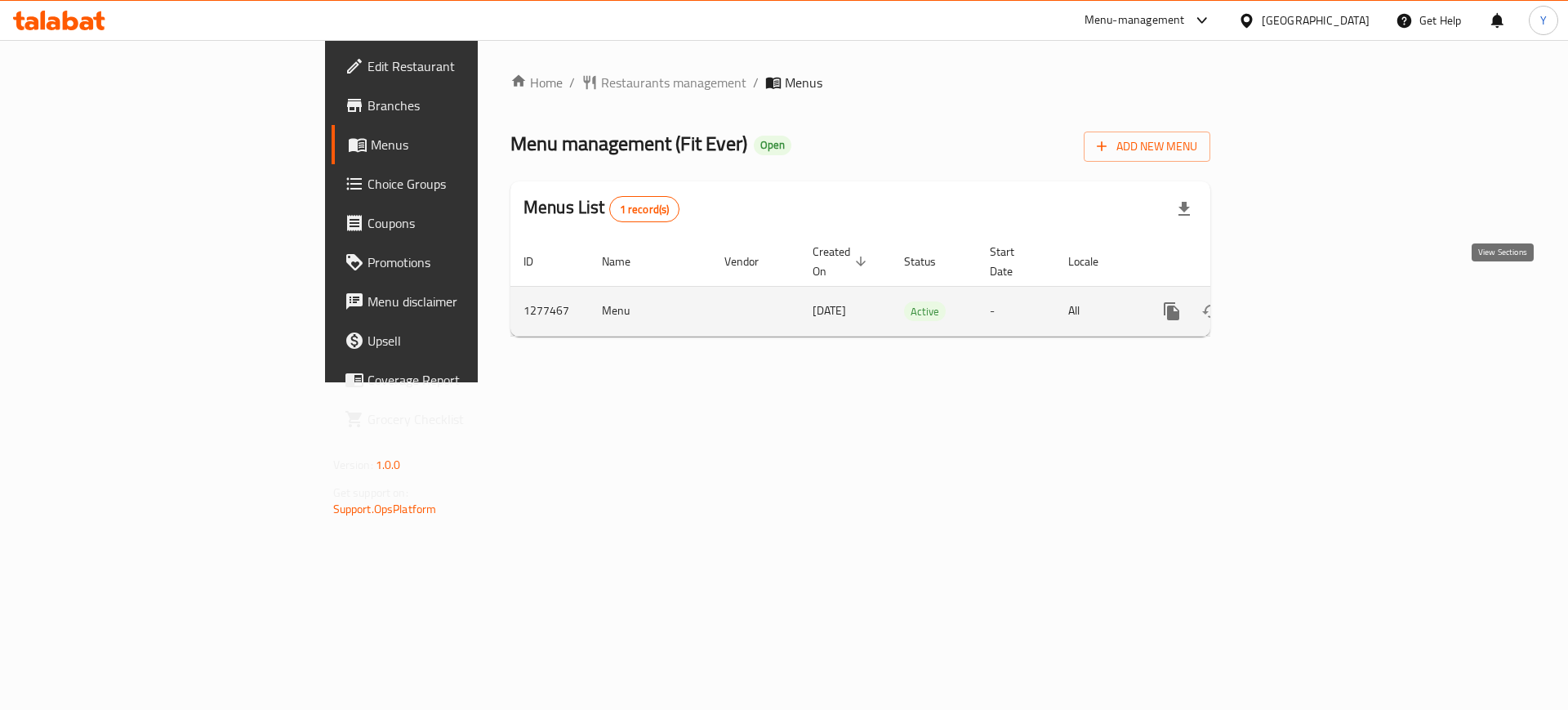
click at [1309, 292] on link "enhanced table" at bounding box center [1290, 310] width 39 height 39
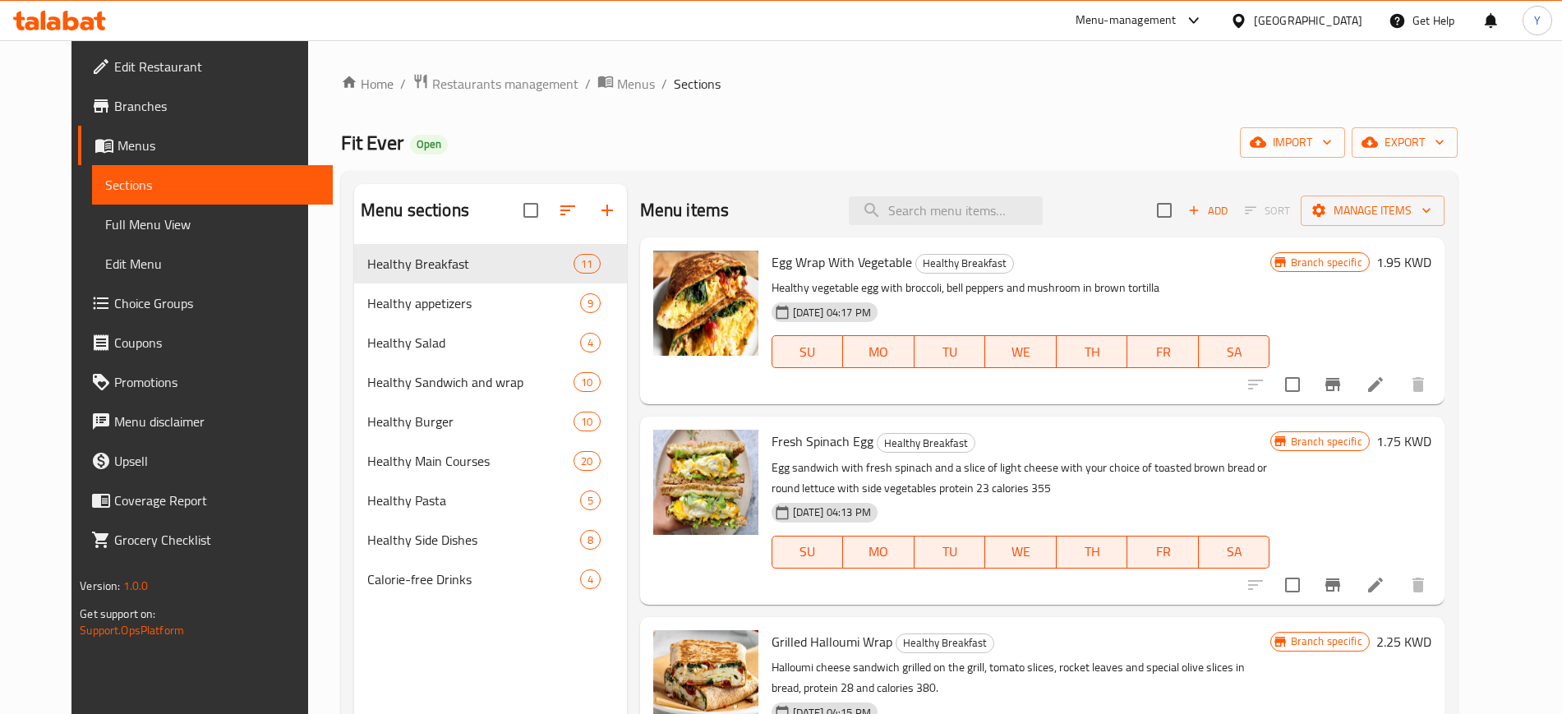
click at [356, 67] on div "Home / Restaurants management / Menus / Sections Fit Ever Open import export Me…" at bounding box center [899, 492] width 1182 height 904
drag, startPoint x: 261, startPoint y: 67, endPoint x: 1026, endPoint y: 105, distance: 765.9
click at [1026, 105] on div "Home / Restaurants management / Menus / Sections Fit Ever Open import export Me…" at bounding box center [899, 492] width 1182 height 904
click at [1026, 105] on div "Home / Restaurants management / Menus / Sections Fit Ever Open import export Me…" at bounding box center [899, 492] width 1117 height 838
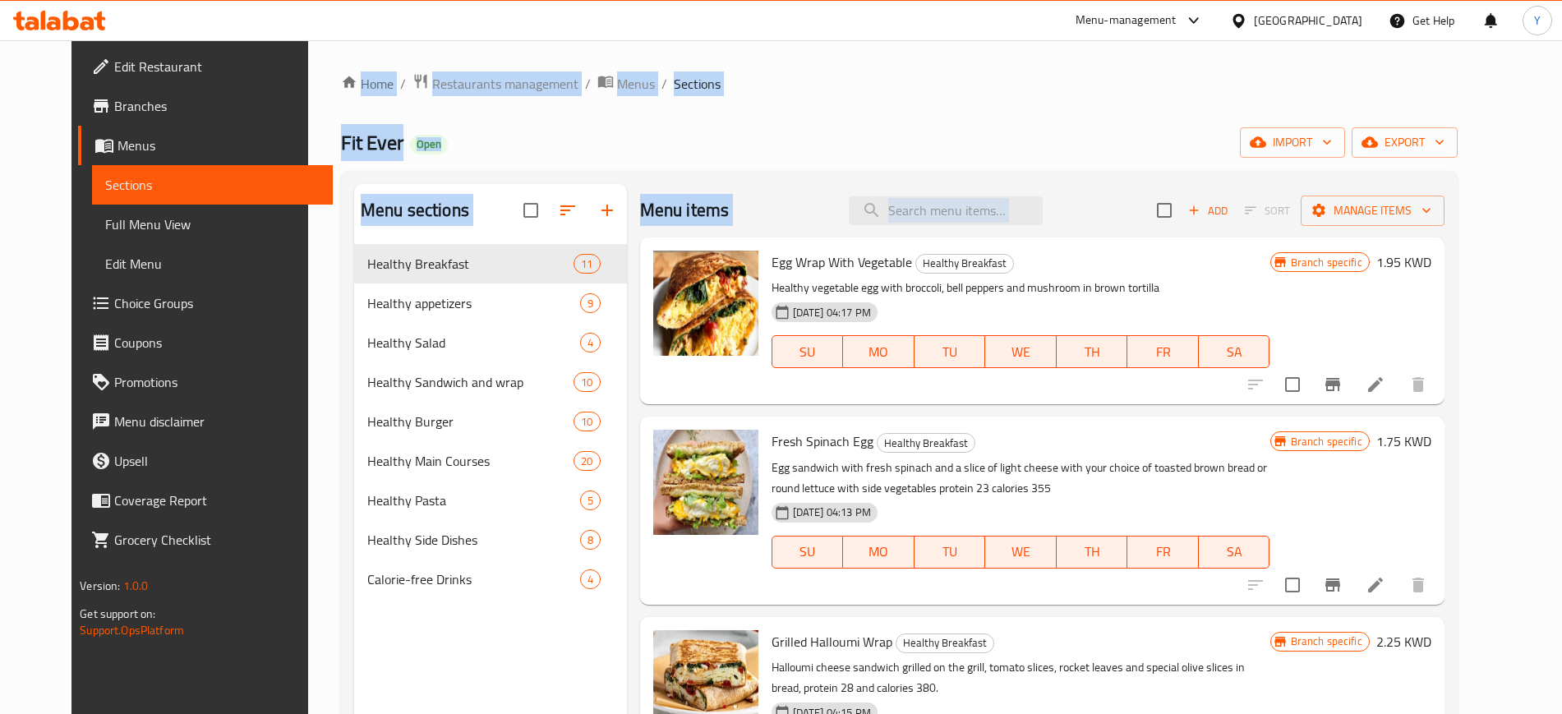
drag, startPoint x: 292, startPoint y: 47, endPoint x: 1210, endPoint y: 235, distance: 936.8
click at [1210, 235] on div "Home / Restaurants management / Menus / Sections Fit Ever Open import export Me…" at bounding box center [899, 492] width 1182 height 904
click at [1164, 130] on div "Fit Ever Open import export" at bounding box center [899, 142] width 1117 height 30
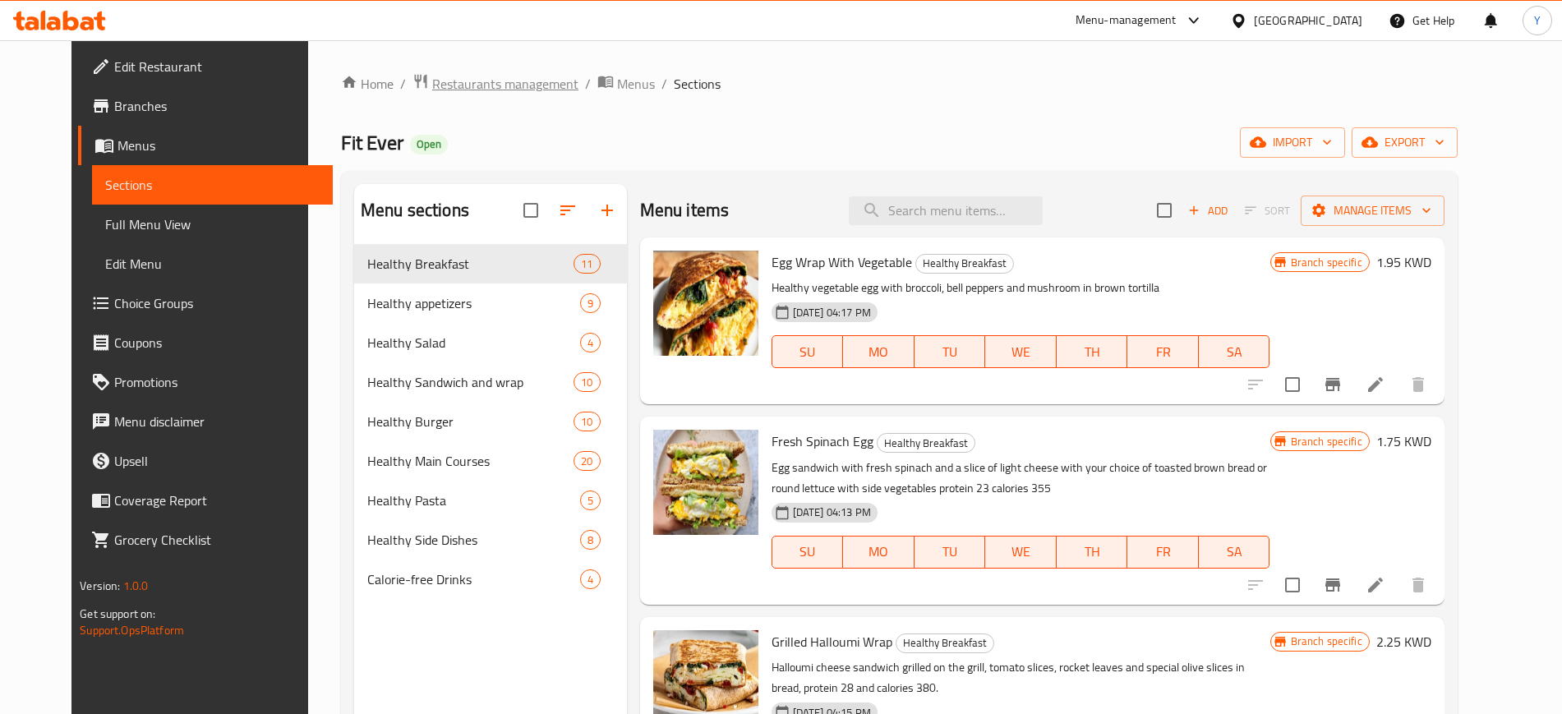
click at [452, 88] on span "Restaurants management" at bounding box center [505, 84] width 146 height 20
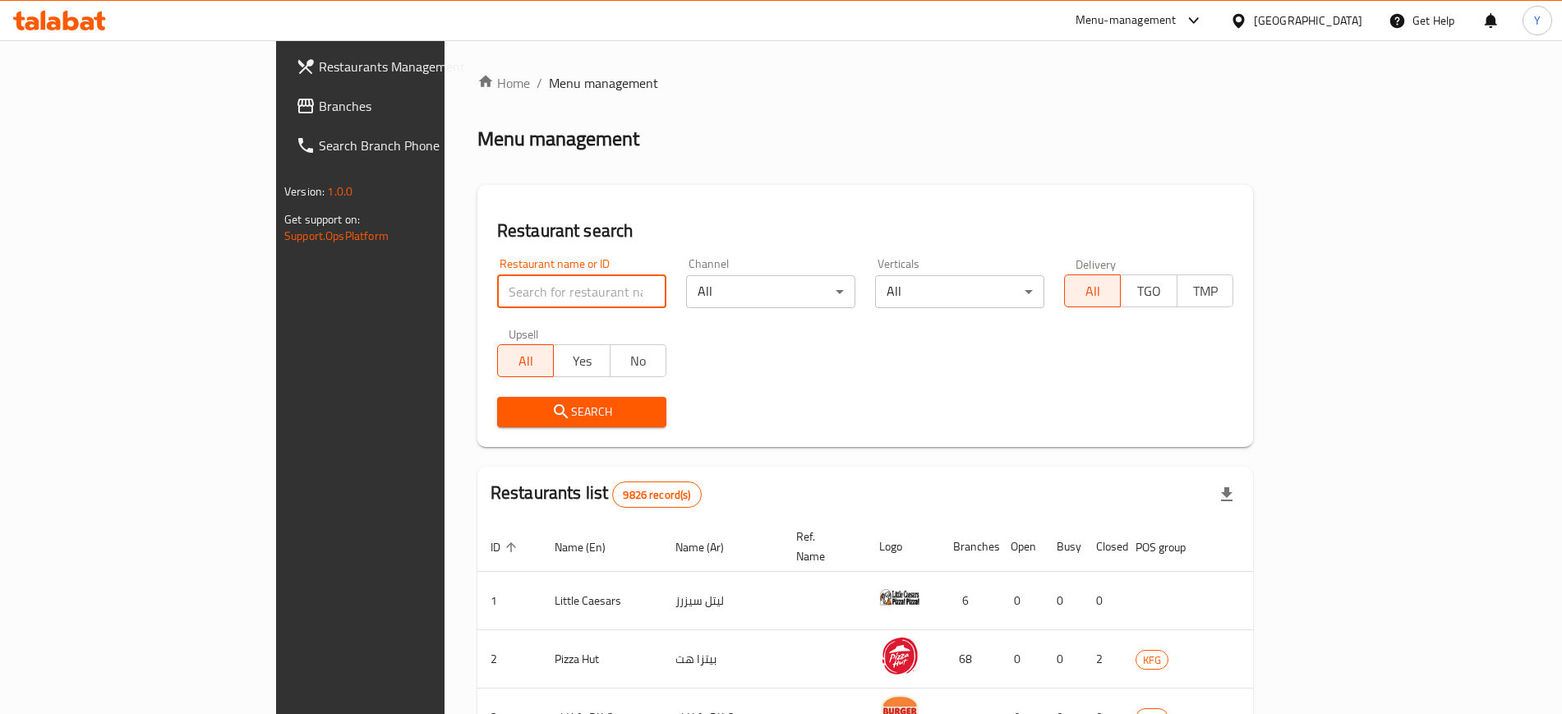
click at [497, 299] on input "search" at bounding box center [581, 291] width 169 height 33
type input "sheel w mashi"
click button "Search" at bounding box center [581, 412] width 169 height 30
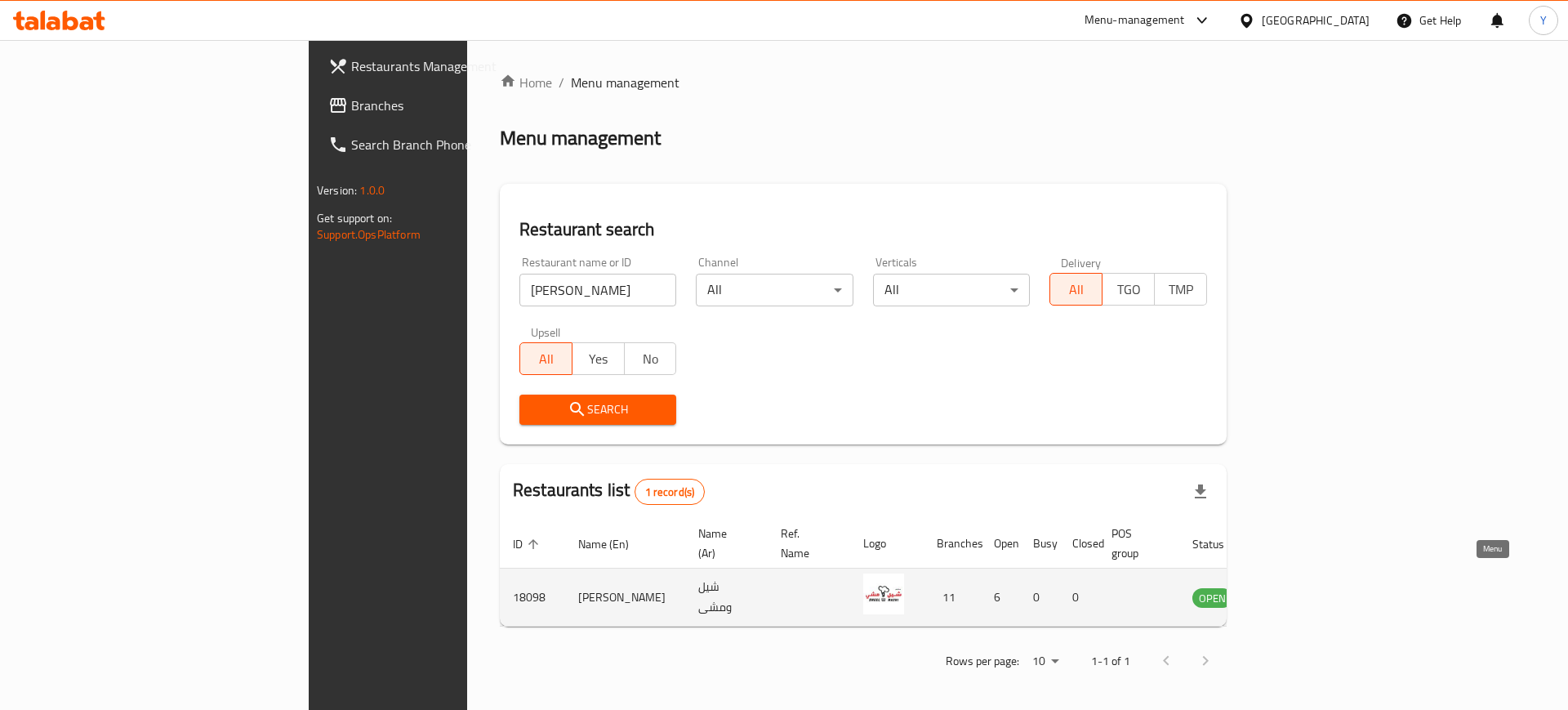
click at [1298, 588] on icon "enhanced table" at bounding box center [1289, 598] width 20 height 20
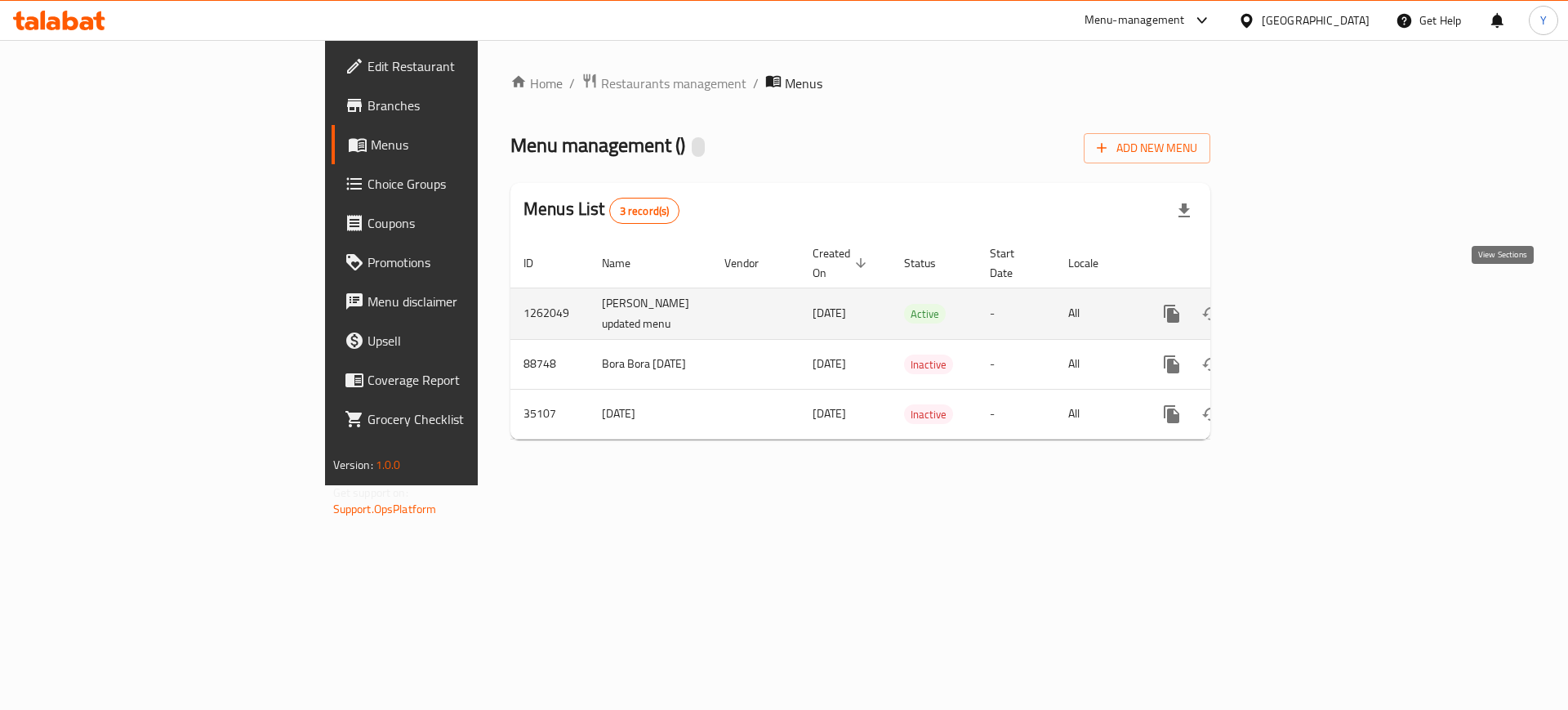
click at [1300, 304] on icon "enhanced table" at bounding box center [1290, 314] width 20 height 20
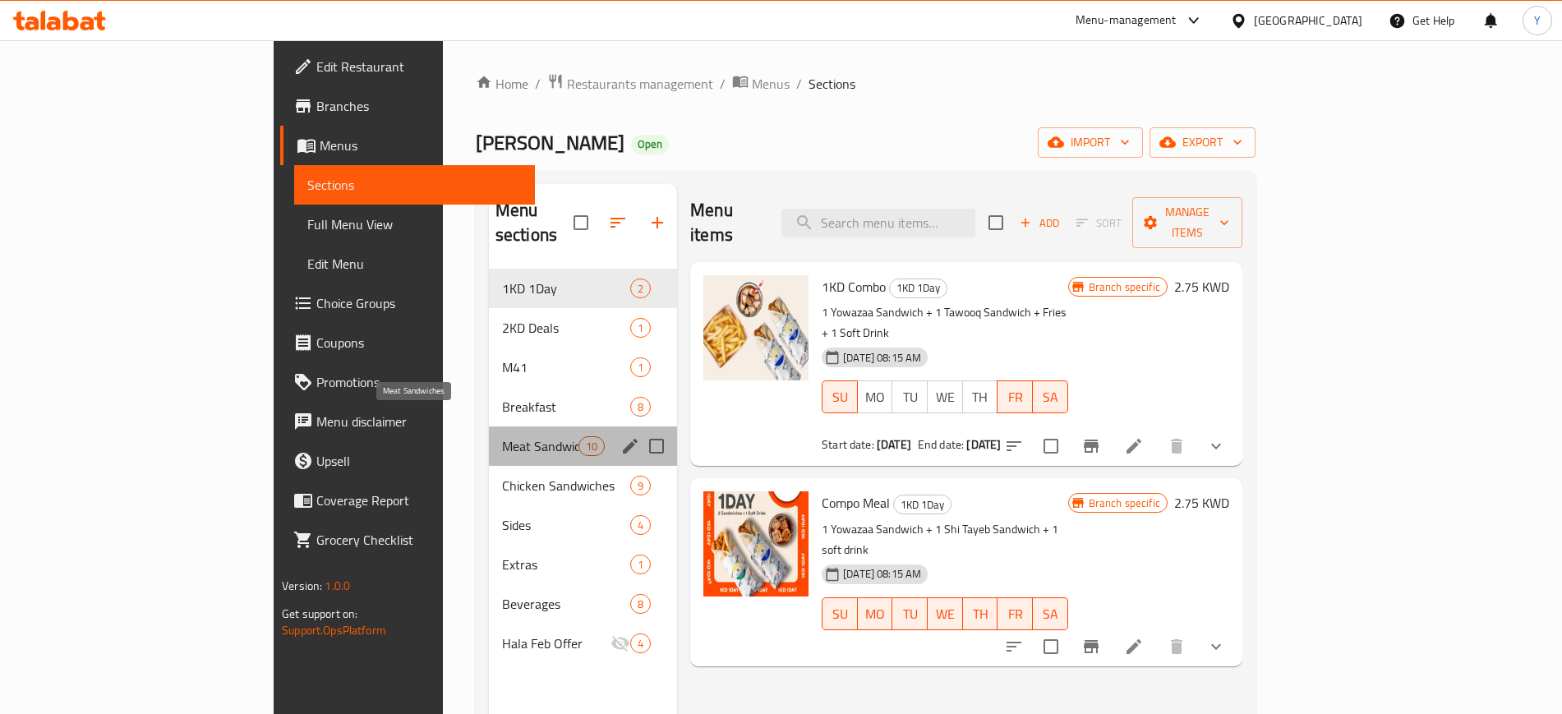
click at [502, 436] on span "Meat Sandwiches" at bounding box center [540, 446] width 76 height 20
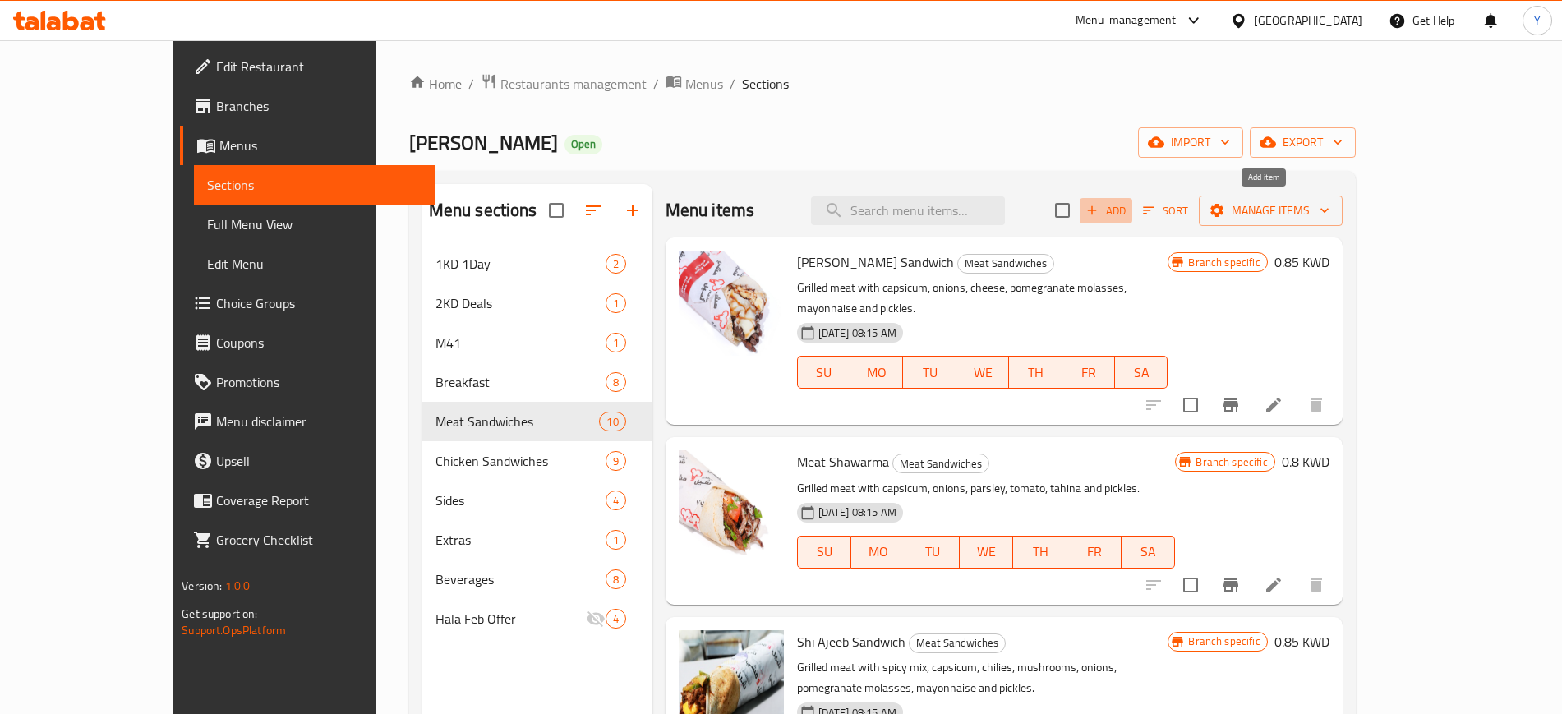
click at [1099, 215] on icon "button" at bounding box center [1091, 210] width 15 height 15
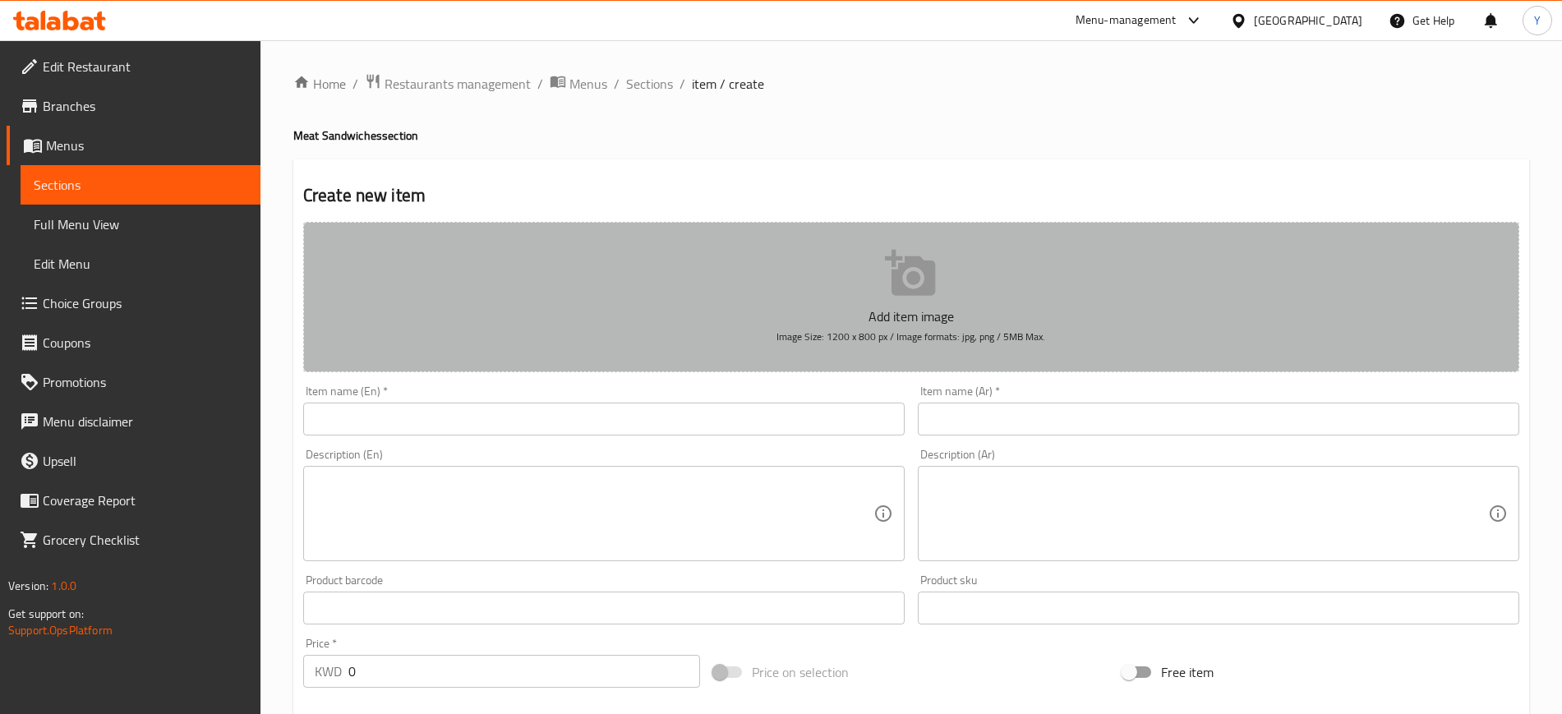
click at [988, 283] on button "Add item image Image Size: 1200 x 800 px / Image formats: jpg, png / 5MB Max." at bounding box center [911, 297] width 1216 height 150
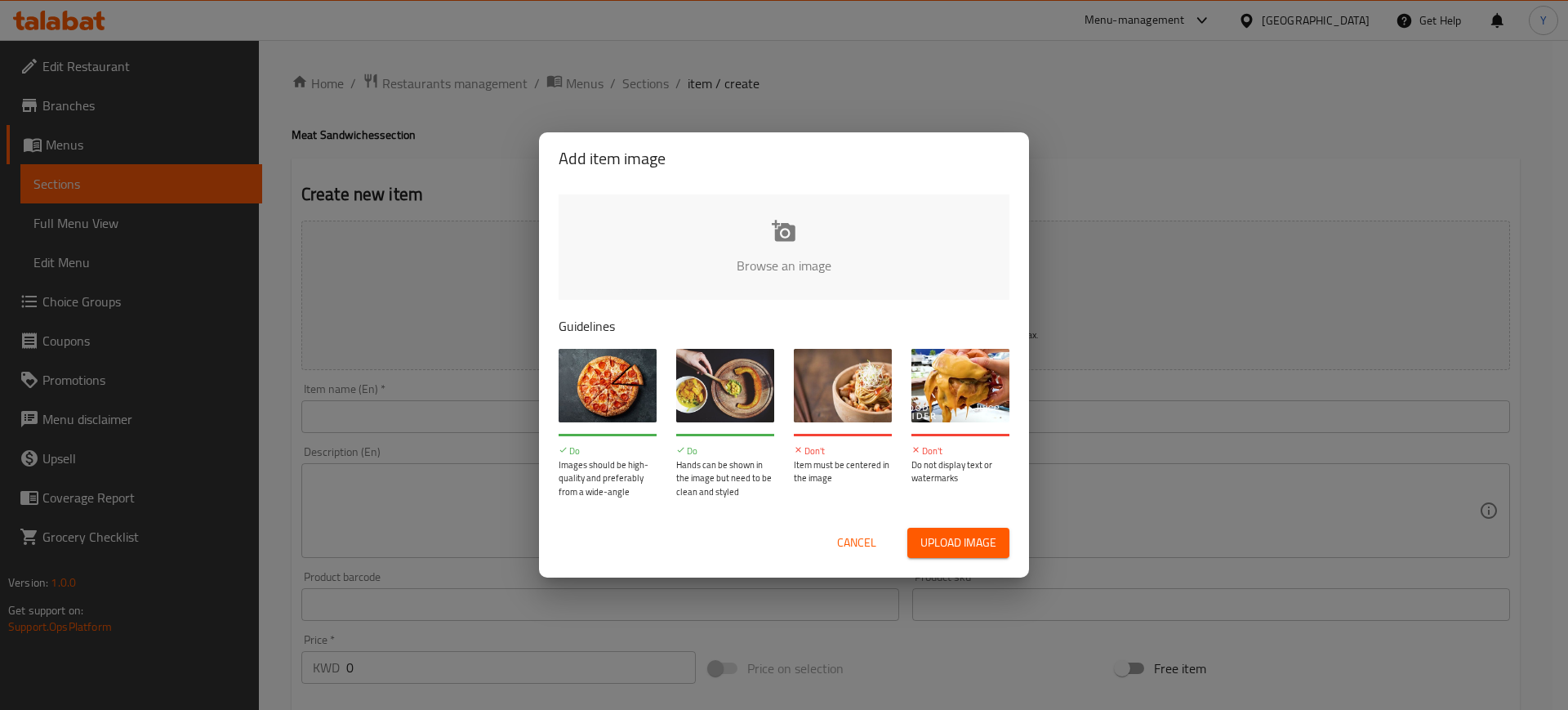
click at [730, 188] on div "Browse an image Guidelines Do Images should be high-quality and preferably from…" at bounding box center [784, 346] width 490 height 323
click at [738, 220] on input "file" at bounding box center [1336, 271] width 1555 height 153
type input "C:\fakepath\1200--800.png"
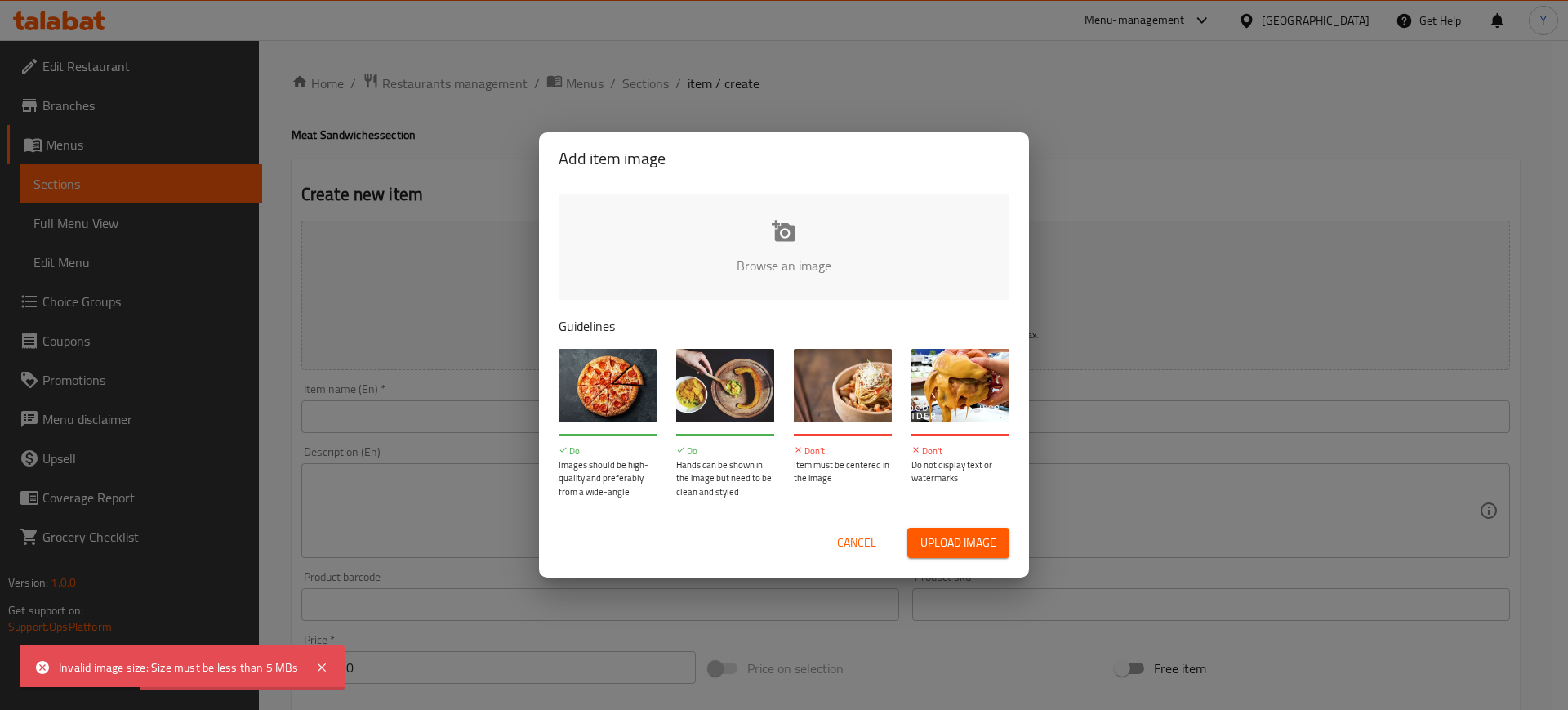
drag, startPoint x: 867, startPoint y: 524, endPoint x: 853, endPoint y: 543, distance: 23.6
click at [853, 543] on div "Cancel Upload image" at bounding box center [784, 543] width 477 height 57
click at [853, 543] on span "Cancel" at bounding box center [856, 543] width 39 height 21
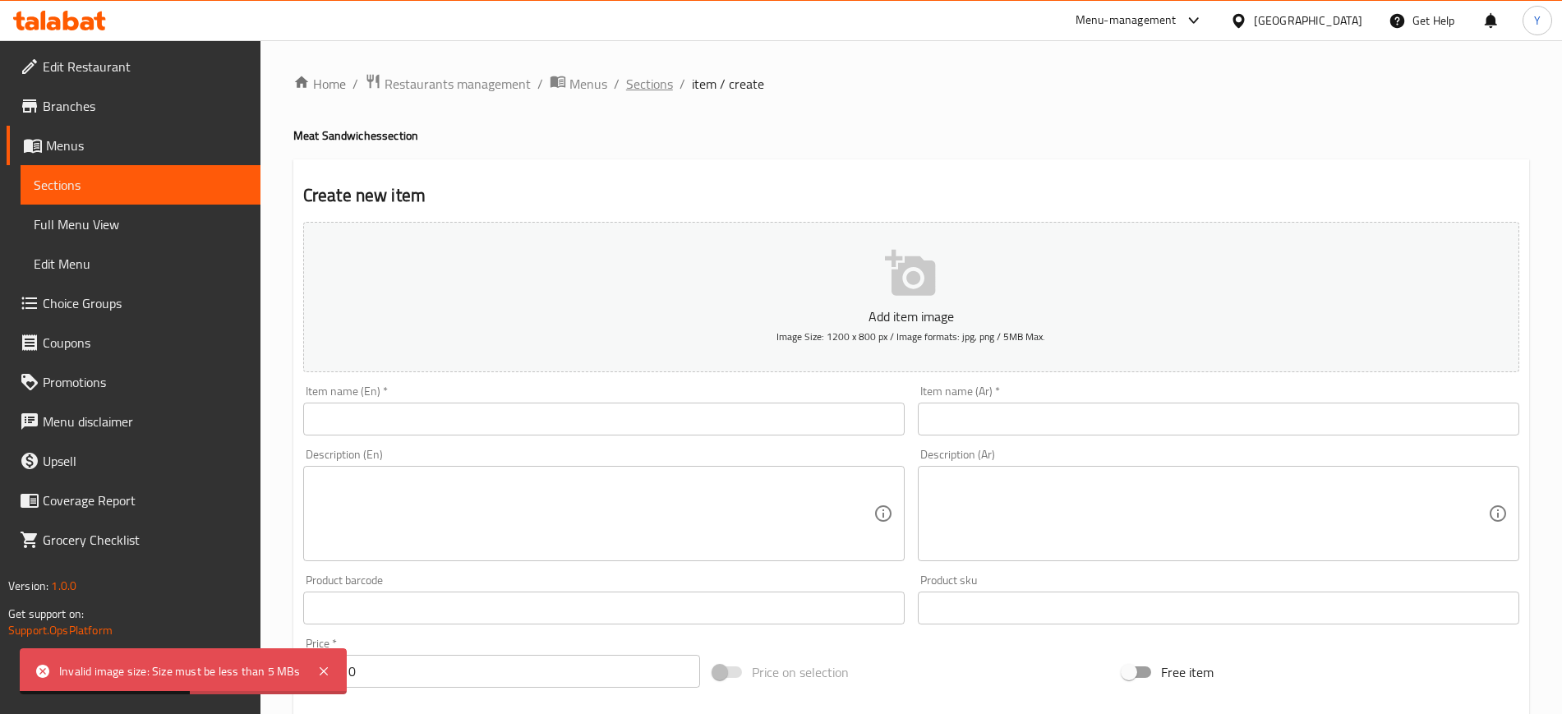
click at [646, 76] on span "Sections" at bounding box center [649, 84] width 47 height 20
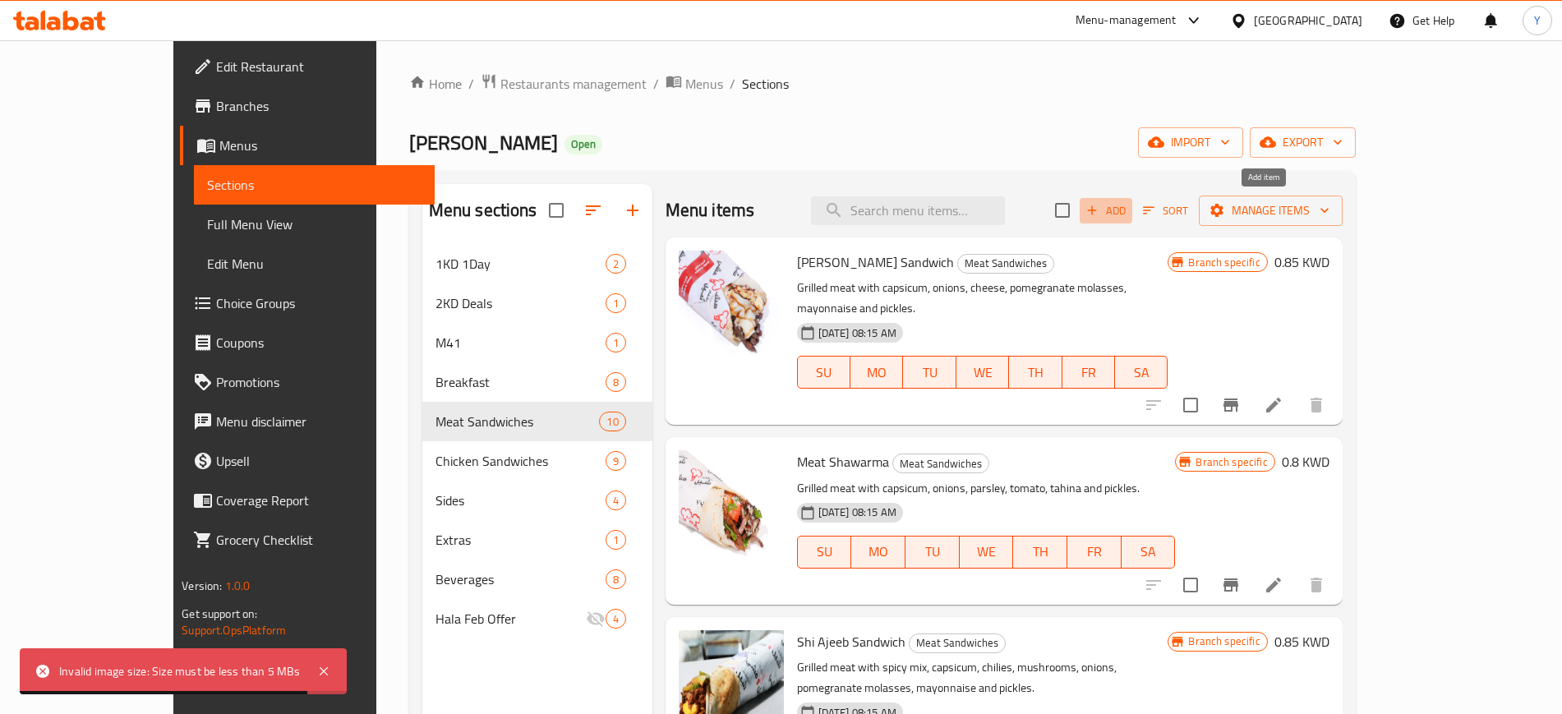
click at [1128, 209] on span "Add" at bounding box center [1106, 210] width 44 height 19
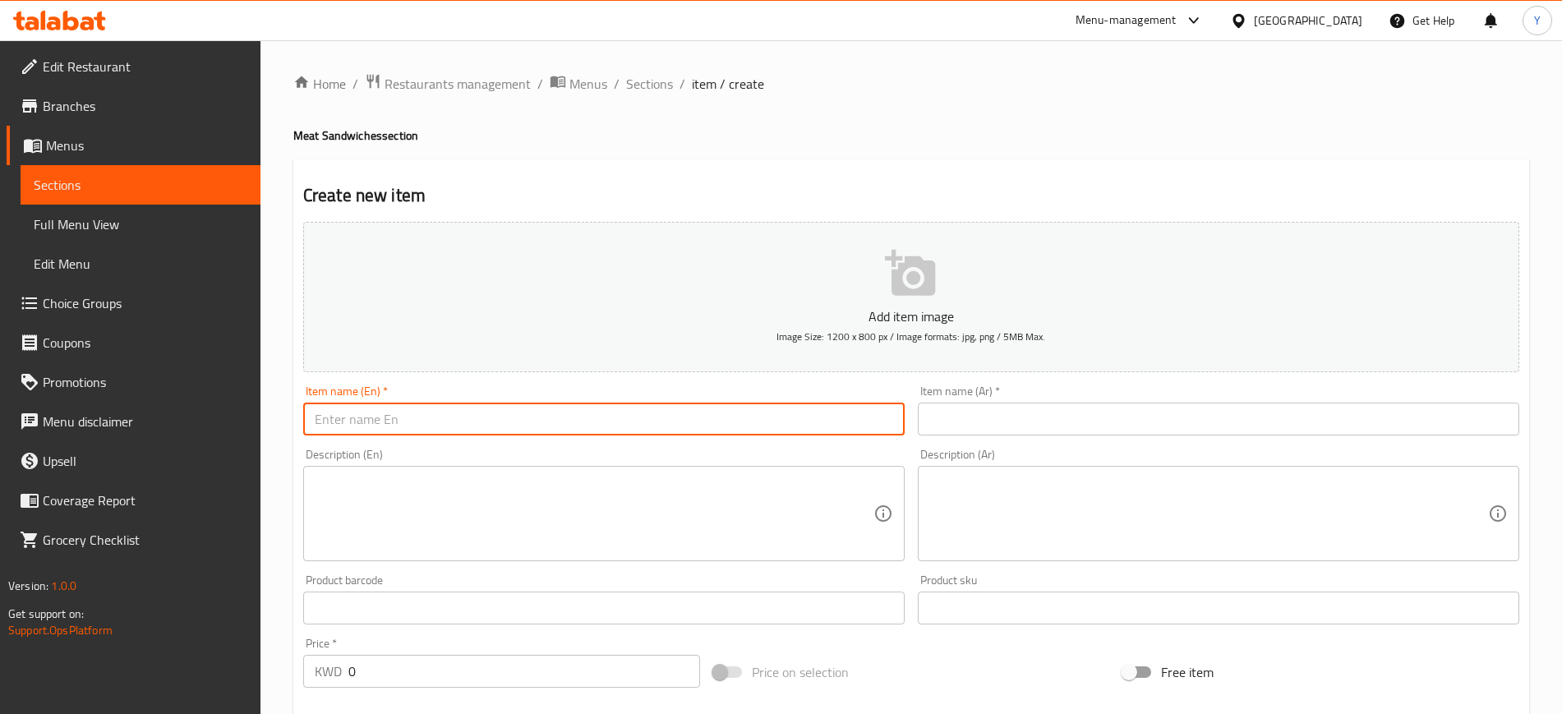
click at [673, 414] on input "text" at bounding box center [603, 419] width 601 height 33
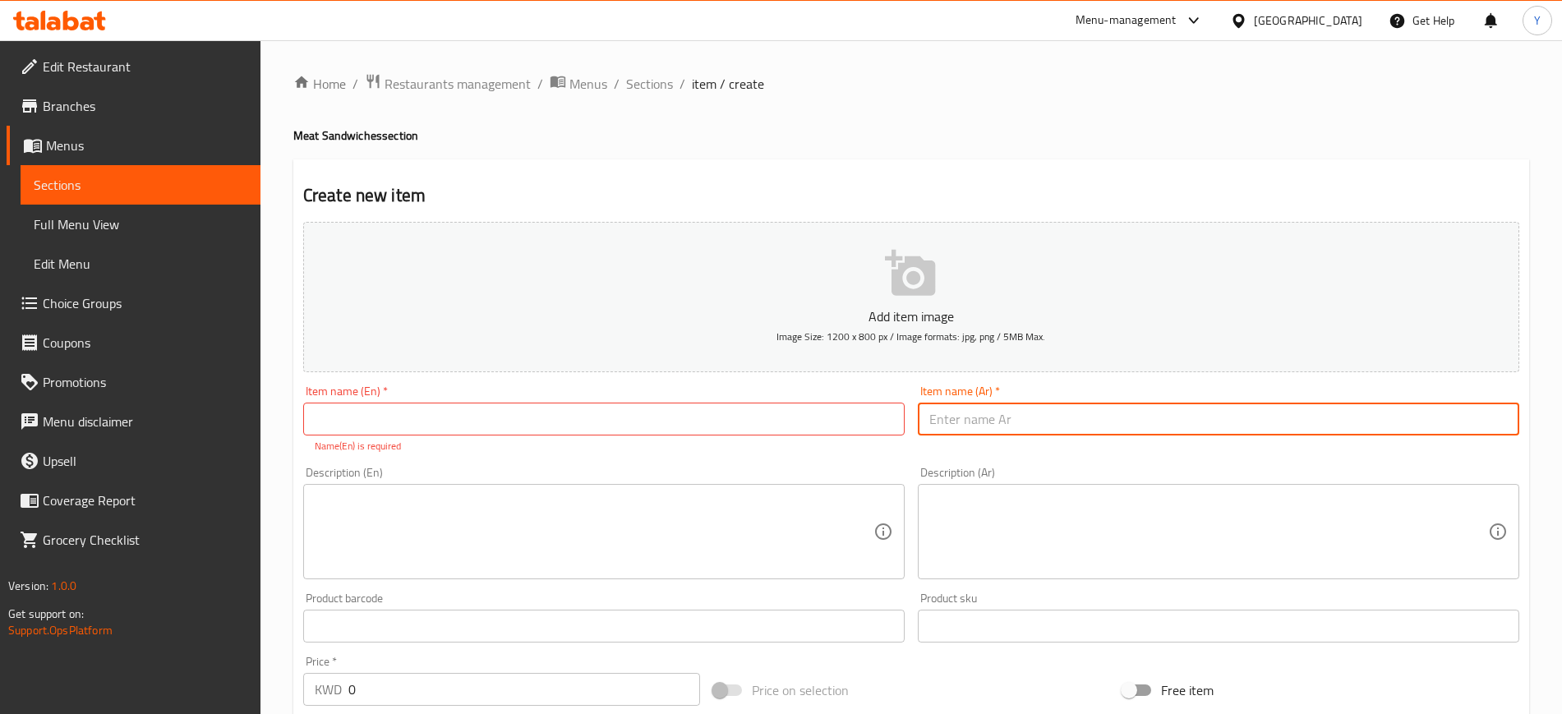
click at [1035, 414] on input "text" at bounding box center [1218, 419] width 601 height 33
paste input "شيلاديلفيا"
click at [1035, 414] on input "شيلاديلفيا" at bounding box center [1218, 419] width 601 height 33
type input "شيلاديلفيا"
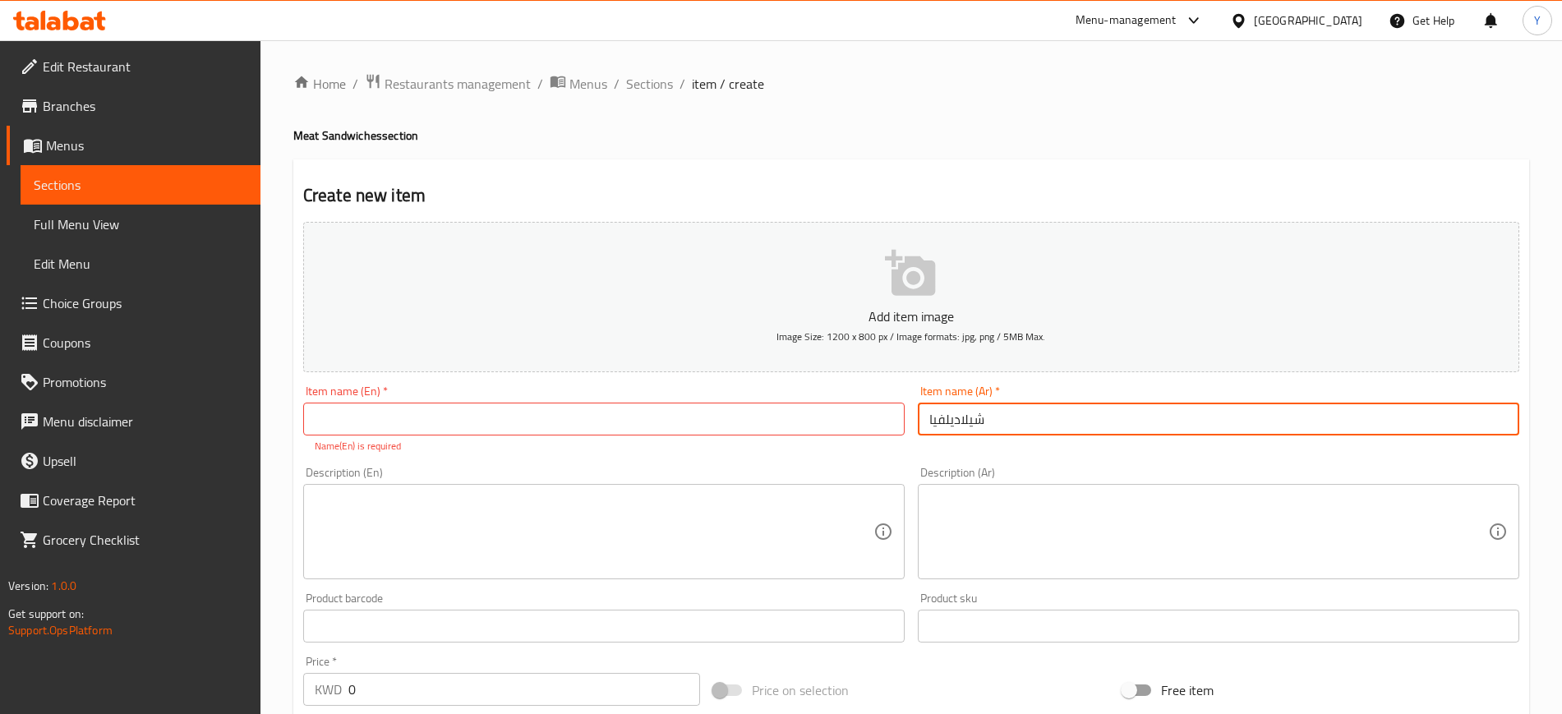
click at [577, 415] on input "text" at bounding box center [603, 419] width 601 height 33
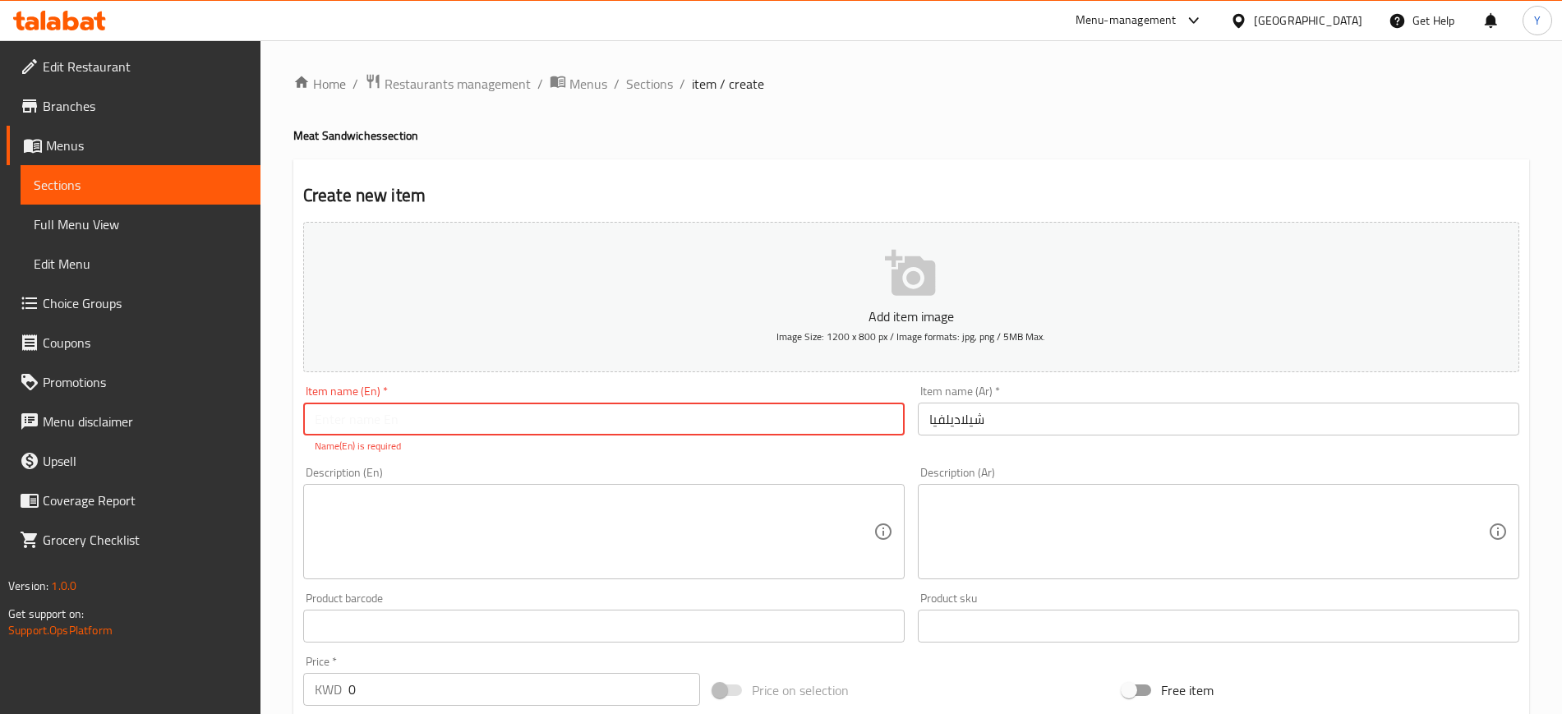
paste input "Philadelphia"
click at [320, 421] on input "Philadelphia" at bounding box center [603, 419] width 601 height 33
type input "Shiladelphia"
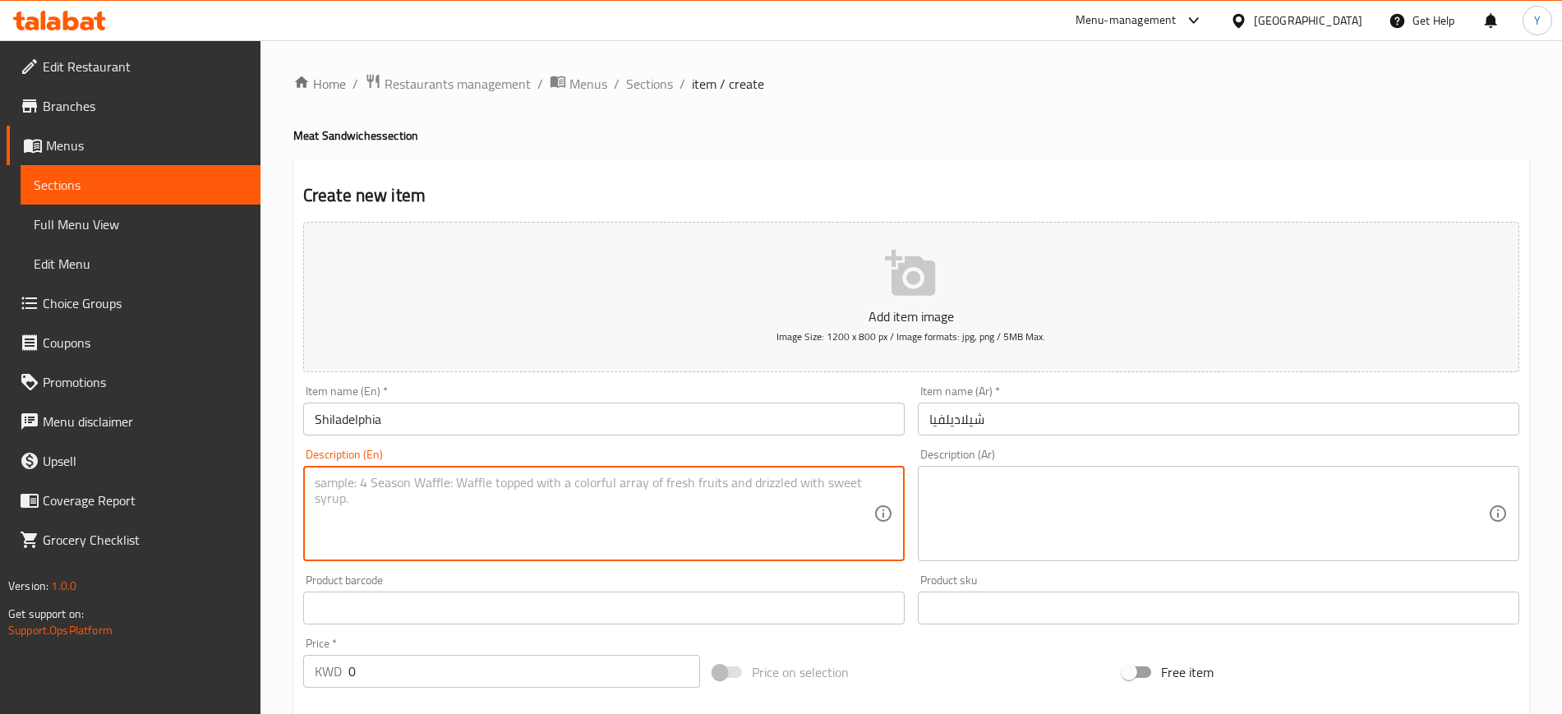
click at [509, 518] on textarea at bounding box center [594, 514] width 559 height 78
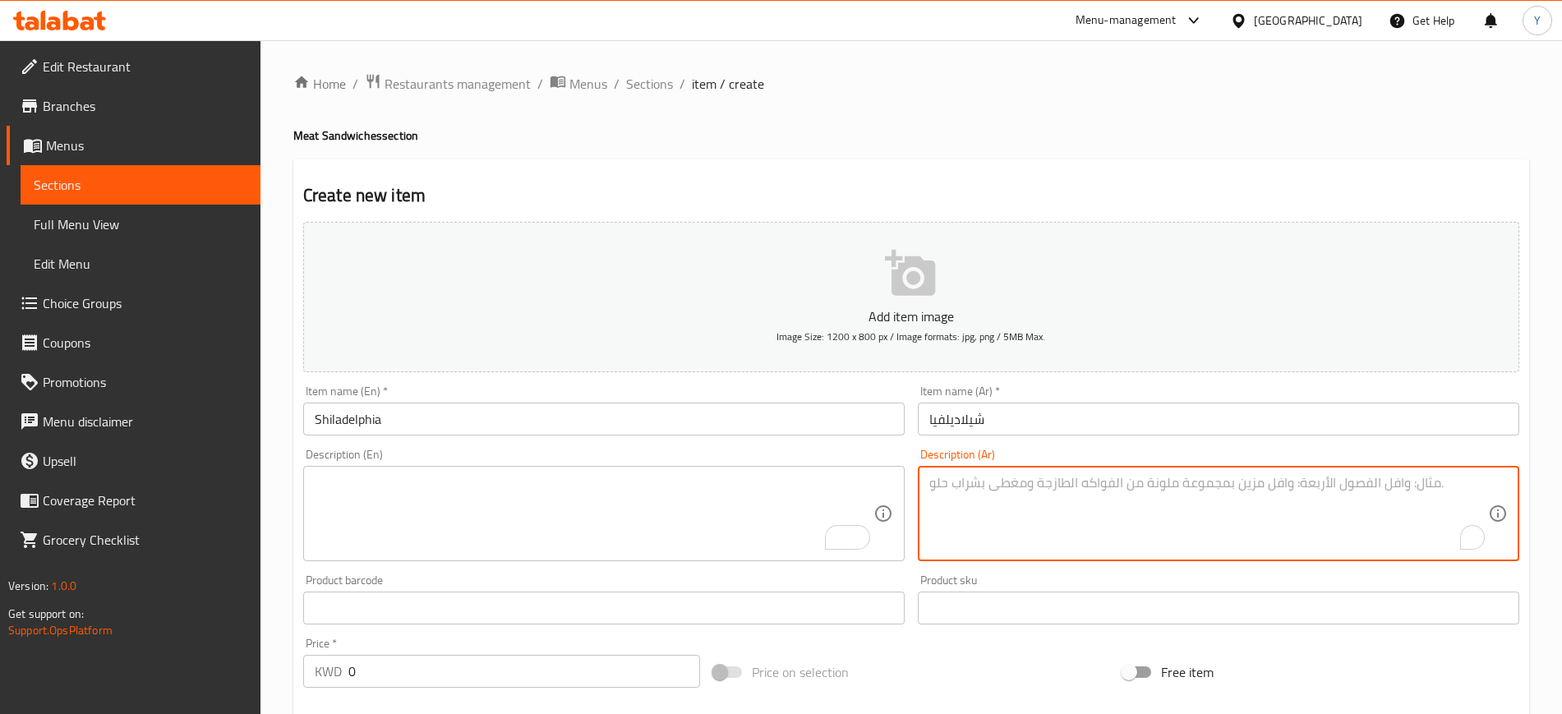
click at [958, 511] on textarea "To enrich screen reader interactions, please activate Accessibility in Grammarl…" at bounding box center [1208, 514] width 559 height 78
click at [660, 515] on textarea "To enrich screen reader interactions, please activate Accessibility in Grammarl…" at bounding box center [594, 514] width 559 height 78
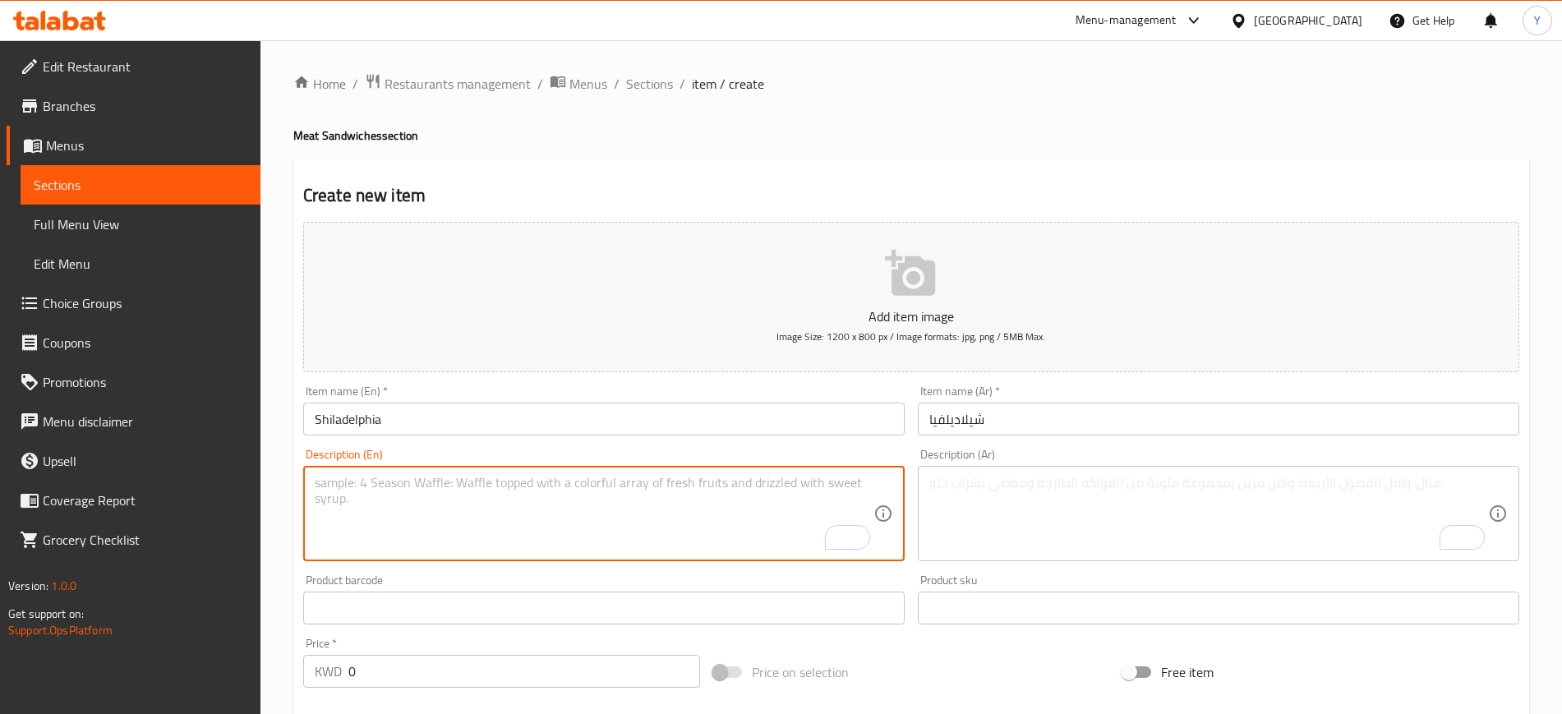
paste textarea "Grilled meat with bell peppers, onions, mushrooms, mozzarella cheese, and mayon…"
type textarea "Grilled meat with bell peppers, onions, mushrooms, mozzarella cheese, and mayon…"
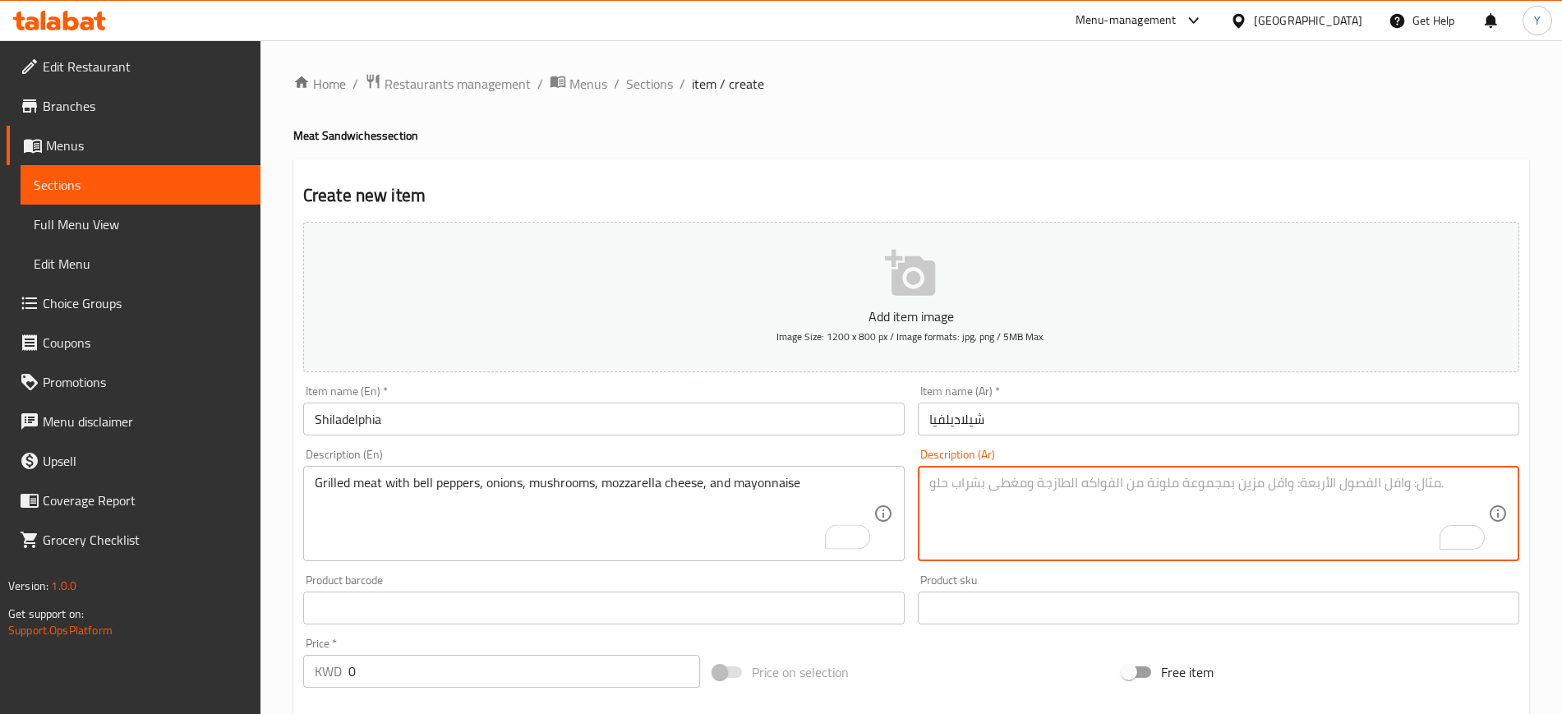
click at [1007, 514] on textarea "To enrich screen reader interactions, please activate Accessibility in Grammarl…" at bounding box center [1208, 514] width 559 height 78
paste textarea "لحم مشوي مع [PERSON_NAME] بصل فطر [PERSON_NAME]"
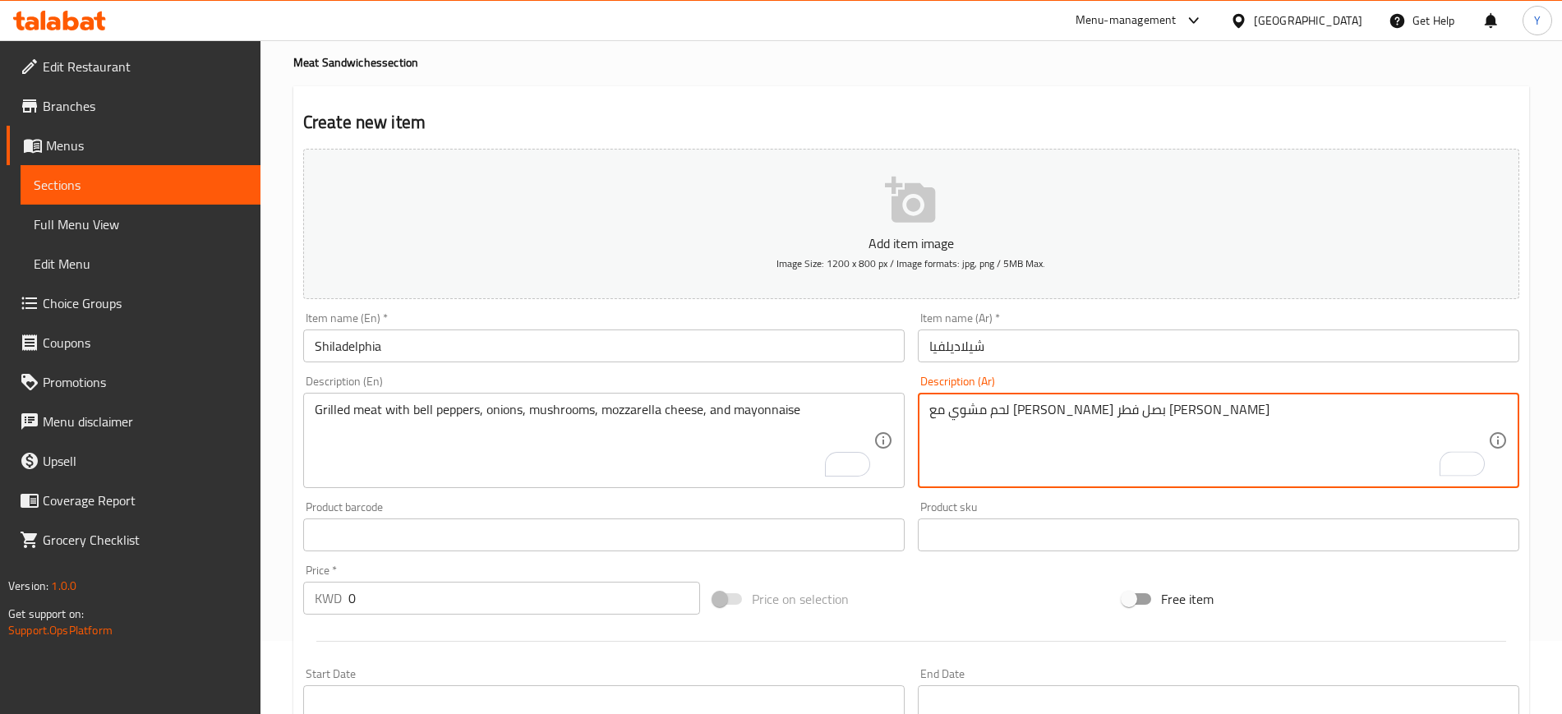
scroll to position [74, 0]
type textarea "لحم مشوي مع [PERSON_NAME] بصل فطر [PERSON_NAME]"
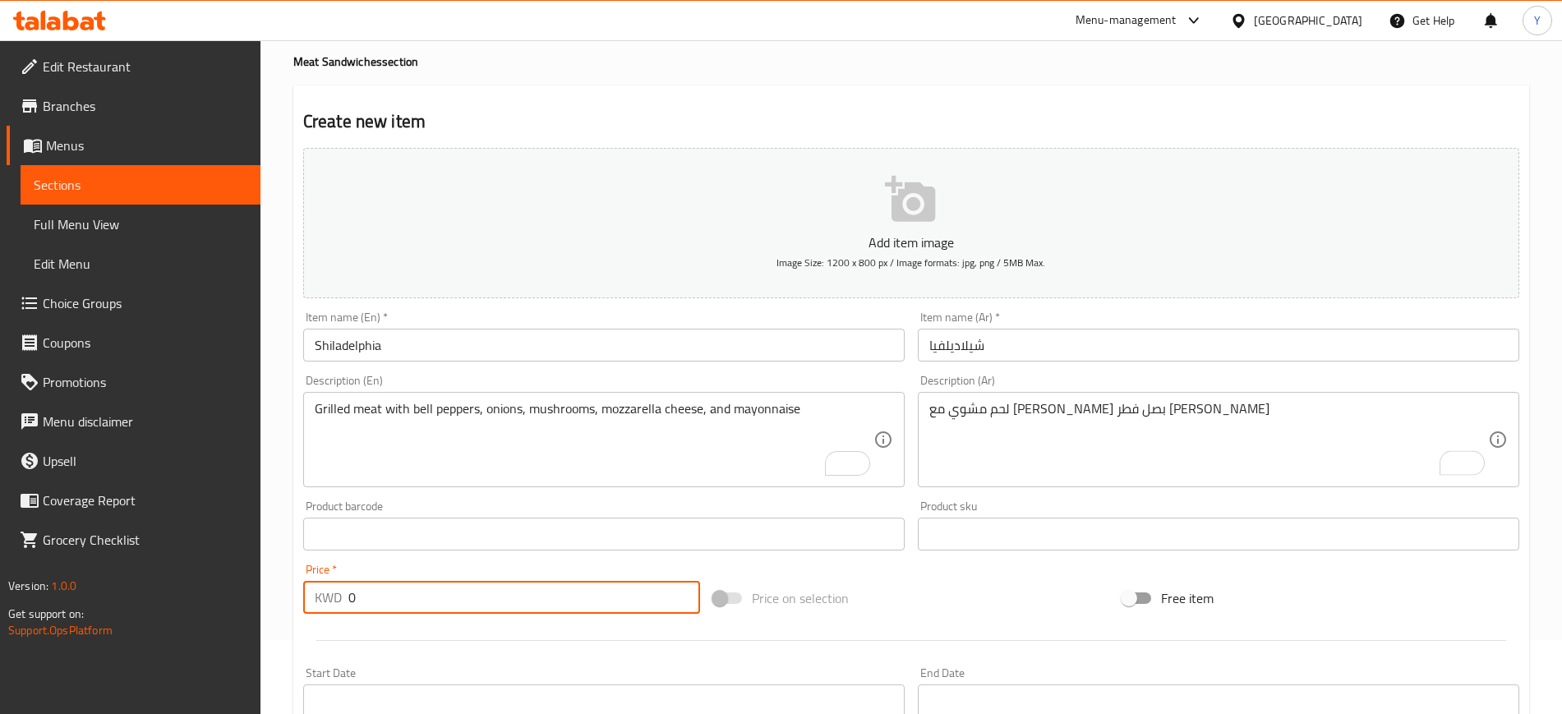
click at [474, 605] on input "0" at bounding box center [524, 597] width 352 height 33
click at [474, 605] on input "-55" at bounding box center [524, 597] width 352 height 33
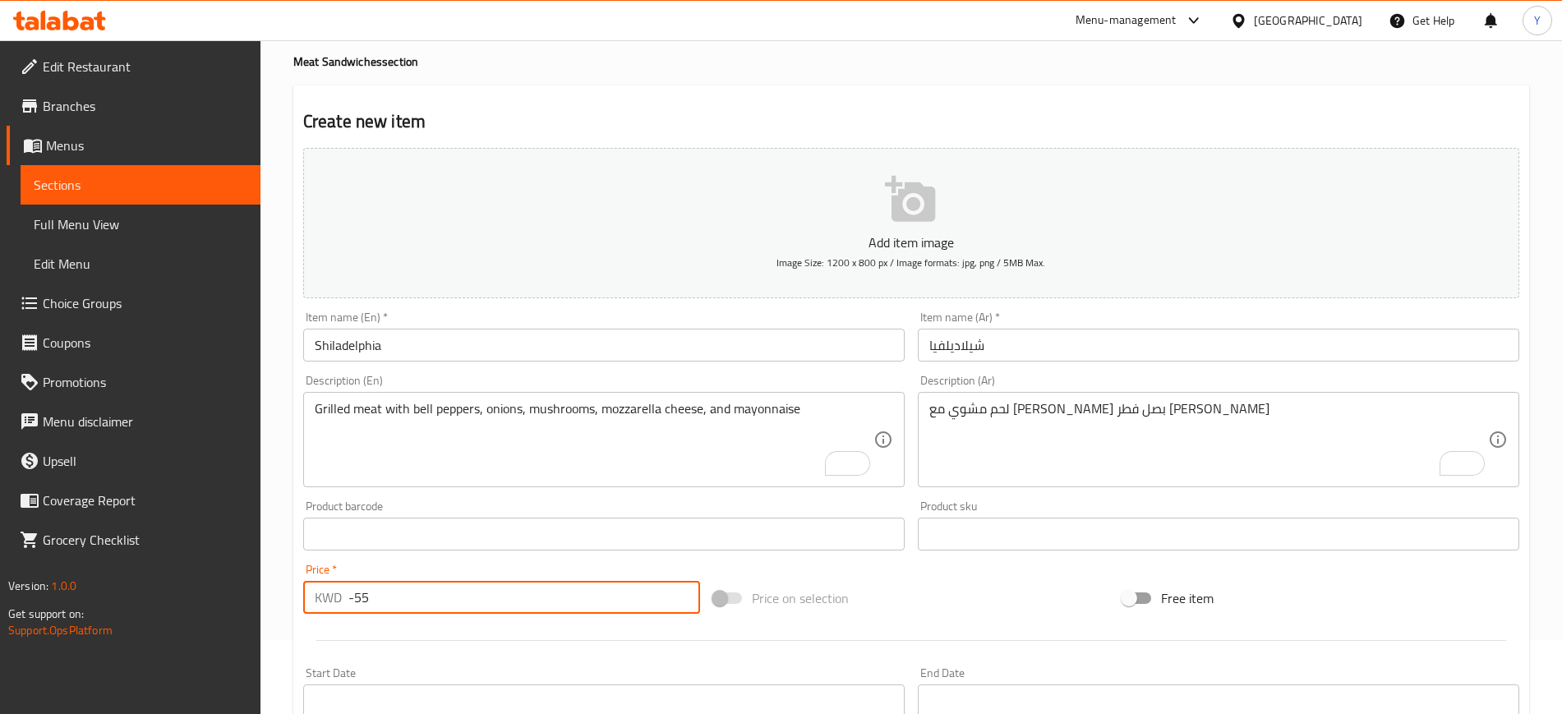
click at [474, 605] on input "-55" at bounding box center [524, 597] width 352 height 33
type input "1.5"
click at [843, 559] on div "Add item image Image Size: 1200 x 800 px / Image formats: jpg, png / 5MB Max. I…" at bounding box center [911, 495] width 1229 height 708
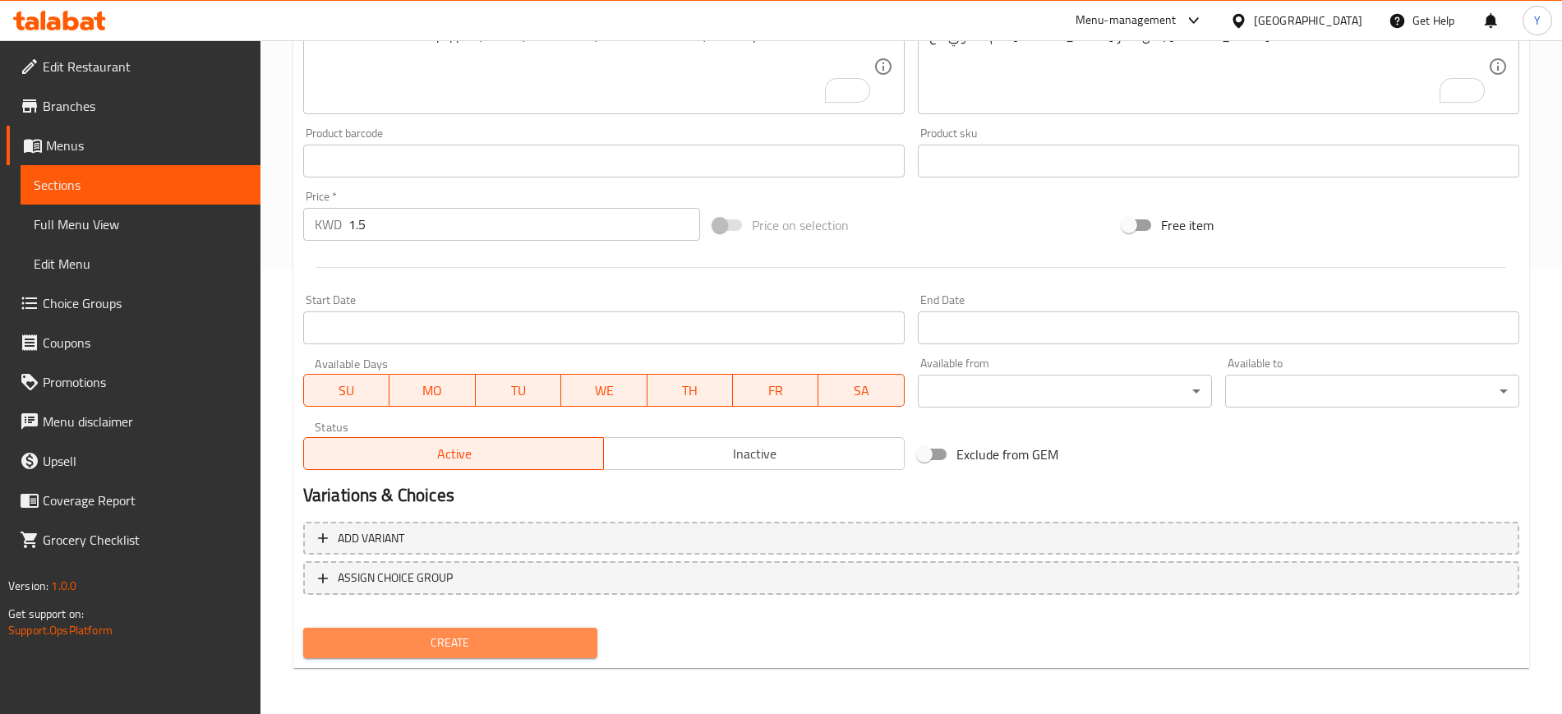
click at [513, 638] on span "Create" at bounding box center [450, 643] width 268 height 21
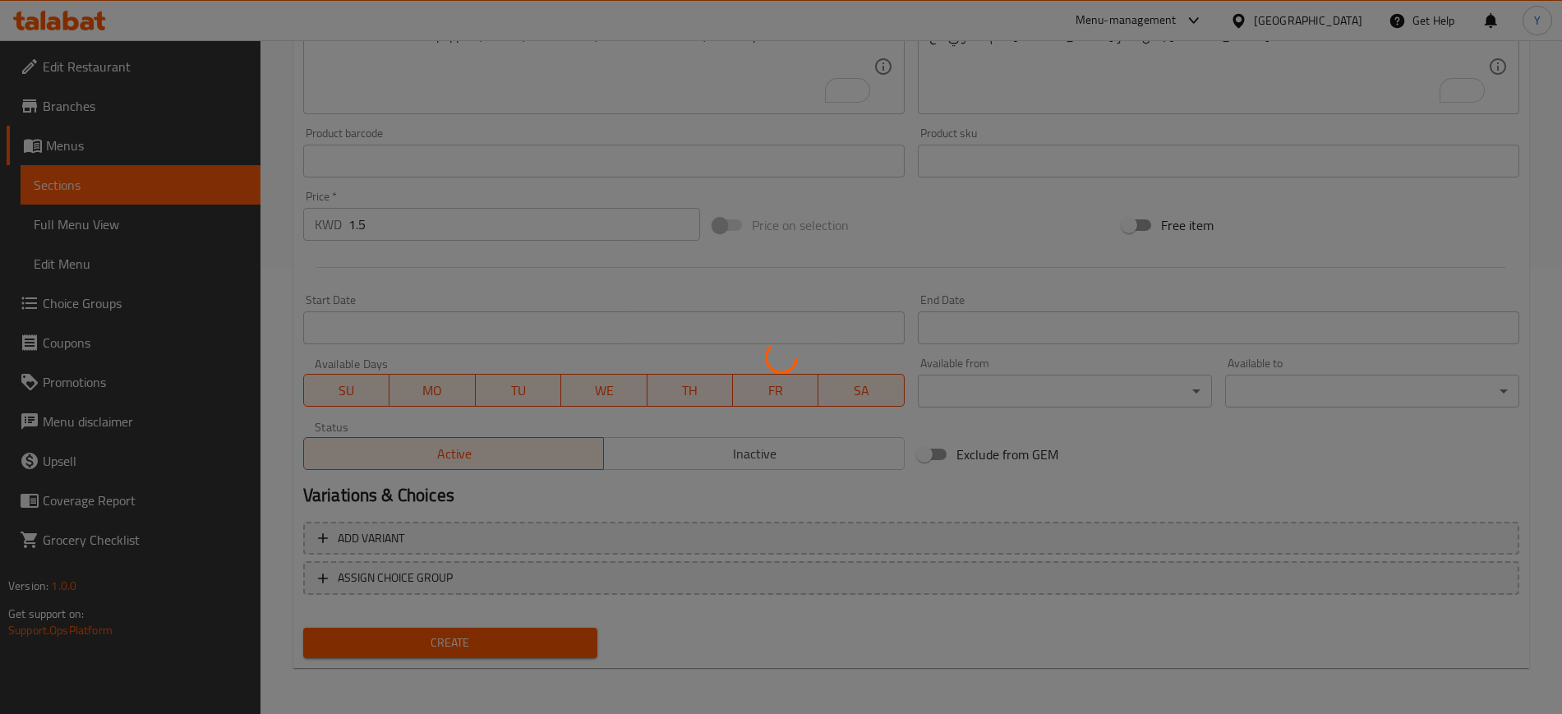
type input "0"
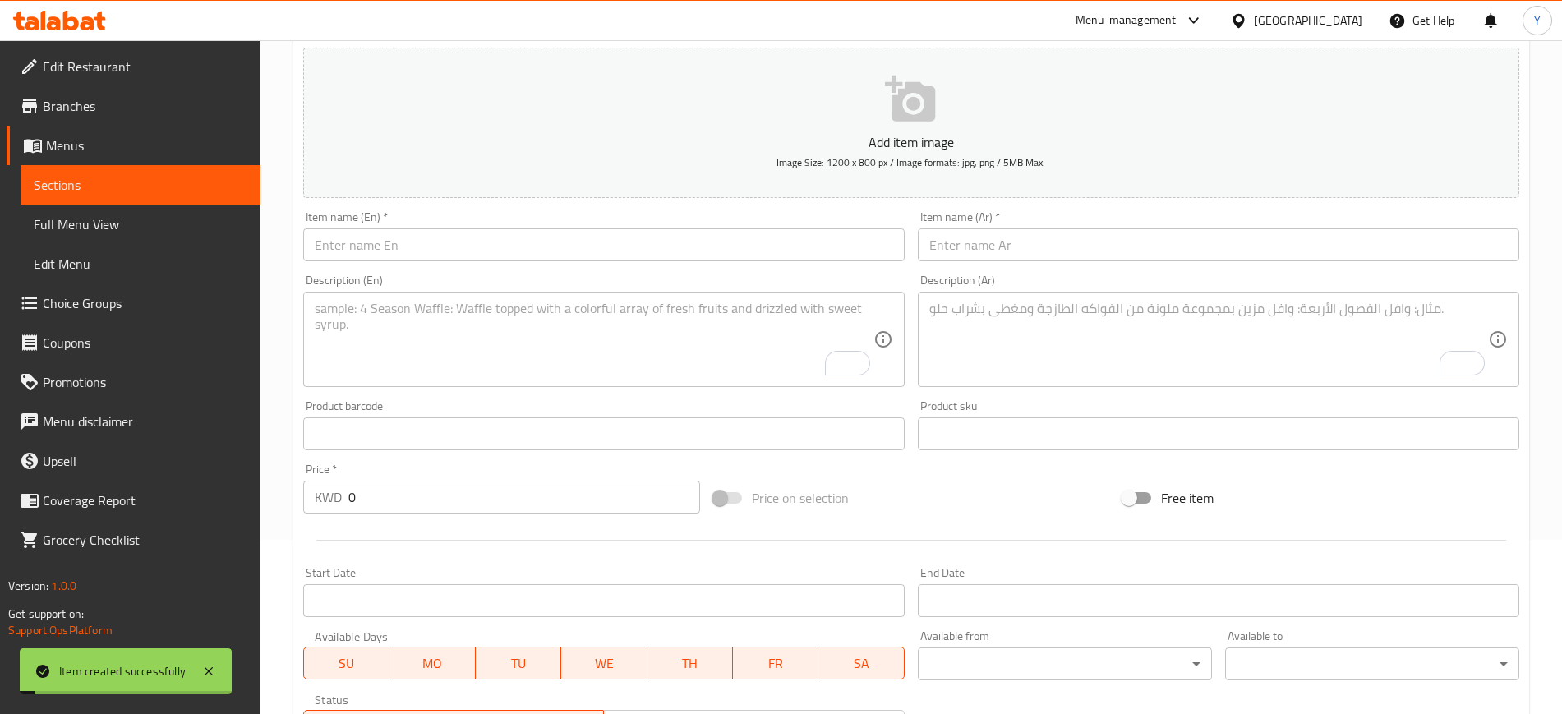
scroll to position [0, 0]
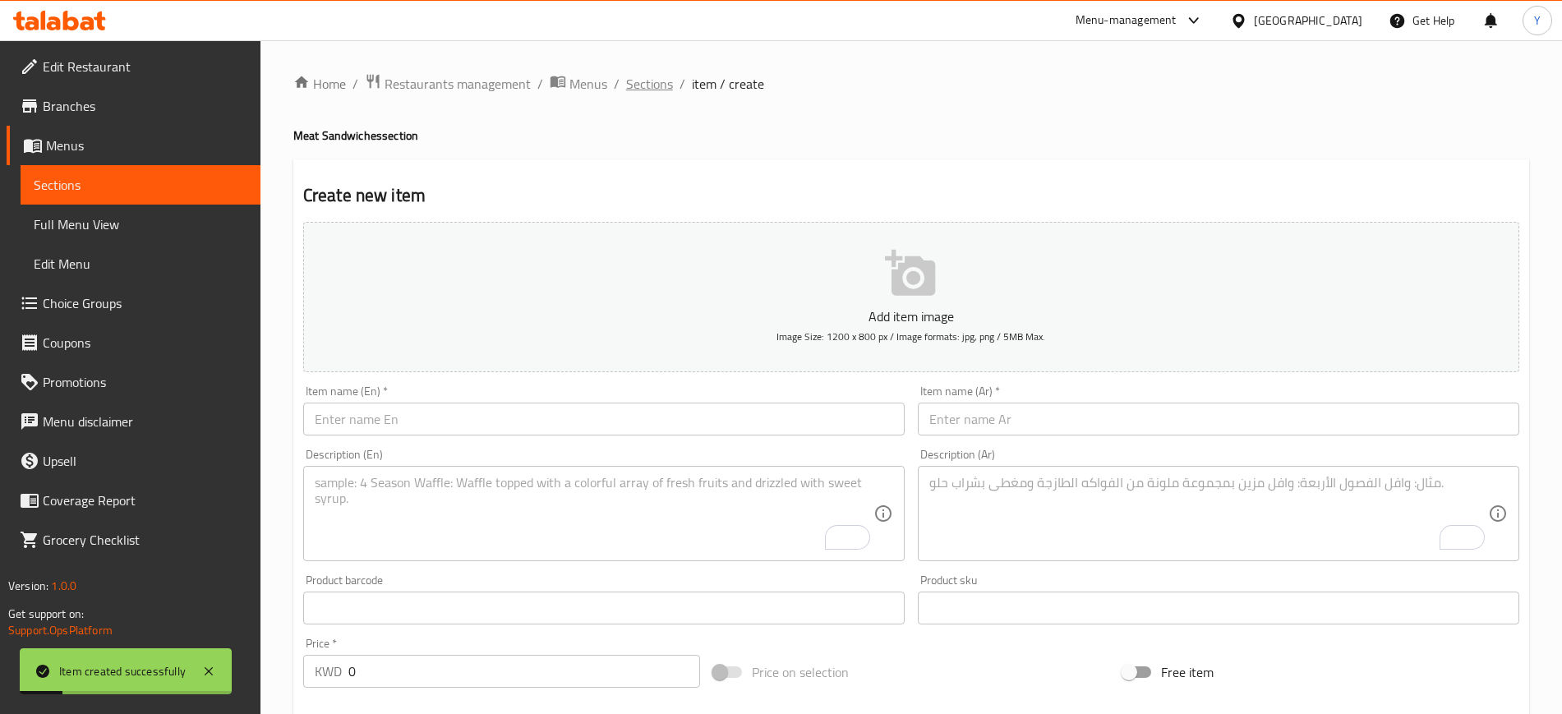
click at [664, 85] on span "Sections" at bounding box center [649, 84] width 47 height 20
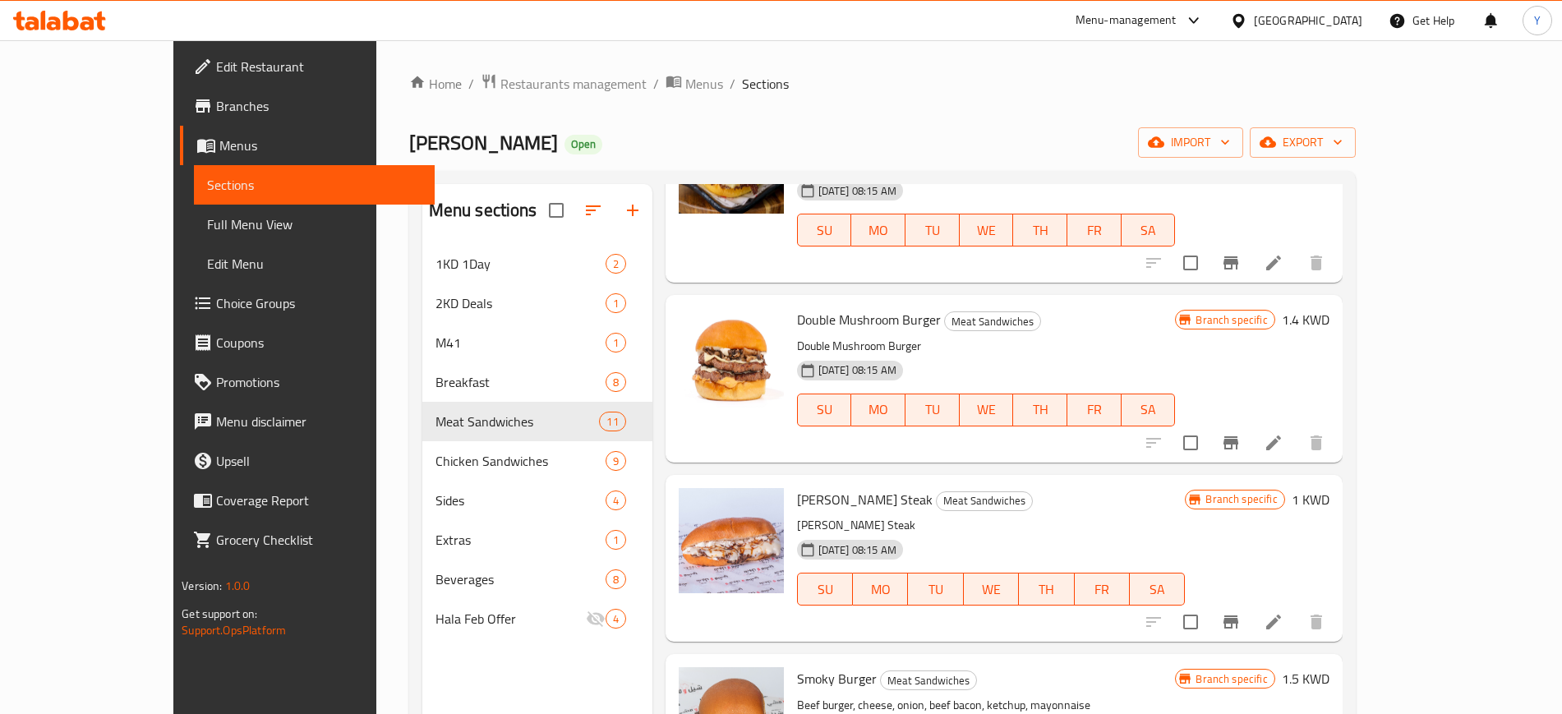
scroll to position [230, 0]
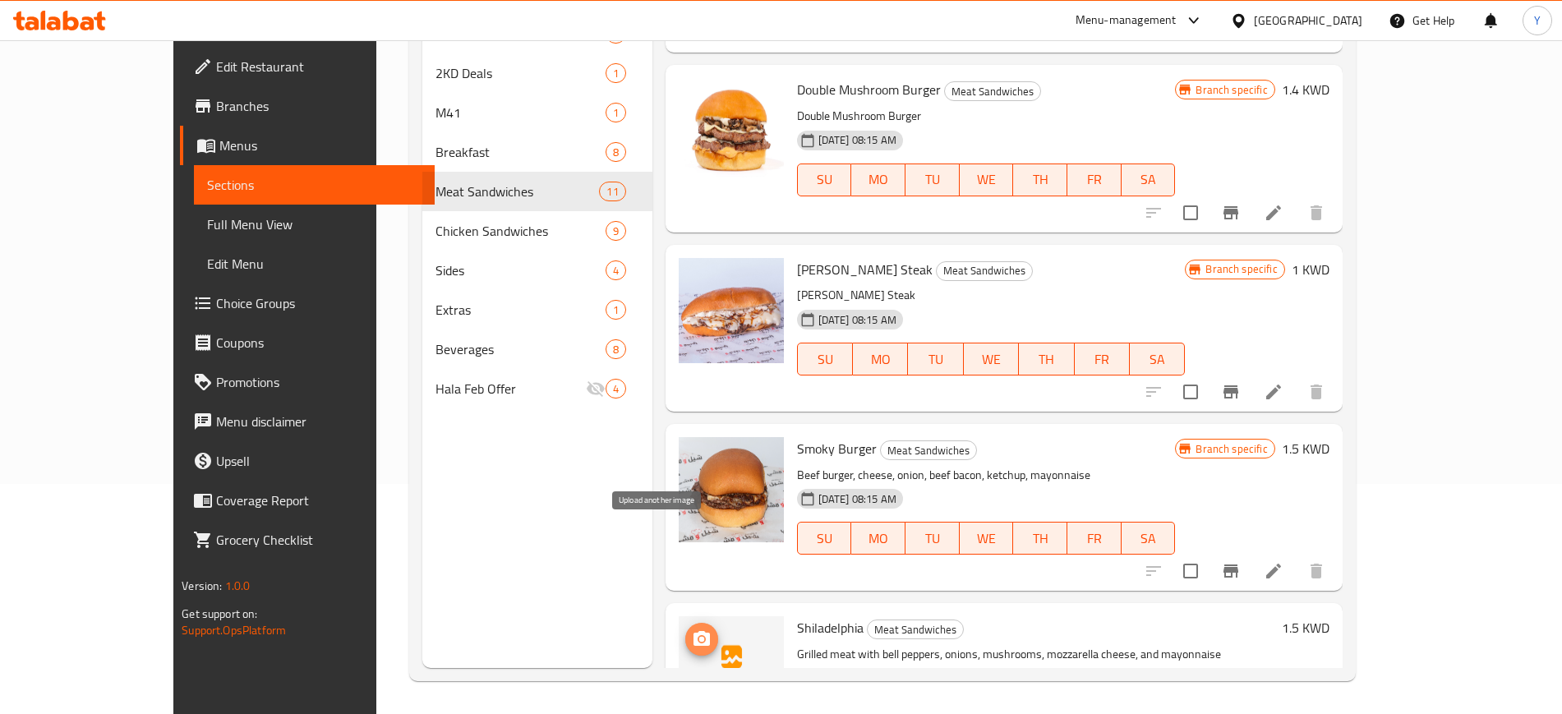
click at [693, 631] on icon "upload picture" at bounding box center [701, 638] width 16 height 15
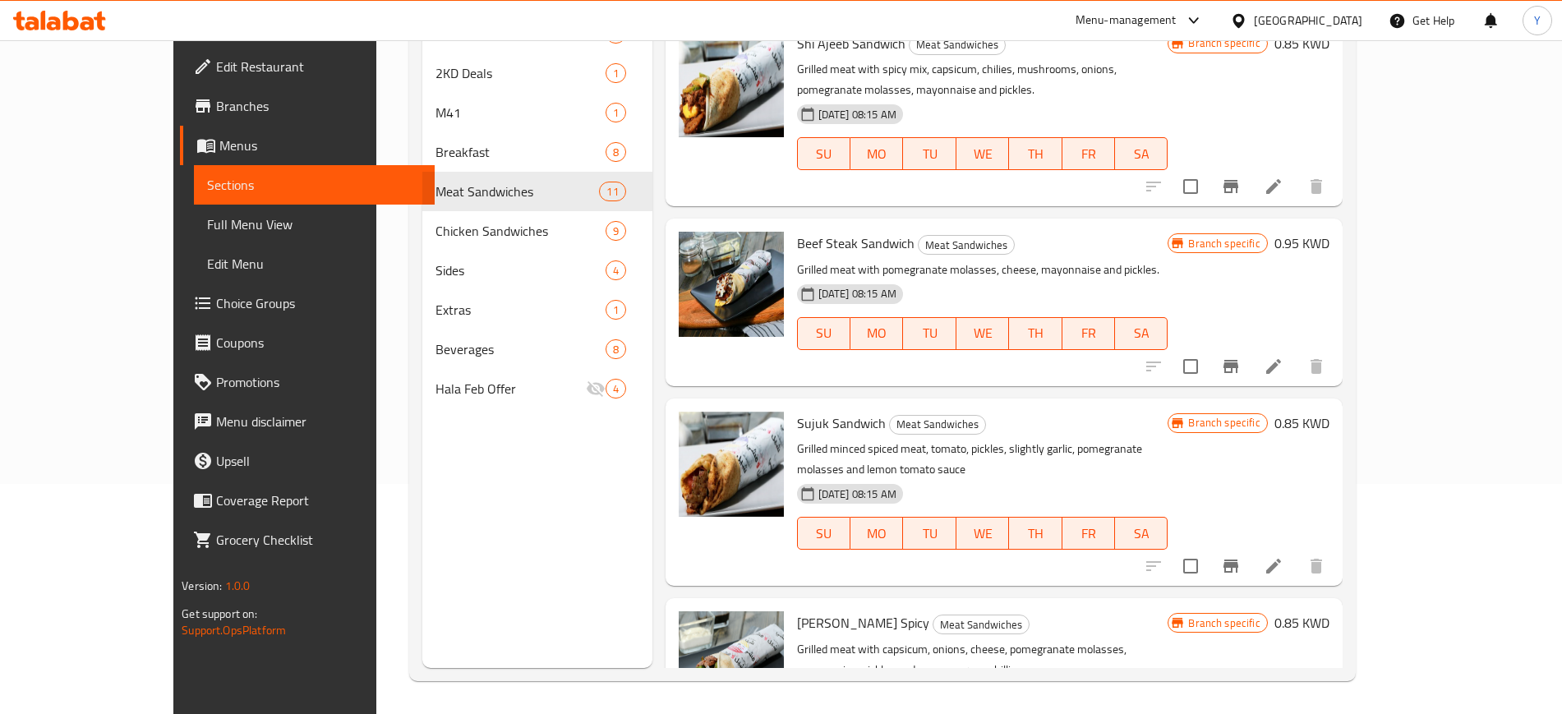
scroll to position [0, 0]
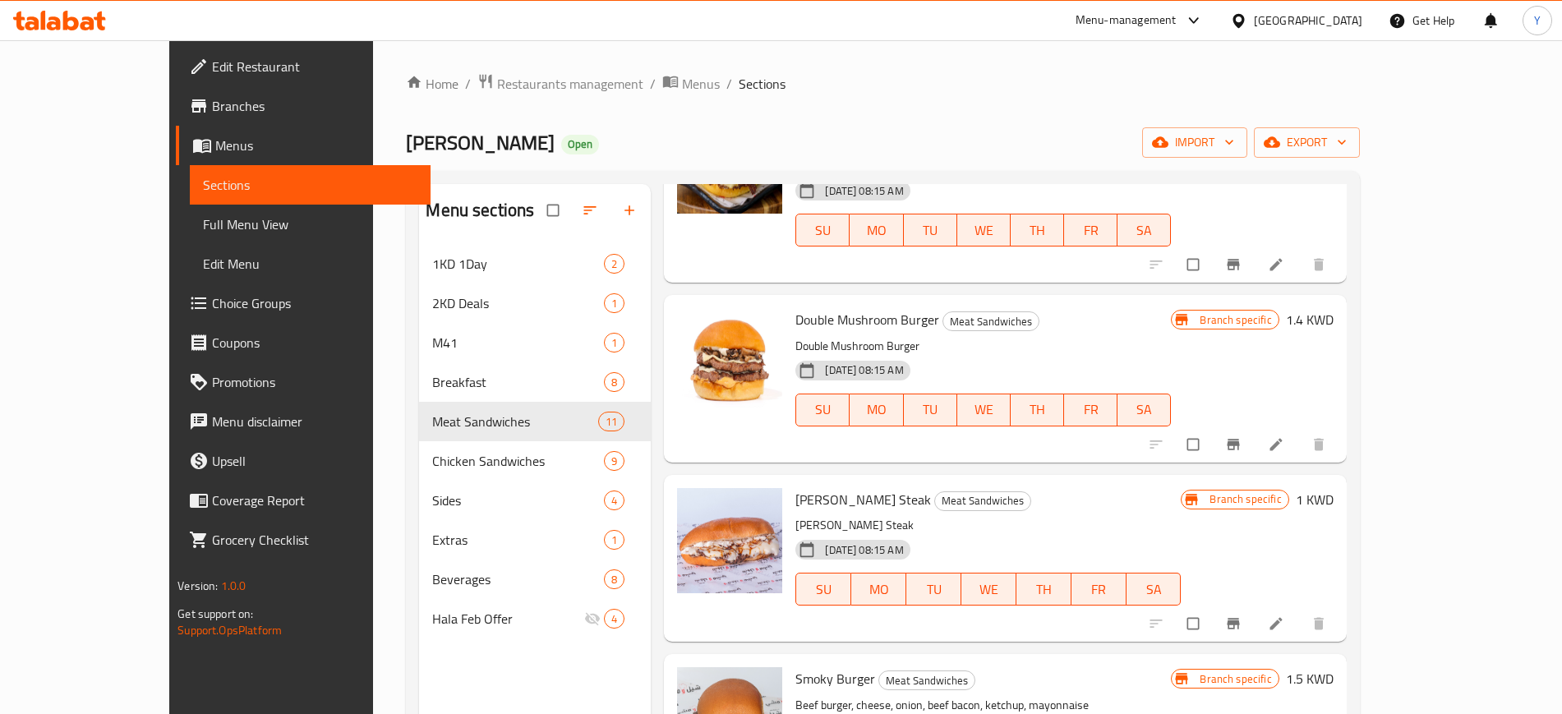
scroll to position [230, 0]
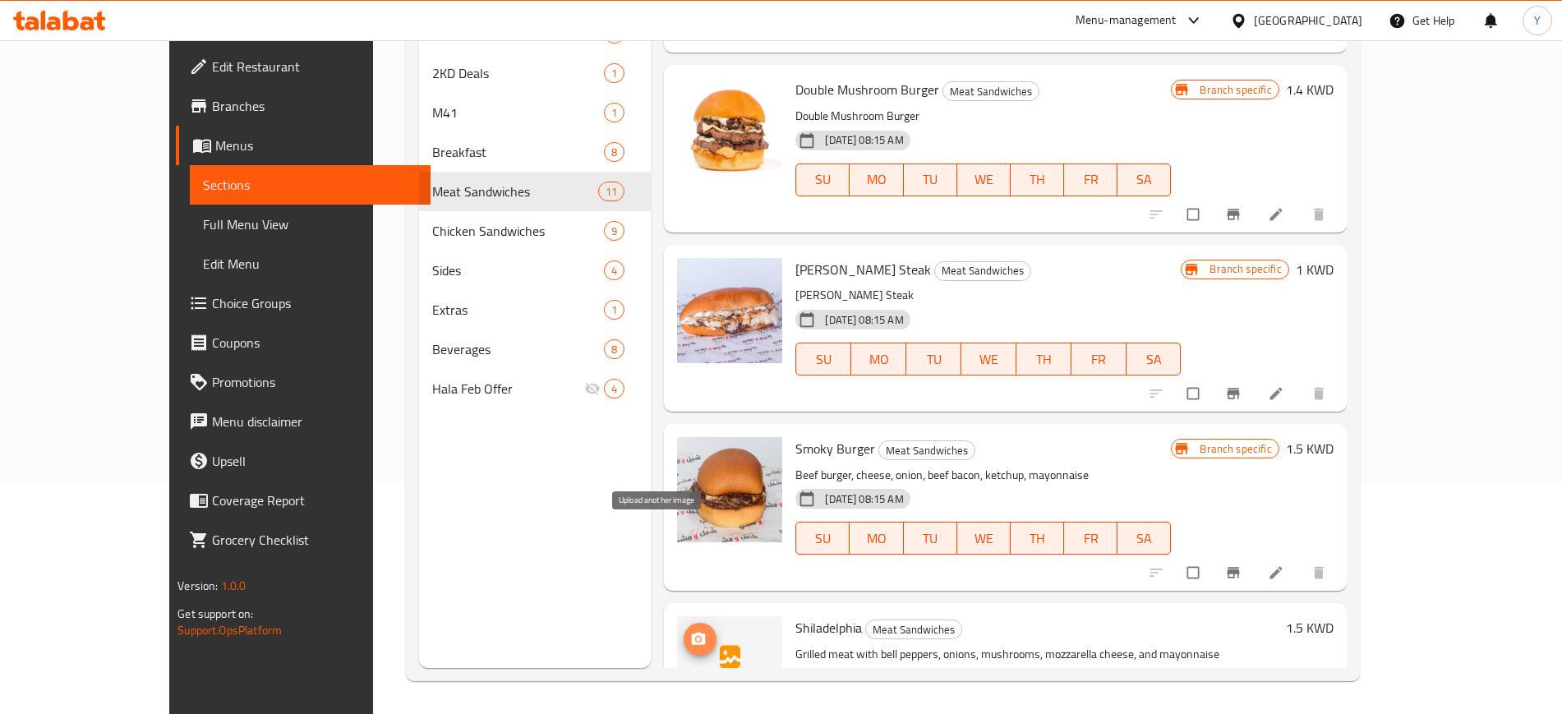
click at [692, 633] on icon "upload picture" at bounding box center [699, 639] width 14 height 12
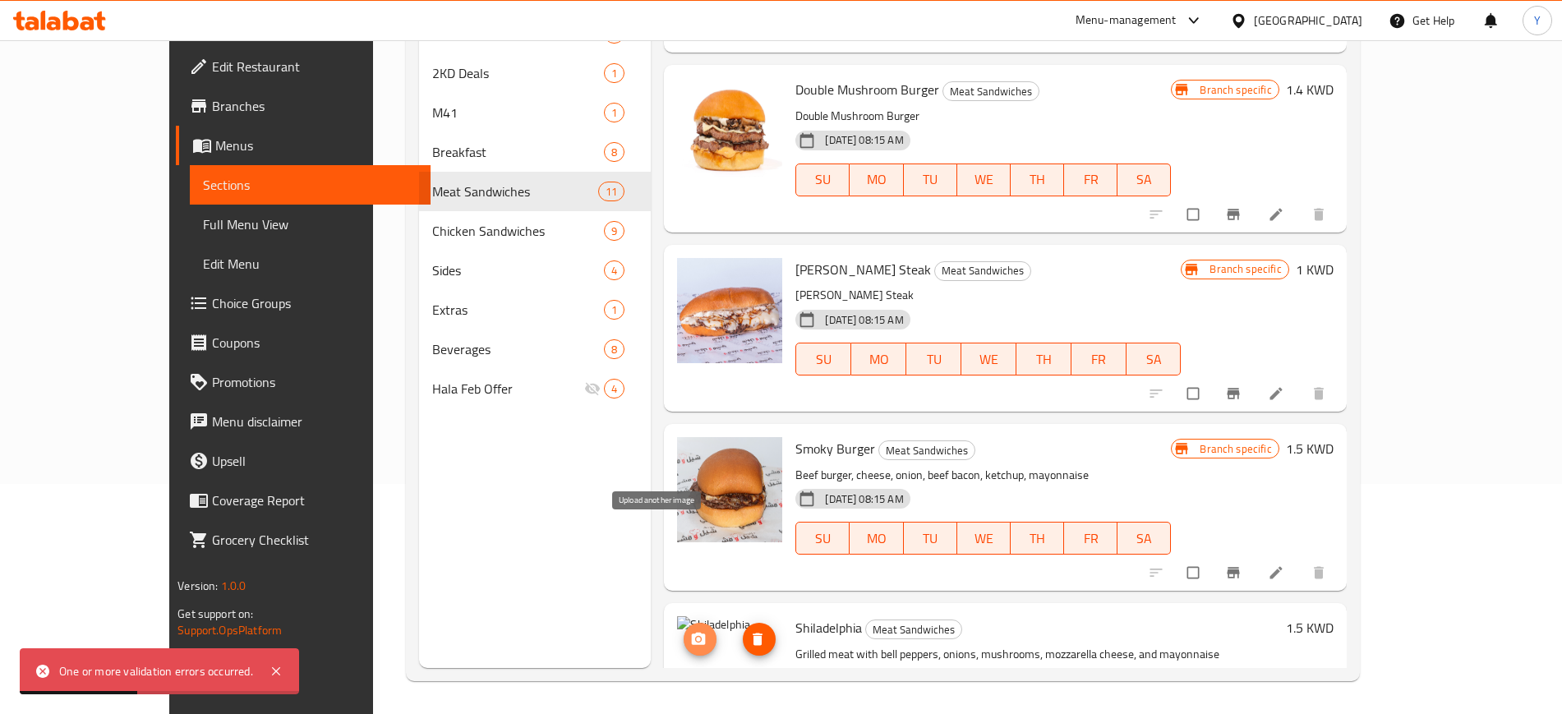
click at [692, 633] on icon "upload picture" at bounding box center [699, 639] width 14 height 12
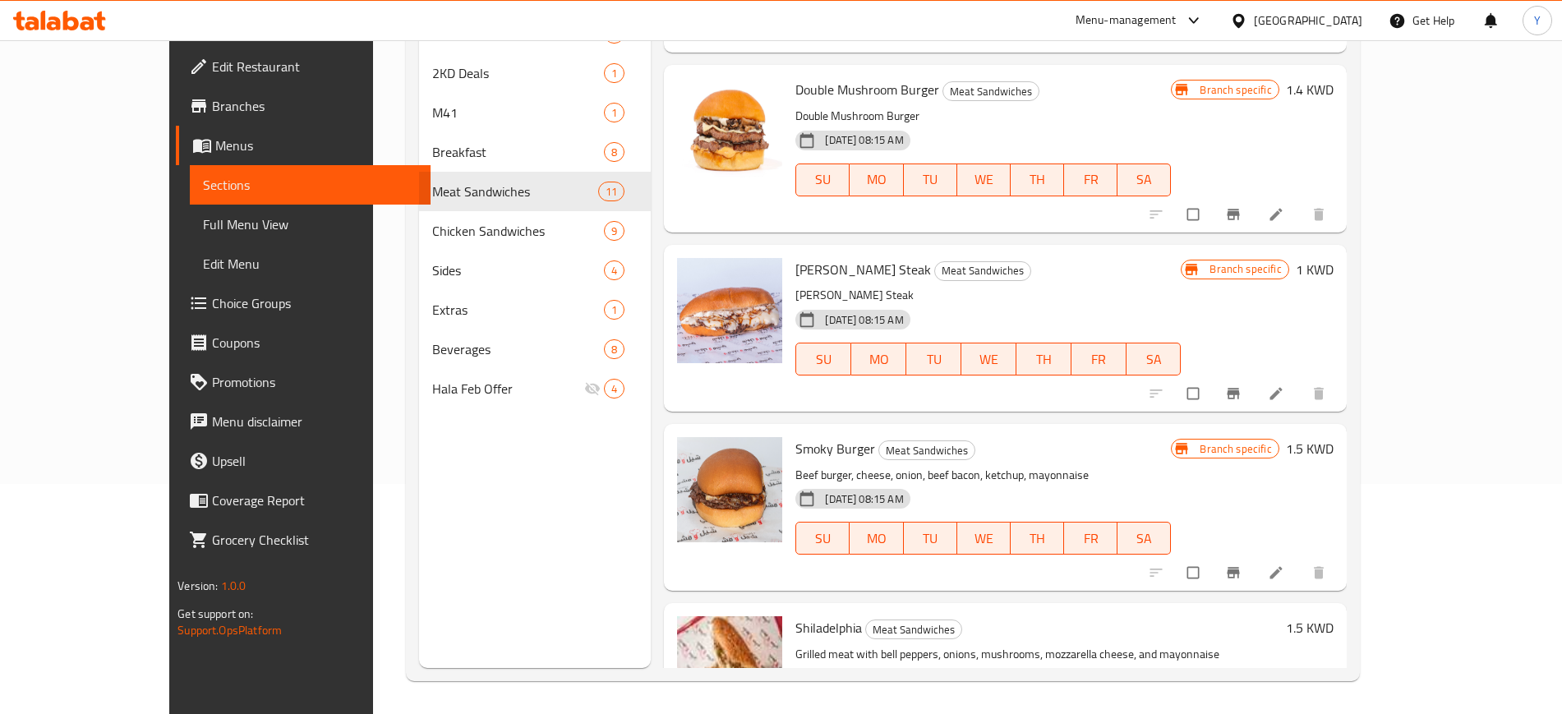
click at [795, 615] on span "Shiladelphia" at bounding box center [828, 627] width 67 height 25
click at [651, 487] on div "Menu items Add Sort Manage items [PERSON_NAME] Sandwich Meat Sandwiches Grilled…" at bounding box center [998, 311] width 695 height 714
click at [651, 488] on div "Menu items Add Sort Manage items [PERSON_NAME] Sandwich Meat Sandwiches Grilled…" at bounding box center [998, 311] width 695 height 714
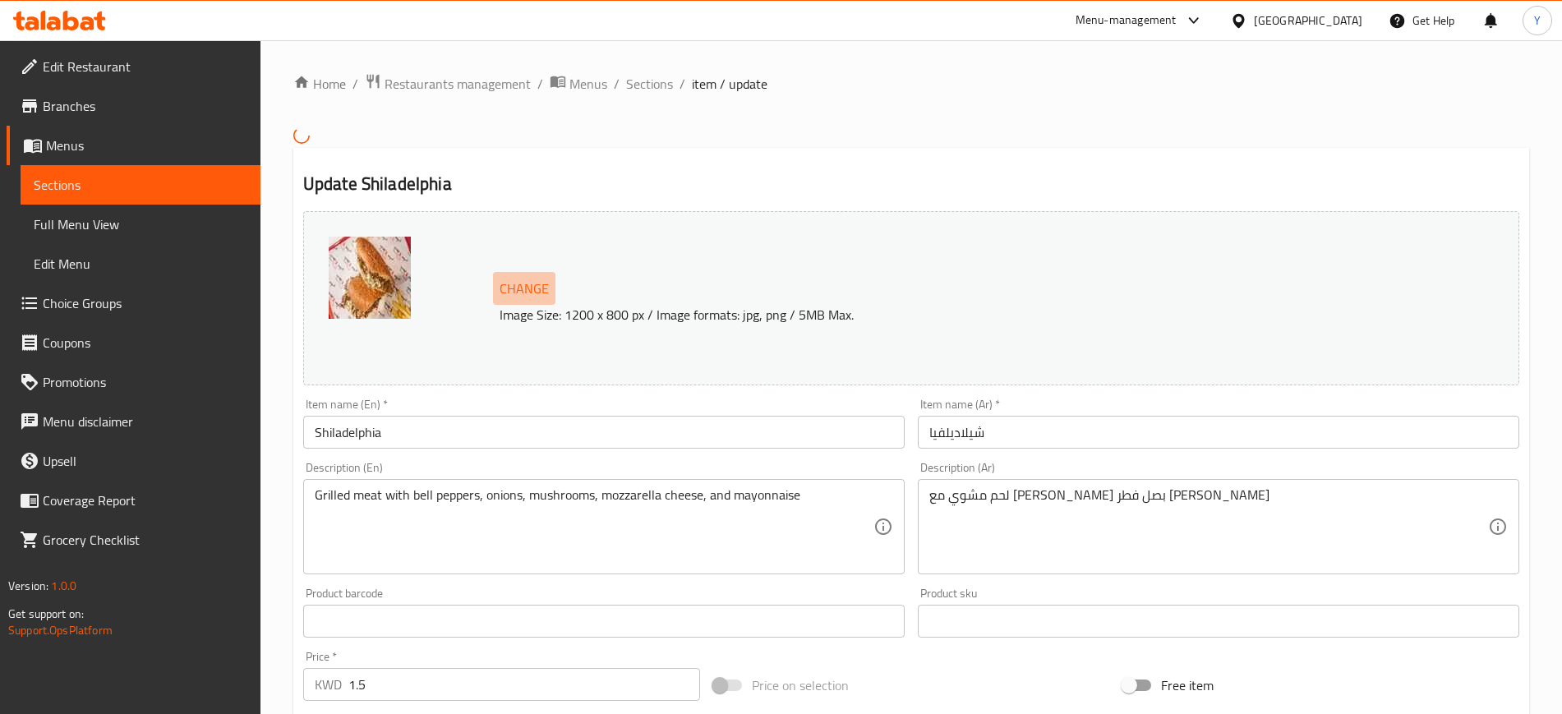
click at [513, 283] on span "Change" at bounding box center [524, 289] width 49 height 24
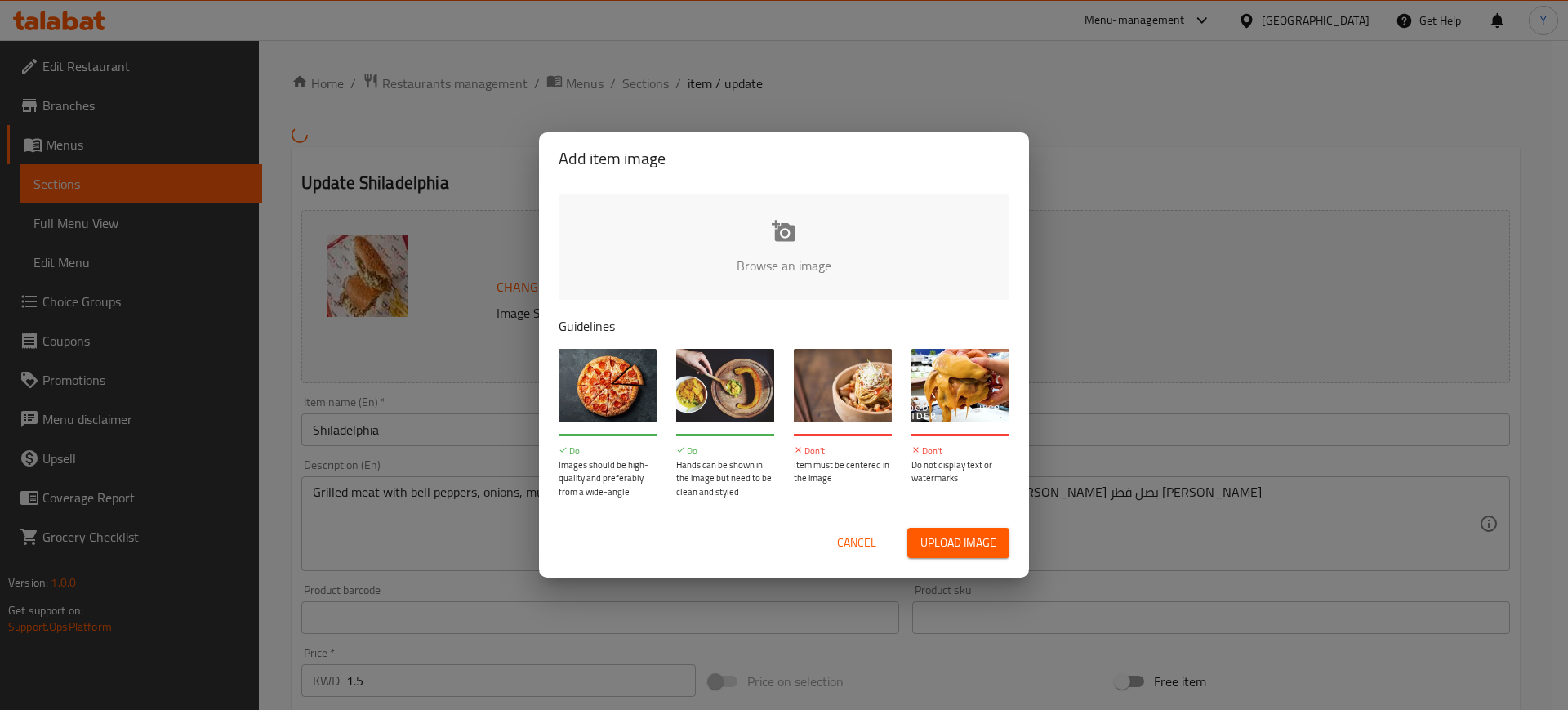
click at [711, 230] on input "file" at bounding box center [1336, 271] width 1555 height 153
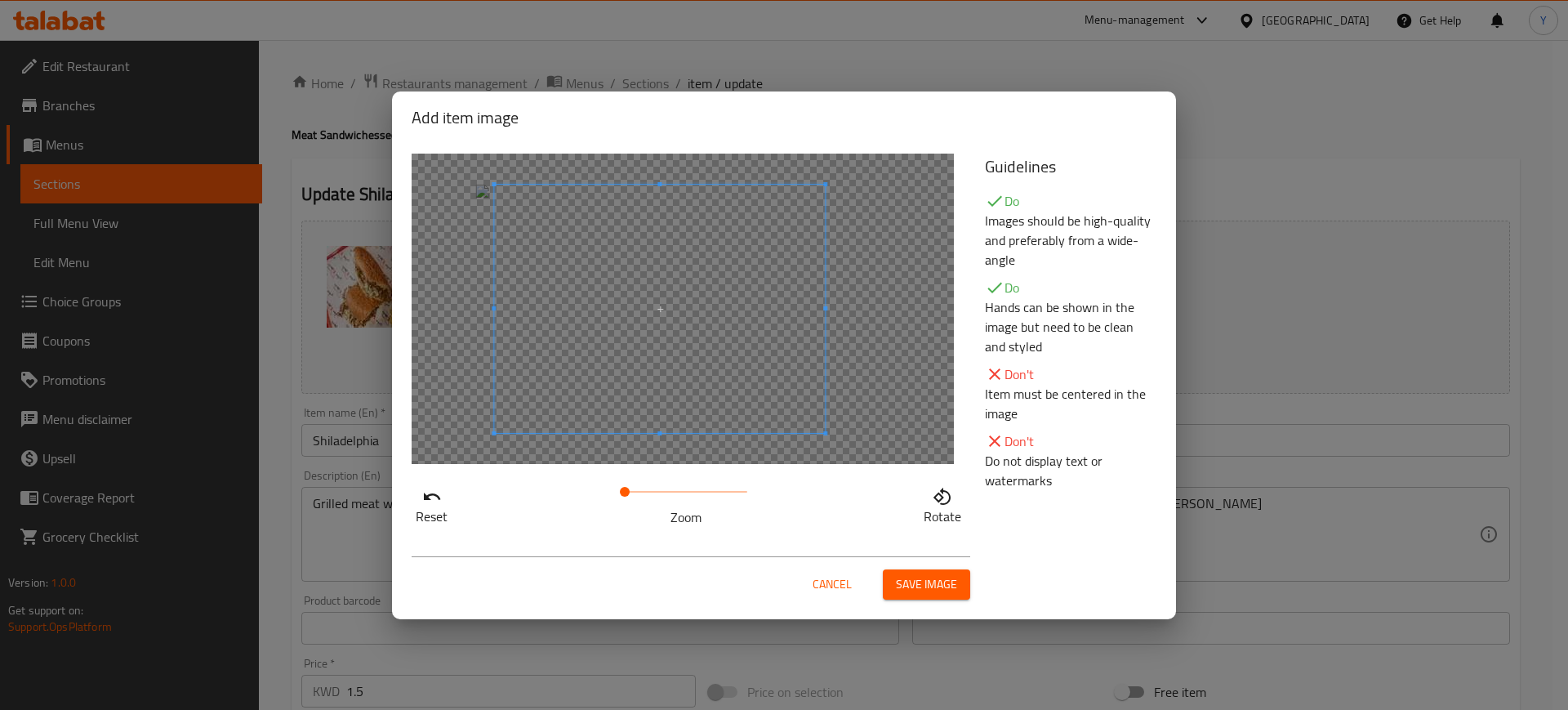
click at [707, 337] on span at bounding box center [659, 309] width 331 height 249
click at [930, 575] on span "Save image" at bounding box center [927, 585] width 62 height 21
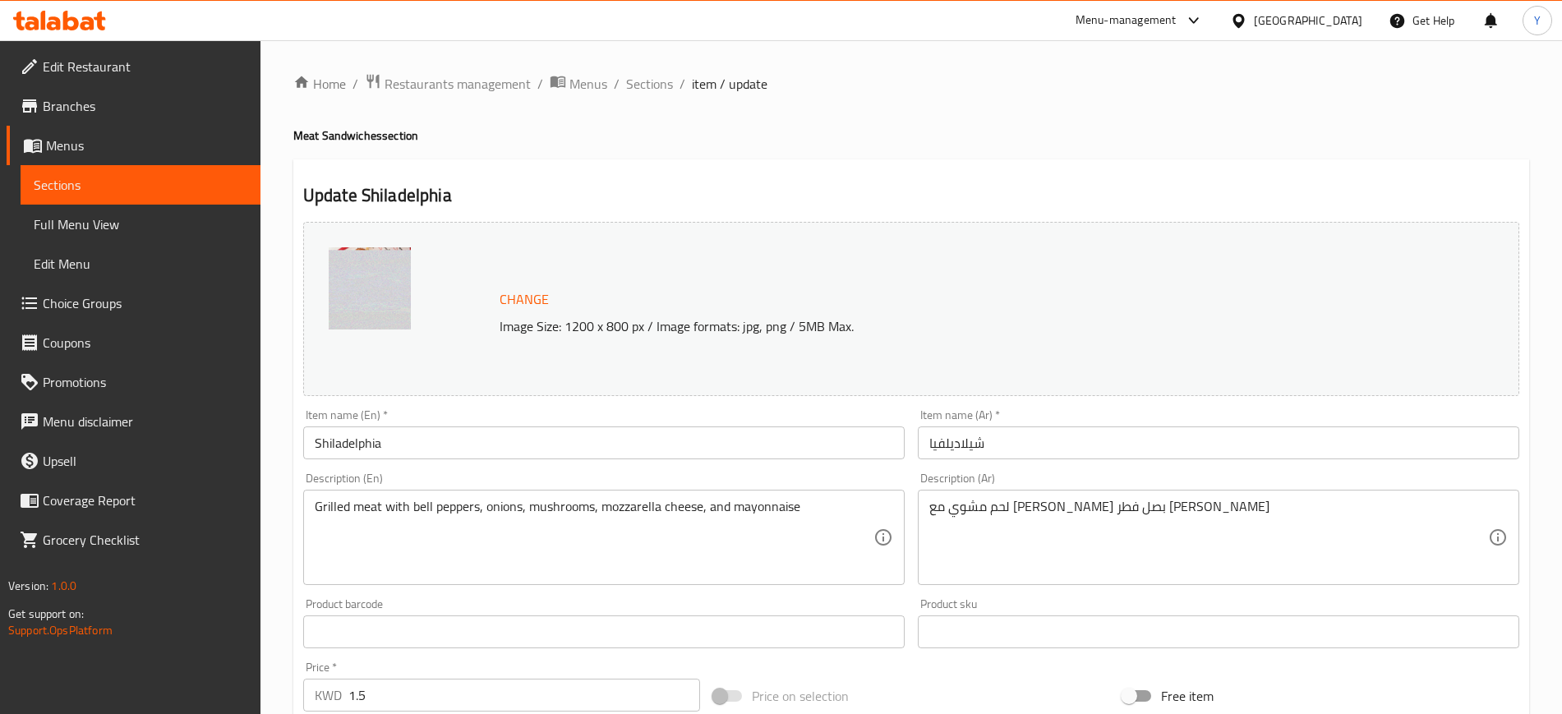
scroll to position [471, 0]
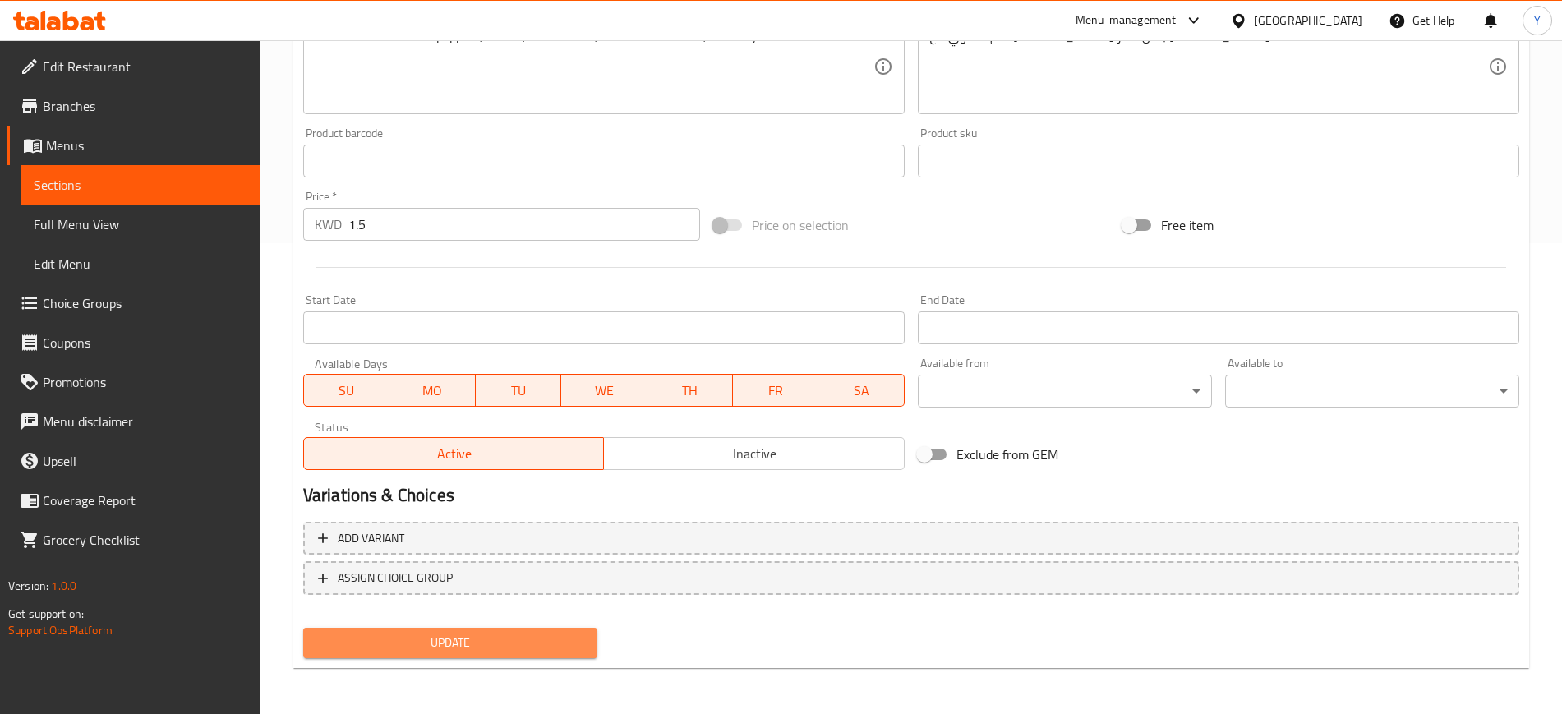
click at [469, 634] on span "Update" at bounding box center [450, 643] width 268 height 21
click at [385, 647] on span "Update" at bounding box center [450, 643] width 268 height 21
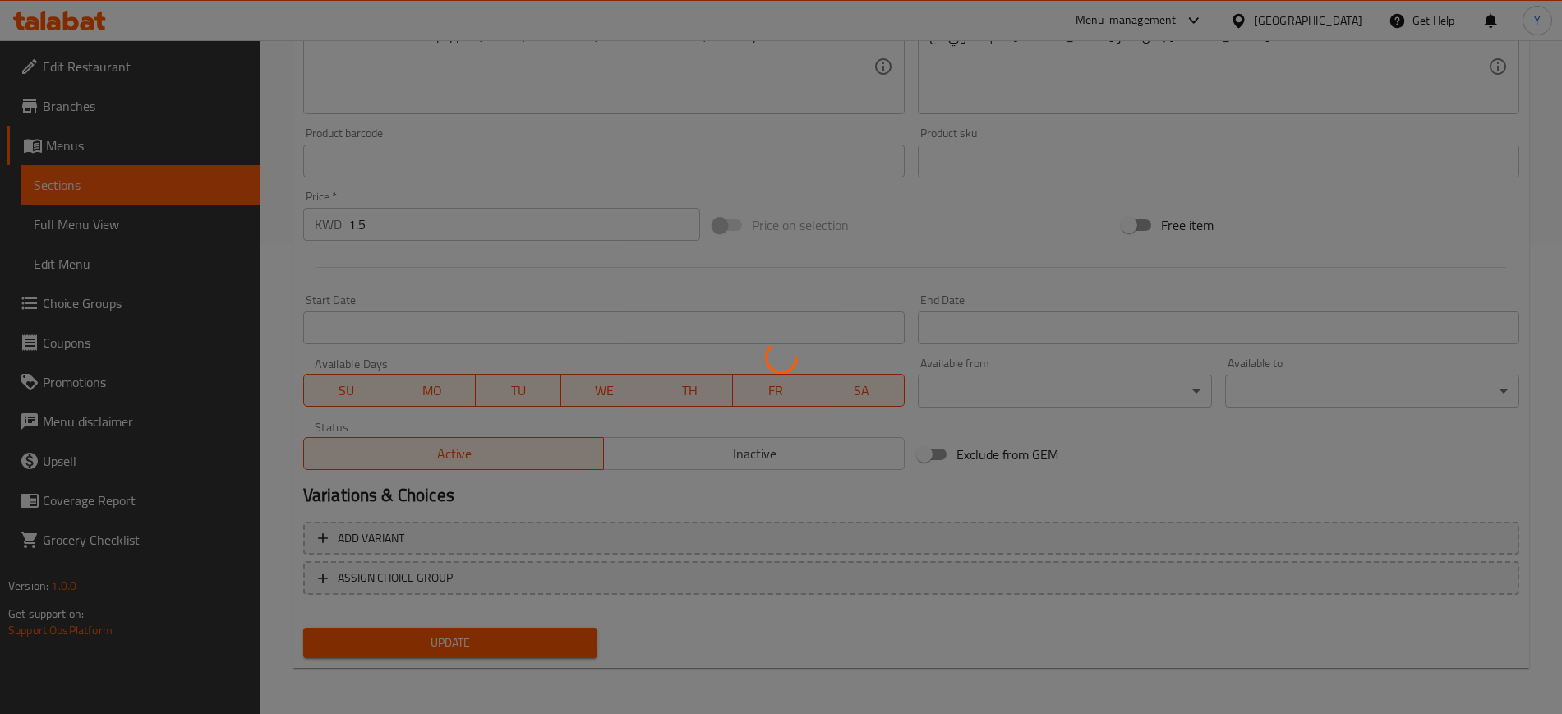
scroll to position [0, 0]
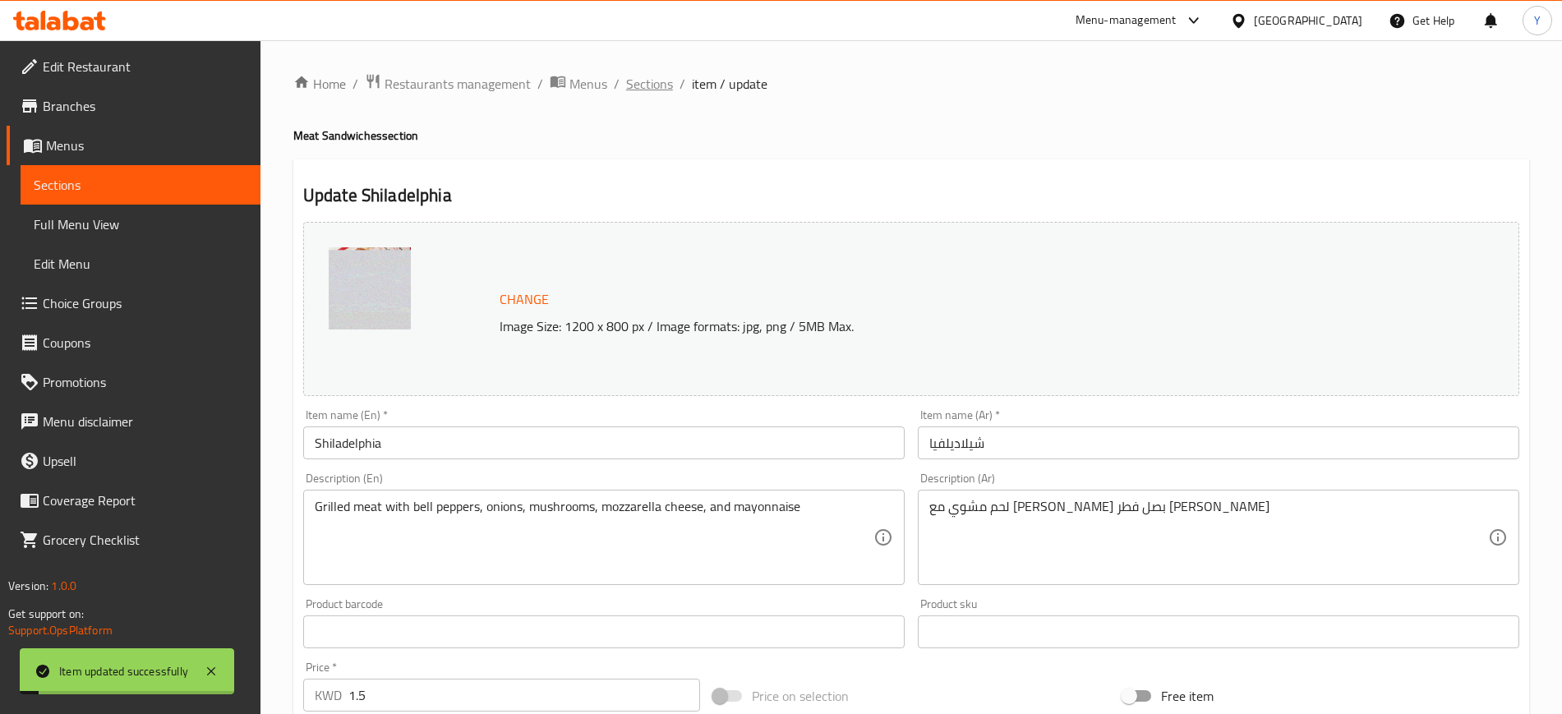
click at [647, 82] on span "Sections" at bounding box center [649, 84] width 47 height 20
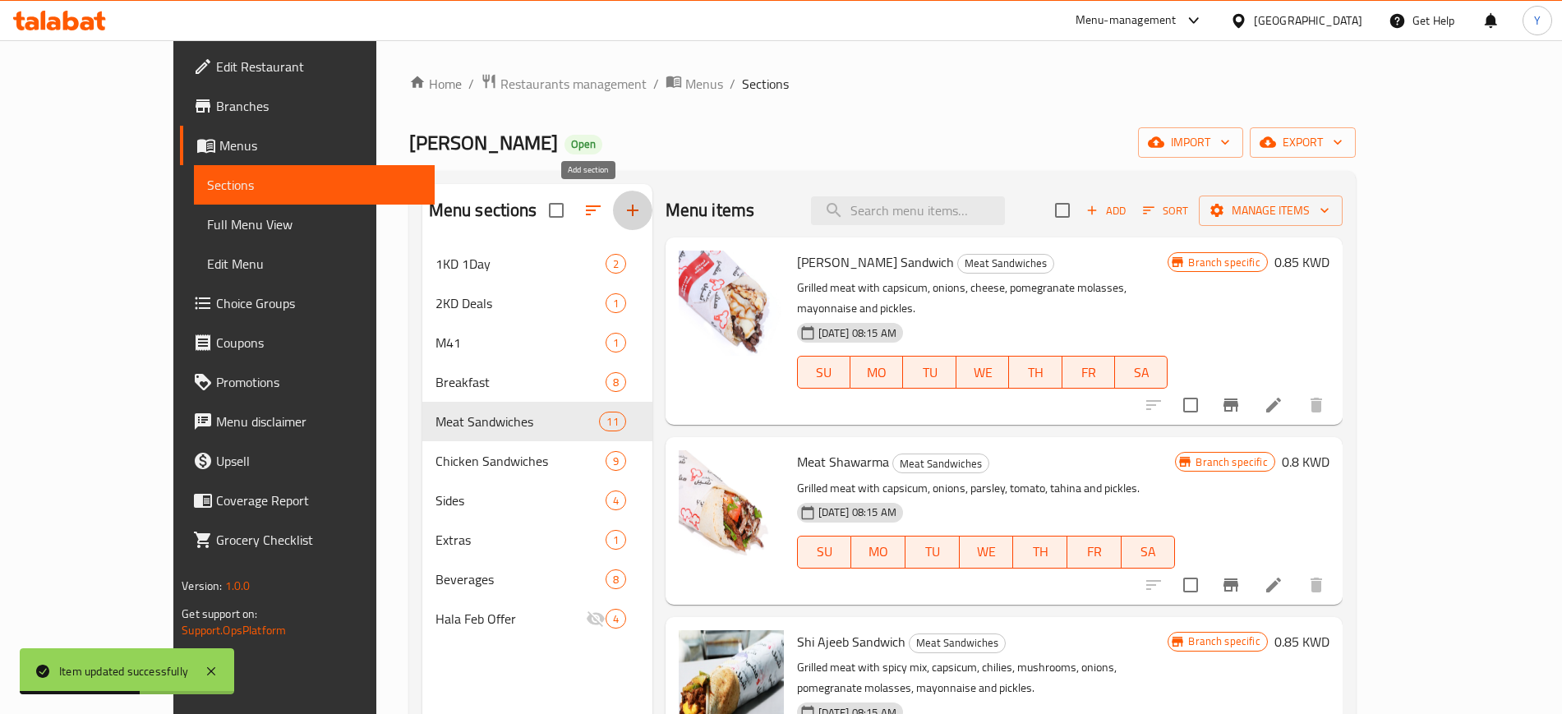
click at [623, 213] on icon "button" at bounding box center [633, 210] width 20 height 20
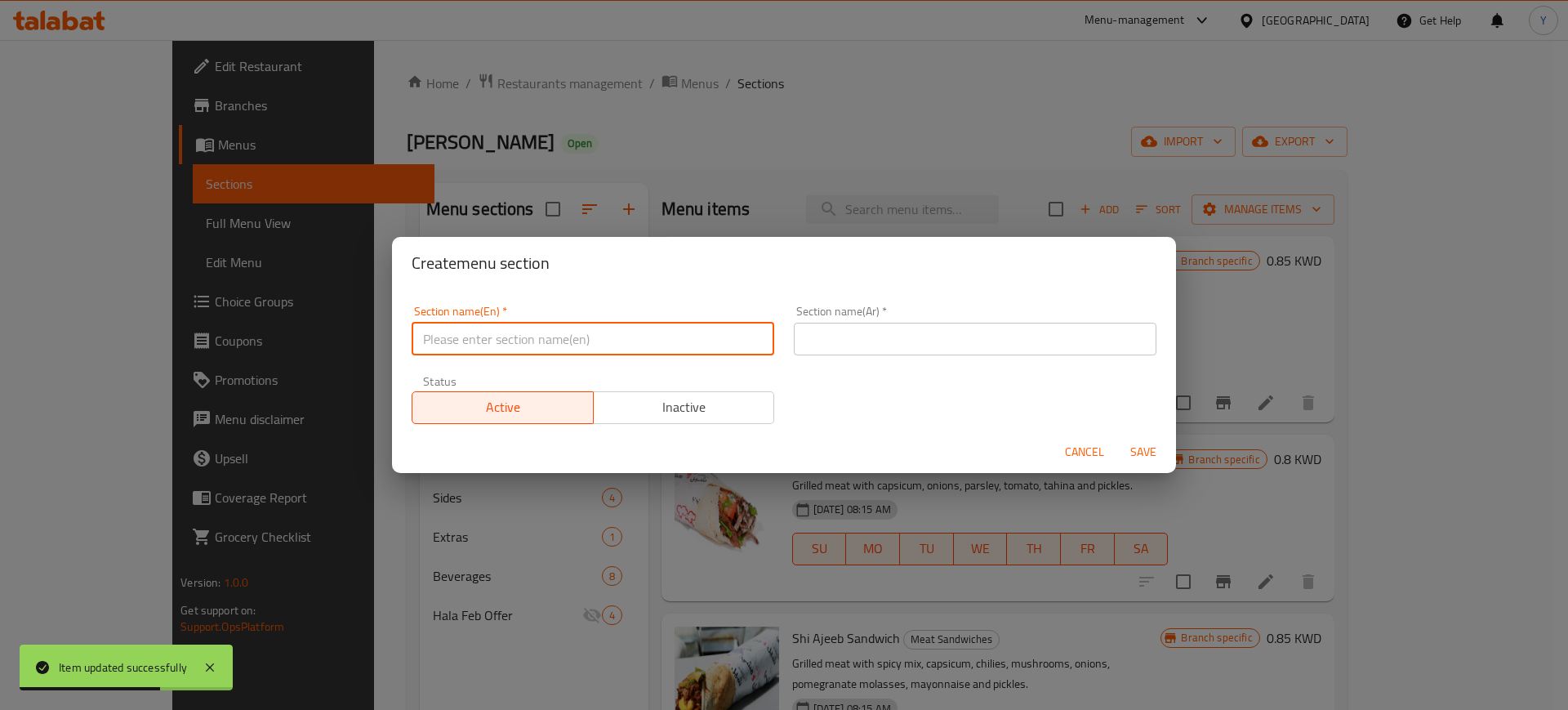
click at [573, 348] on input "text" at bounding box center [593, 339] width 363 height 33
type input "ى"
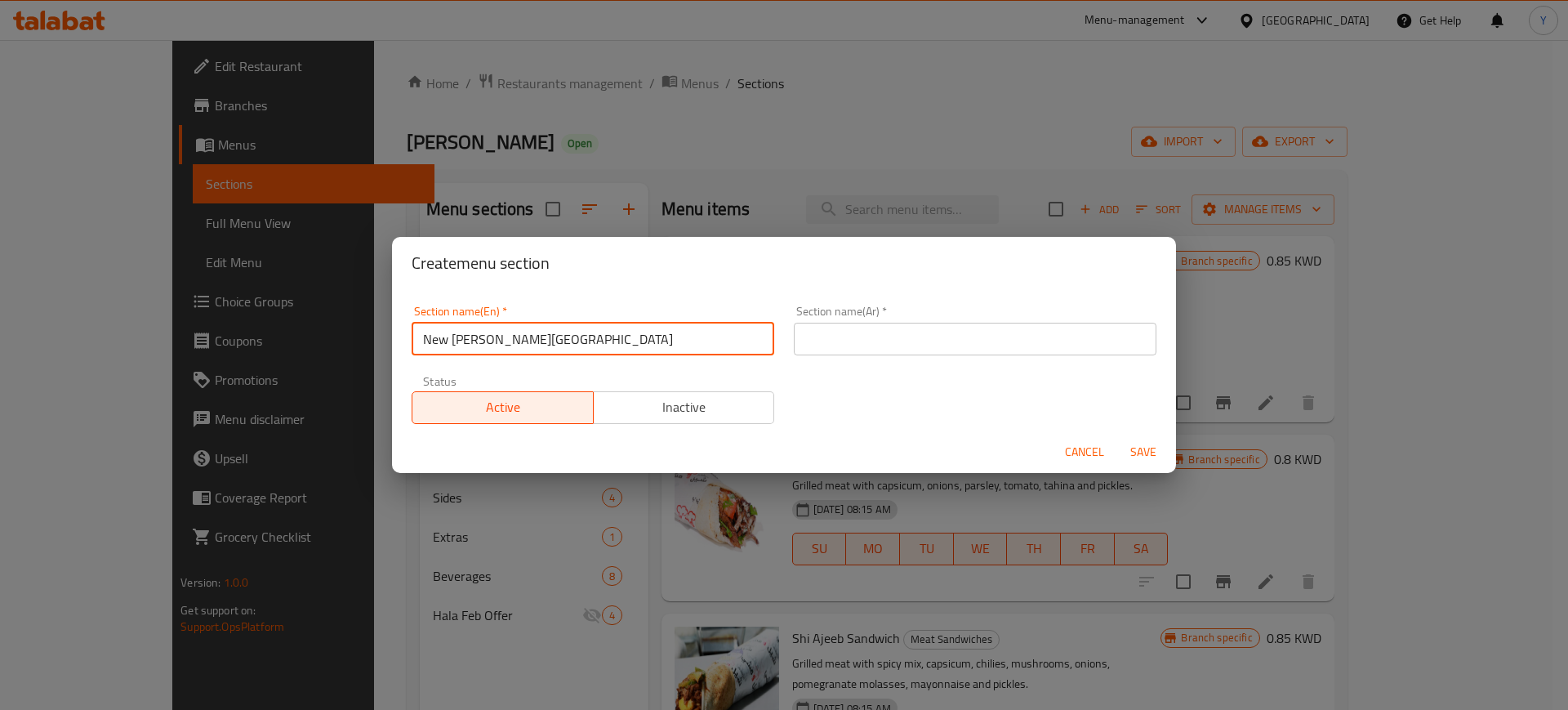
type input "New [PERSON_NAME][GEOGRAPHIC_DATA]"
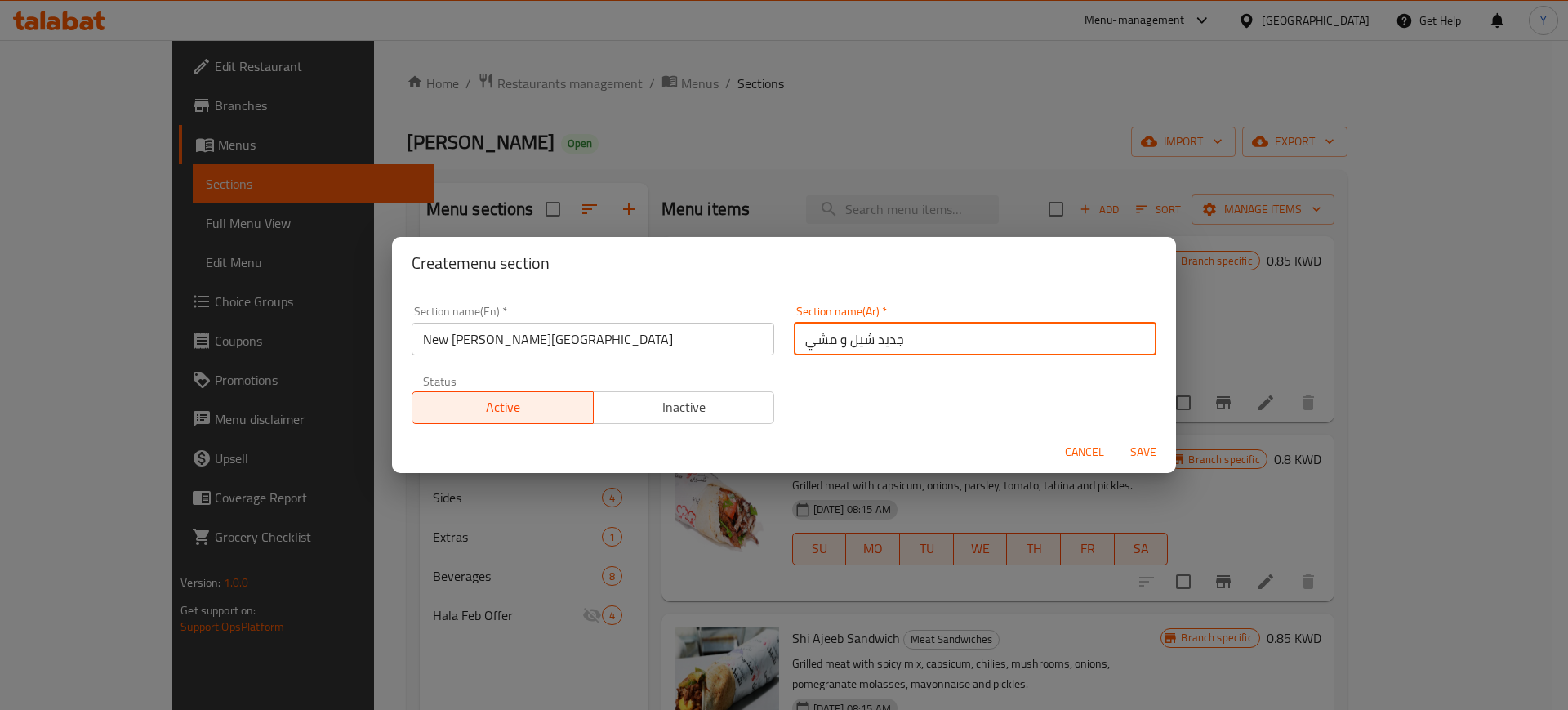
type input "جديد شيل و مشي"
click at [1118, 438] on button "Save" at bounding box center [1143, 452] width 53 height 30
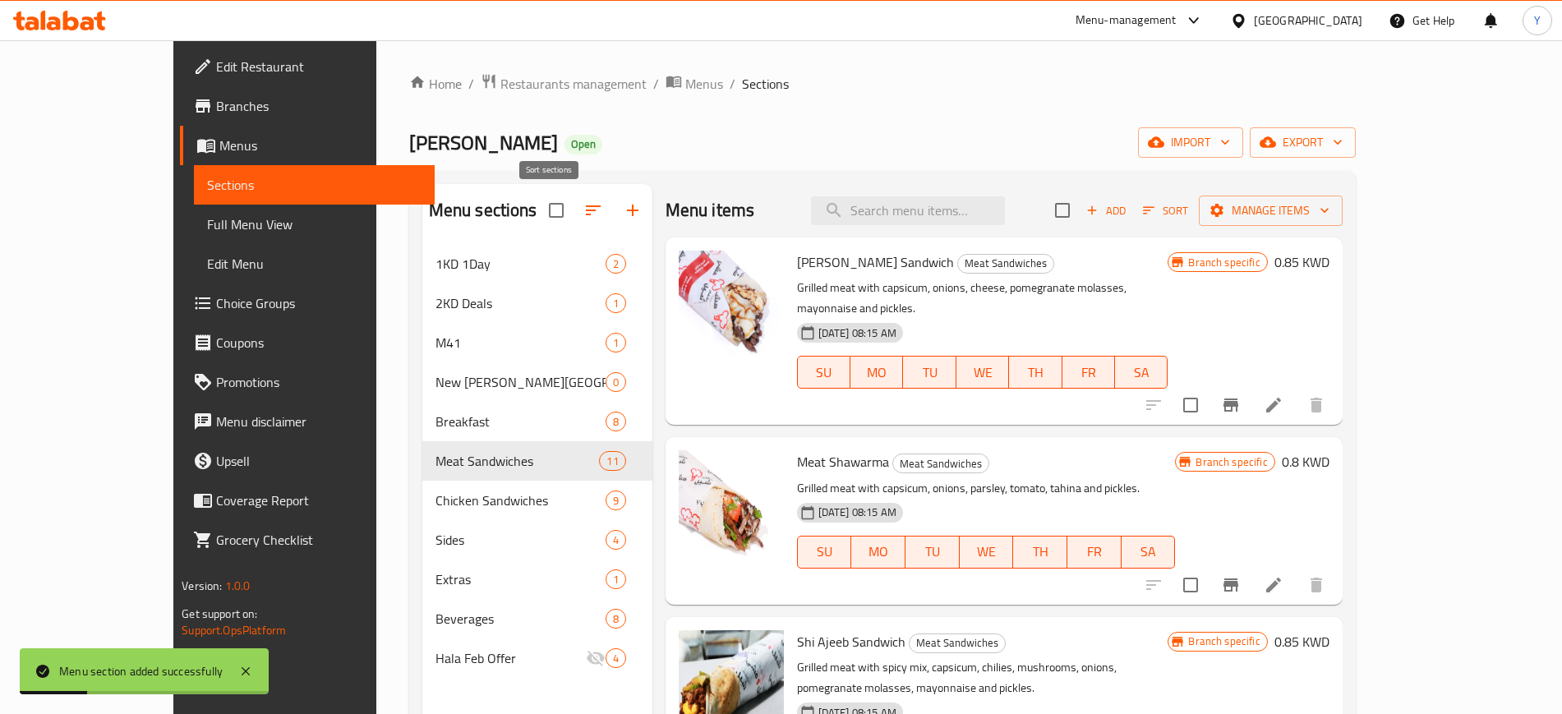
click at [586, 210] on icon "button" at bounding box center [593, 210] width 15 height 10
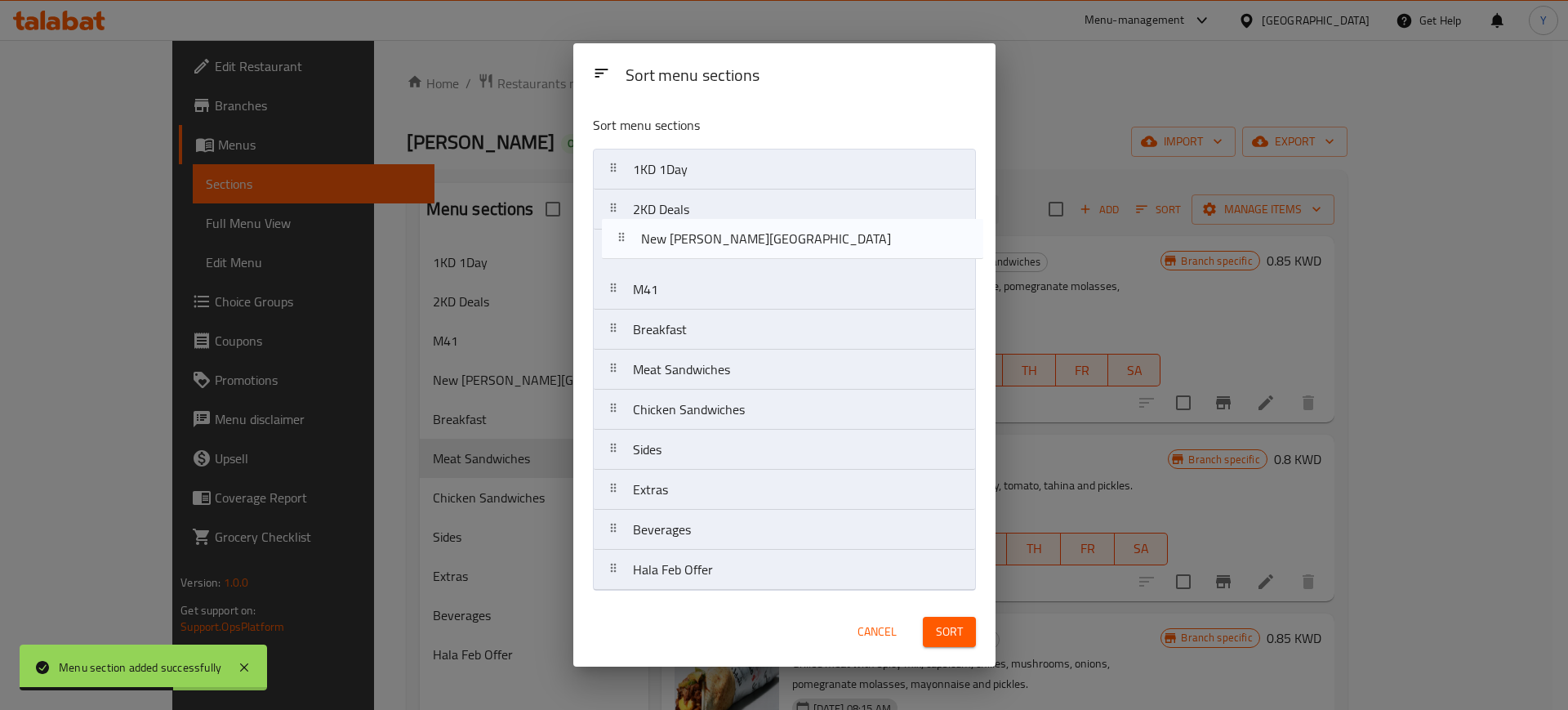
drag, startPoint x: 666, startPoint y: 290, endPoint x: 676, endPoint y: 219, distance: 71.7
click at [676, 219] on nav "1KD 1Day 2KD Deals M41 New [PERSON_NAME] Breakfast Meat Sandwiches Chicken Sand…" at bounding box center [784, 370] width 383 height 442
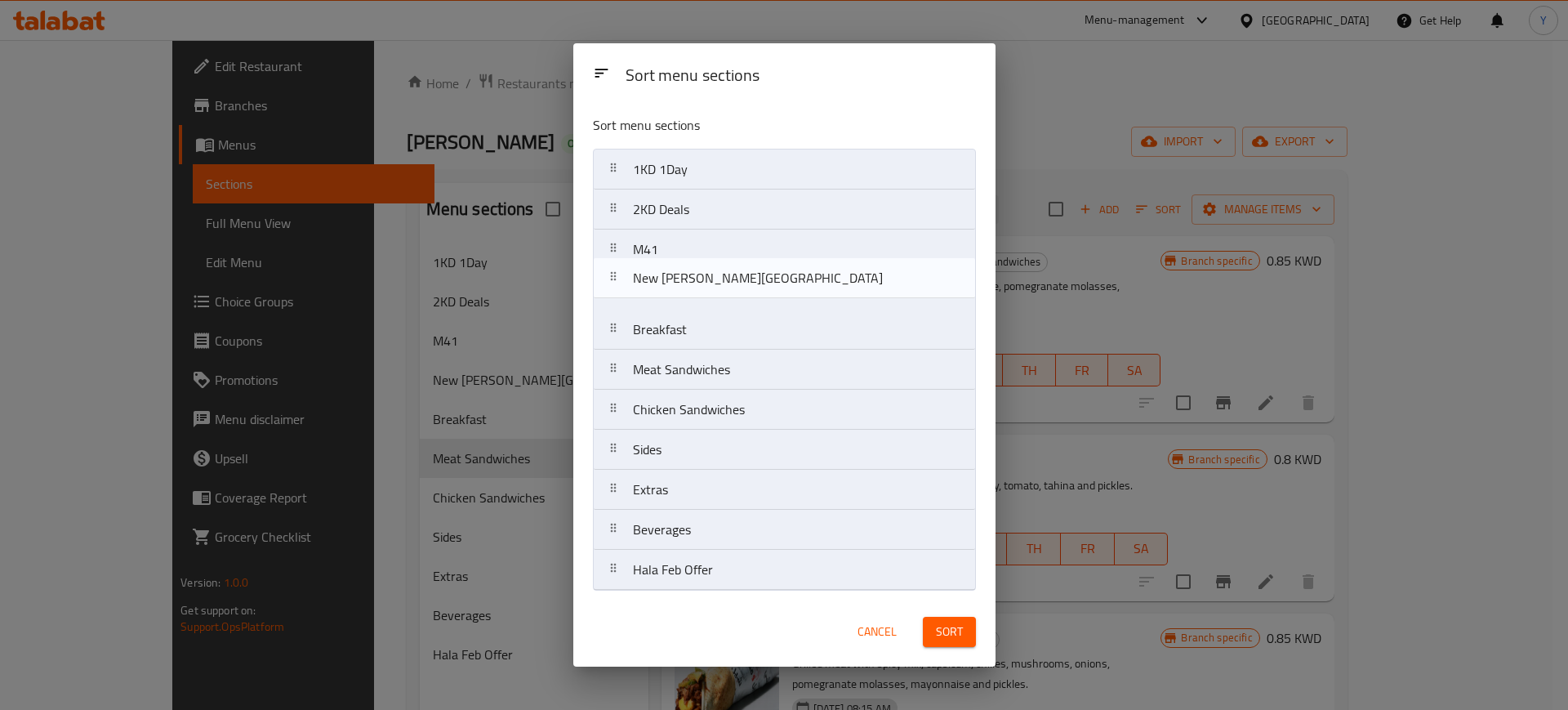
drag, startPoint x: 750, startPoint y: 251, endPoint x: 752, endPoint y: 284, distance: 33.1
click at [752, 284] on nav "1KD 1Day 2KD Deals New [PERSON_NAME] M41 Breakfast Meat Sandwiches Chicken Sand…" at bounding box center [784, 370] width 383 height 442
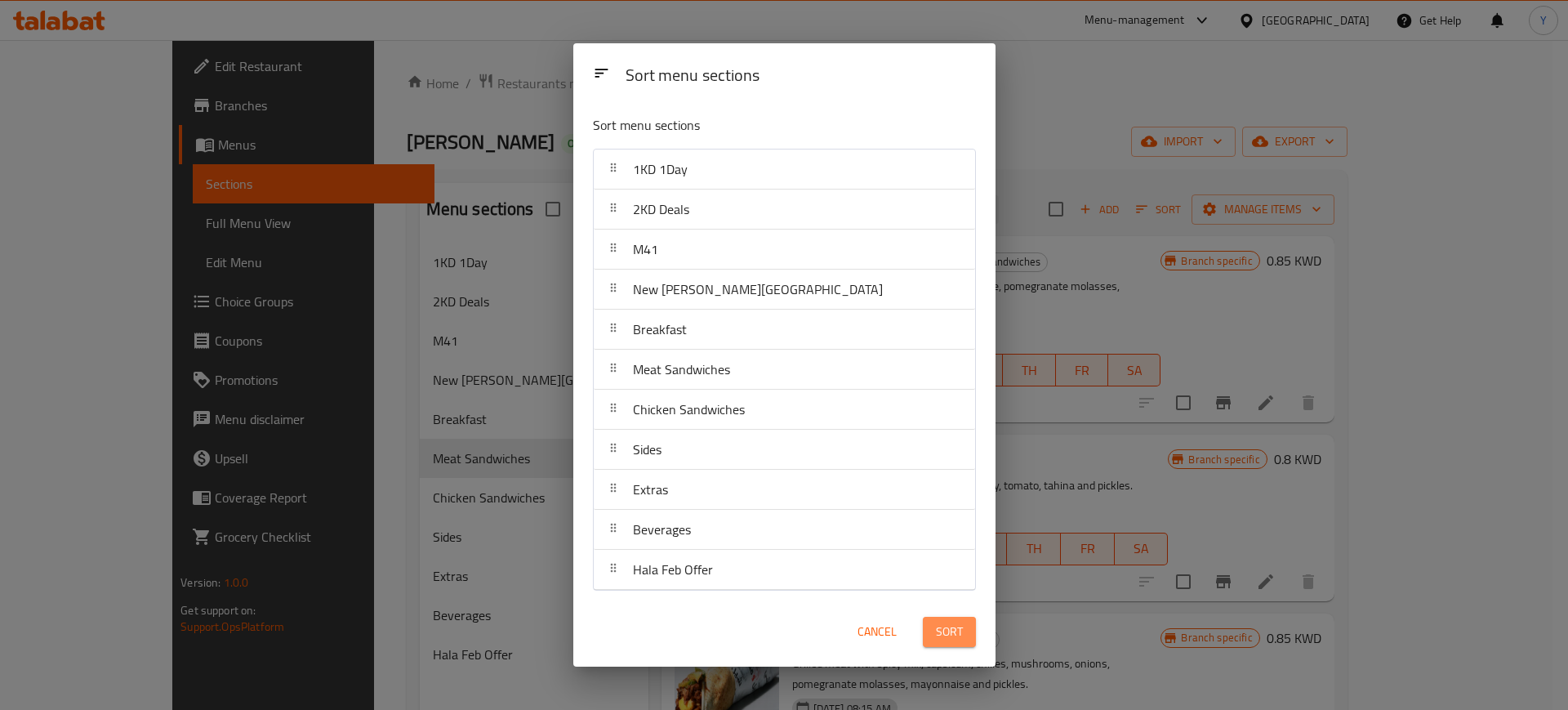
click at [946, 630] on span "Sort" at bounding box center [950, 631] width 27 height 21
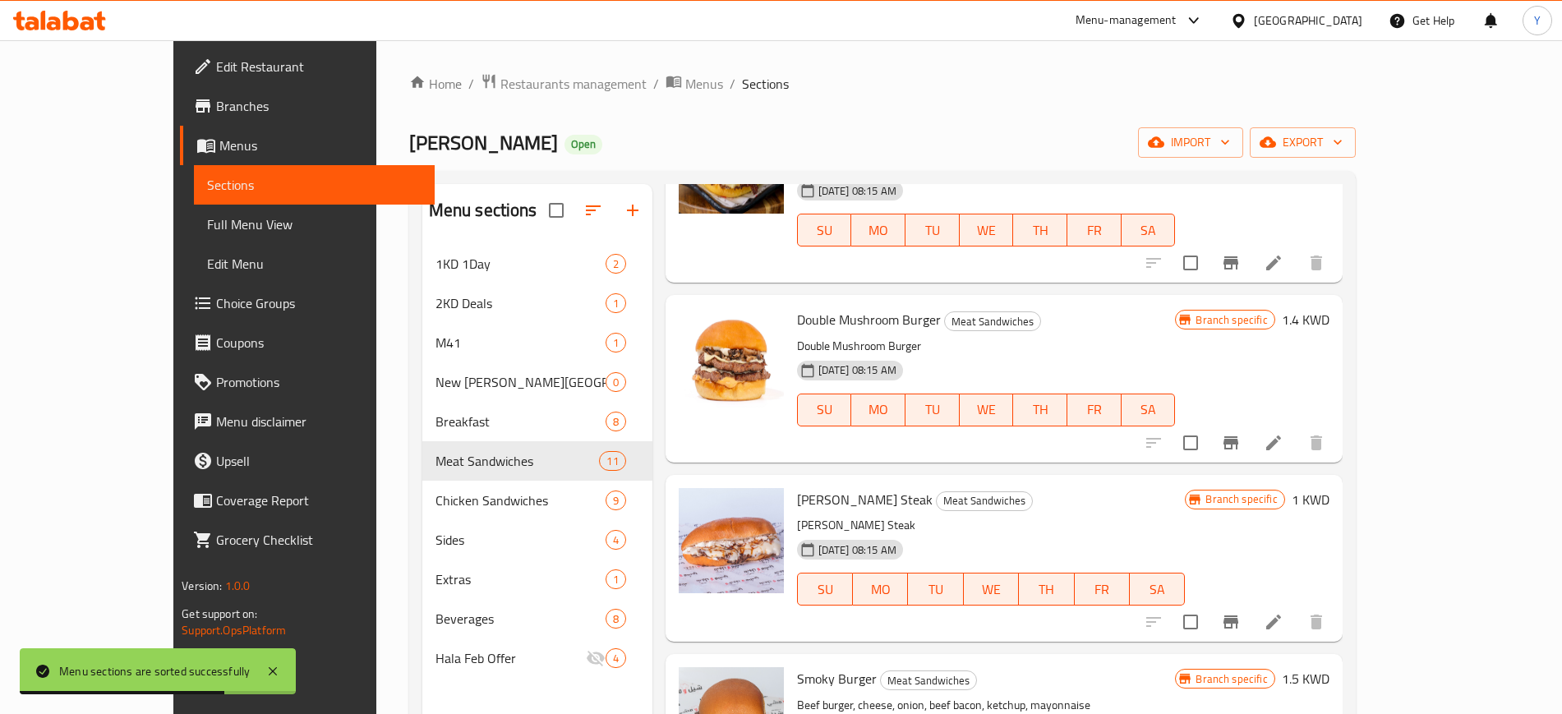
scroll to position [230, 0]
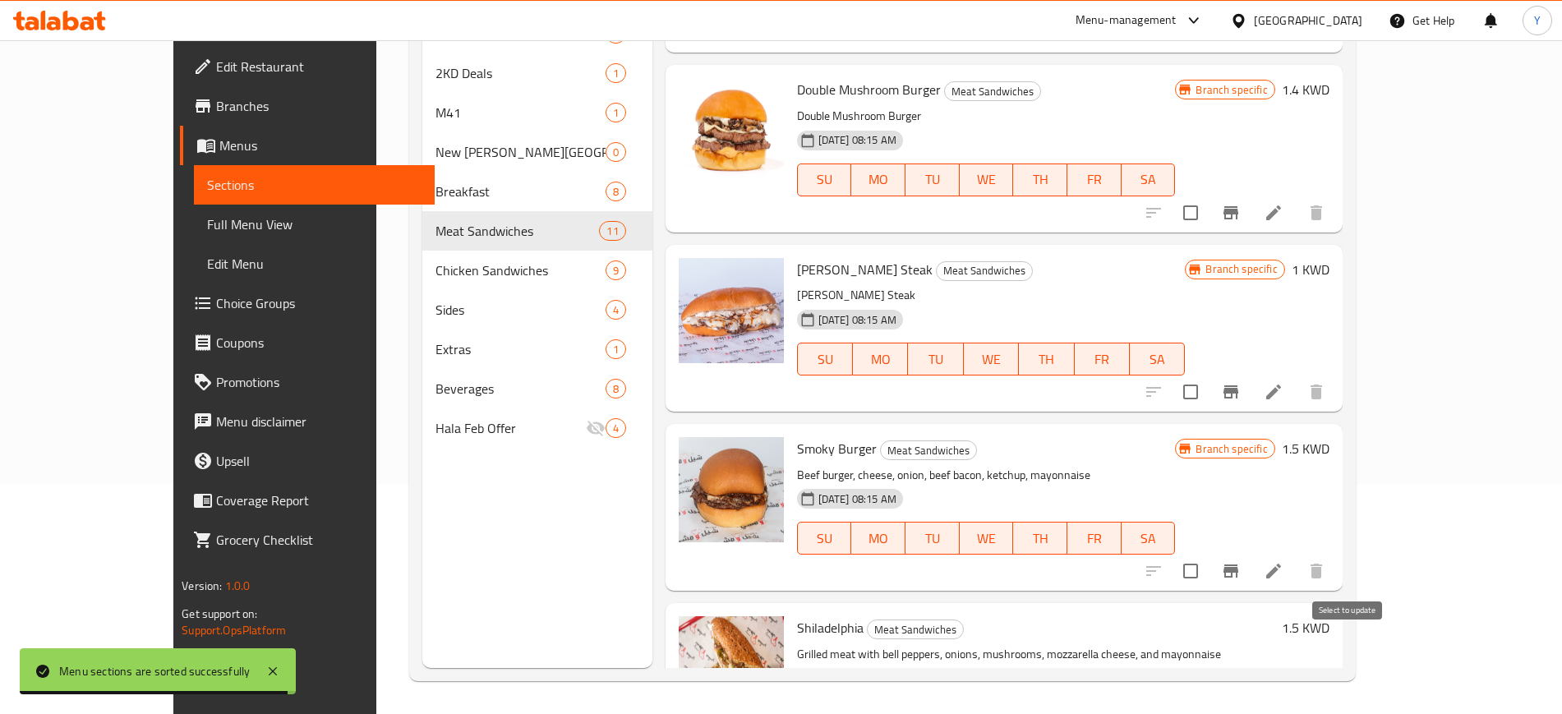
checkbox input "true"
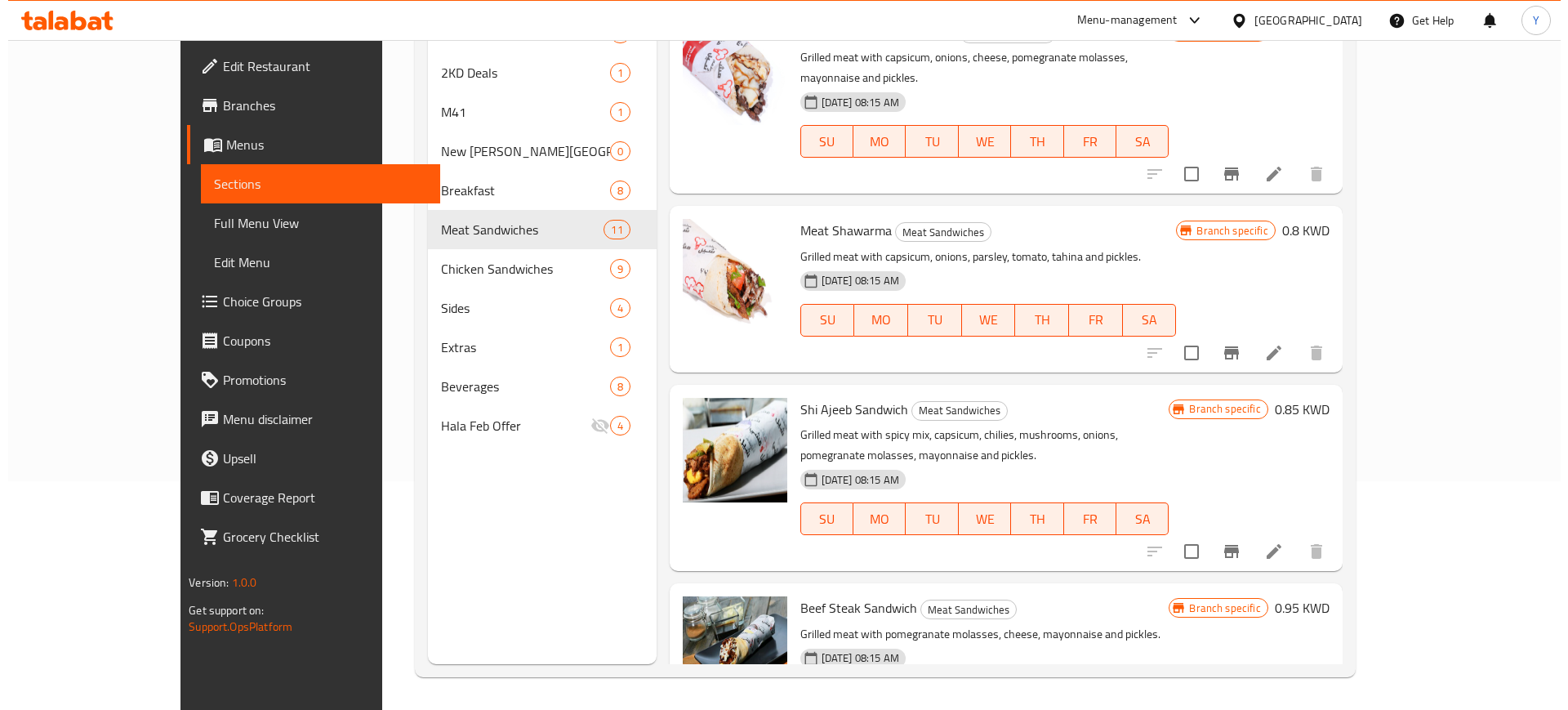
scroll to position [0, 0]
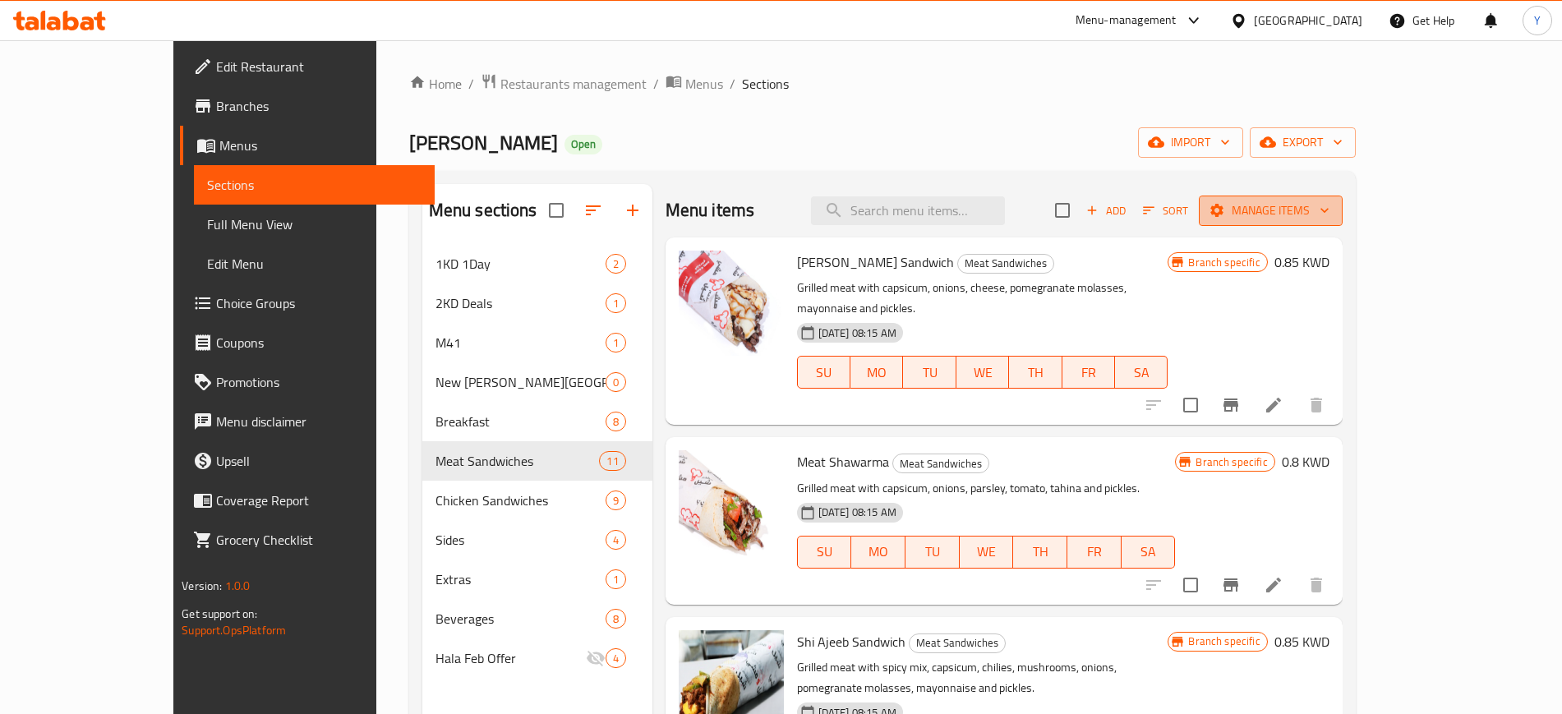
click at [1329, 212] on span "Manage items" at bounding box center [1270, 210] width 117 height 21
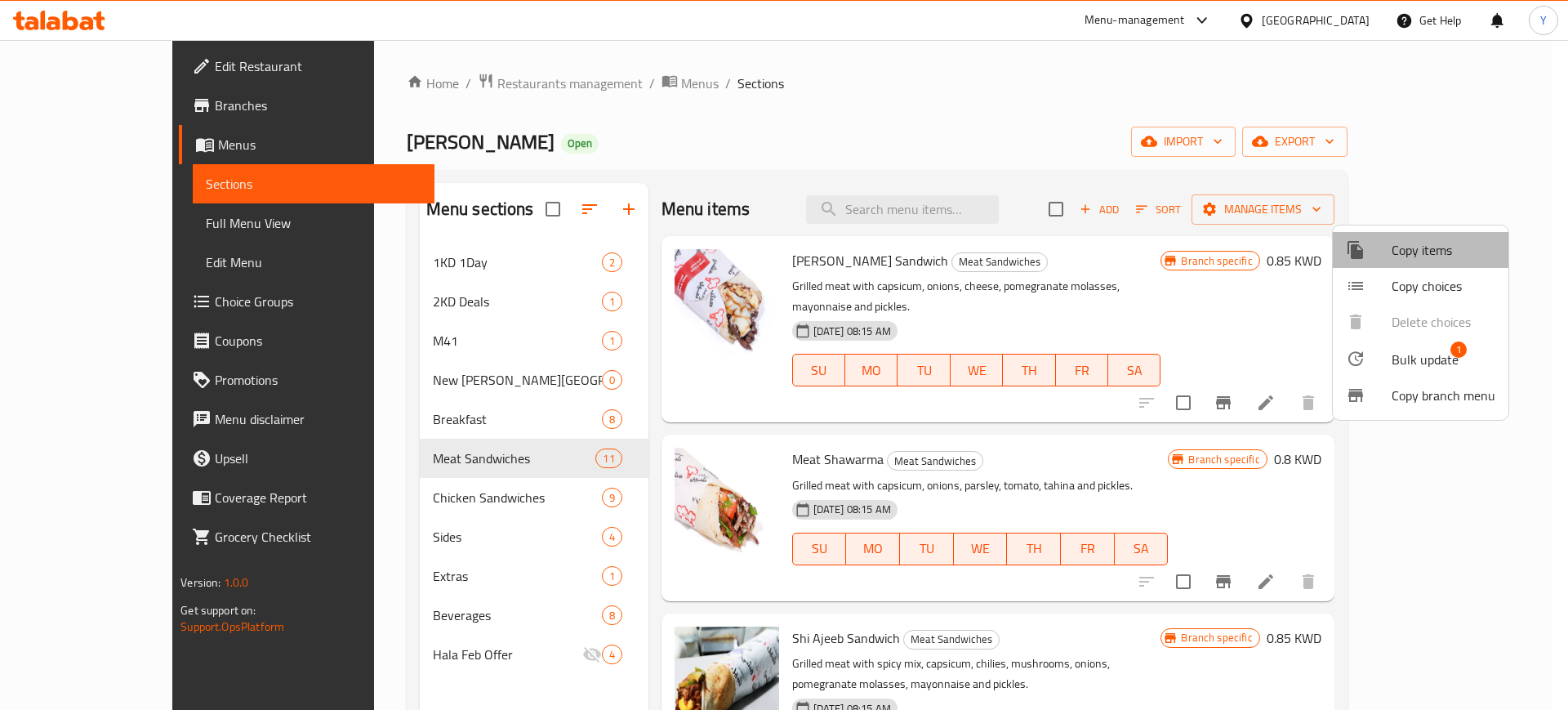
click at [1440, 258] on span "Copy items" at bounding box center [1444, 251] width 103 height 20
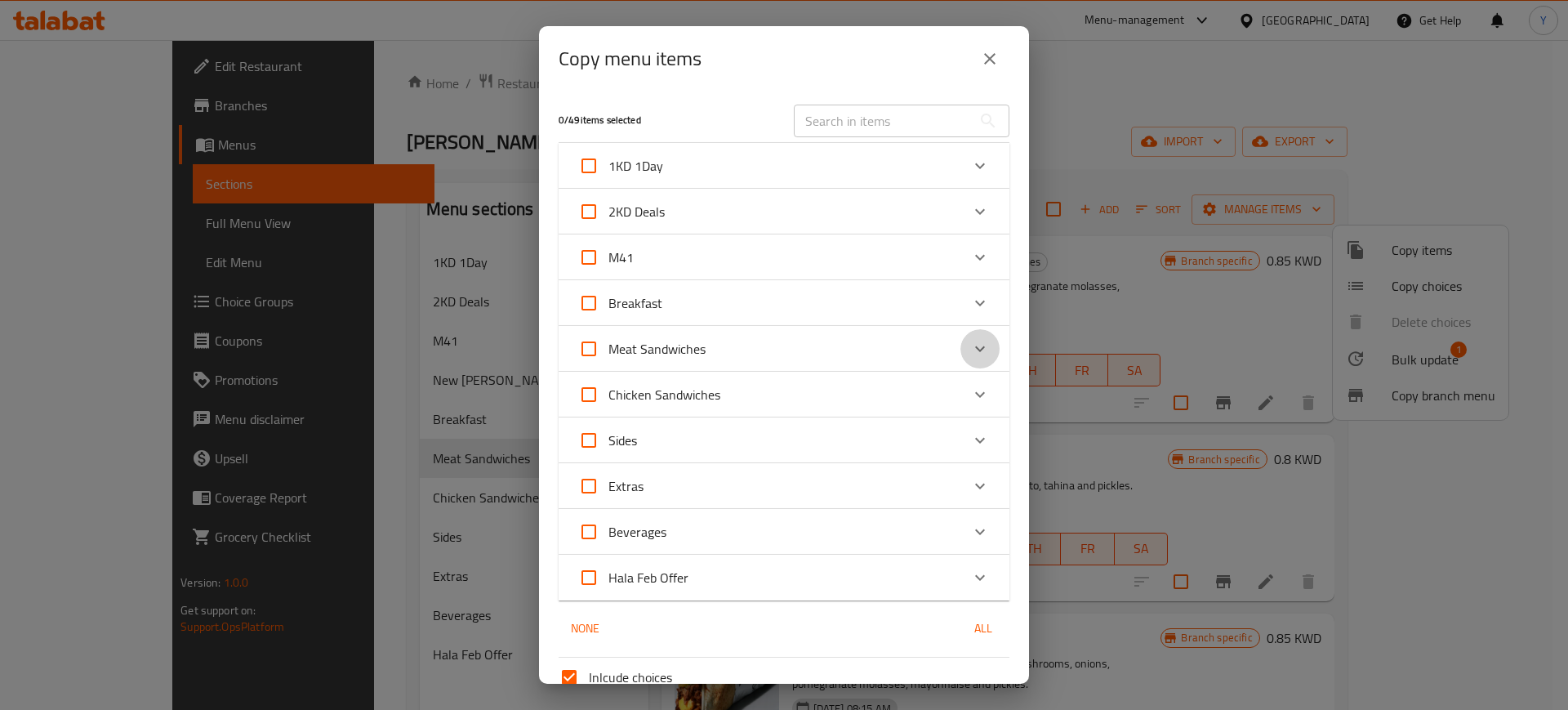
click at [970, 341] on icon "Expand" at bounding box center [980, 349] width 20 height 20
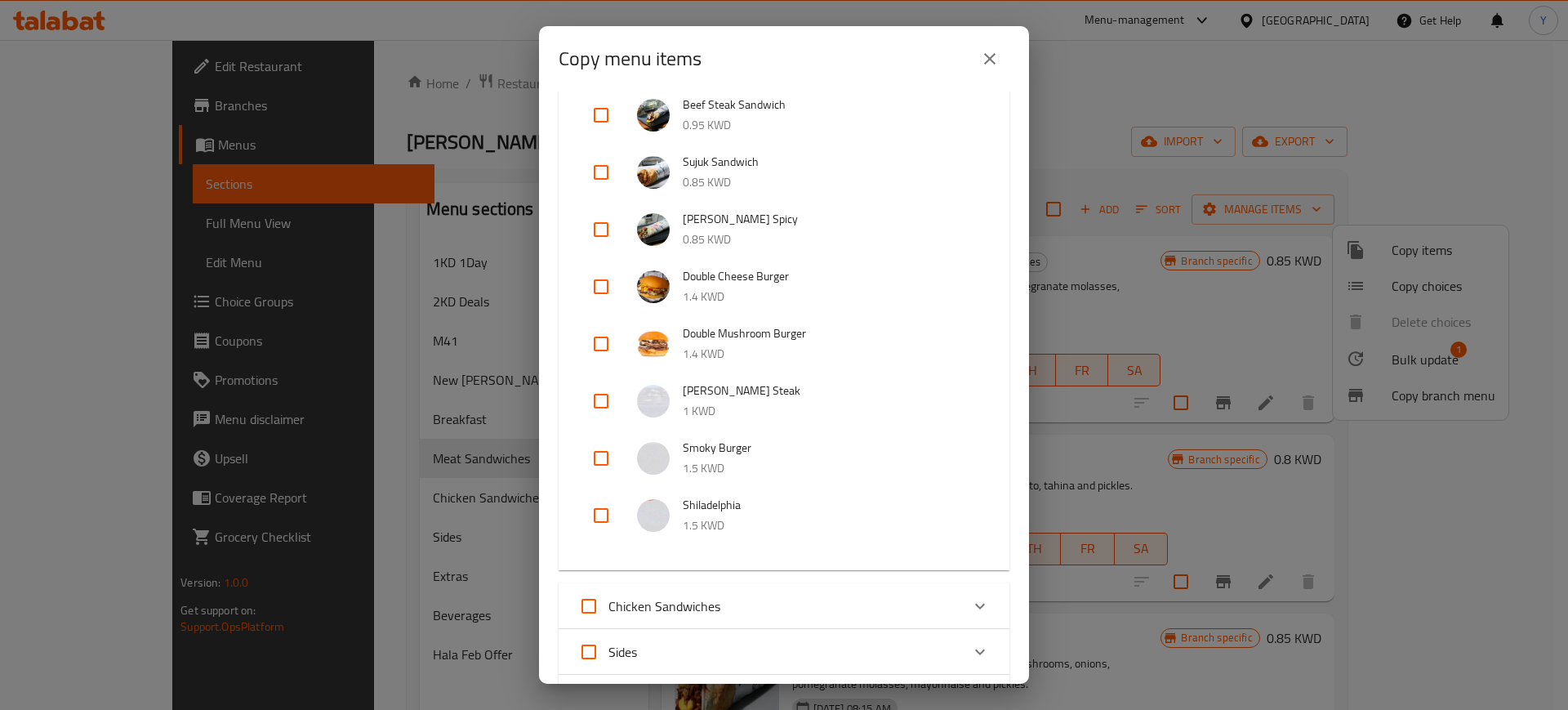
scroll to position [459, 0]
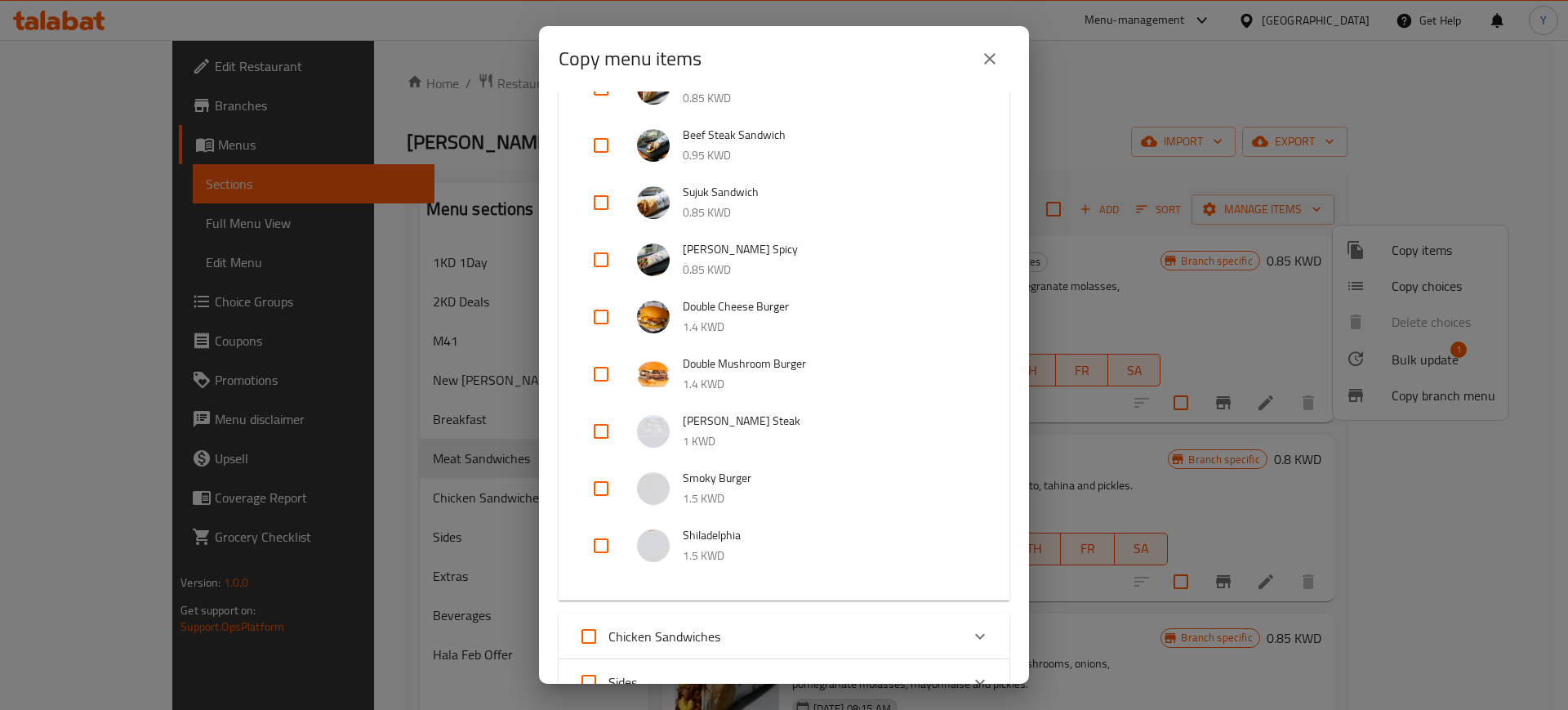
click at [598, 553] on input "checkbox" at bounding box center [601, 545] width 39 height 39
checkbox input "true"
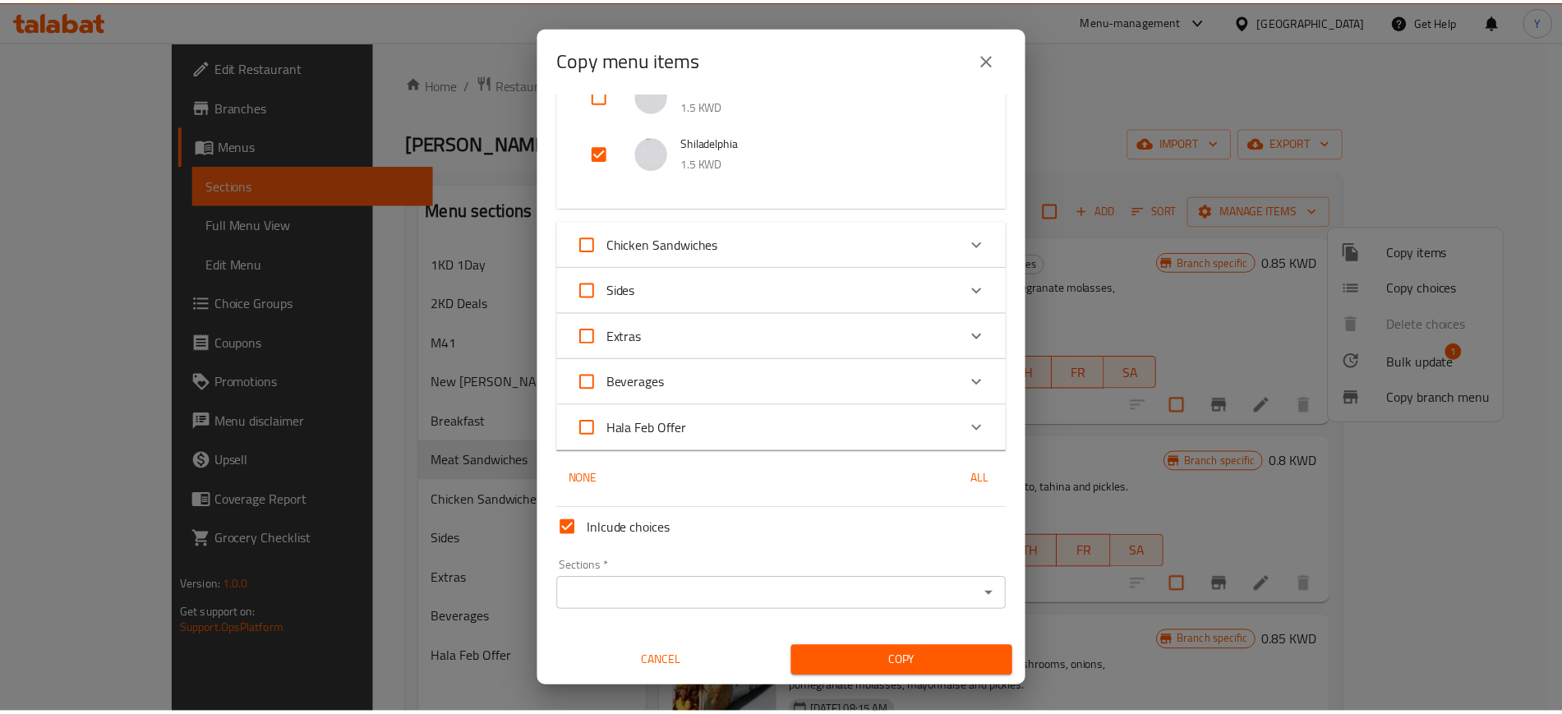
scroll to position [858, 0]
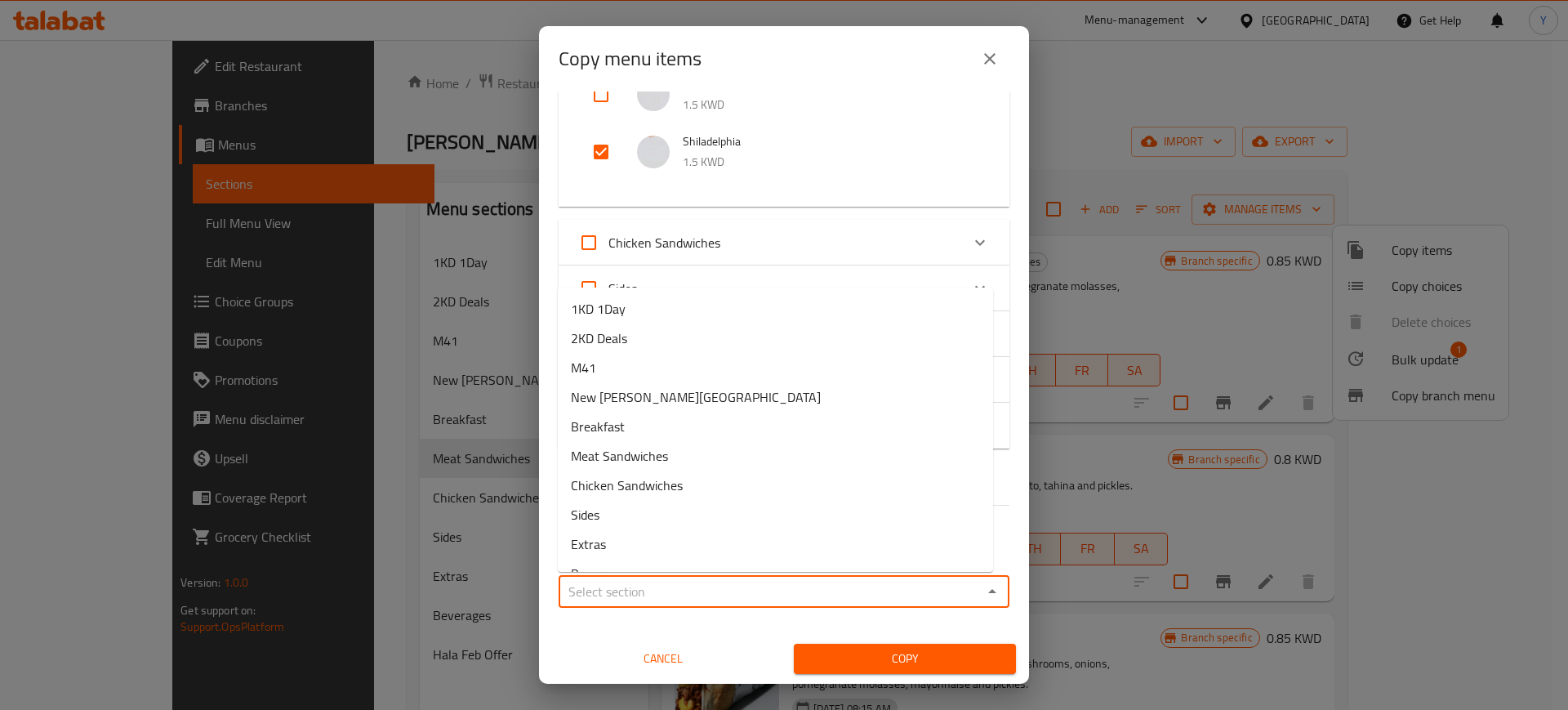
click at [777, 597] on input "Sections   *" at bounding box center [771, 591] width 415 height 23
click at [640, 392] on span "New [PERSON_NAME][GEOGRAPHIC_DATA]" at bounding box center [695, 397] width 250 height 20
type input "New [PERSON_NAME][GEOGRAPHIC_DATA]"
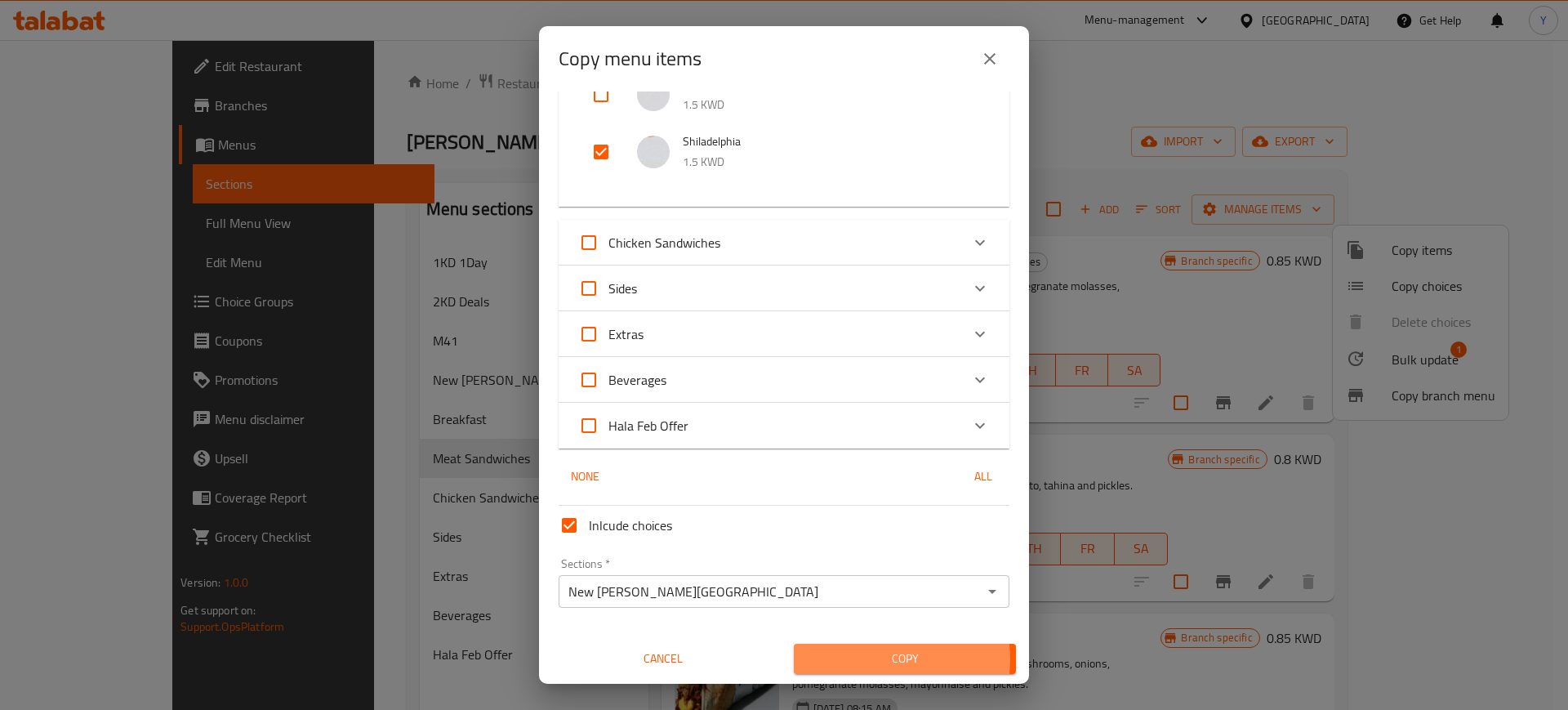
click at [868, 659] on span "Copy" at bounding box center [905, 658] width 196 height 21
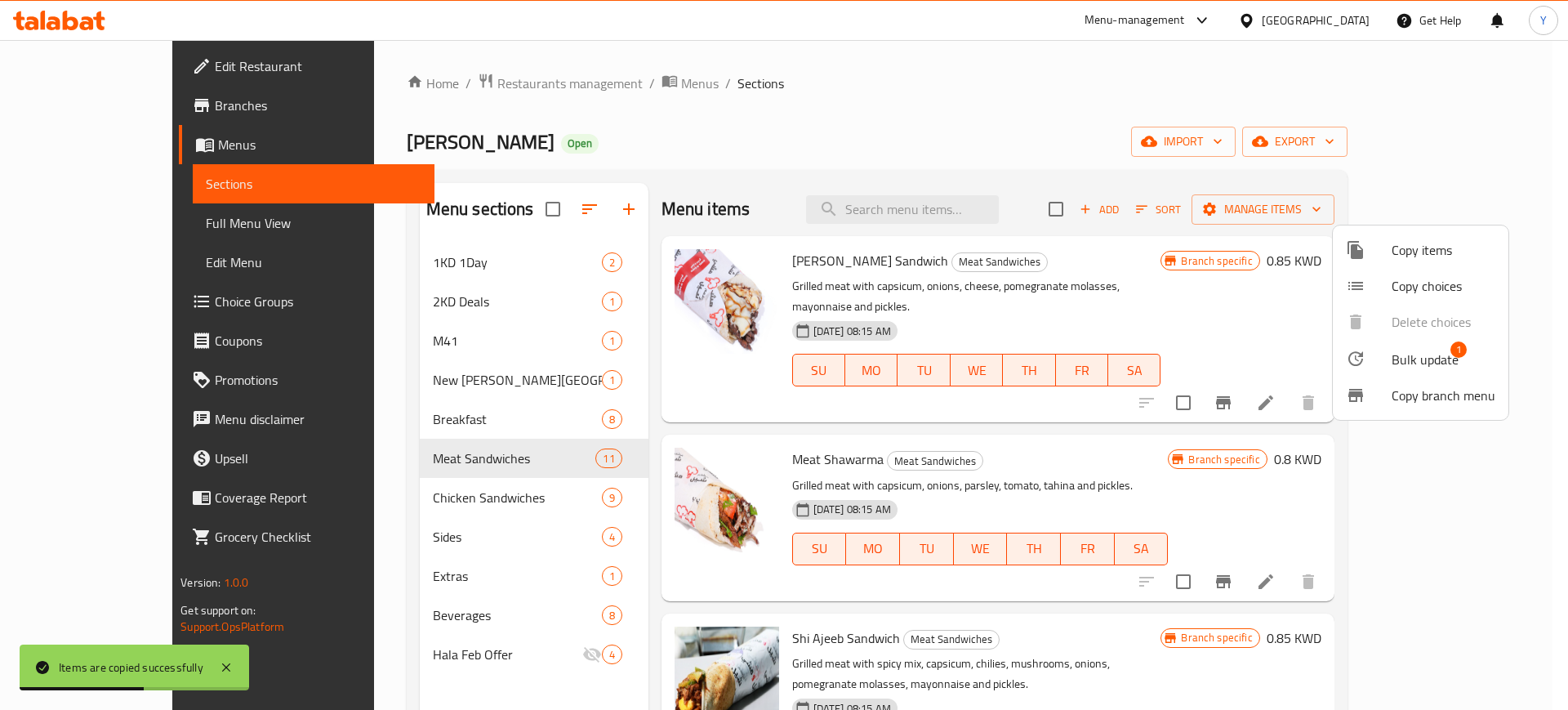
click at [474, 442] on div at bounding box center [784, 355] width 1568 height 710
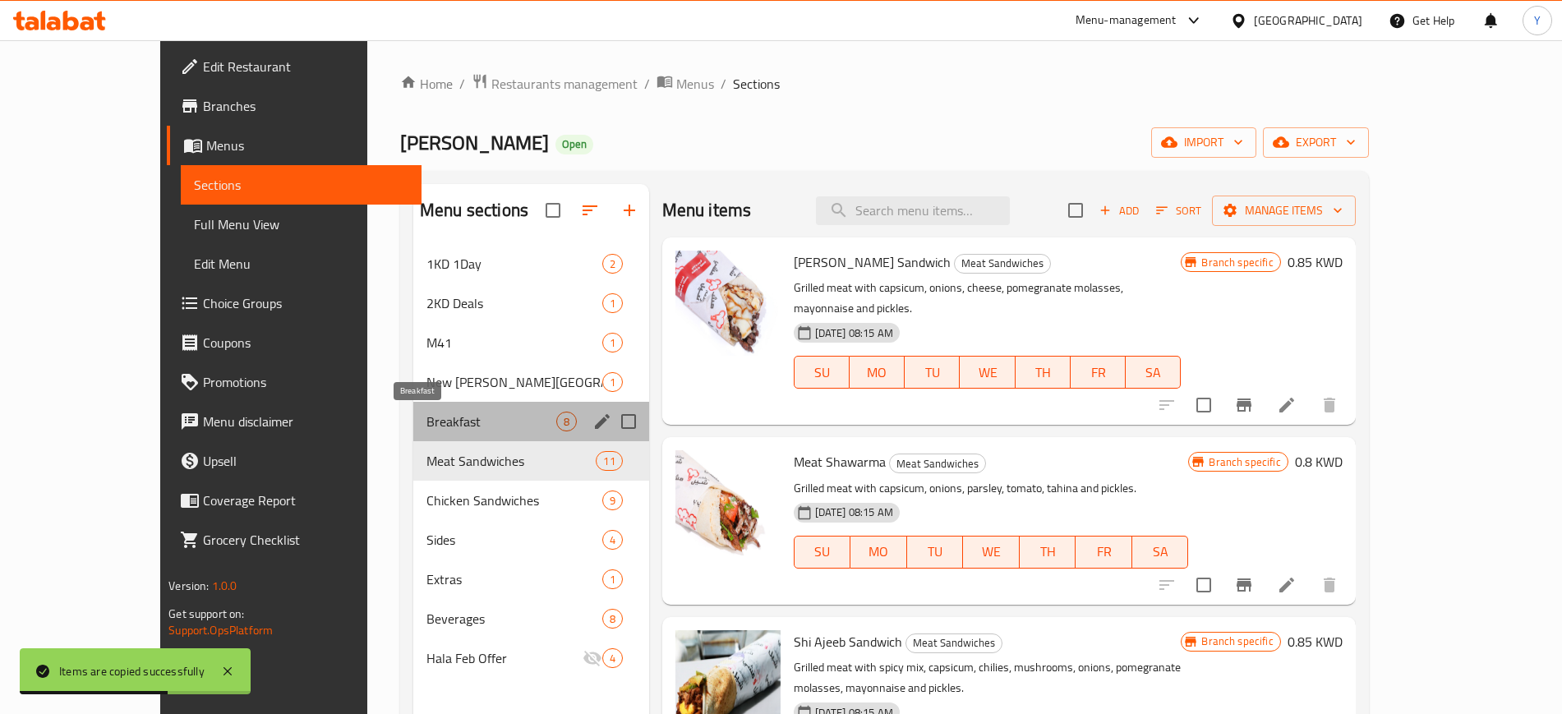
click at [477, 424] on span "Breakfast" at bounding box center [491, 422] width 130 height 20
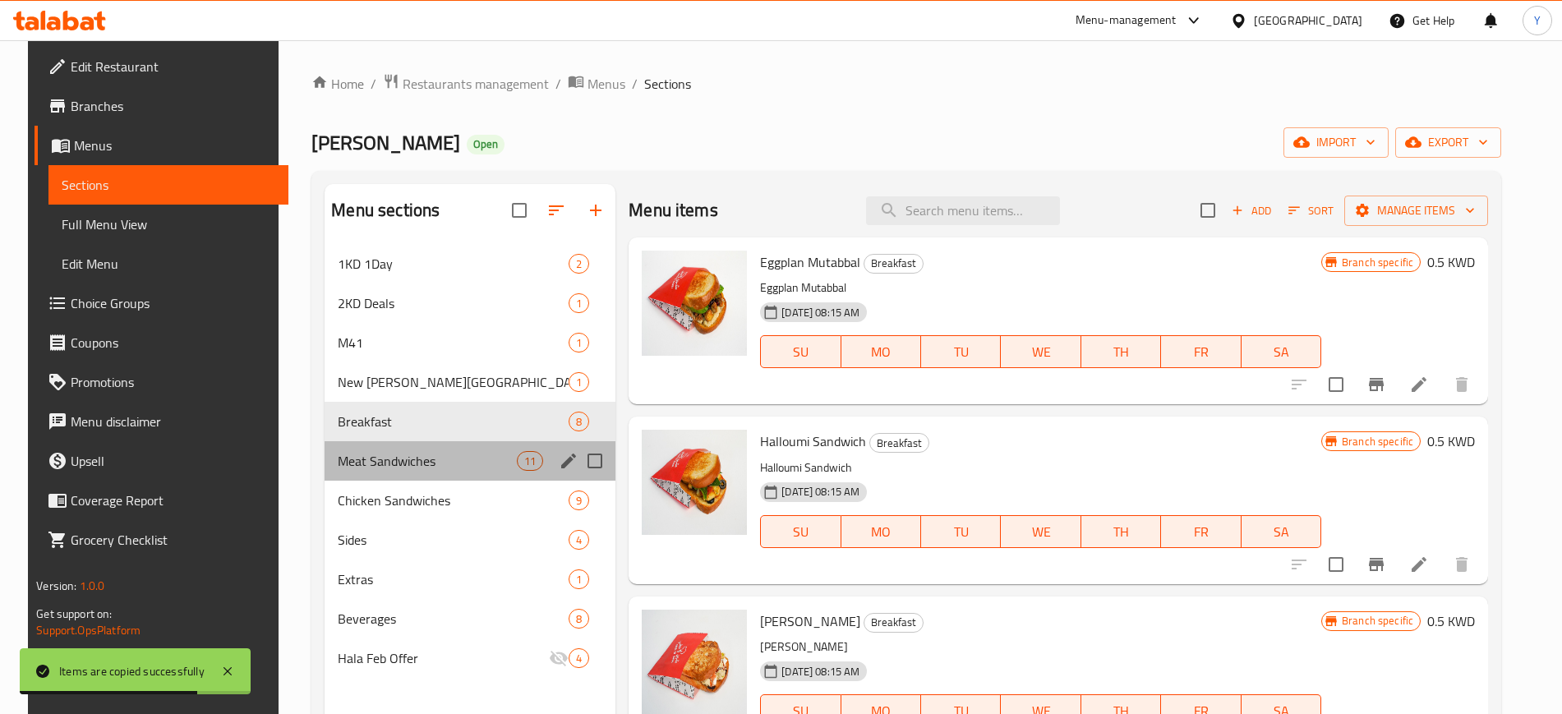
click at [467, 477] on div "Meat Sandwiches 11" at bounding box center [470, 460] width 291 height 39
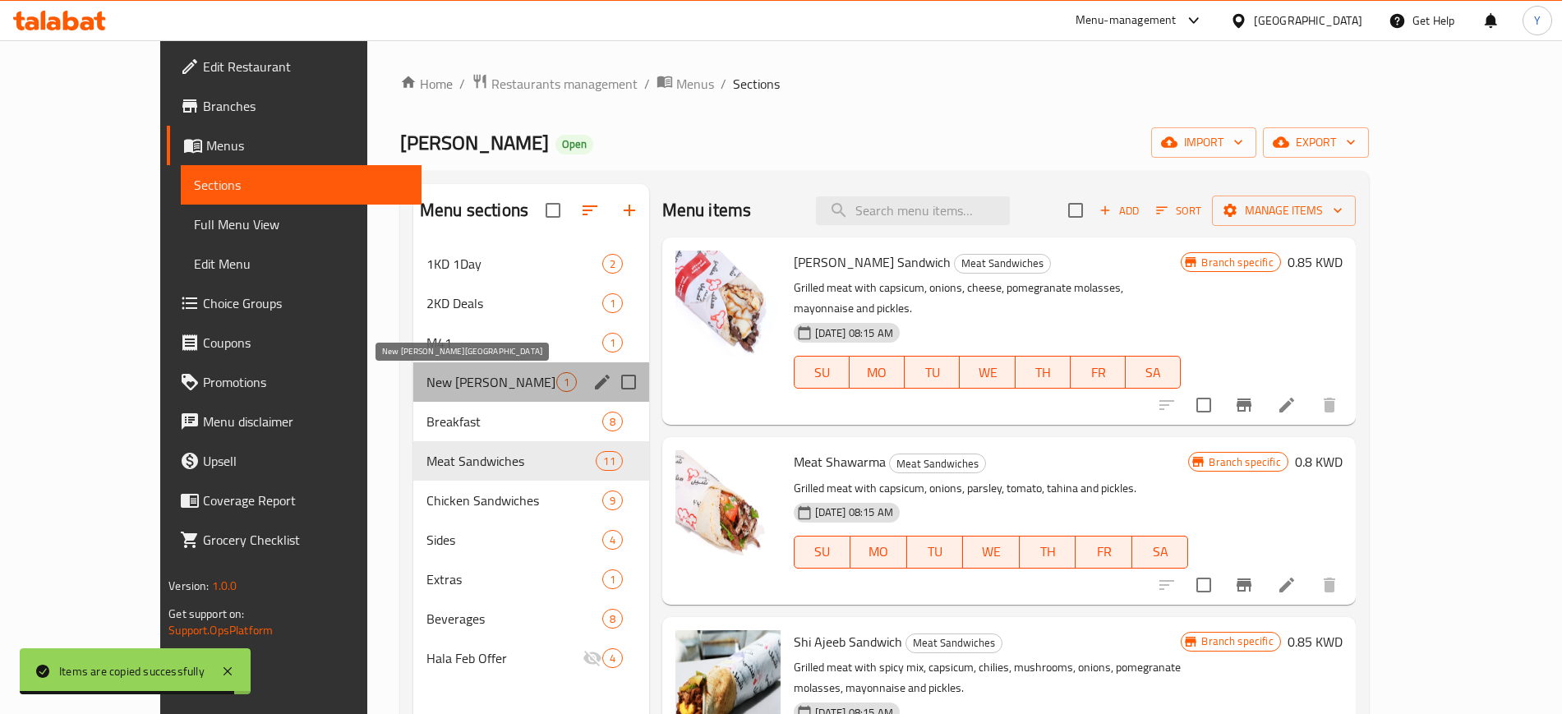
click at [459, 379] on span "New [PERSON_NAME][GEOGRAPHIC_DATA]" at bounding box center [491, 382] width 130 height 20
checkbox input "true"
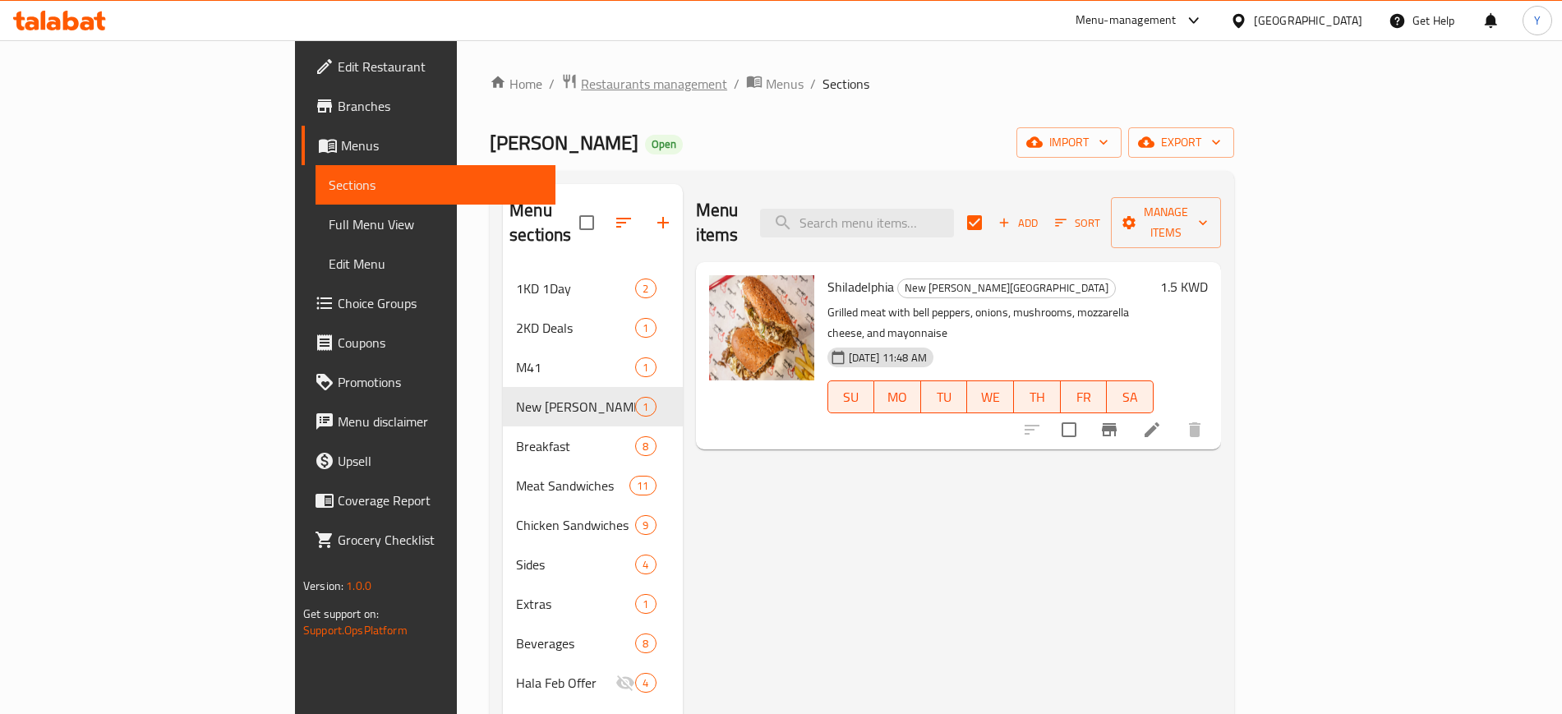
click at [581, 74] on span "Restaurants management" at bounding box center [654, 84] width 146 height 20
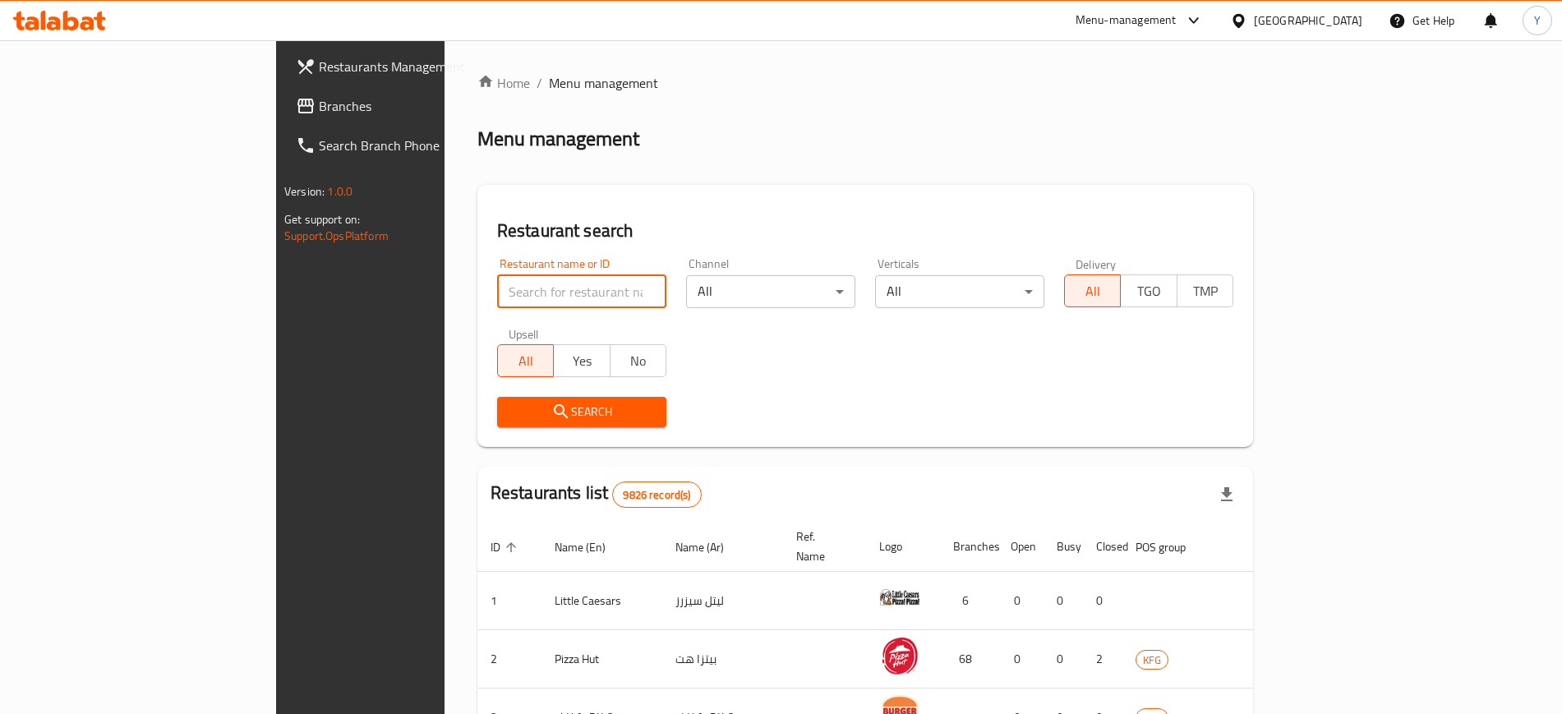
click at [497, 292] on input "search" at bounding box center [581, 291] width 169 height 33
type input "g"
type input "grams"
click button "Search" at bounding box center [581, 412] width 169 height 30
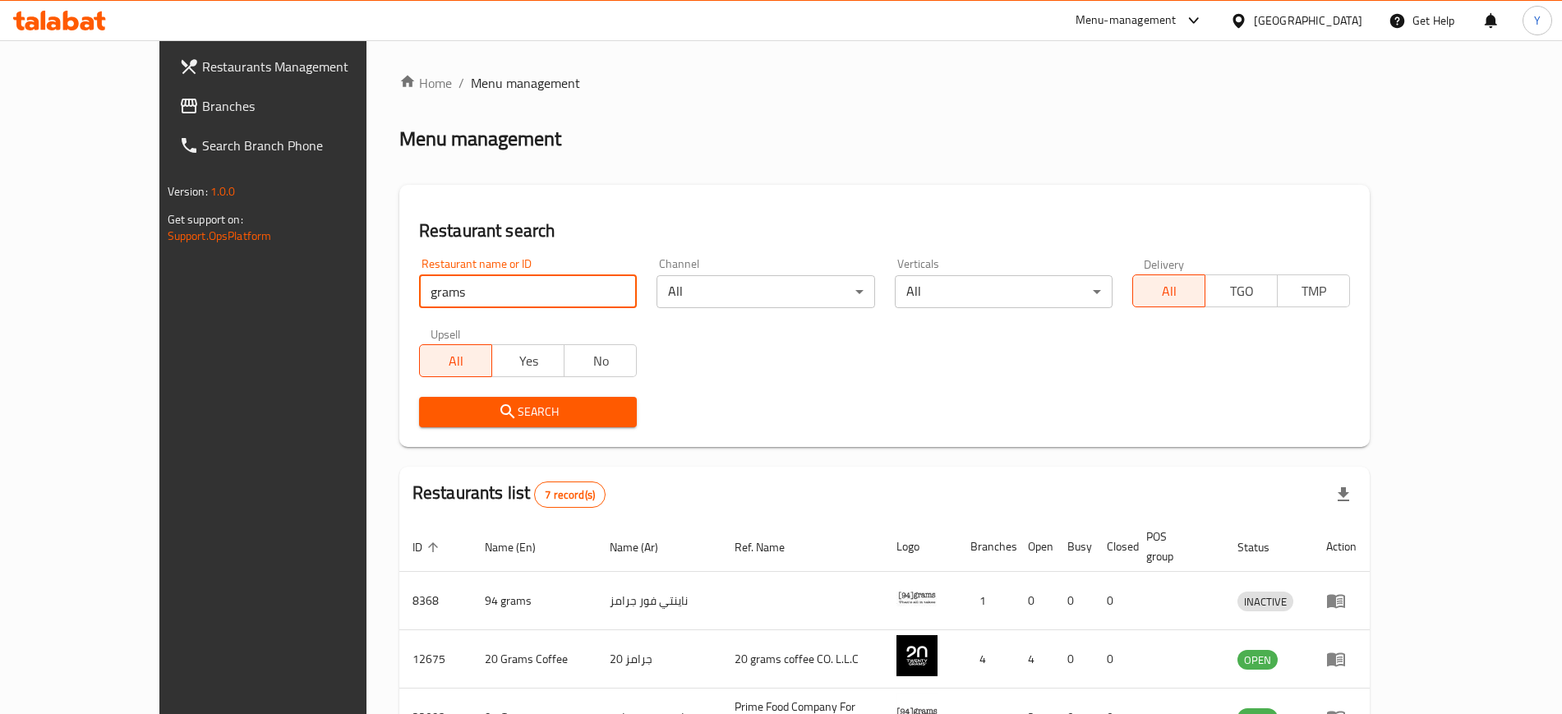
scroll to position [337, 0]
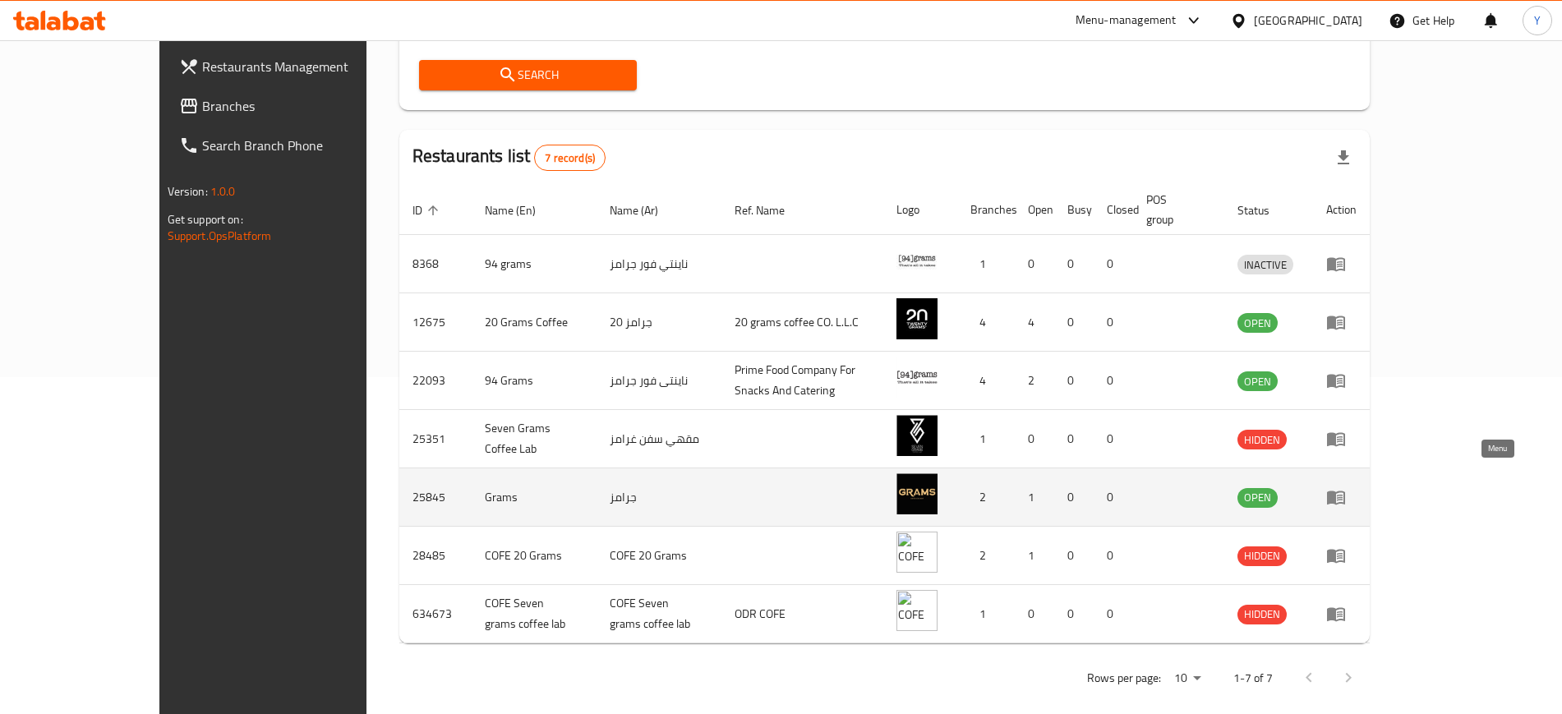
click at [1345, 491] on icon "enhanced table" at bounding box center [1336, 498] width 18 height 14
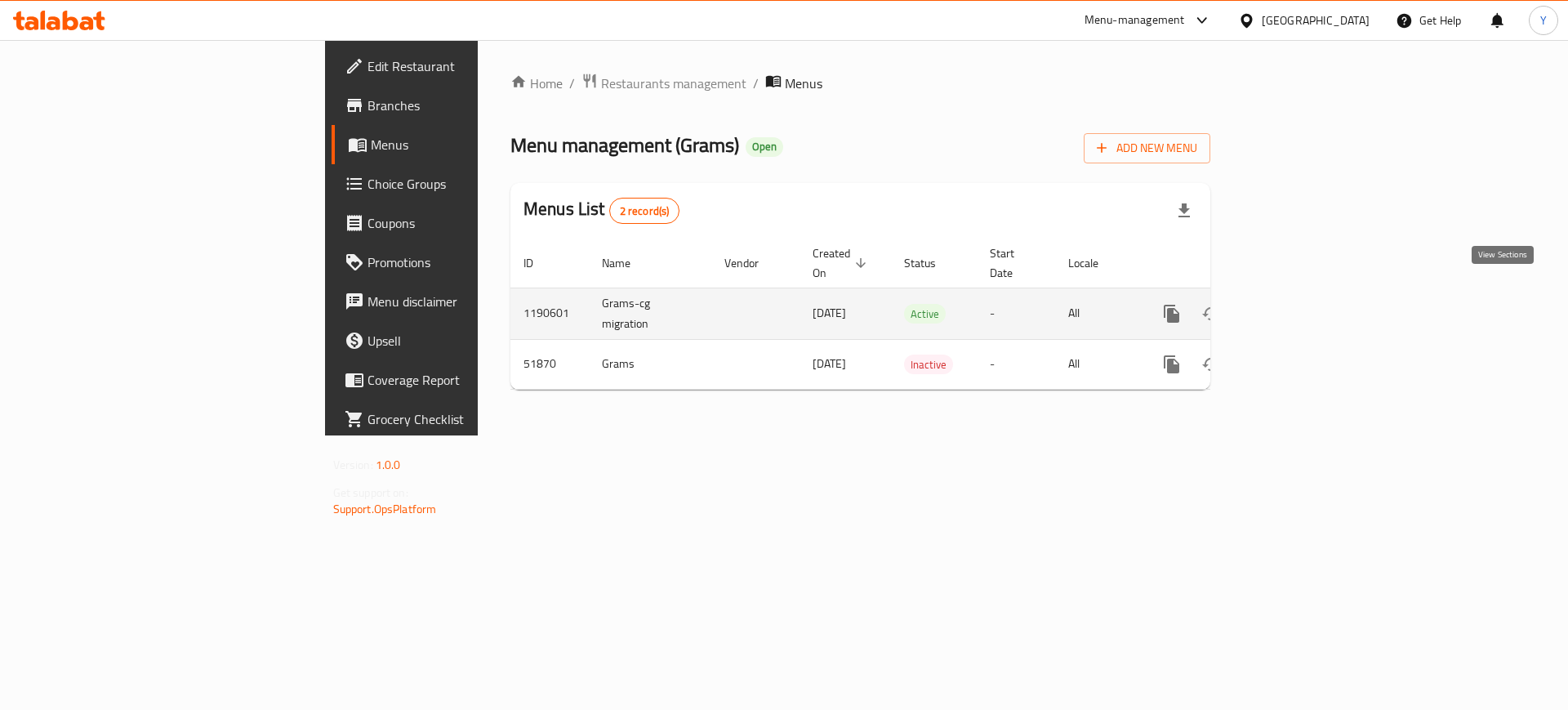
click at [1309, 300] on link "enhanced table" at bounding box center [1290, 313] width 39 height 39
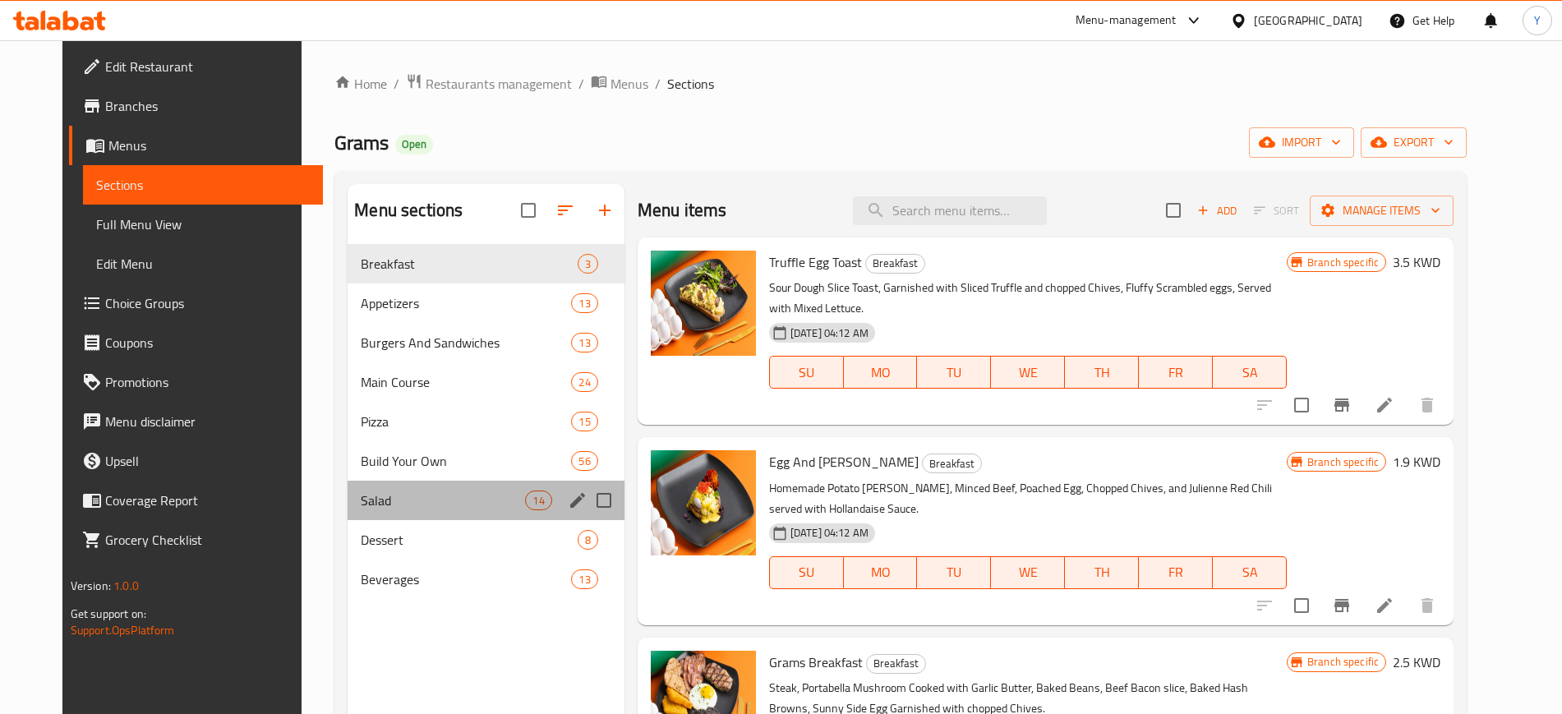
click at [399, 486] on div "Salad 14" at bounding box center [486, 500] width 276 height 39
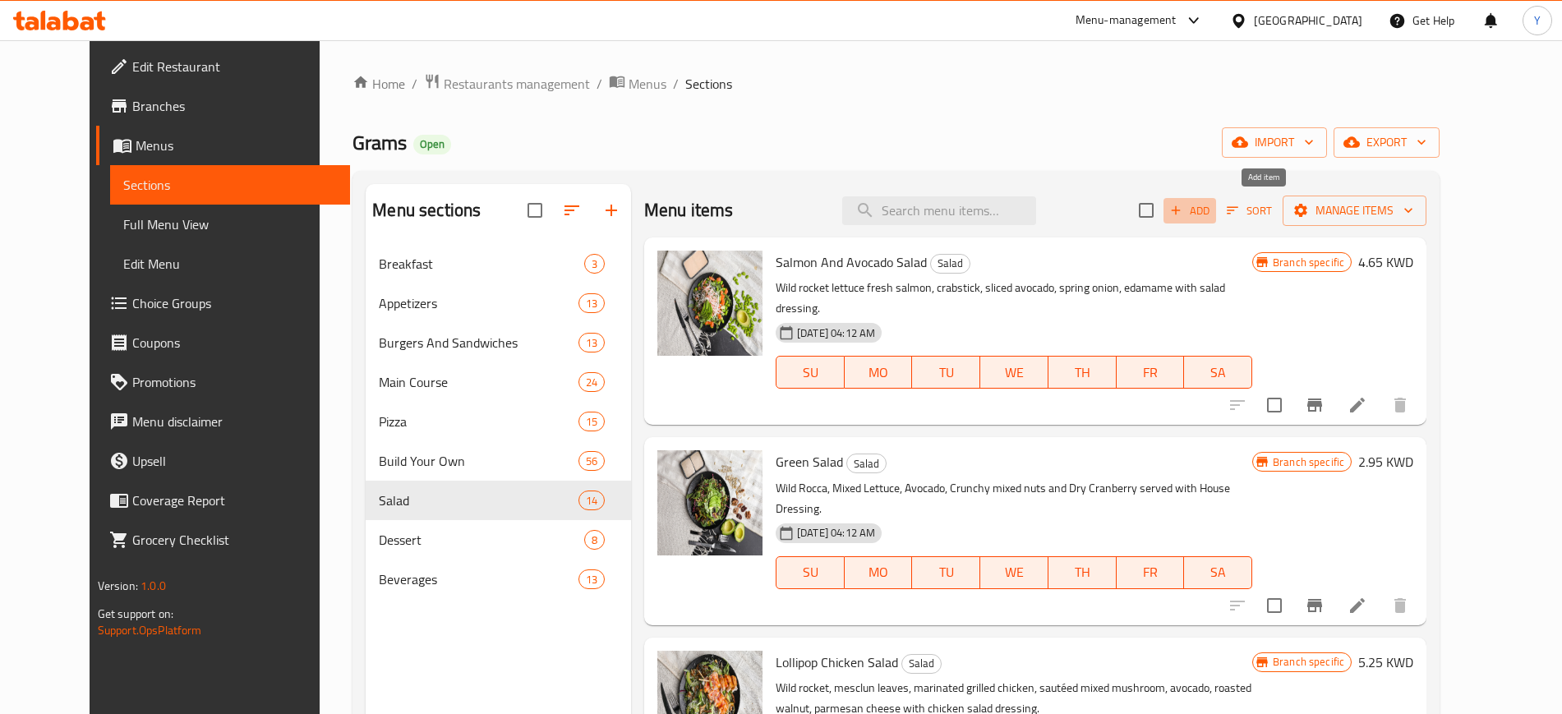
click at [1212, 208] on span "Add" at bounding box center [1189, 210] width 44 height 19
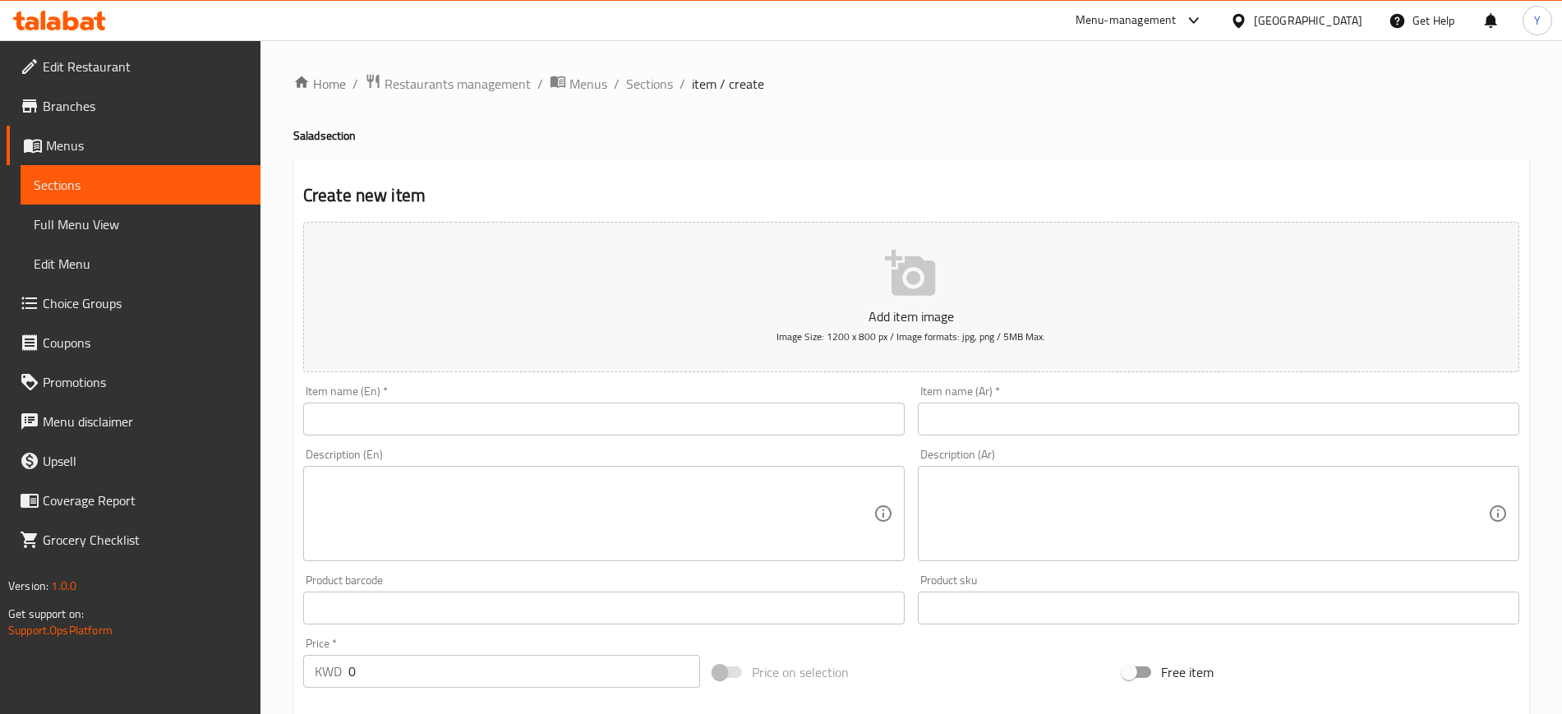
click at [753, 278] on button "Add item image Image Size: 1200 x 800 px / Image formats: jpg, png / 5MB Max." at bounding box center [911, 297] width 1216 height 150
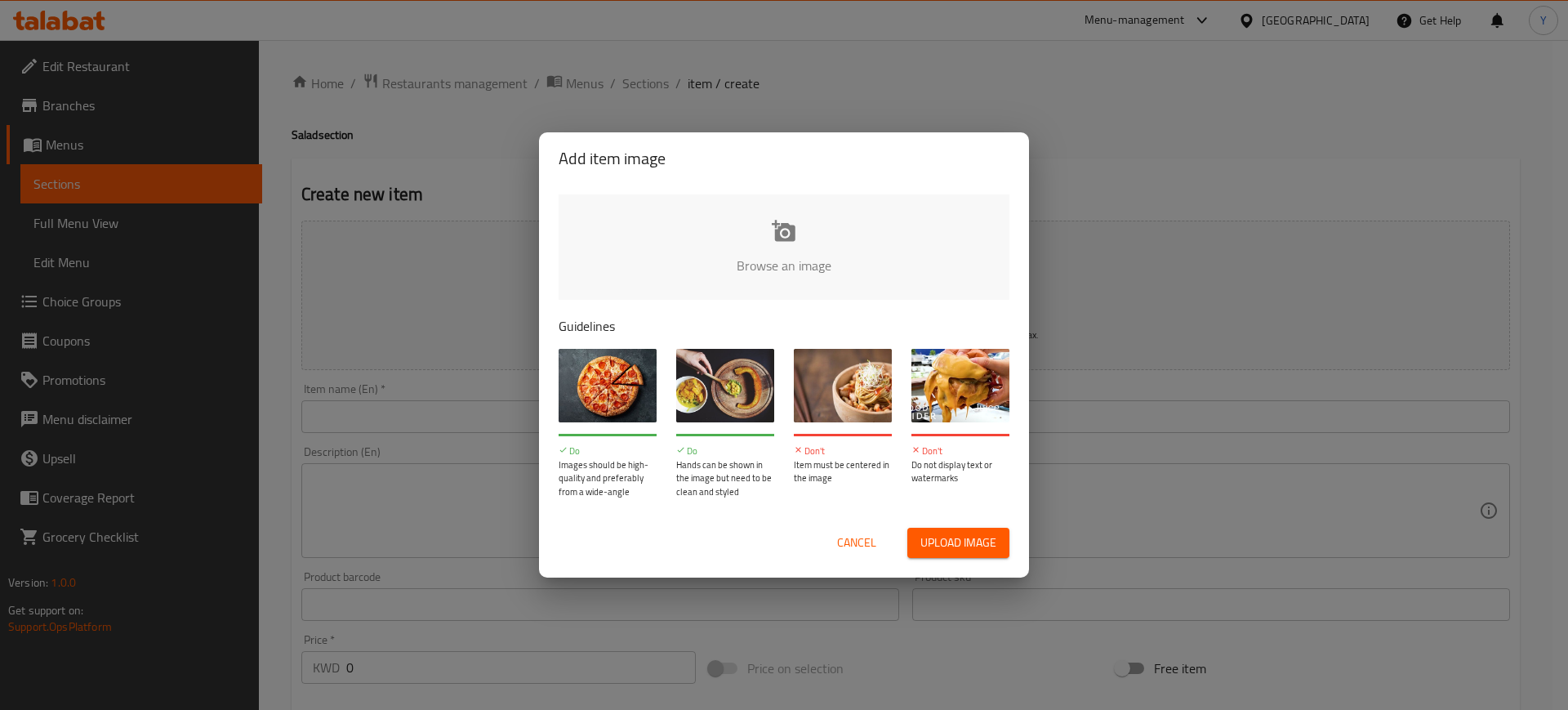
click at [746, 245] on input "file" at bounding box center [1336, 271] width 1555 height 153
click at [685, 252] on input "file" at bounding box center [1336, 271] width 1555 height 153
click at [858, 538] on span "Cancel" at bounding box center [856, 543] width 39 height 21
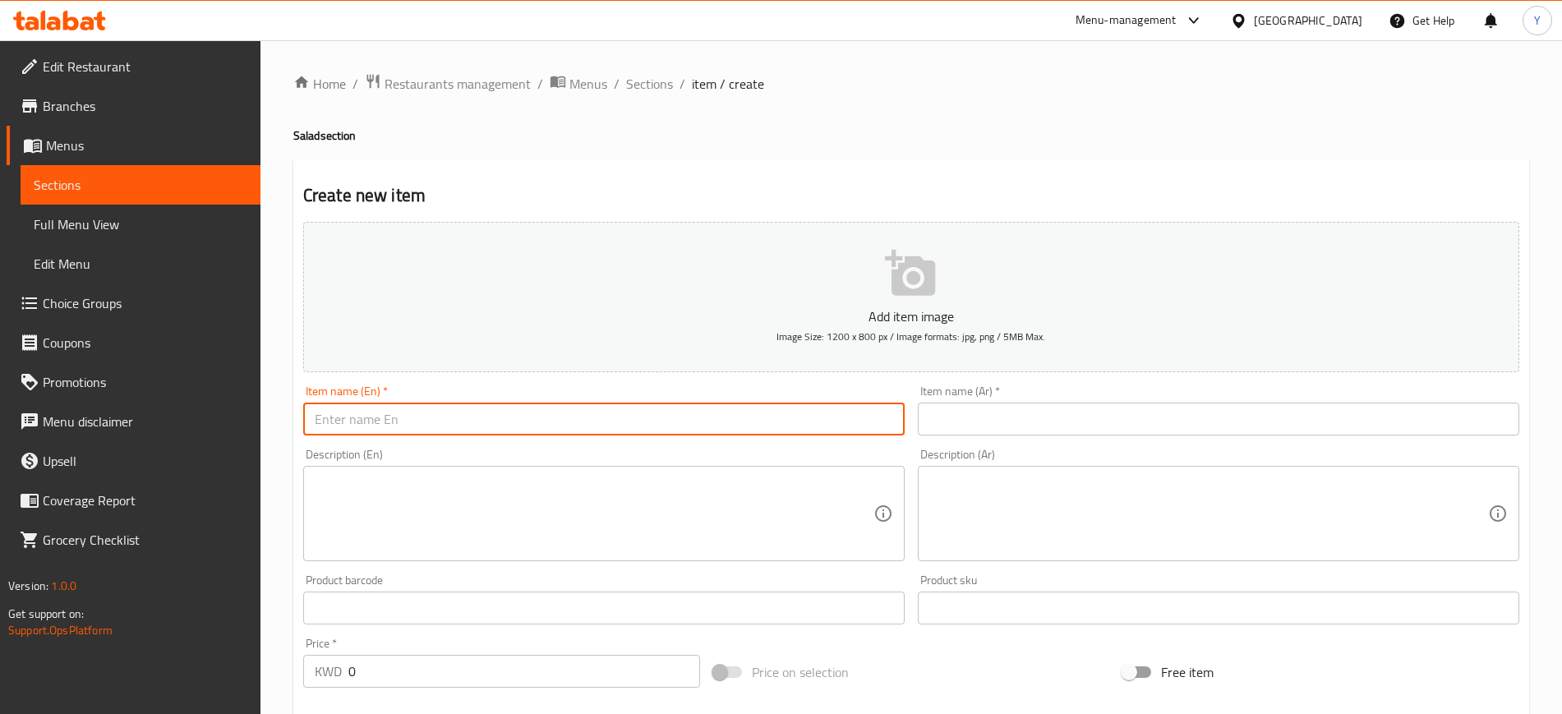
click at [478, 420] on input "text" at bounding box center [603, 419] width 601 height 33
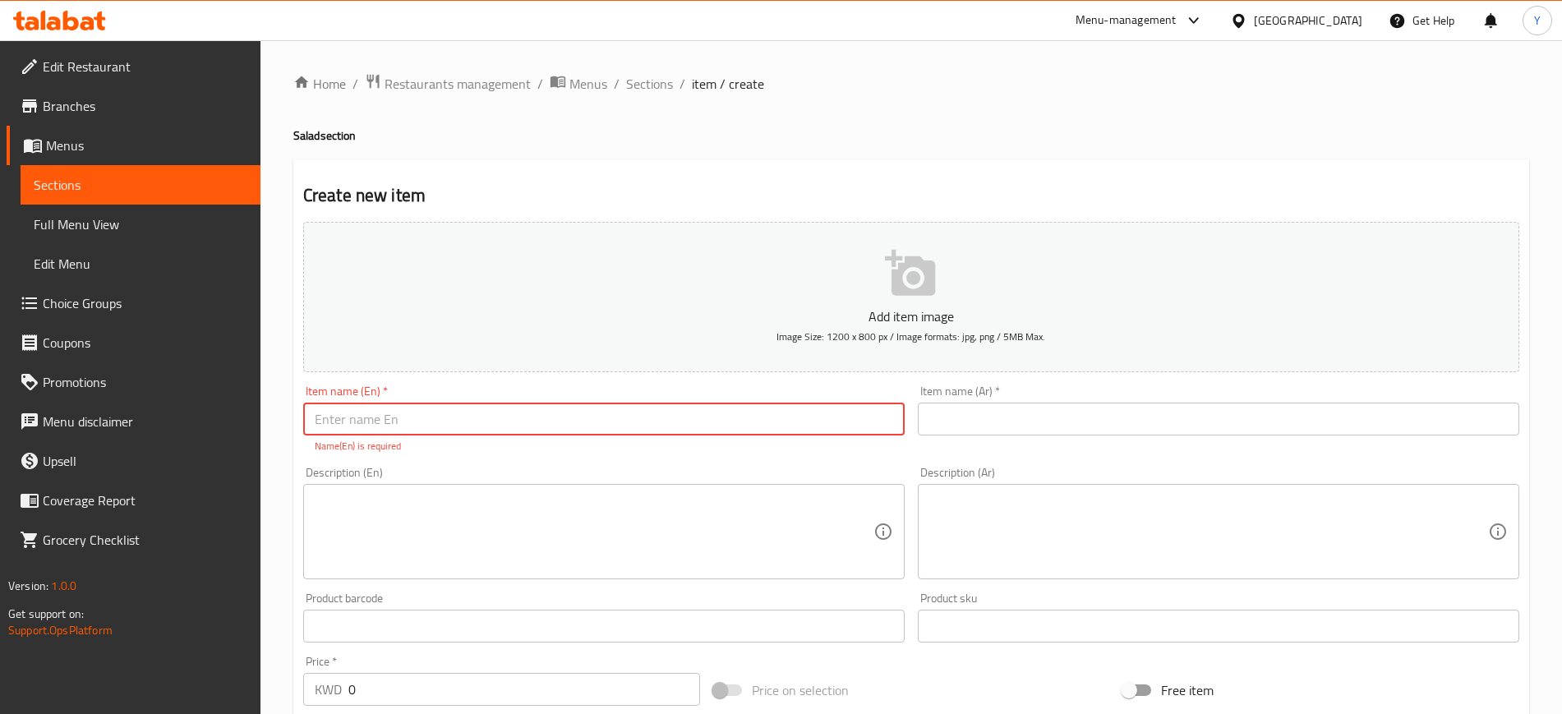
paste input "Spicy Thai Mango Salad"
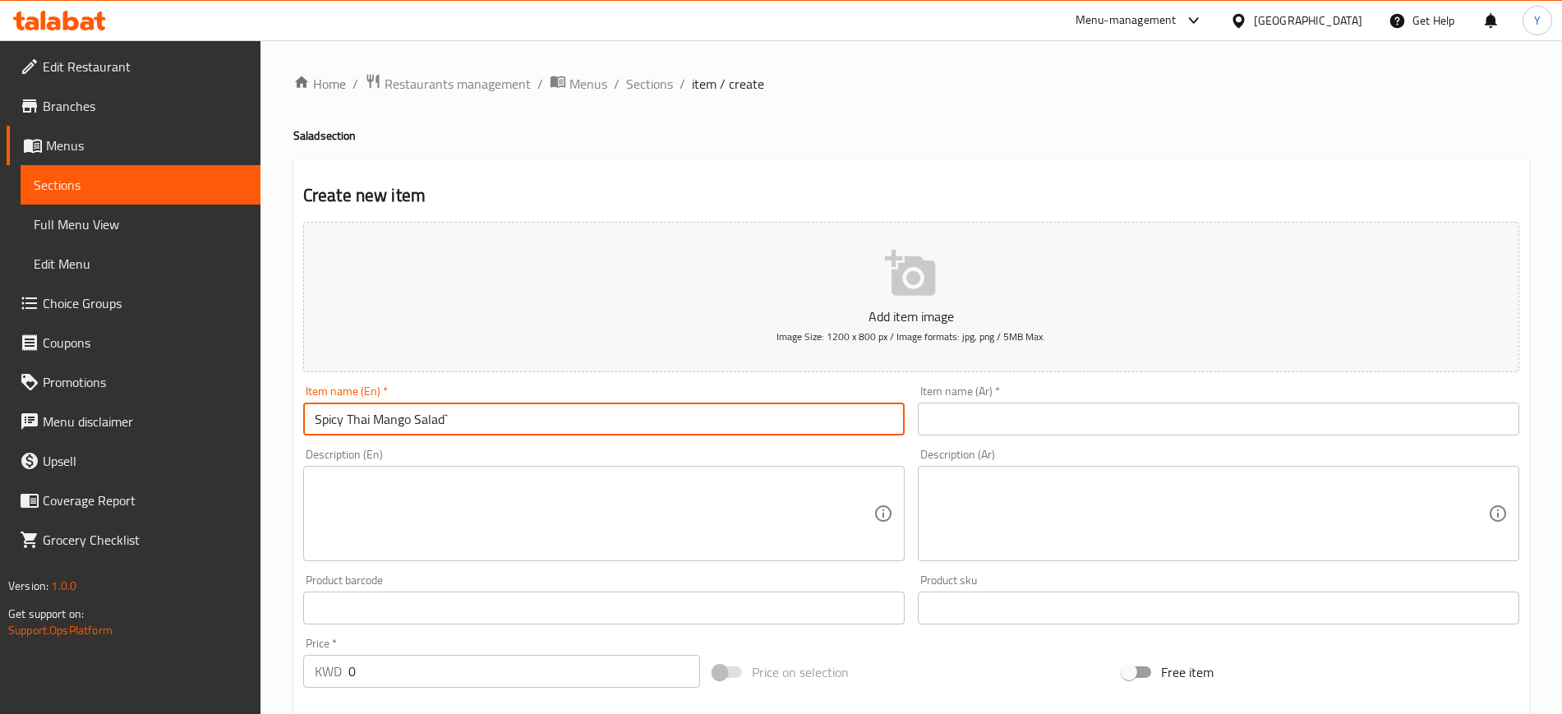
type input "Spicy Thai Mango Salad"
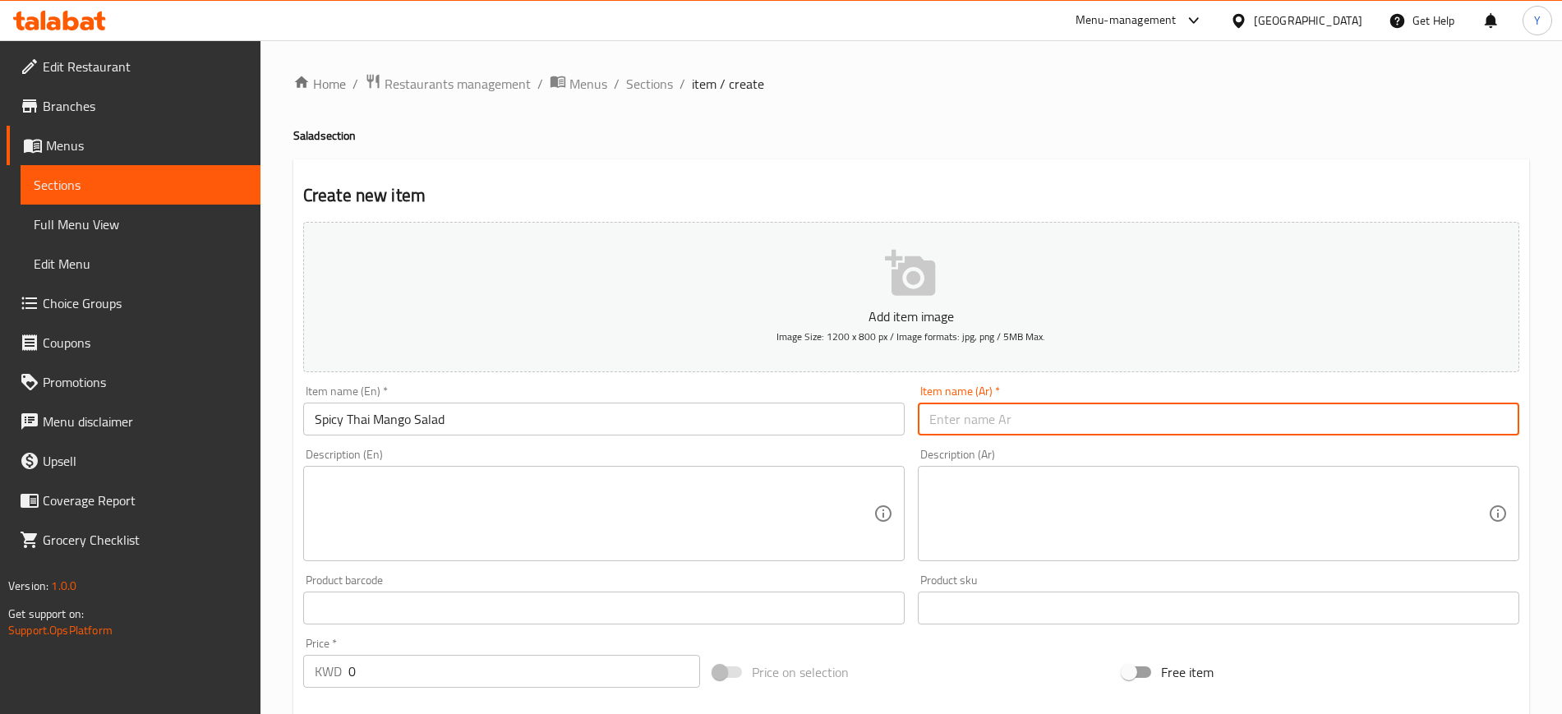
paste input "سلطة [PERSON_NAME] منجا"
type input "سلطة [PERSON_NAME] منجا"
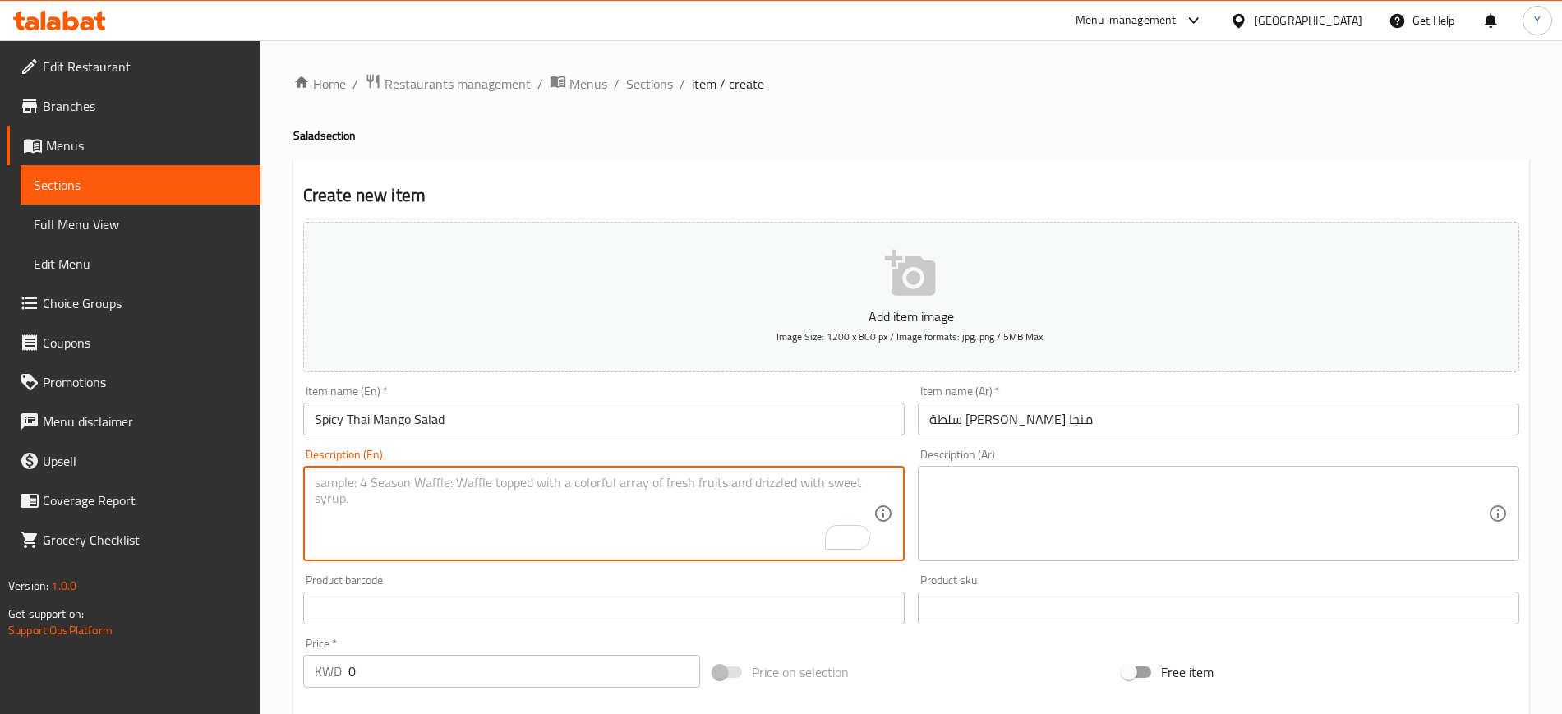
paste textarea "Thai Mango Chicken Salad With carrots, rocca, coriander, mint and chili lime dr…"
type textarea "Thai Mango Chicken Salad With carrots, rocca, coriander, mint and chili lime dr…"
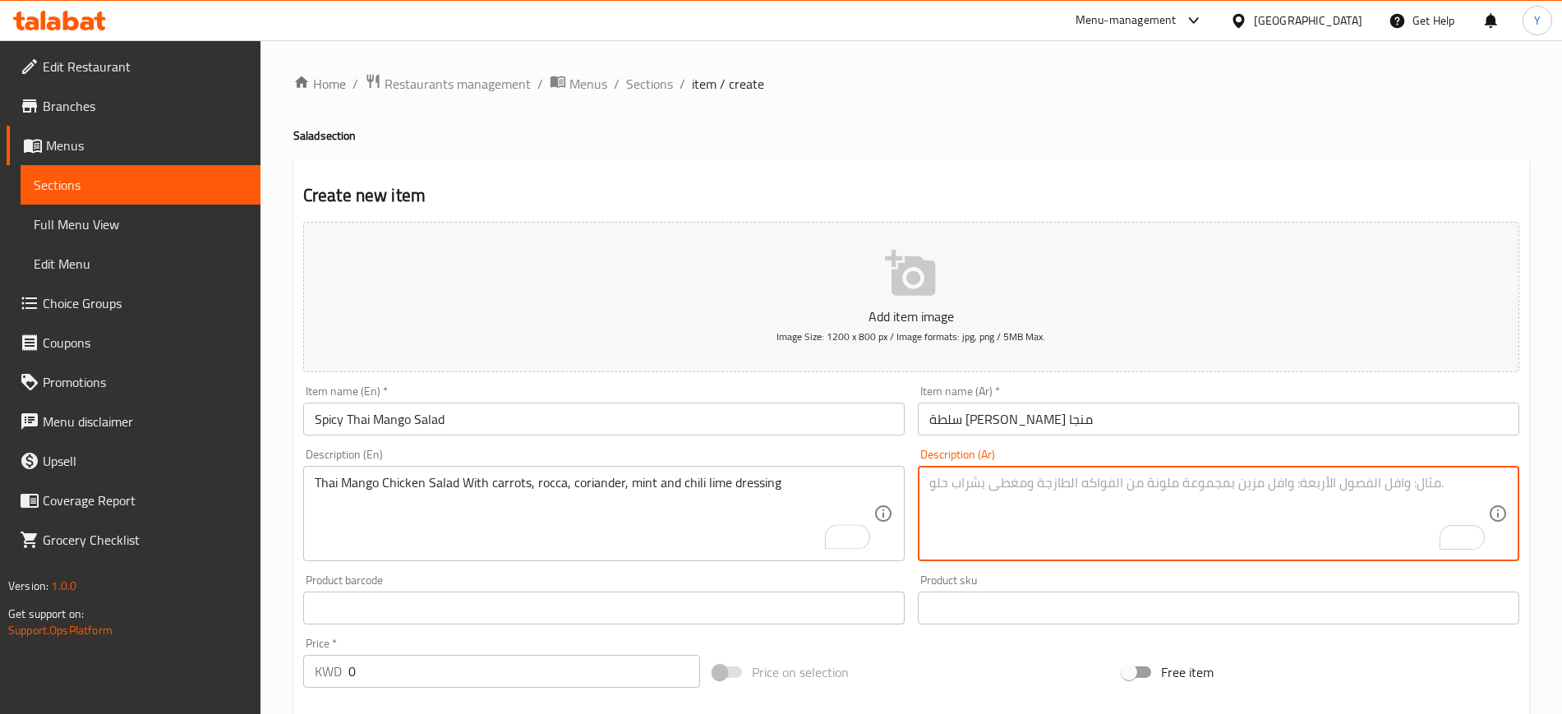
paste textarea "سلطة الدجاج بالمانجو التايلندي [PERSON_NAME]، الروكا، الكزبرة، النعناع وتتبيلة …"
type textarea "سلطة الدجاج بالمانجو التايلندي [PERSON_NAME]، الروكا، الكزبرة، النعناع وتتبيلة …"
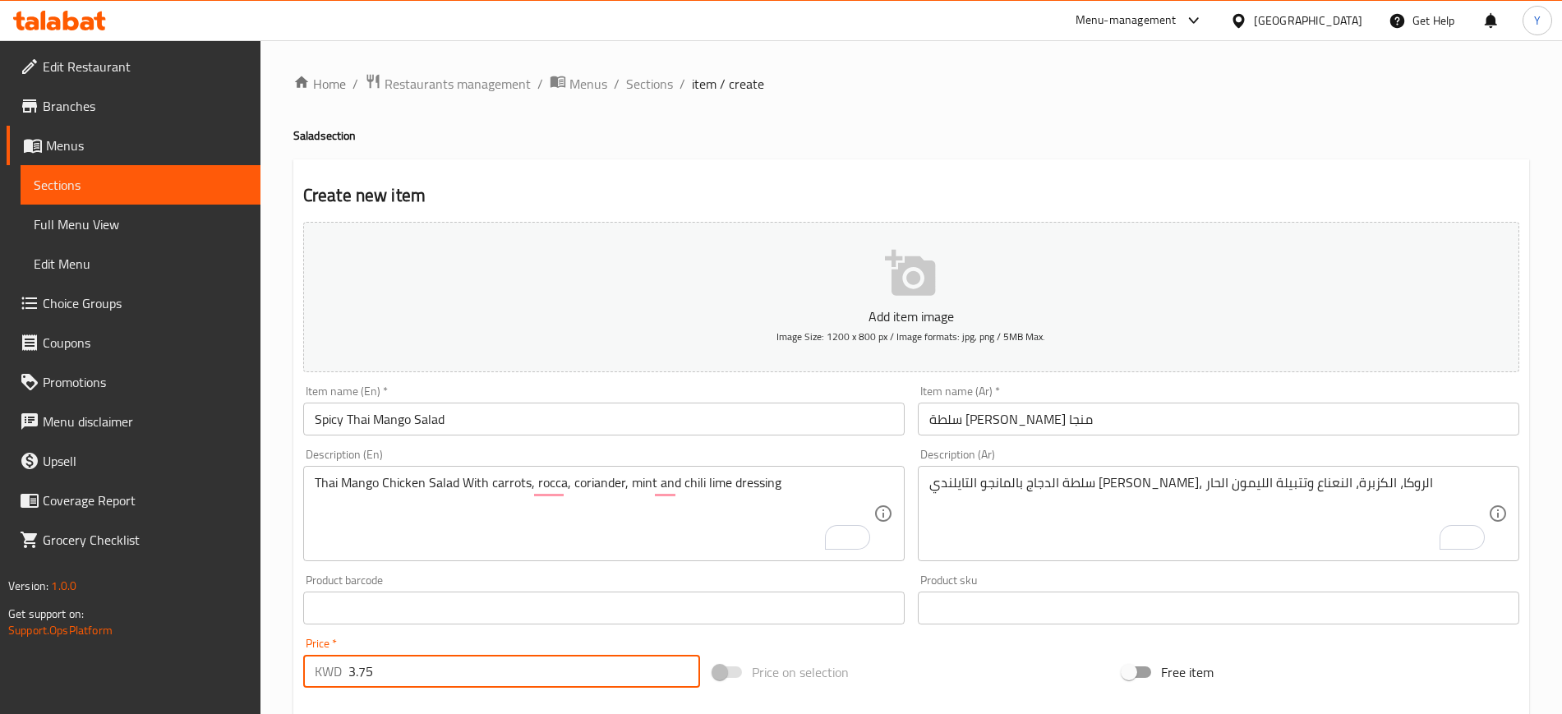
type input "3.75"
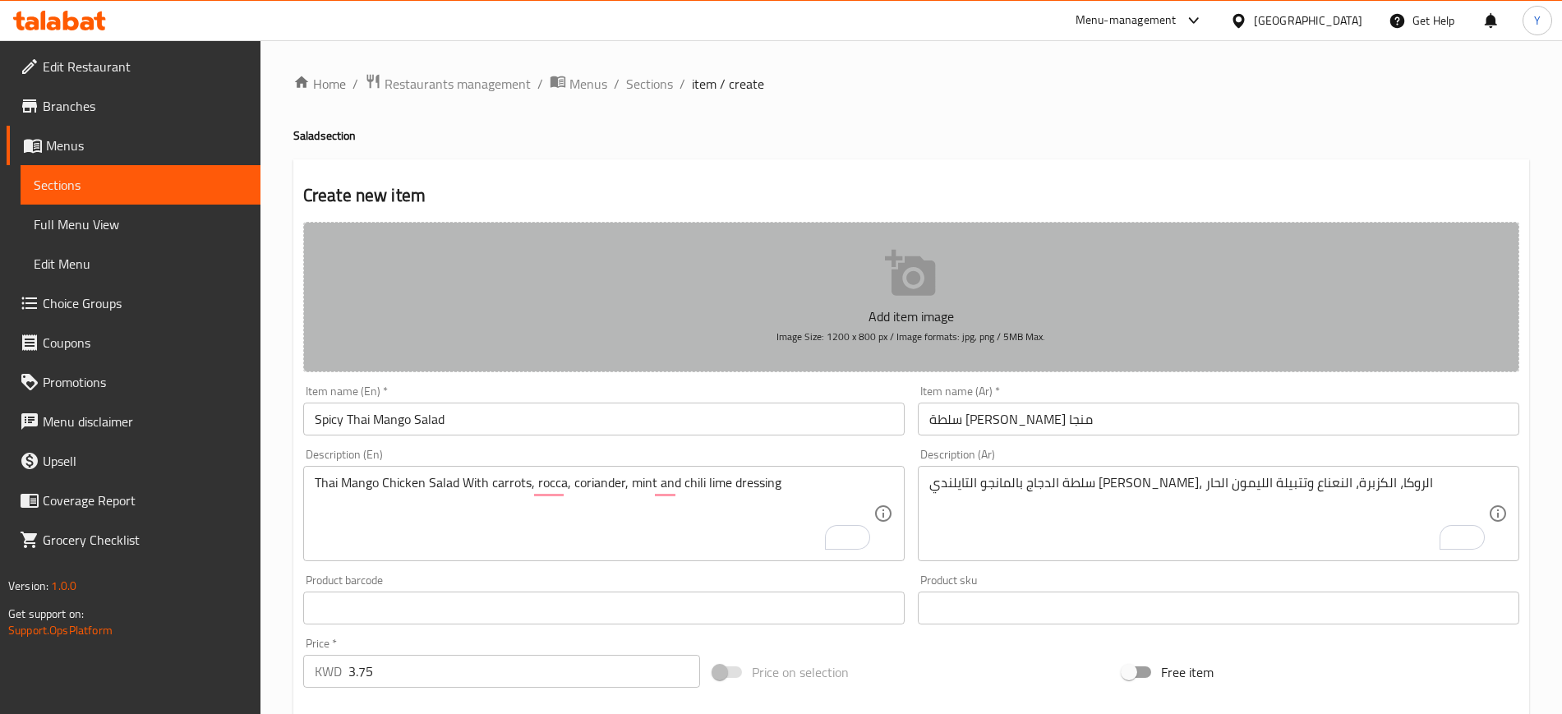
click at [804, 338] on span "Image Size: 1200 x 800 px / Image formats: jpg, png / 5MB Max." at bounding box center [910, 336] width 269 height 19
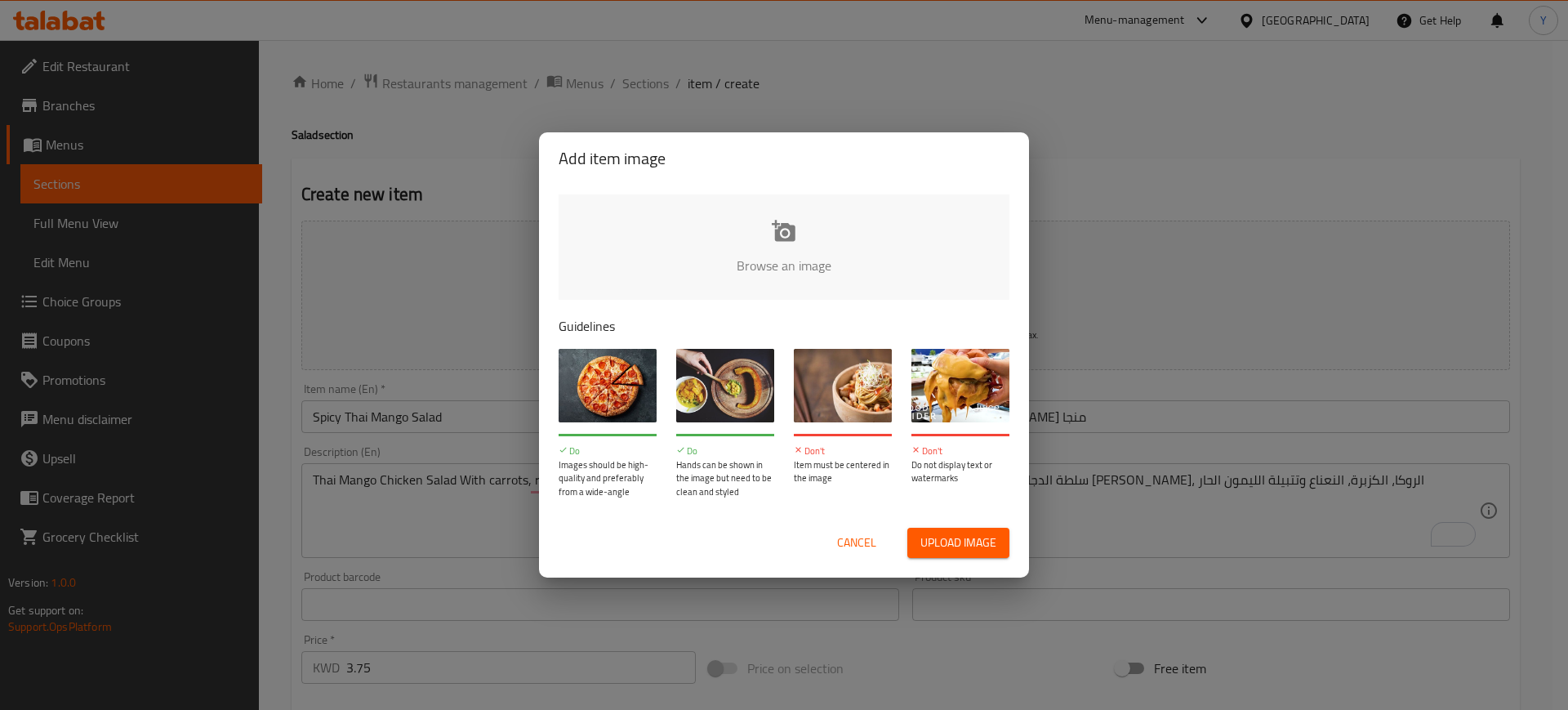
click at [796, 275] on input "file" at bounding box center [1336, 271] width 1555 height 153
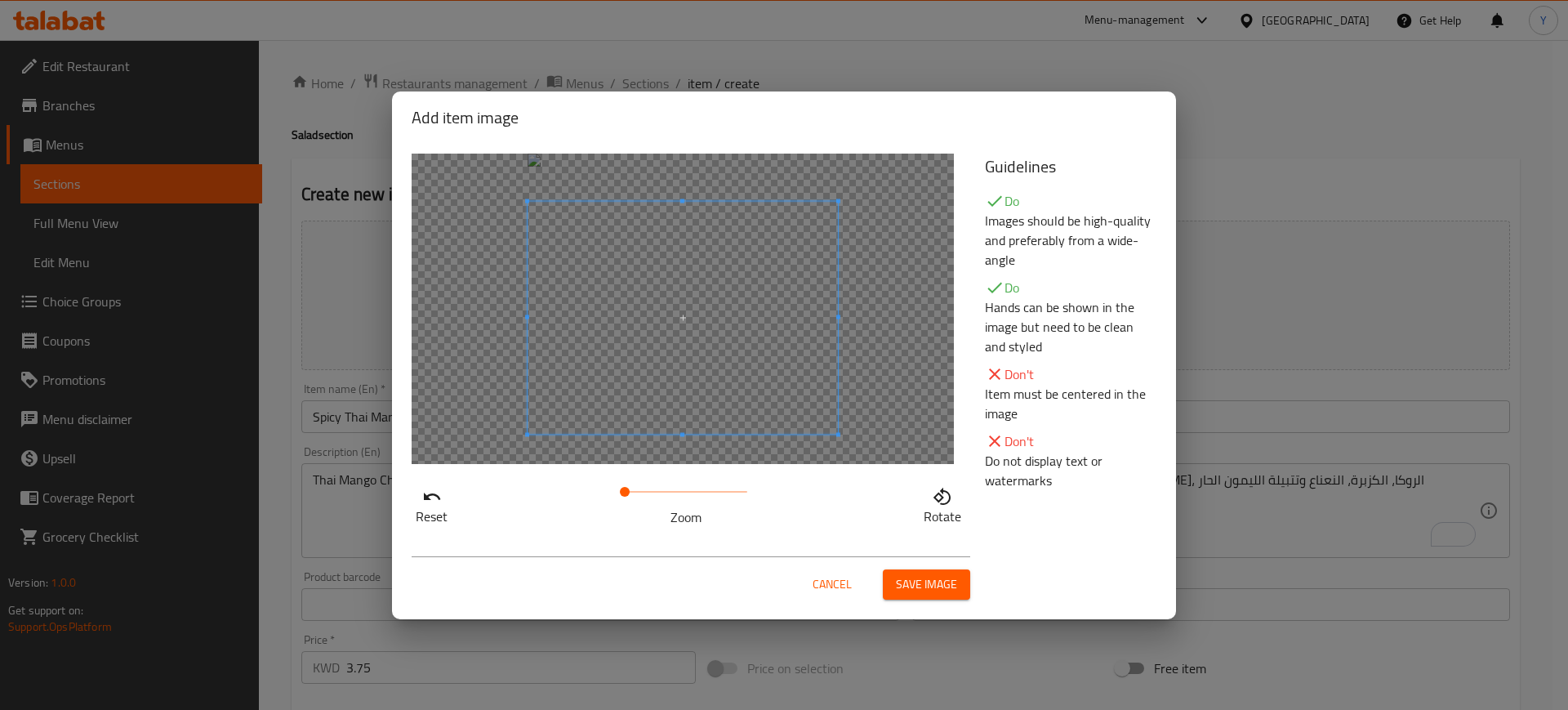
click at [613, 304] on span at bounding box center [683, 317] width 310 height 233
drag, startPoint x: 895, startPoint y: 566, endPoint x: 905, endPoint y: 569, distance: 10.4
click at [905, 569] on div "Cancel Save image" at bounding box center [691, 578] width 559 height 44
click at [905, 570] on button "Save image" at bounding box center [927, 585] width 87 height 30
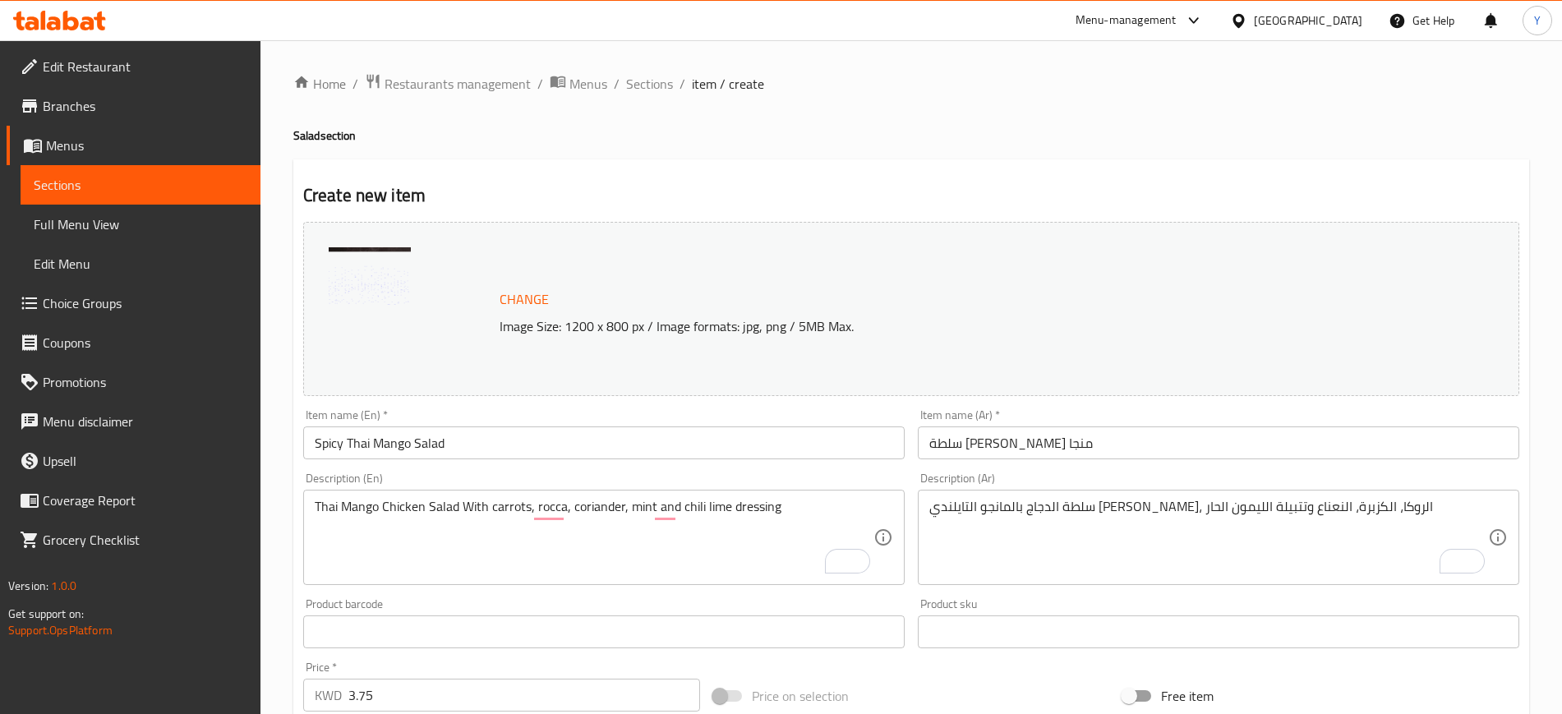
scroll to position [471, 0]
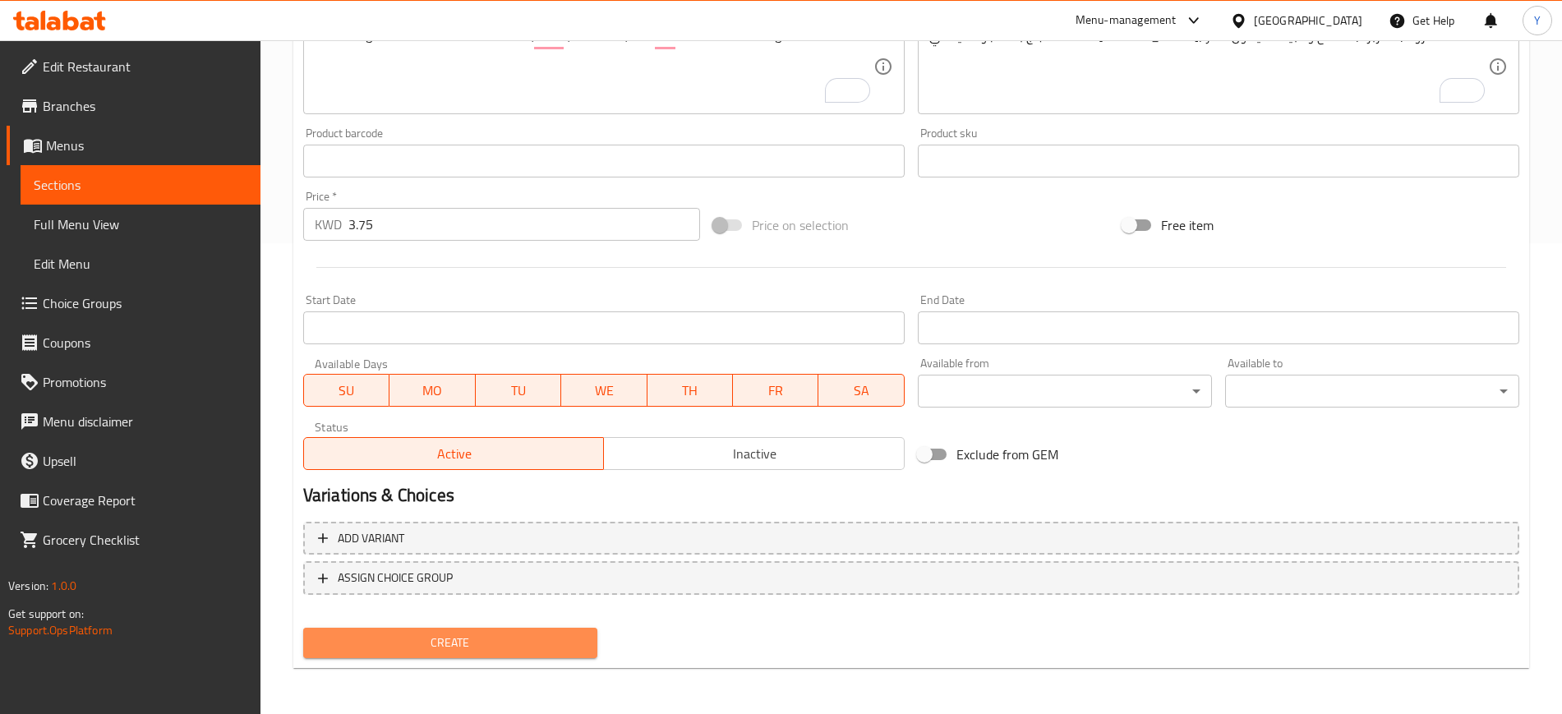
click at [483, 649] on span "Create" at bounding box center [450, 643] width 268 height 21
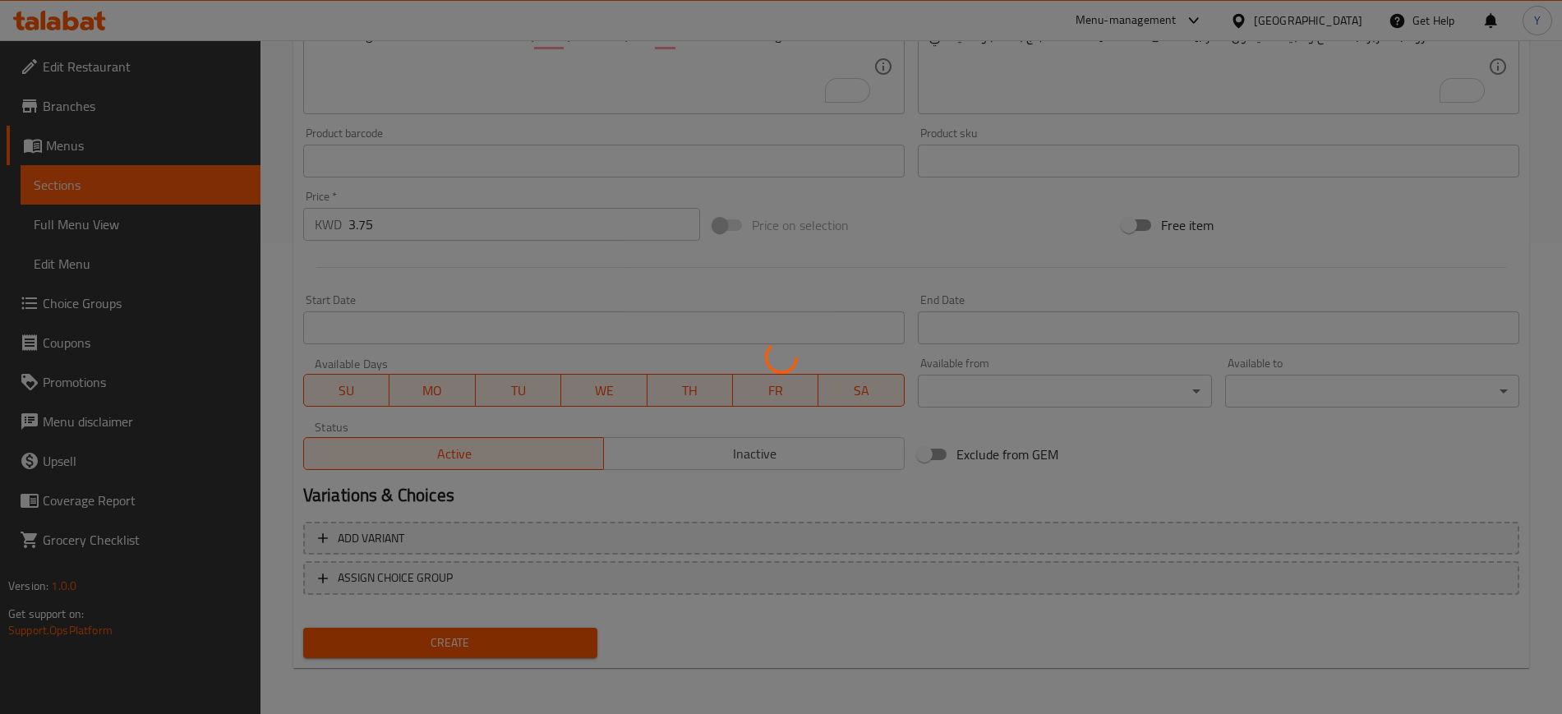
type input "0"
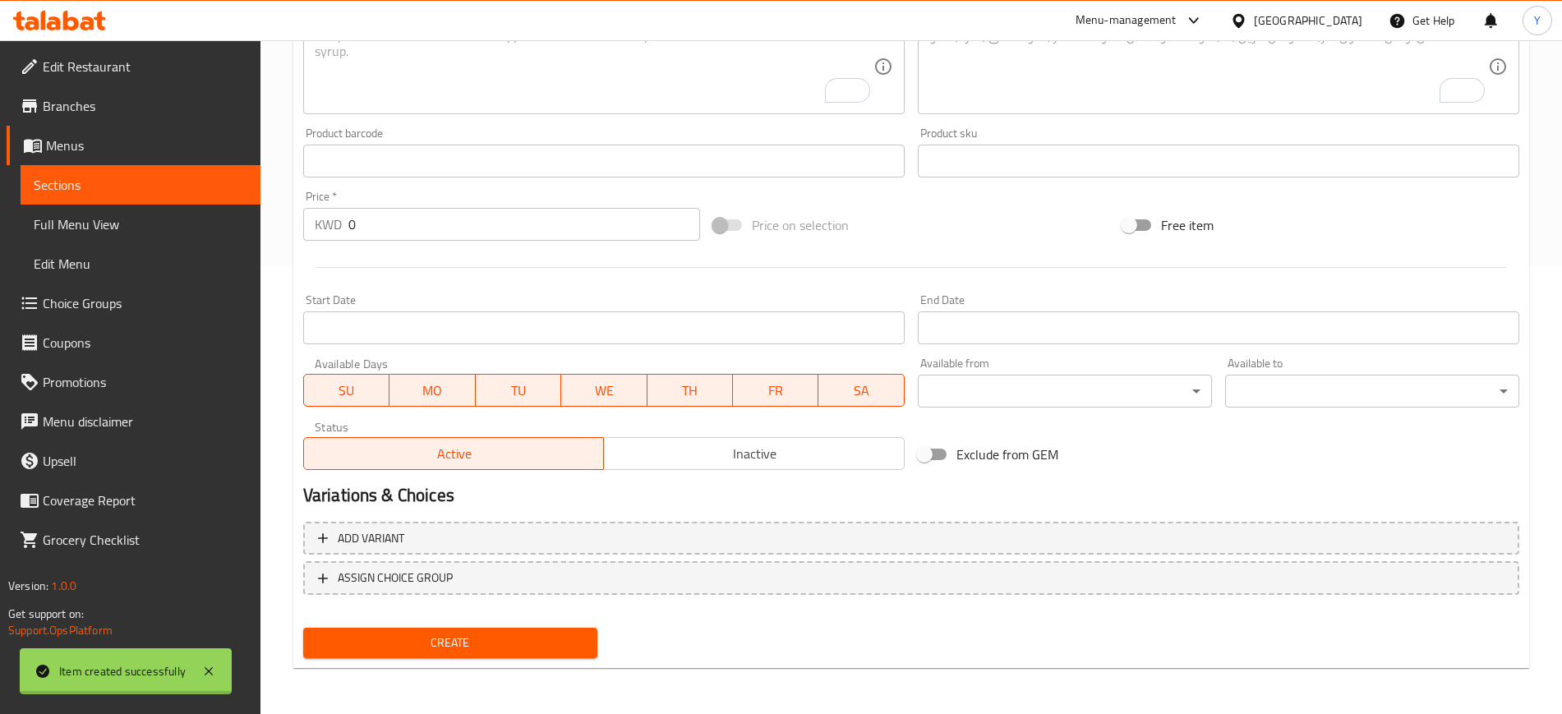
scroll to position [0, 0]
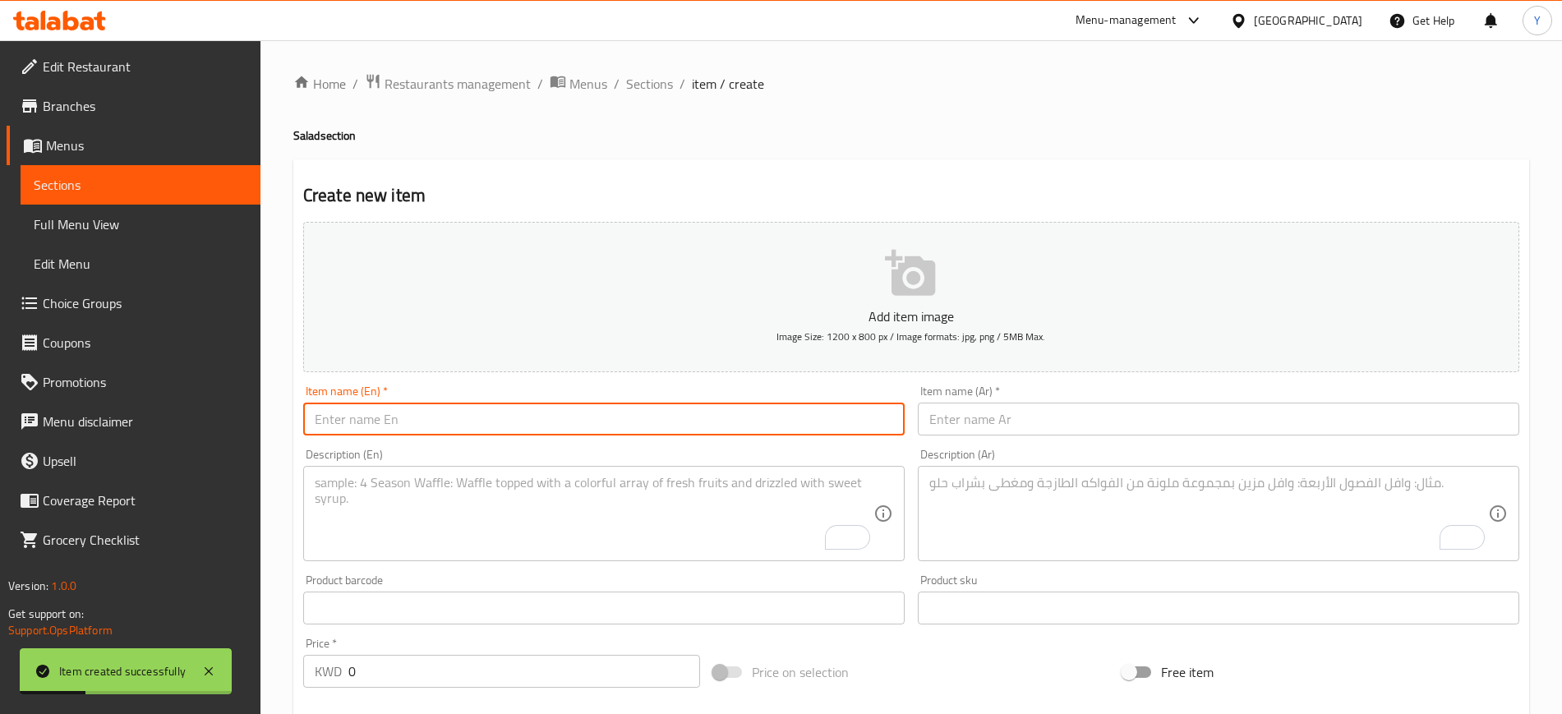
paste input "Caramelized Pear salad"
click at [427, 421] on input "Caramelized Pear salad" at bounding box center [603, 419] width 601 height 33
type input "Caramelized Pear salad"
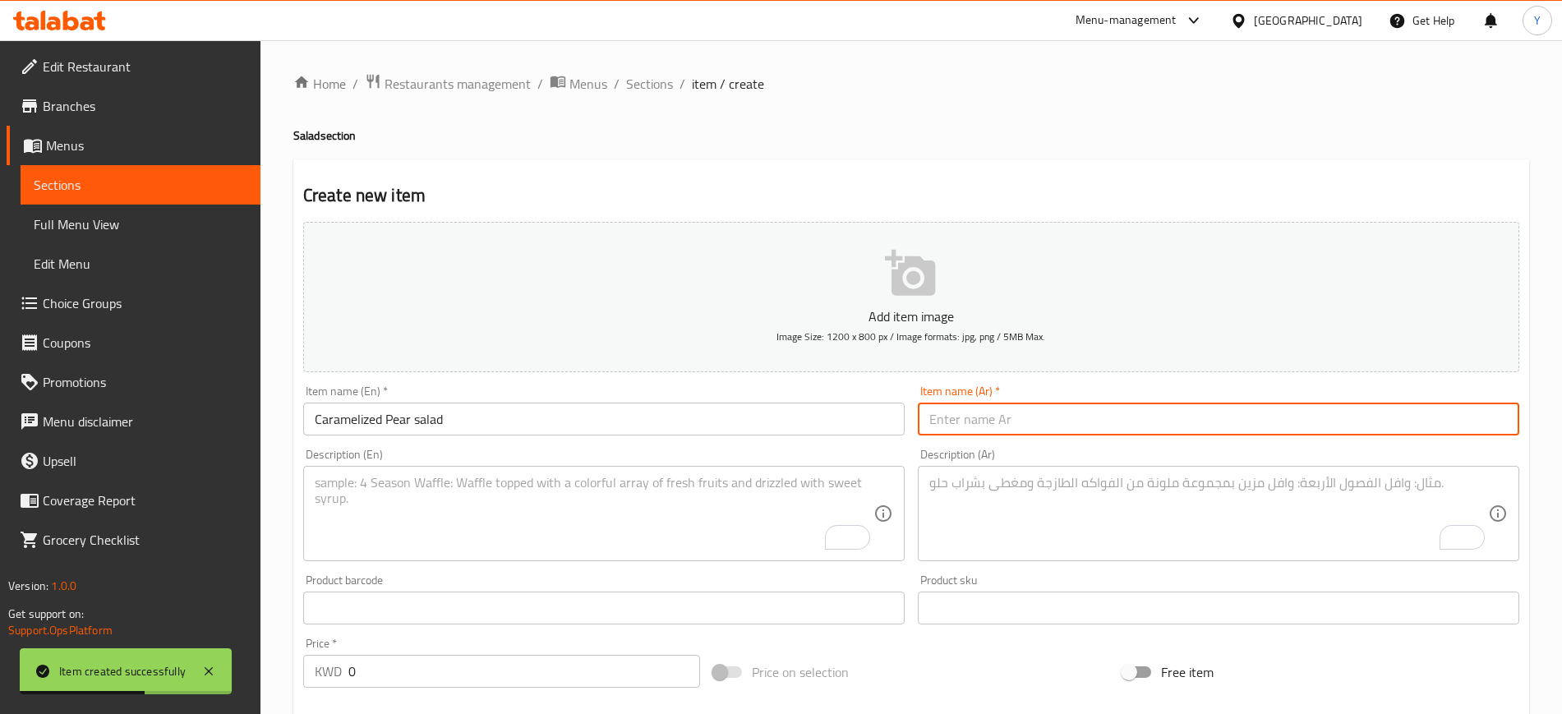
paste input "سلطة البير المكرمل"
type input "سلطة البير المكرمل"
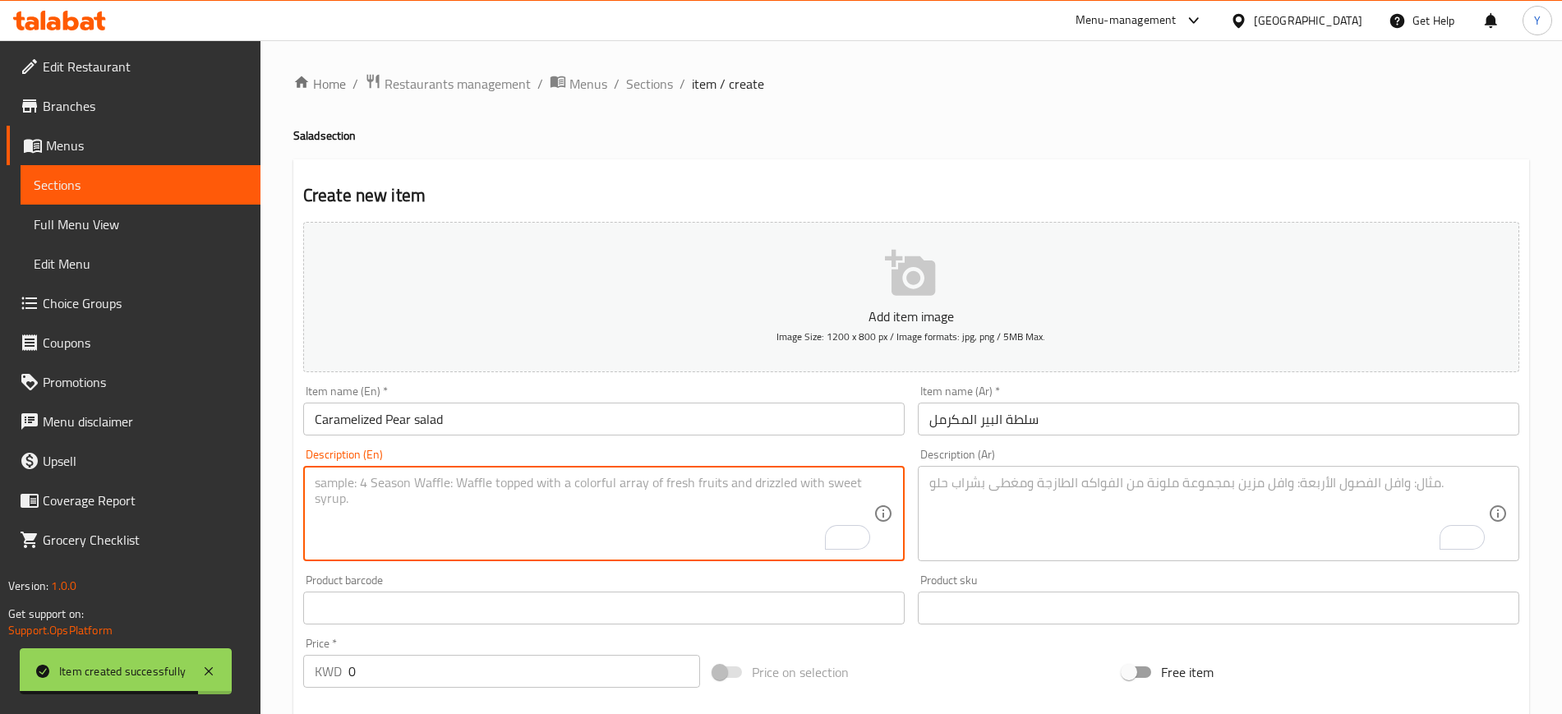
click at [748, 507] on textarea "To enrich screen reader interactions, please activate Accessibility in Grammarl…" at bounding box center [594, 514] width 559 height 78
paste textarea "Caramelized Pear, Feta and Strawberry with Rocca"
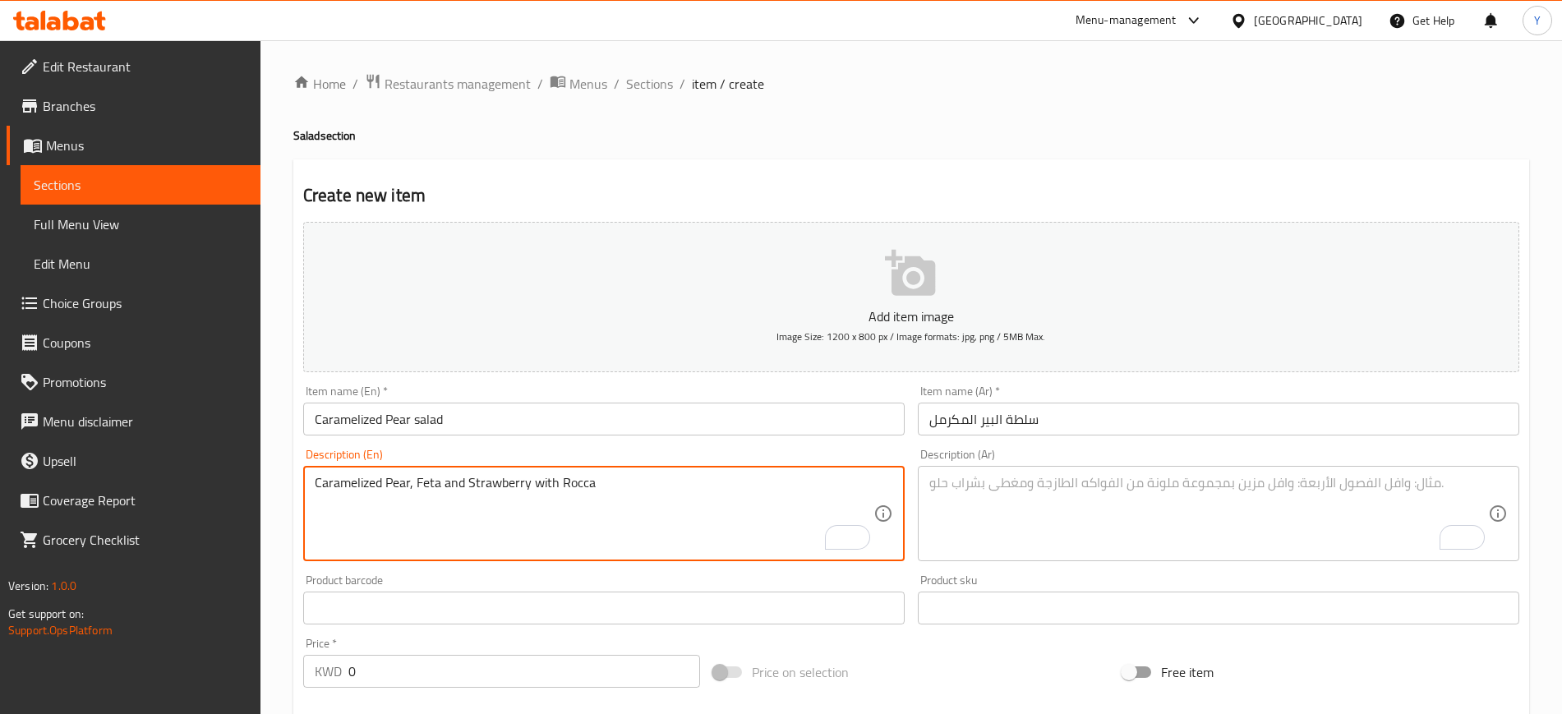
type textarea "Caramelized Pear, Feta and Strawberry with Rocca"
drag, startPoint x: 748, startPoint y: 507, endPoint x: 1179, endPoint y: 591, distance: 439.4
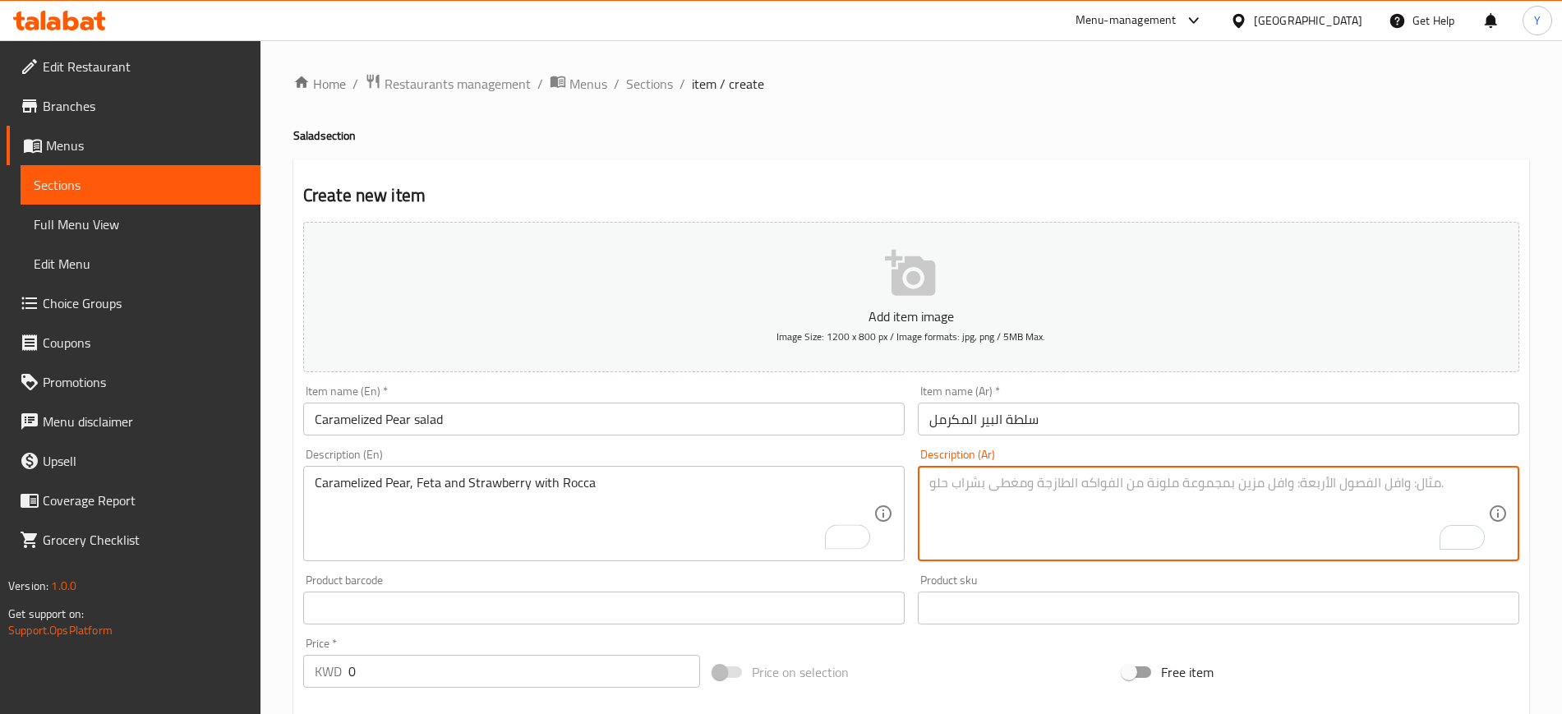
click at [1182, 528] on textarea "To enrich screen reader interactions, please activate Accessibility in Grammarl…" at bounding box center [1208, 514] width 559 height 78
paste textarea "كمثرى مكرملة، فيتا، وفراولة مع [PERSON_NAME]"
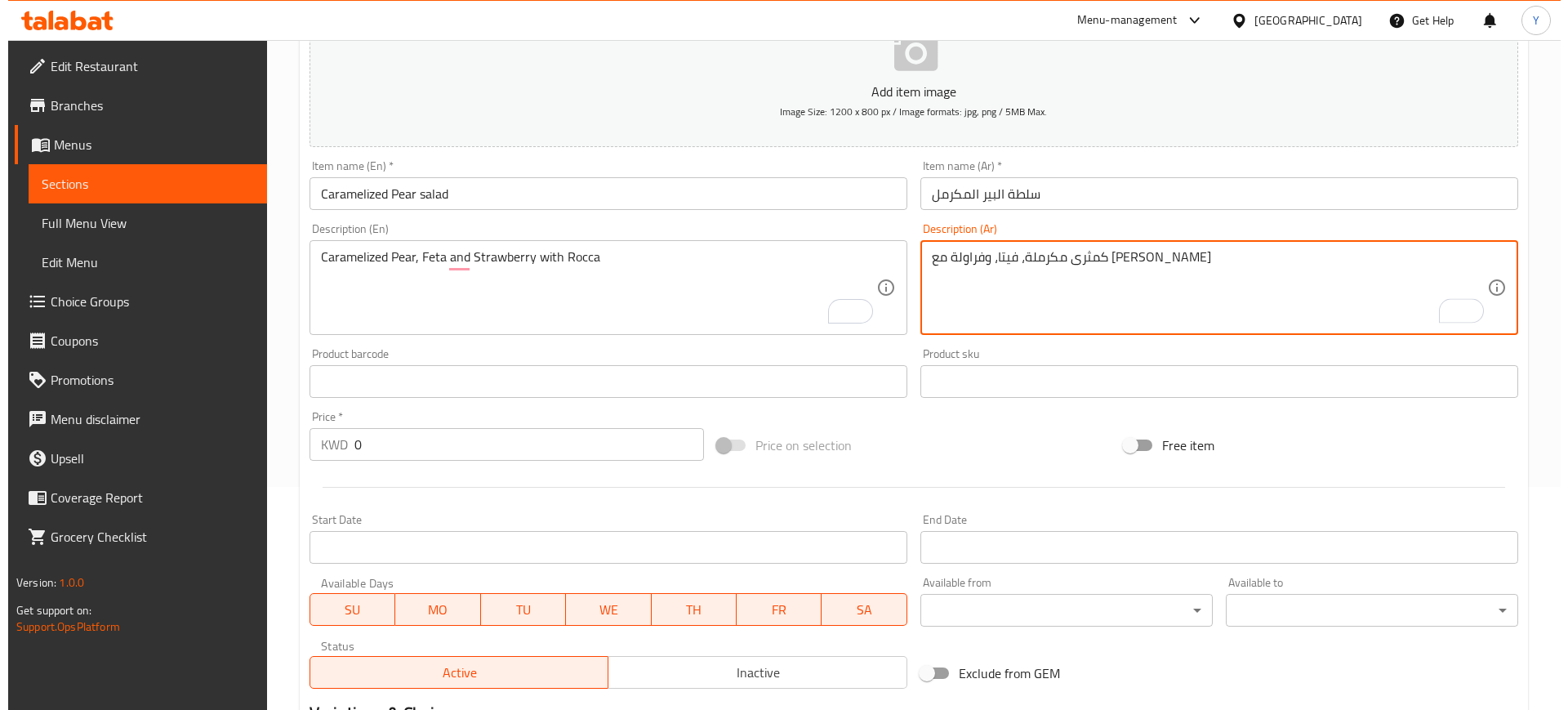
scroll to position [224, 0]
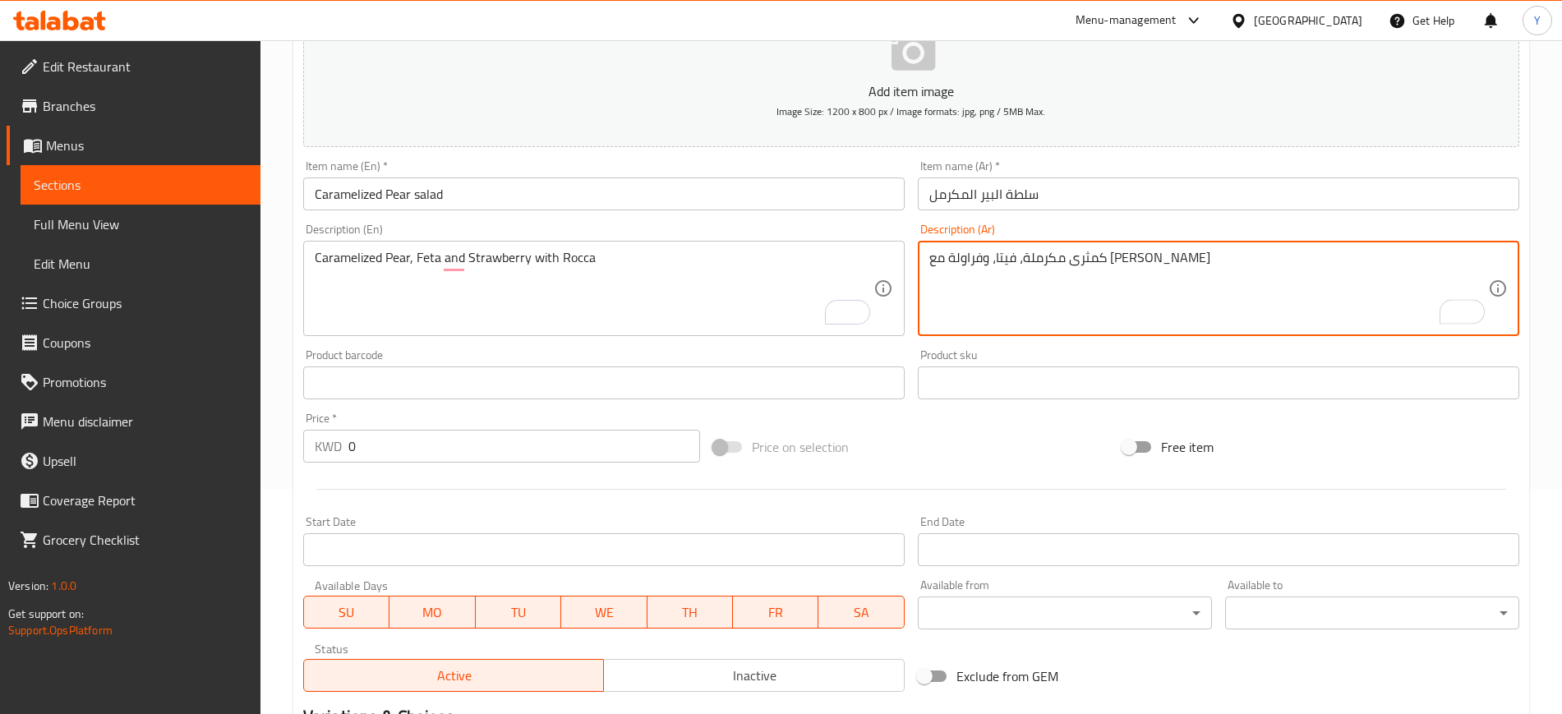
type textarea "كمثرى مكرملة، فيتا، وفراولة مع [PERSON_NAME]"
click at [533, 449] on input "0" at bounding box center [524, 446] width 352 height 33
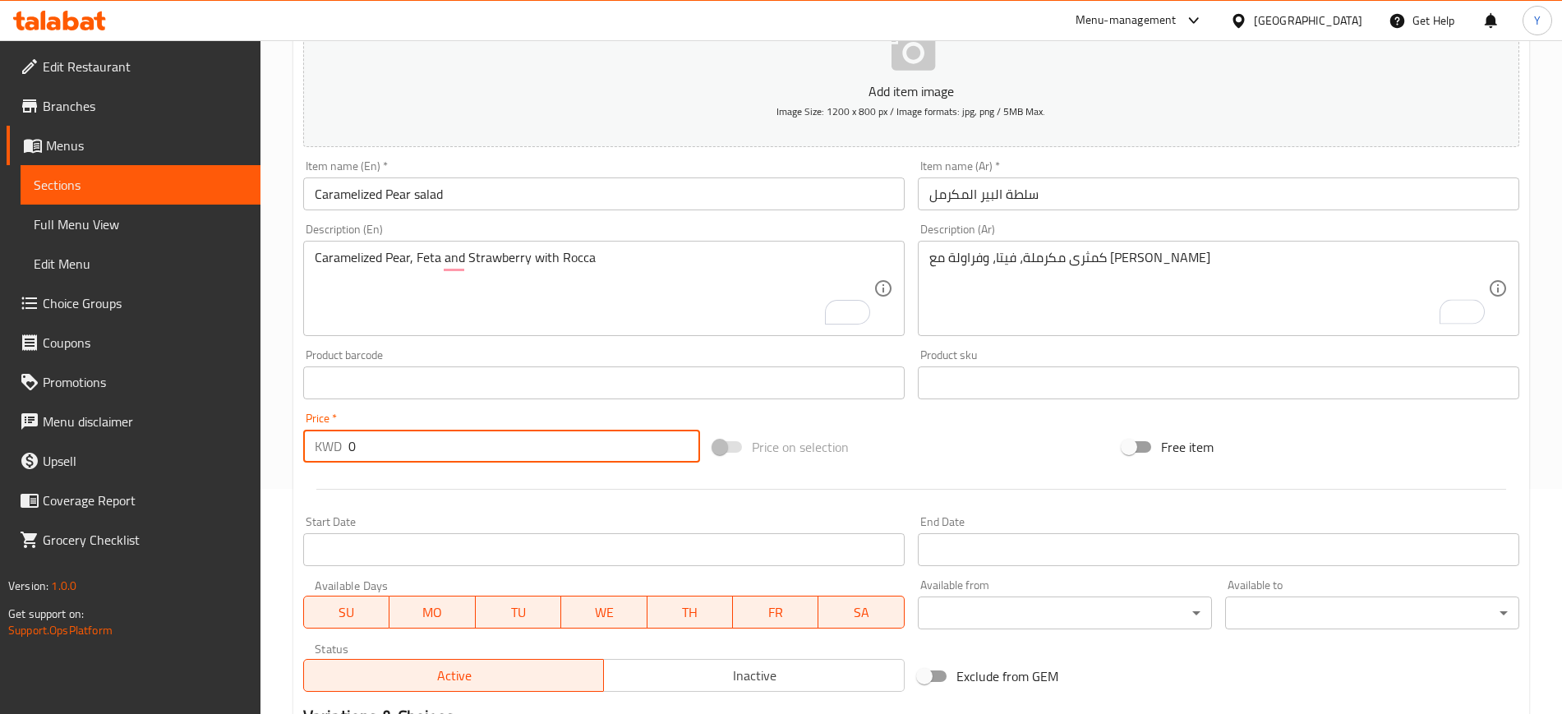
click at [533, 449] on input "0" at bounding box center [524, 446] width 352 height 33
click at [531, 451] on input "-17" at bounding box center [524, 446] width 352 height 33
type input "3.250"
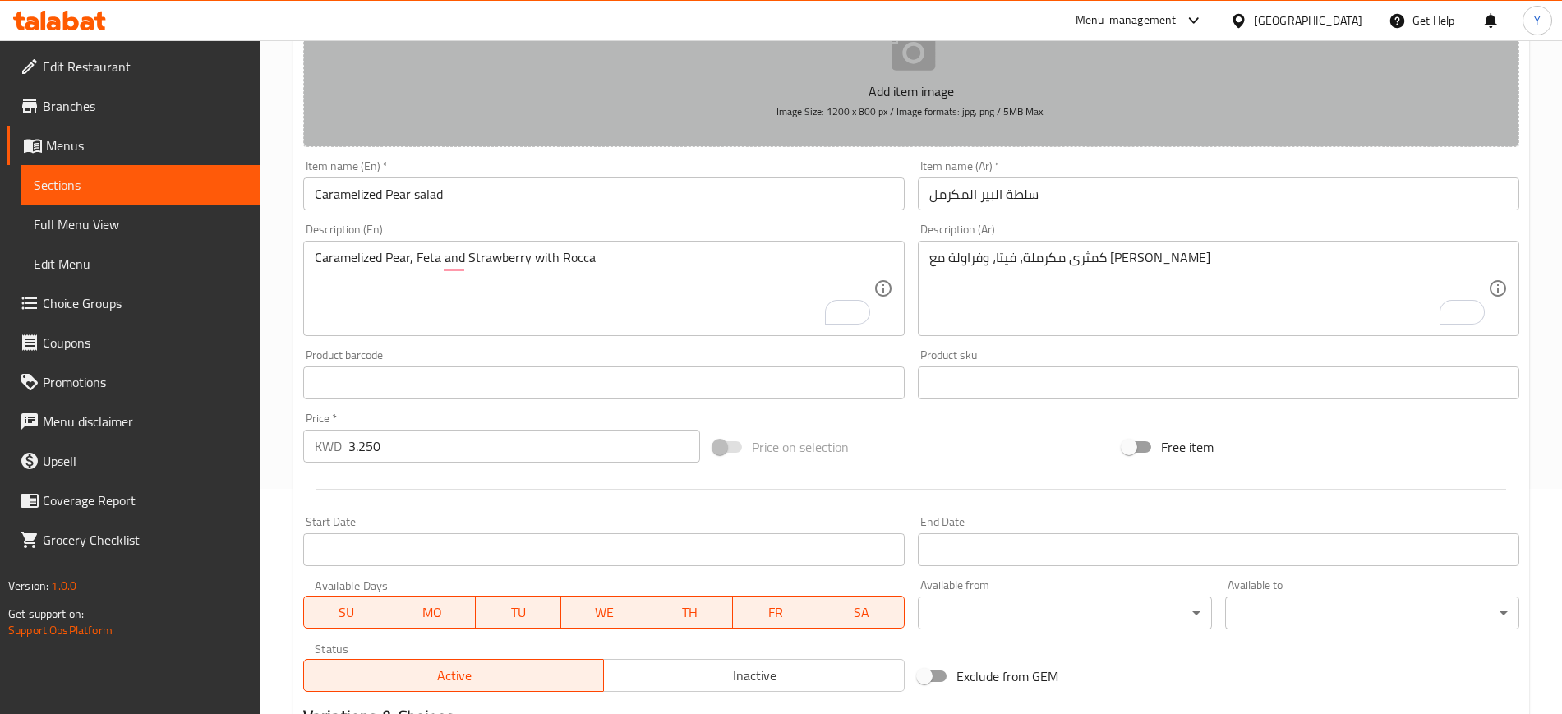
click at [877, 111] on span "Image Size: 1200 x 800 px / Image formats: jpg, png / 5MB Max." at bounding box center [910, 111] width 269 height 19
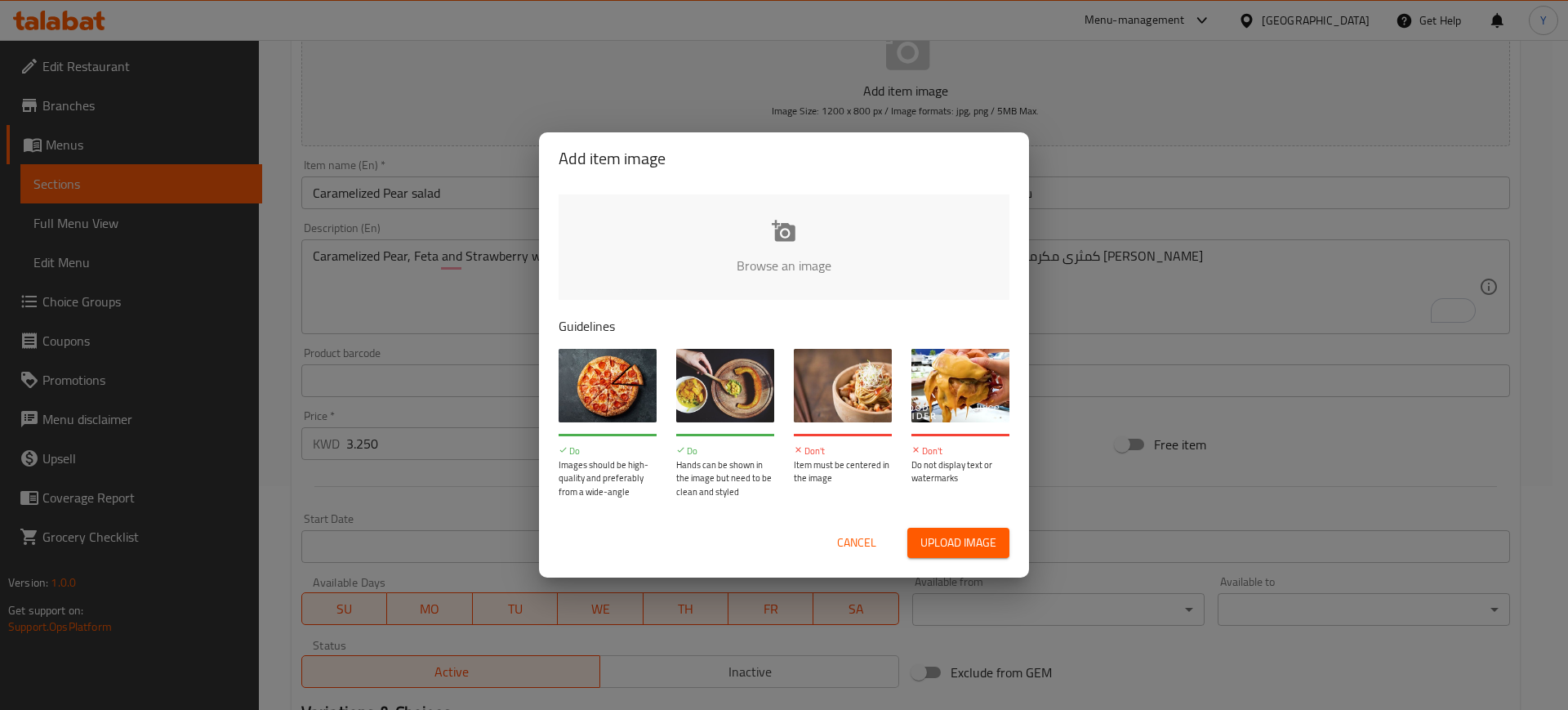
click at [776, 216] on input "file" at bounding box center [1336, 271] width 1555 height 153
click at [860, 540] on span "Cancel" at bounding box center [856, 543] width 39 height 21
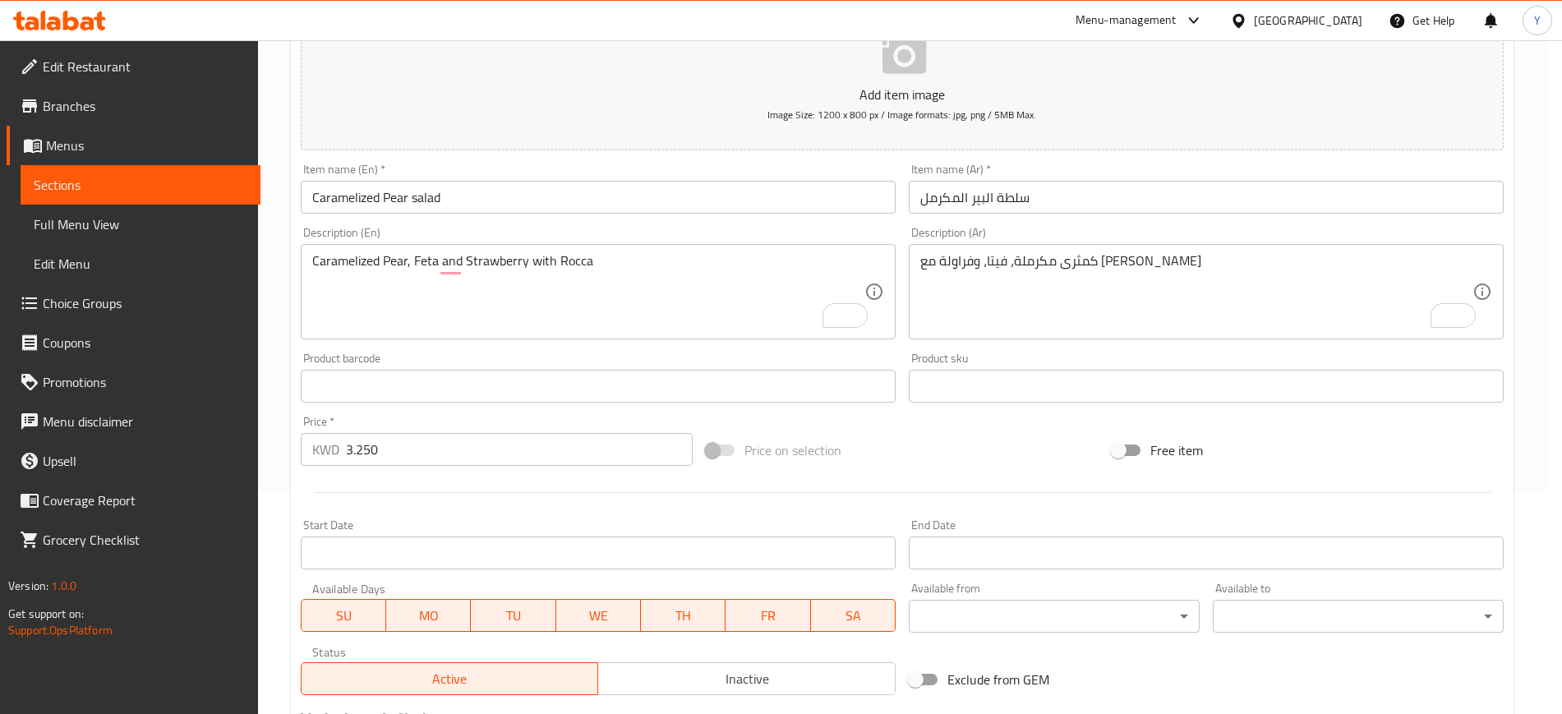
scroll to position [447, 0]
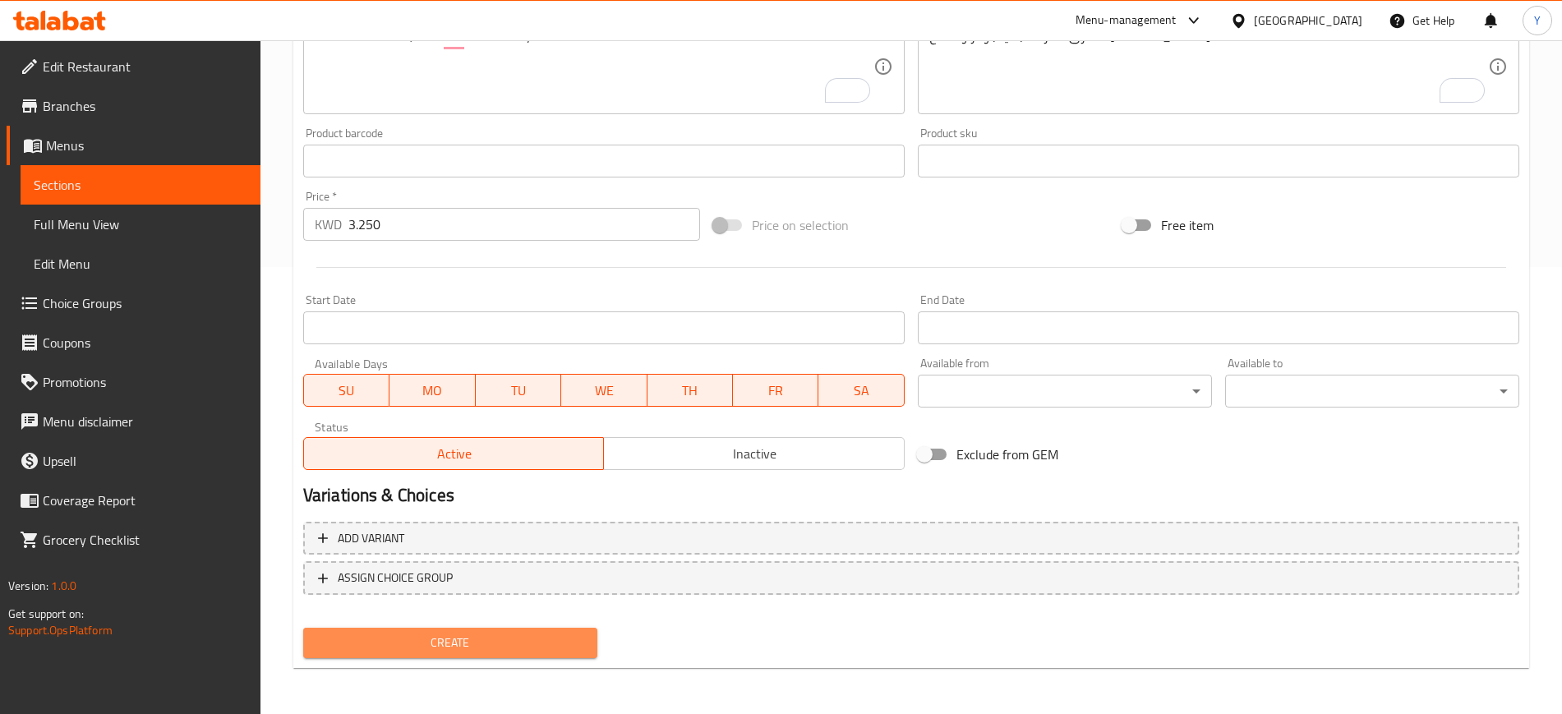
click at [507, 649] on span "Create" at bounding box center [450, 643] width 268 height 21
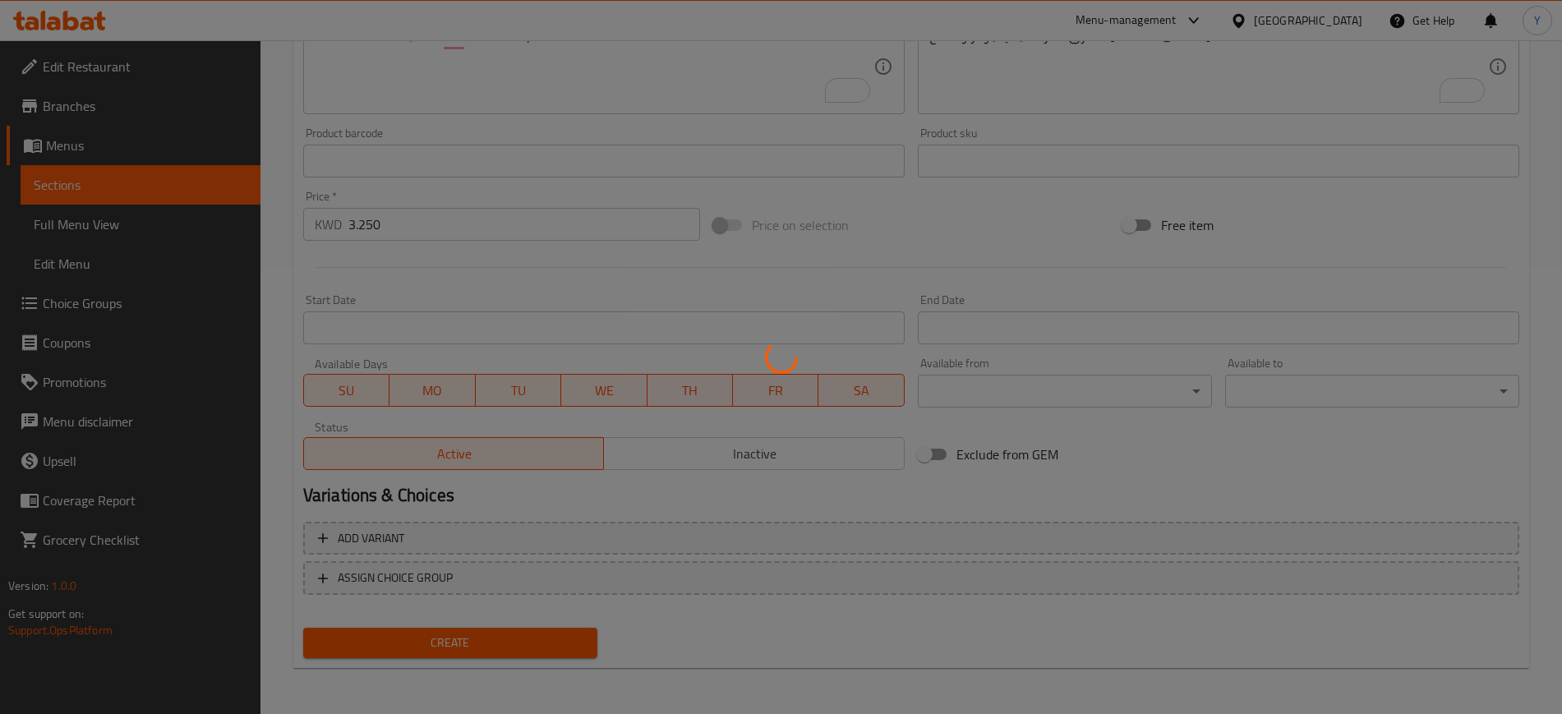
scroll to position [0, 0]
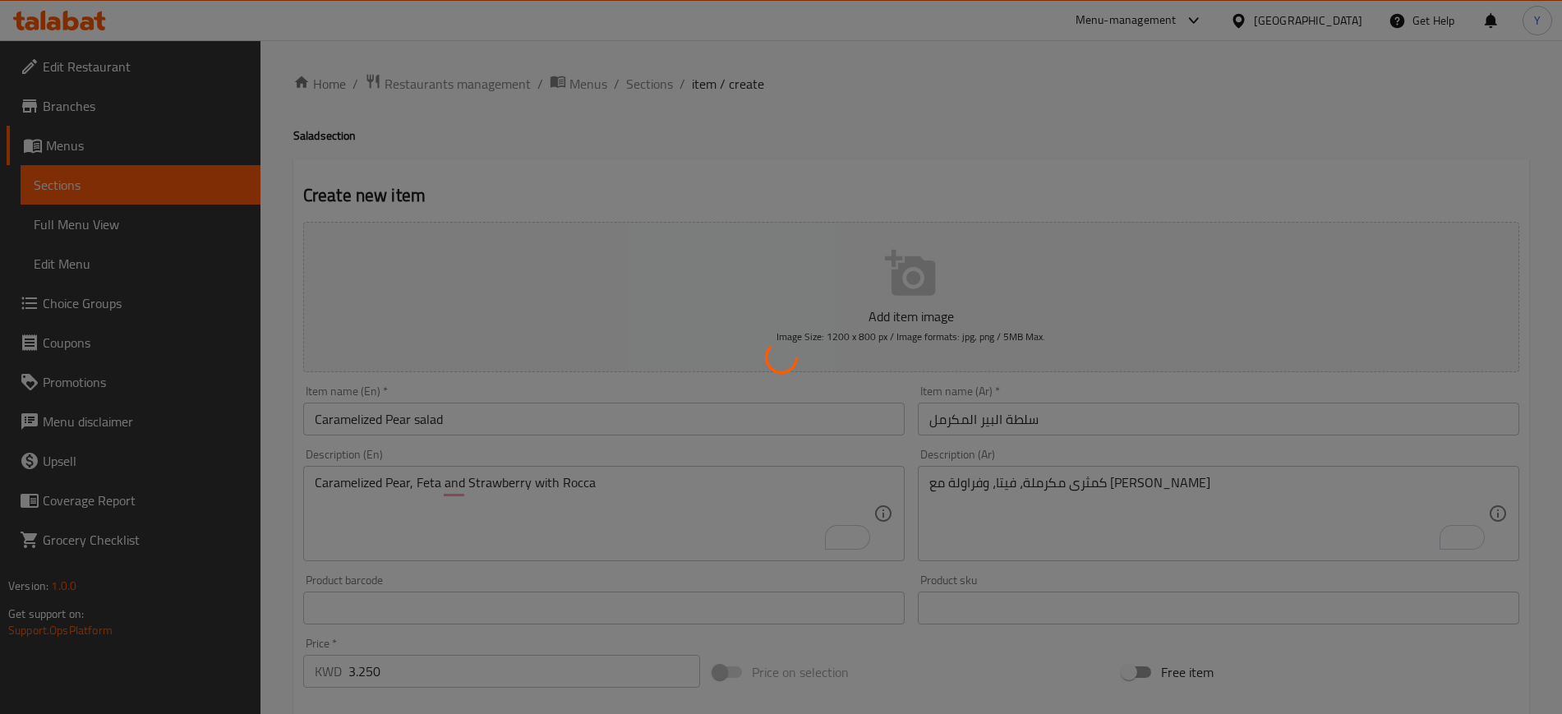
type input "0"
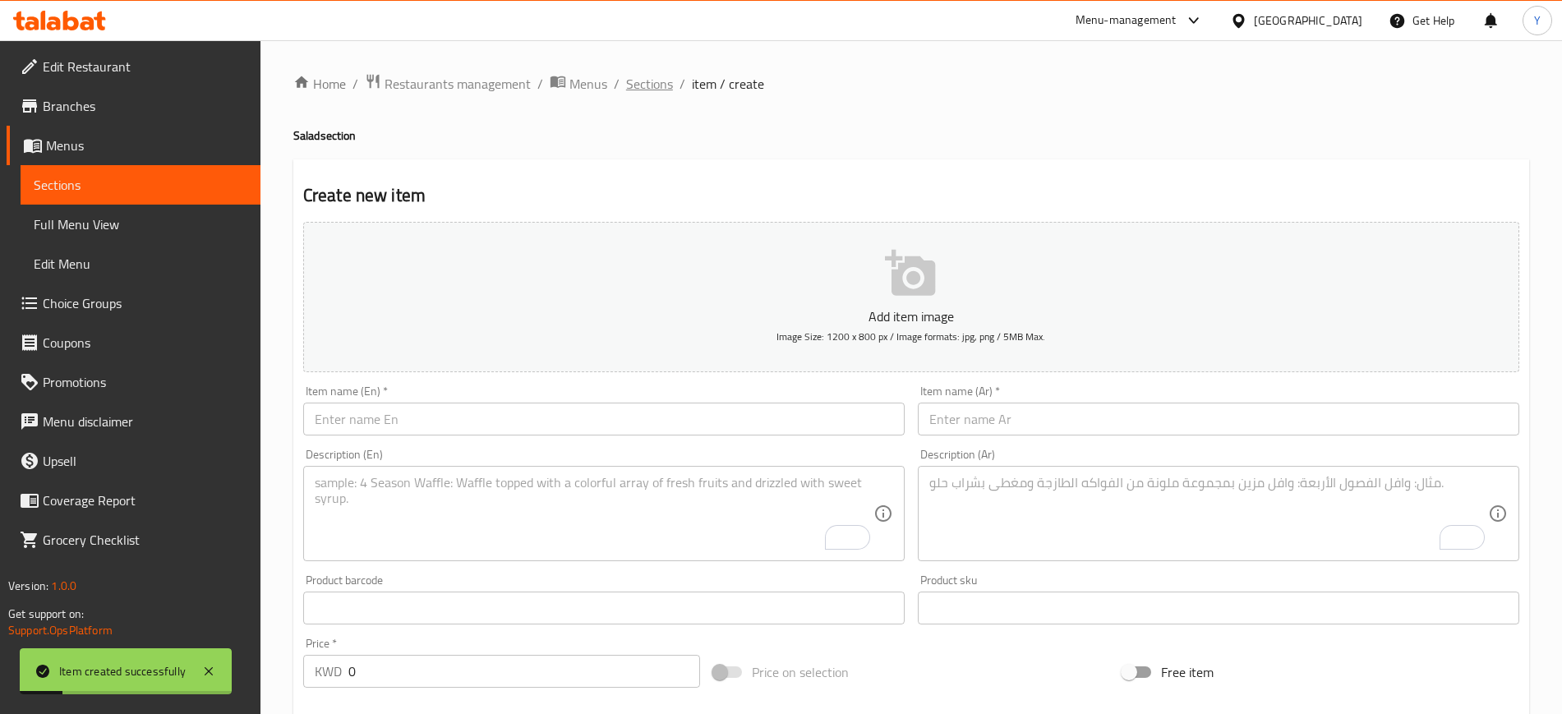
click at [645, 83] on span "Sections" at bounding box center [649, 84] width 47 height 20
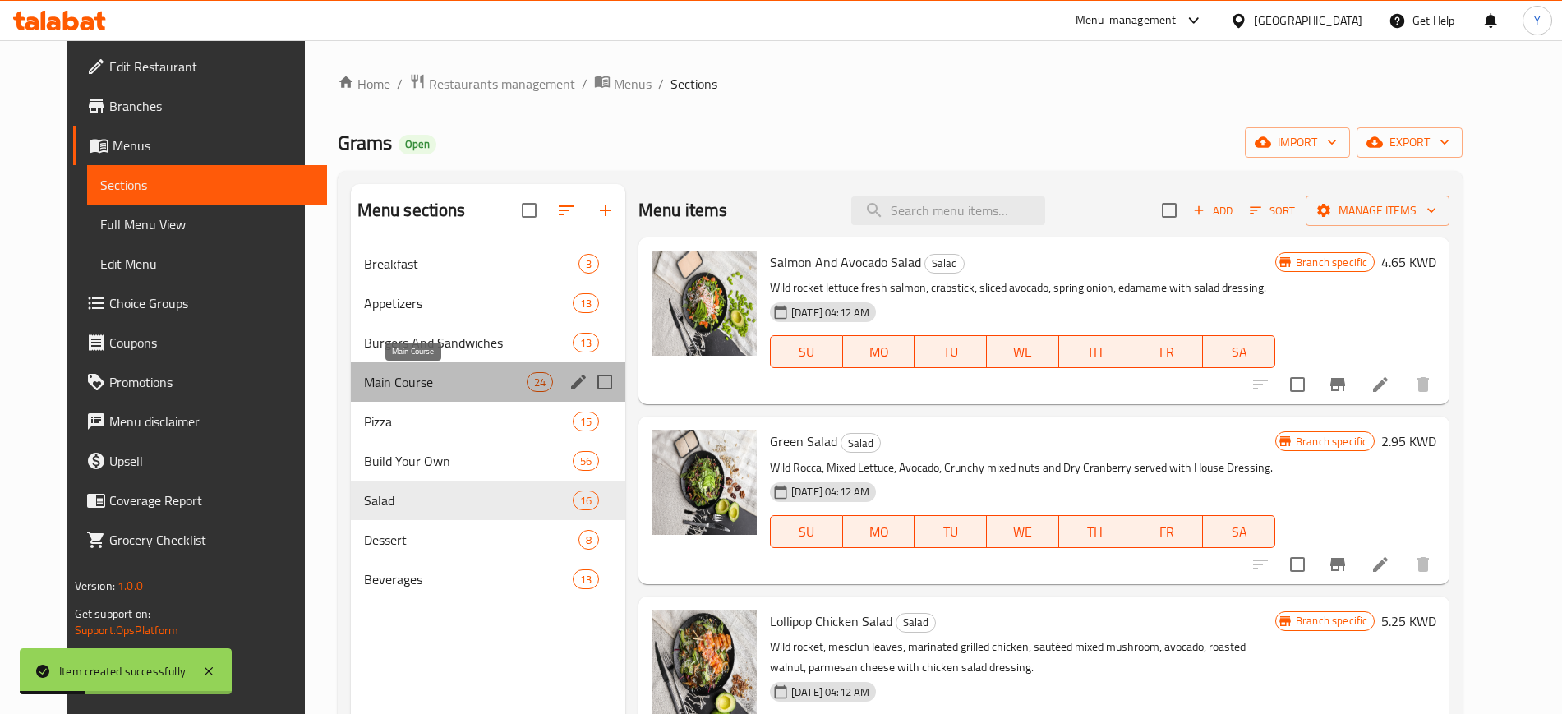
click at [405, 376] on span "Main Course" at bounding box center [445, 382] width 163 height 20
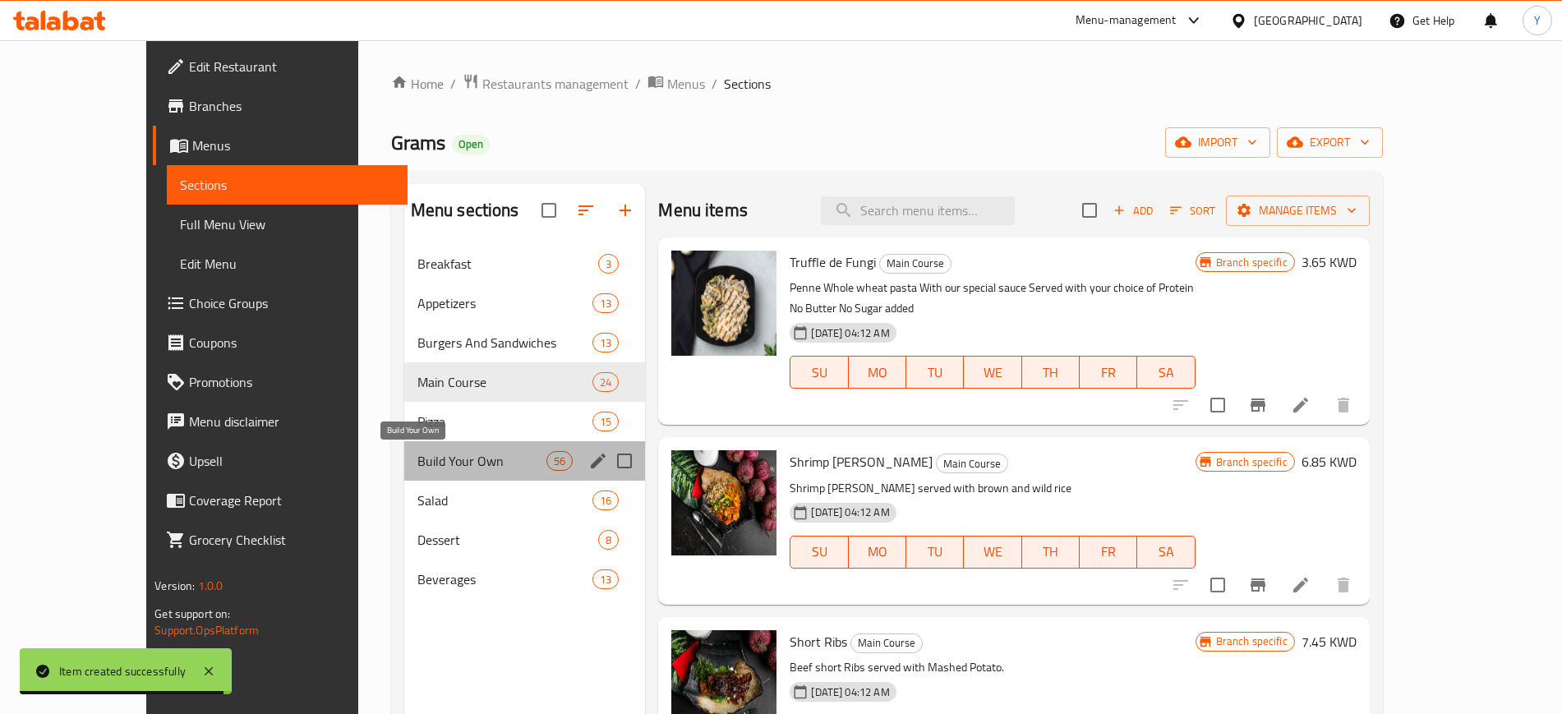
click at [417, 463] on span "Build Your Own" at bounding box center [481, 461] width 129 height 20
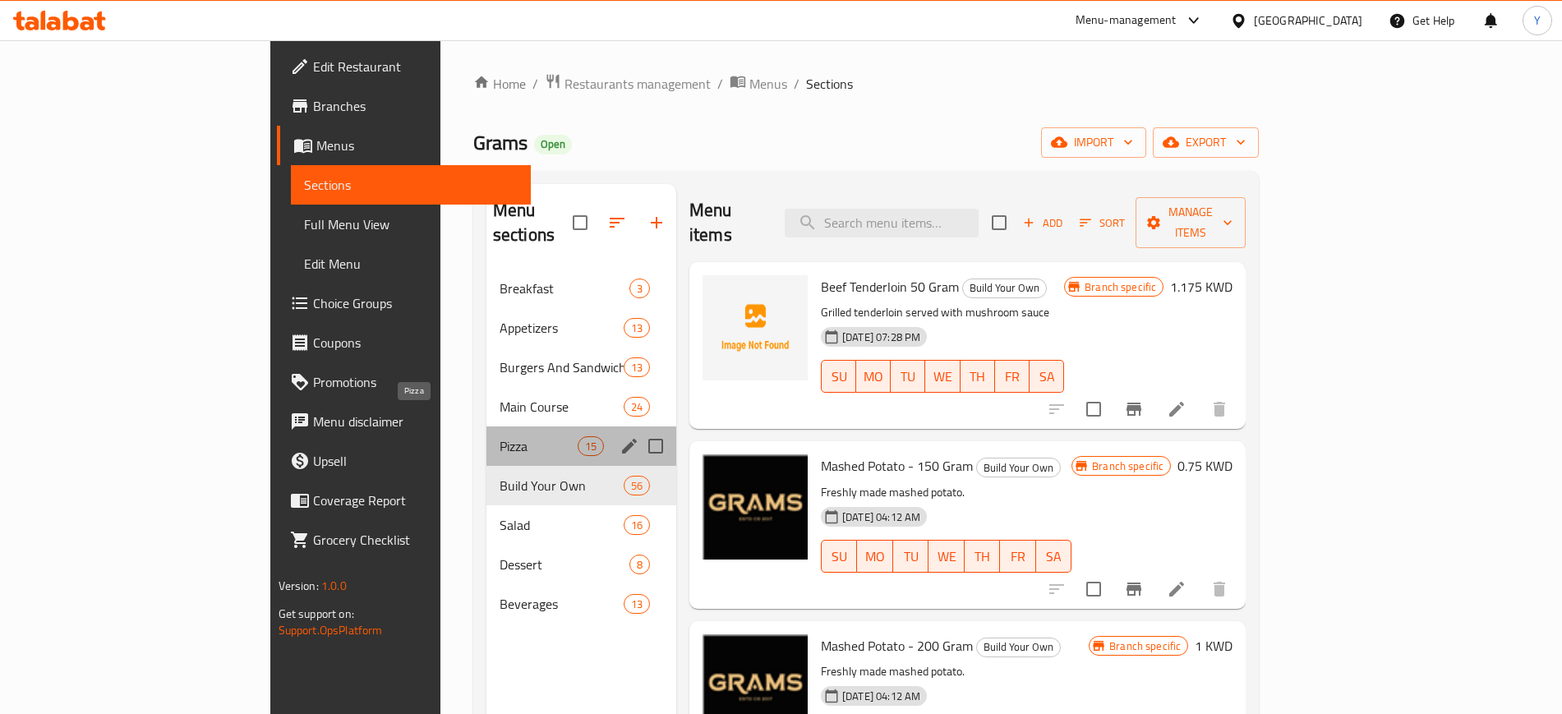
click at [500, 436] on span "Pizza" at bounding box center [539, 446] width 78 height 20
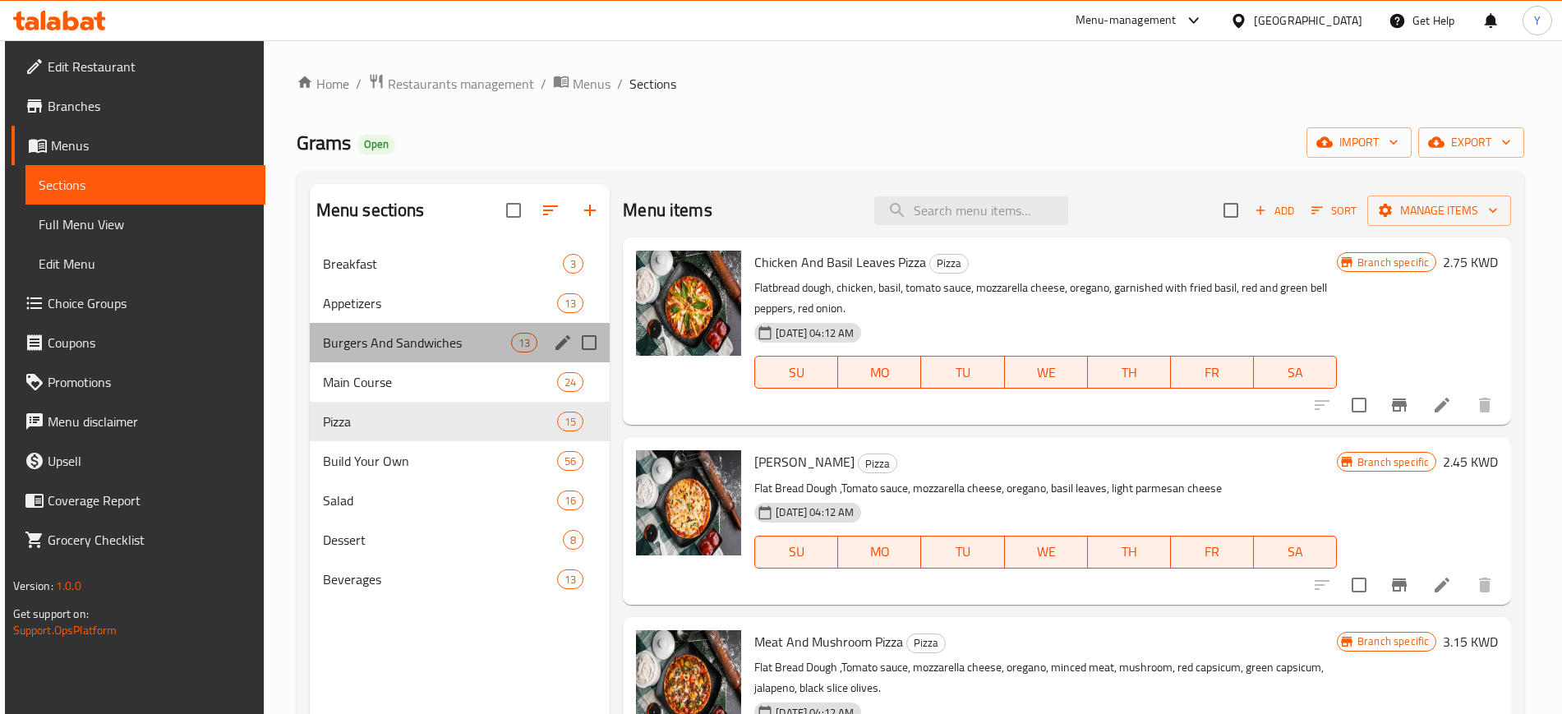
click at [407, 325] on div "Burgers And Sandwiches 13" at bounding box center [460, 342] width 301 height 39
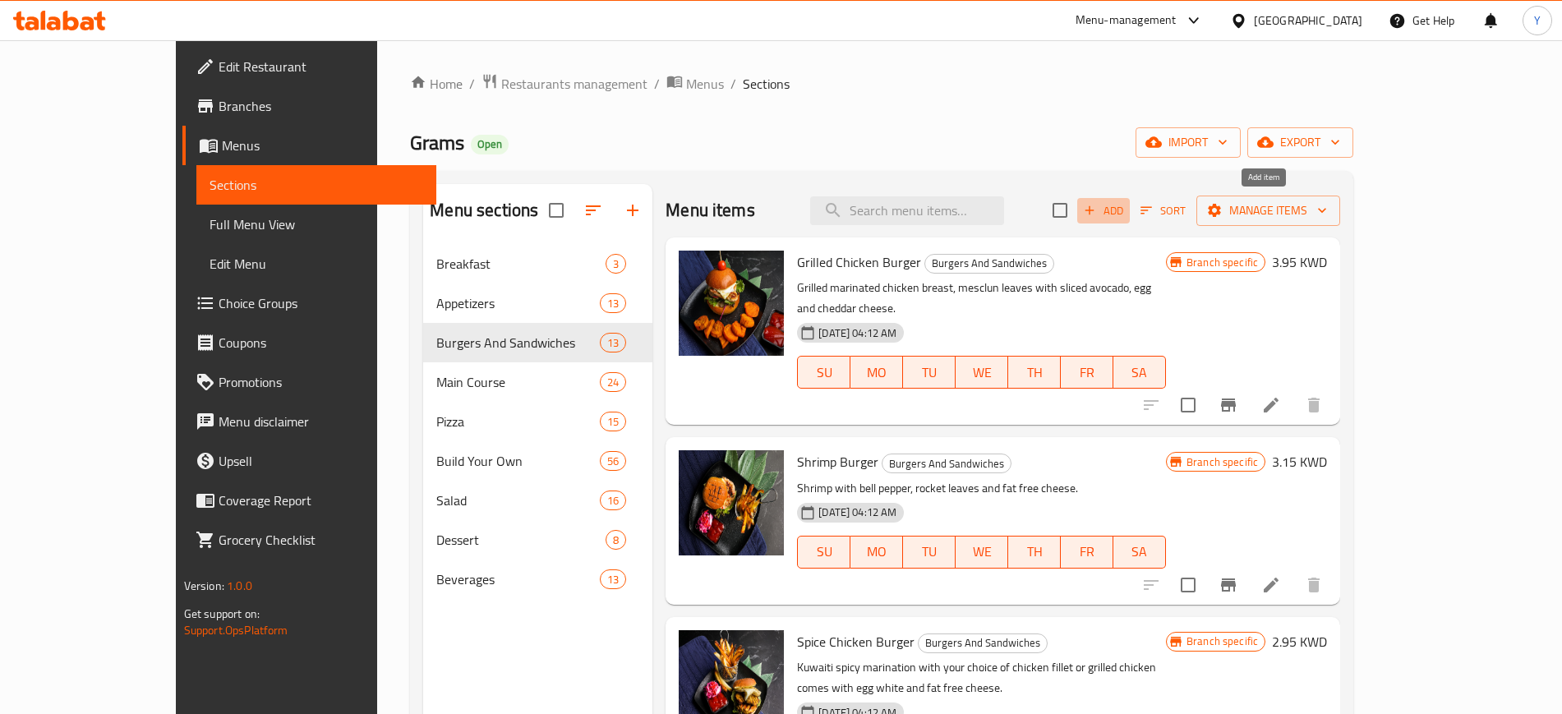
click at [1126, 210] on span "Add" at bounding box center [1103, 210] width 44 height 19
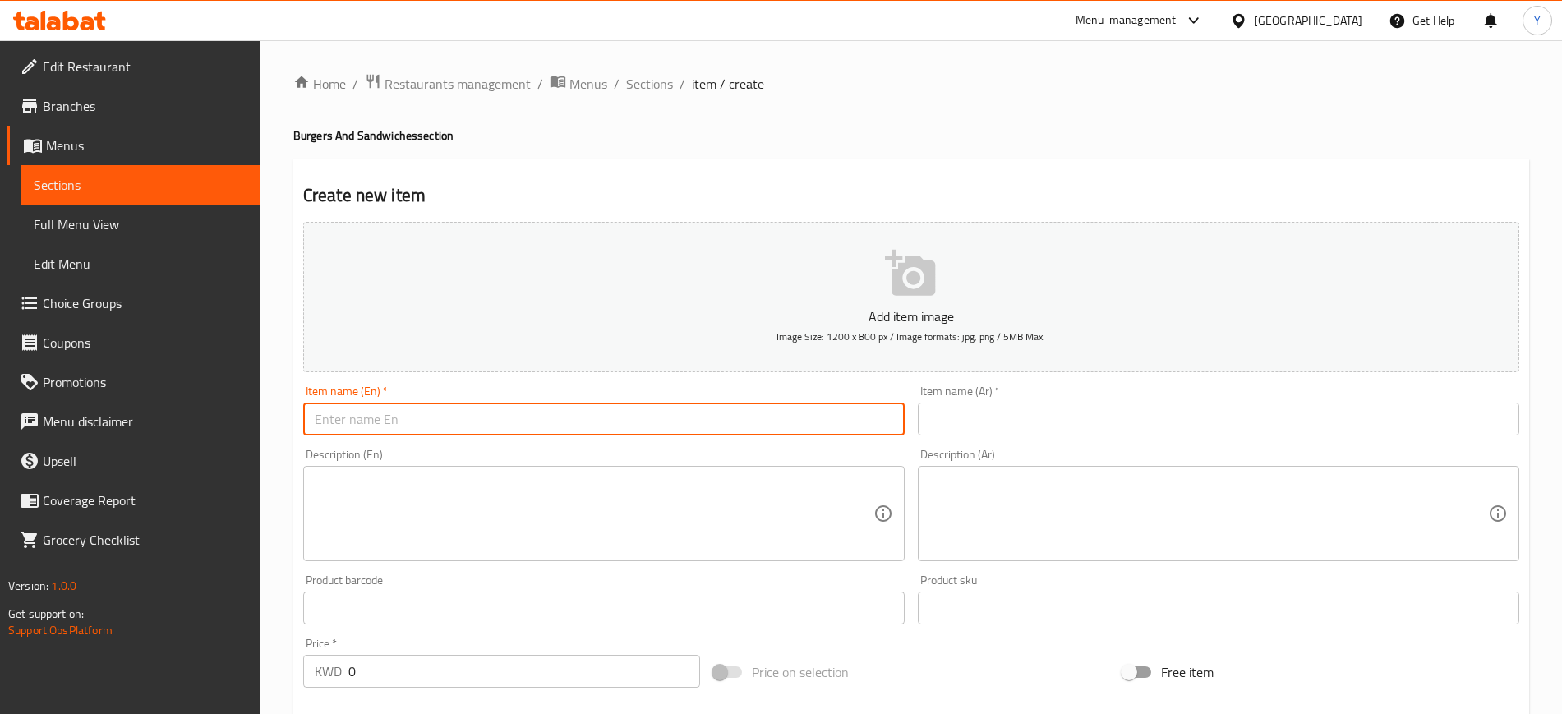
click at [527, 411] on input "text" at bounding box center [603, 419] width 601 height 33
paste input "[PERSON_NAME] Chicken Bowl"
type input "[PERSON_NAME] Chicken Bowl"
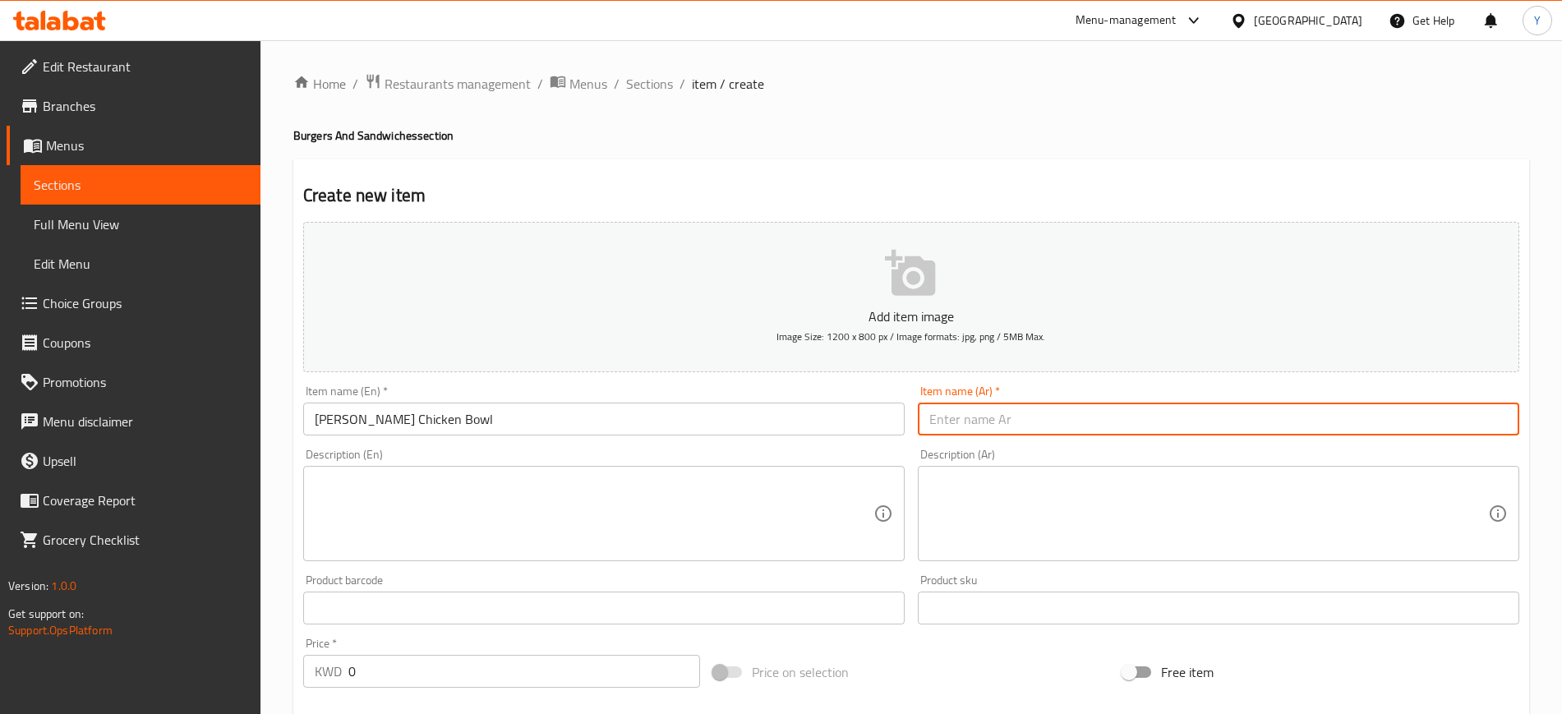
paste input "شارسيو دجاج باول"
type input "شارسيو دجاج باول"
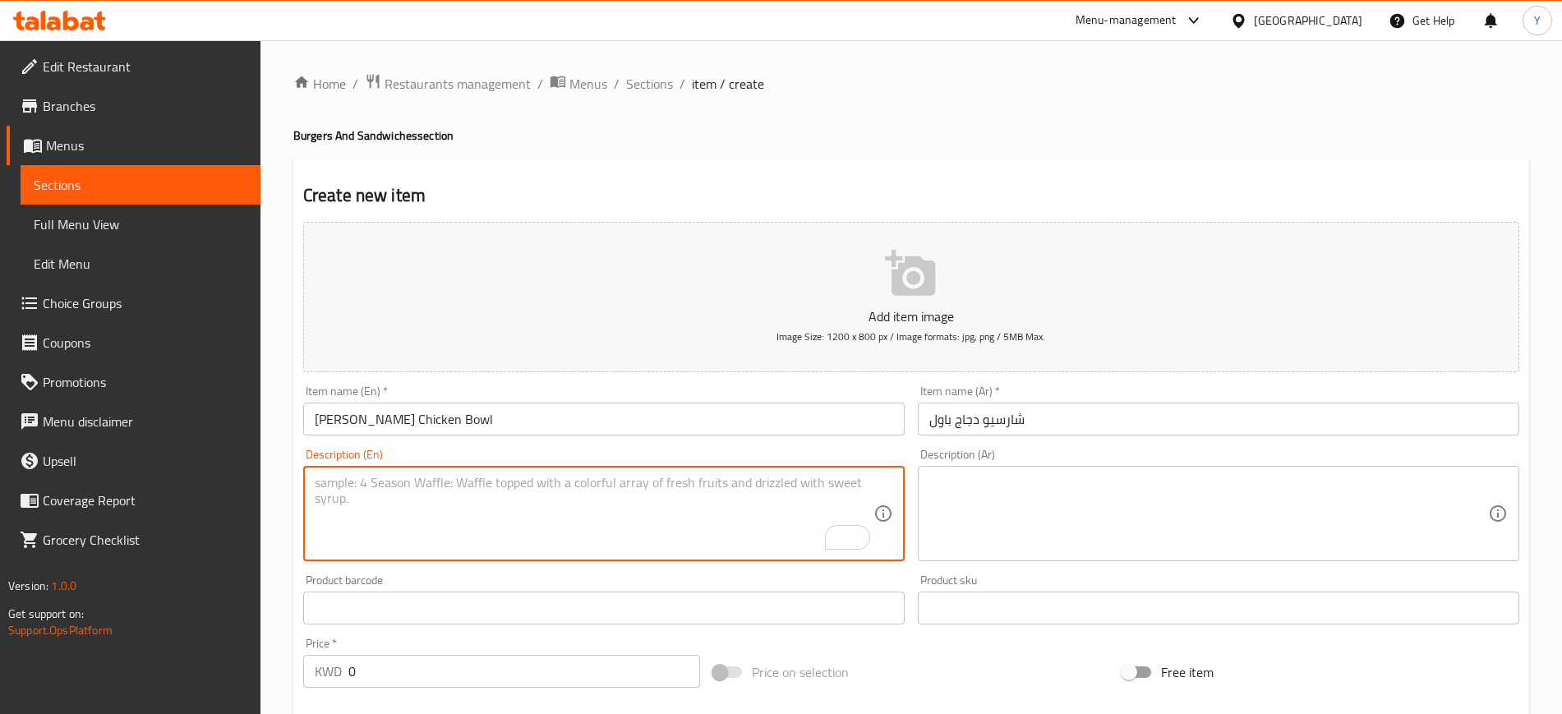
paste textarea "[PERSON_NAME] Chicken, Sticky rice, Grilled Garlic beans and [PERSON_NAME] with…"
type textarea "[PERSON_NAME] Chicken, Sticky rice, Grilled Garlic beans and [PERSON_NAME] with…"
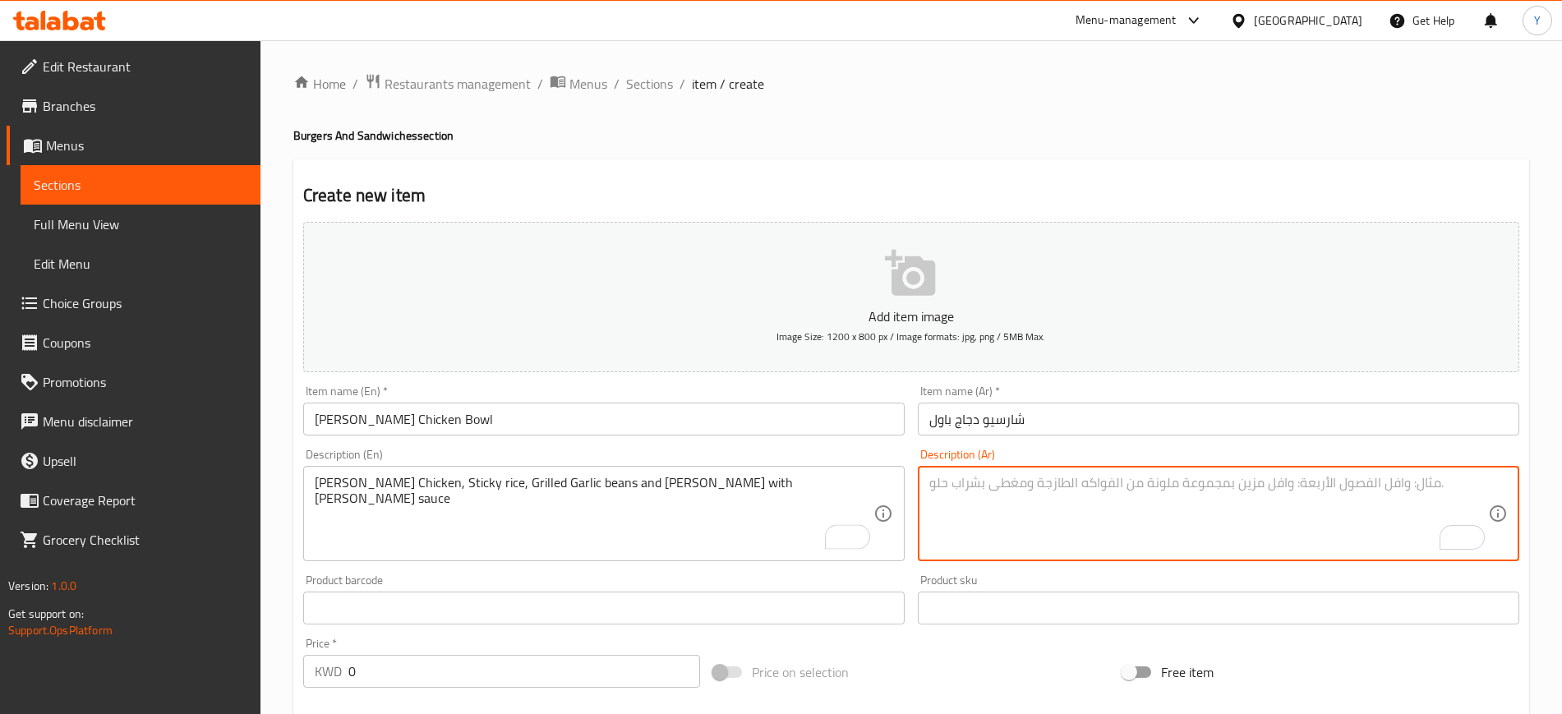
paste textarea "دجاج مشوي مع [PERSON_NAME]، فاصوليا مشوية ، بوك تشوي، يُقدم مع صوص الشارسيو."
type textarea "دجاج مشوي مع [PERSON_NAME]، فاصوليا مشوية ، بوك تشوي، يُقدم مع صوص الشارسيو."
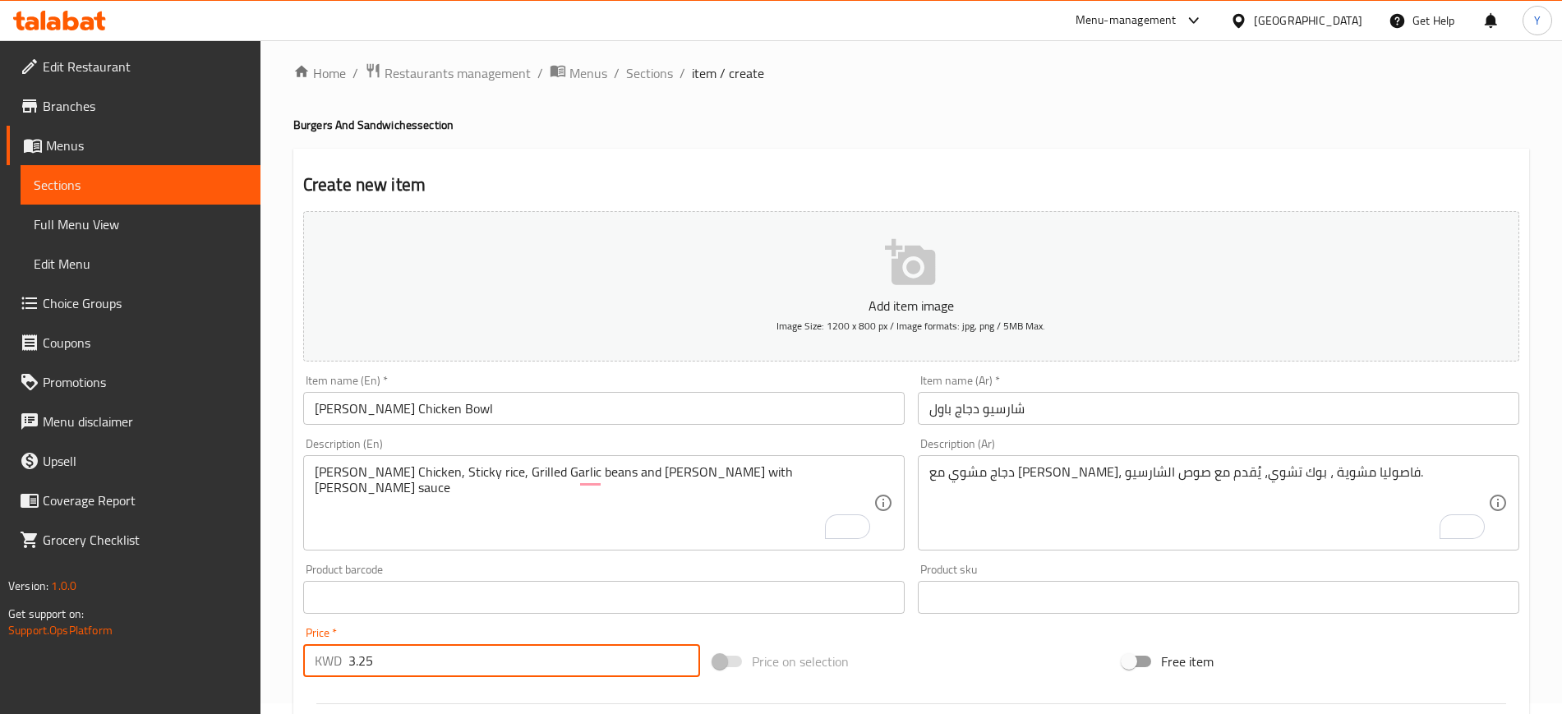
scroll to position [9, 0]
type input "3.25"
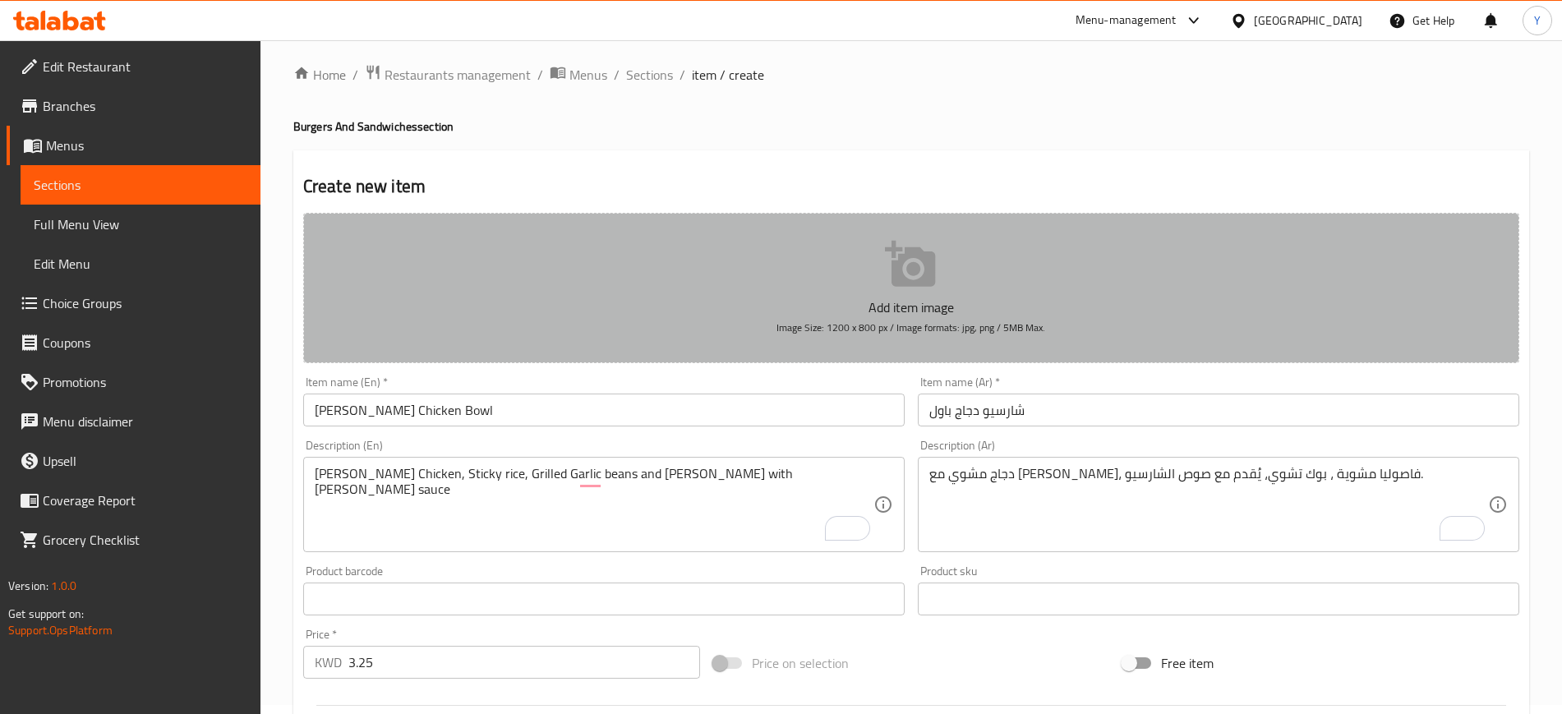
click at [745, 297] on p "Add item image" at bounding box center [911, 307] width 1165 height 20
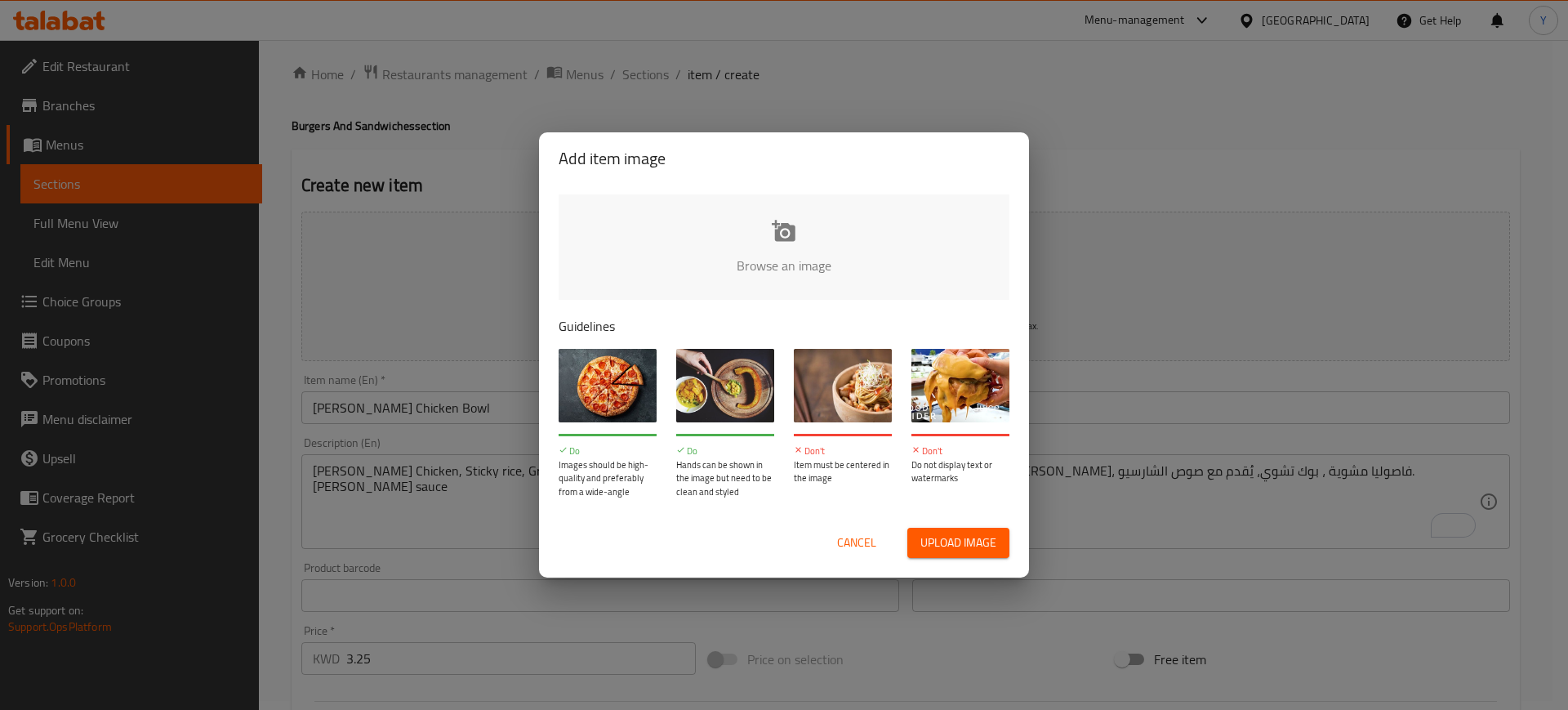
click at [777, 239] on input "file" at bounding box center [1336, 271] width 1555 height 153
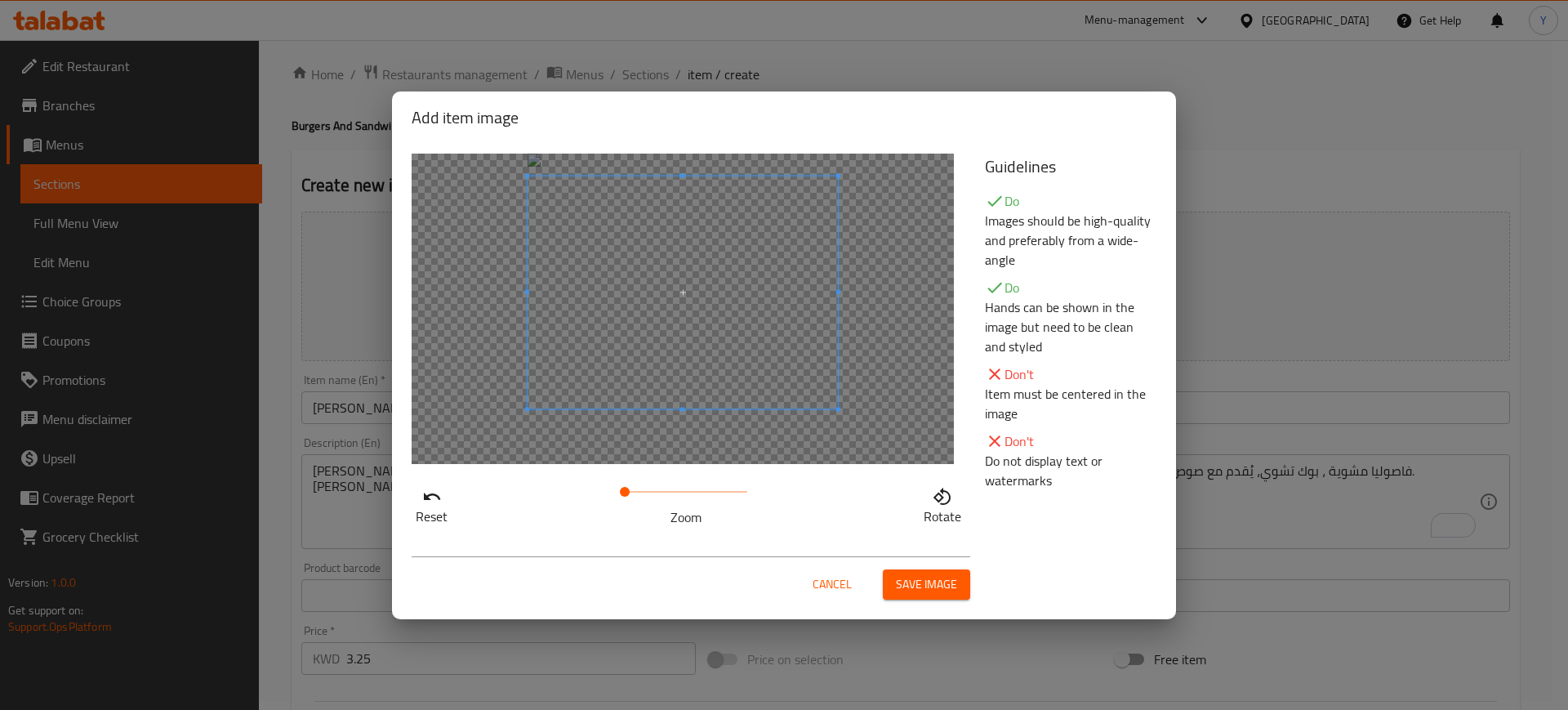
click at [753, 370] on span at bounding box center [683, 292] width 310 height 233
click at [753, 228] on span at bounding box center [683, 277] width 310 height 233
click at [909, 578] on span "Save image" at bounding box center [927, 585] width 62 height 21
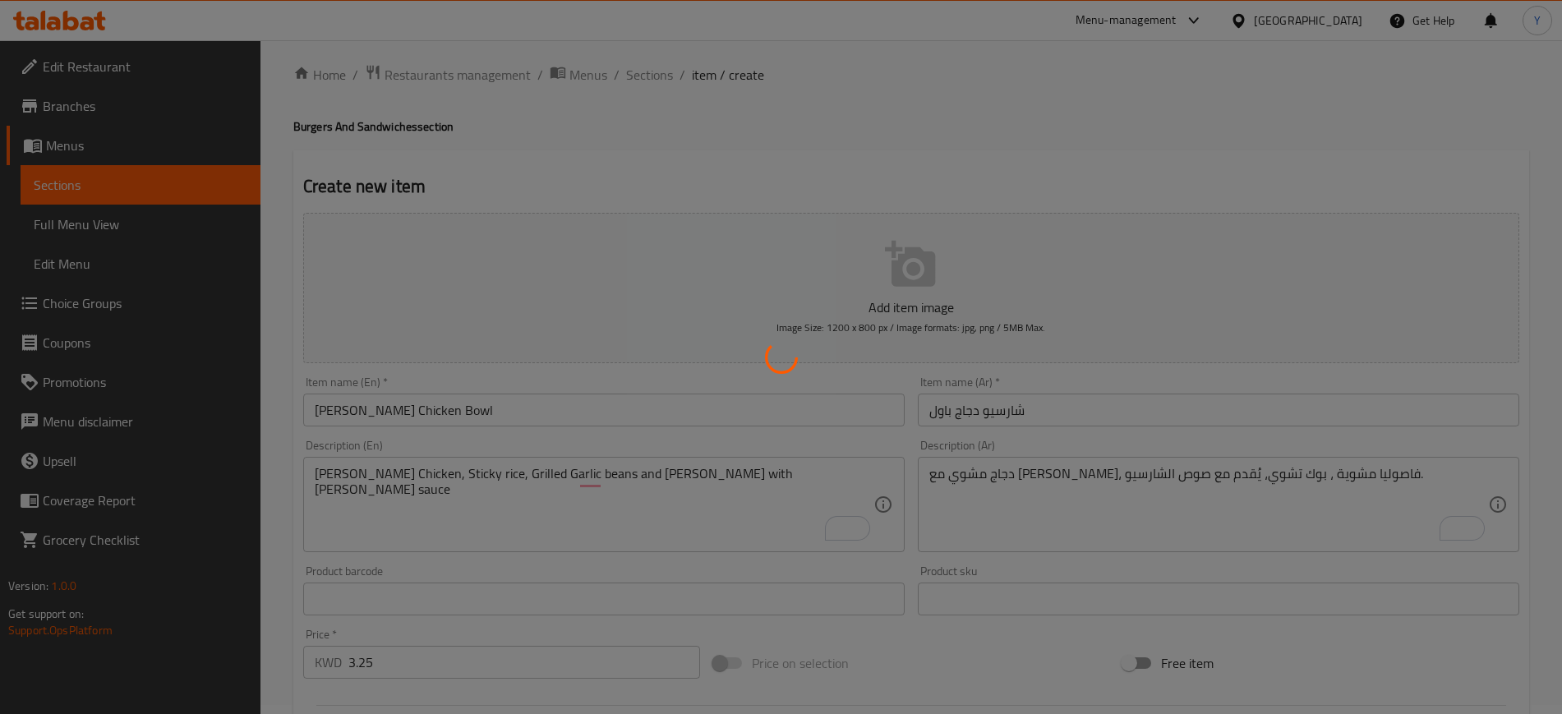
scroll to position [471, 0]
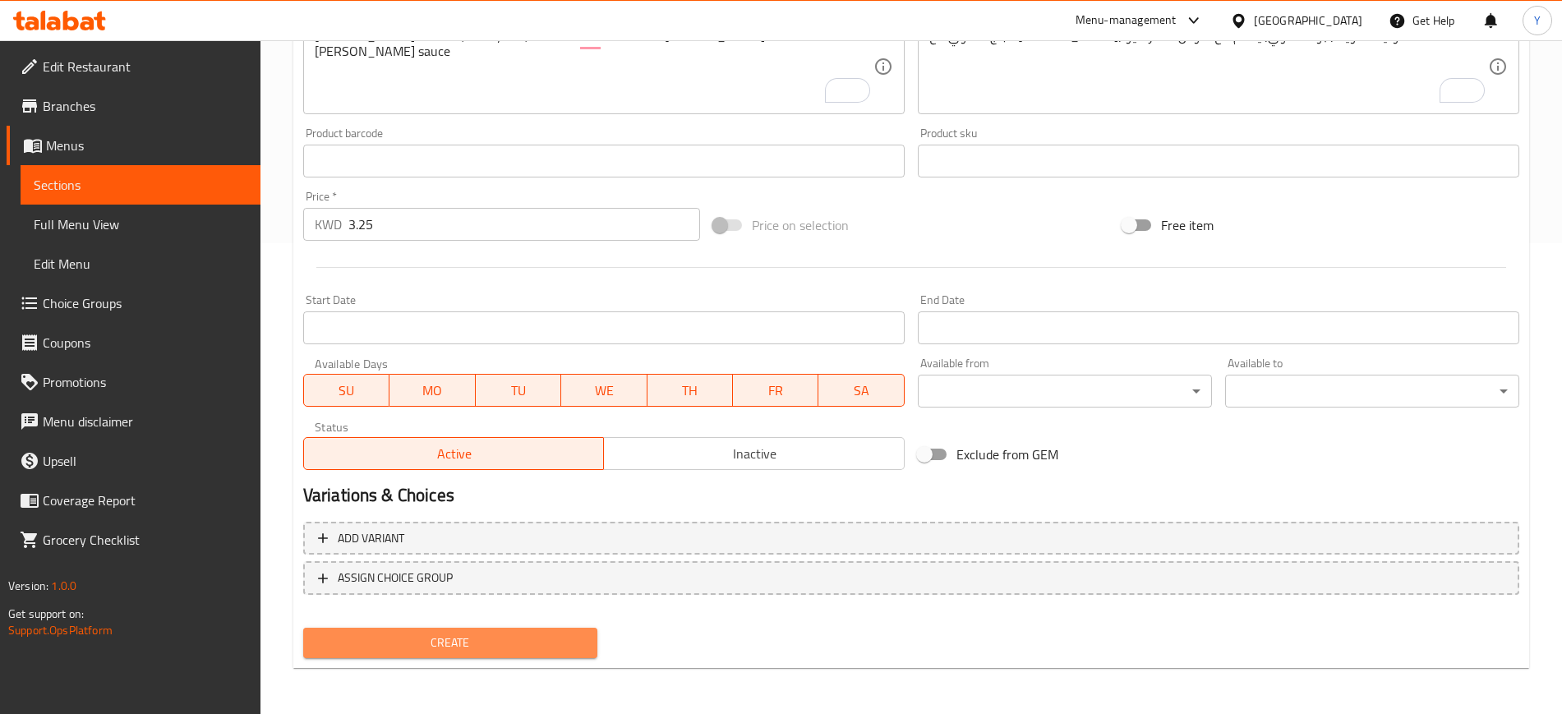
click at [442, 640] on span "Create" at bounding box center [450, 643] width 268 height 21
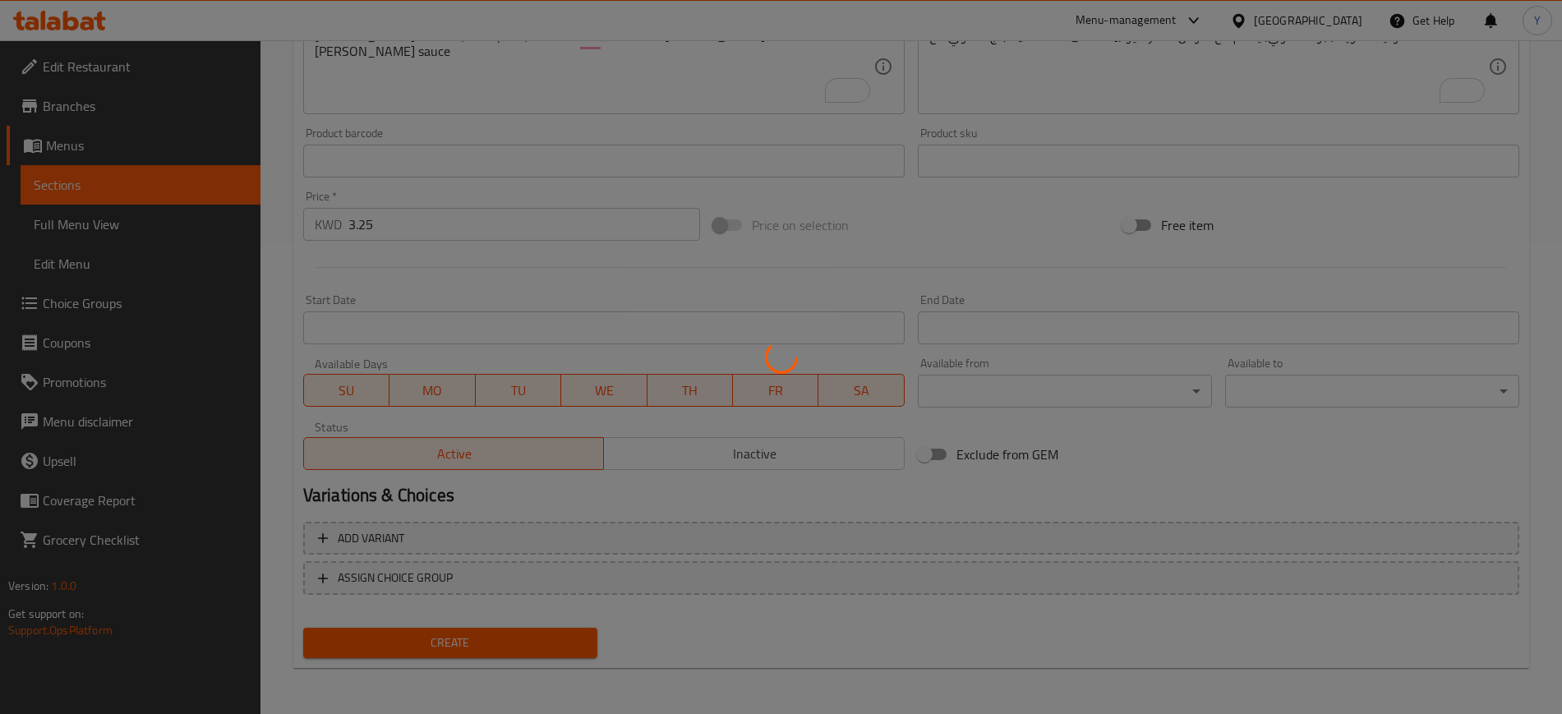
scroll to position [0, 0]
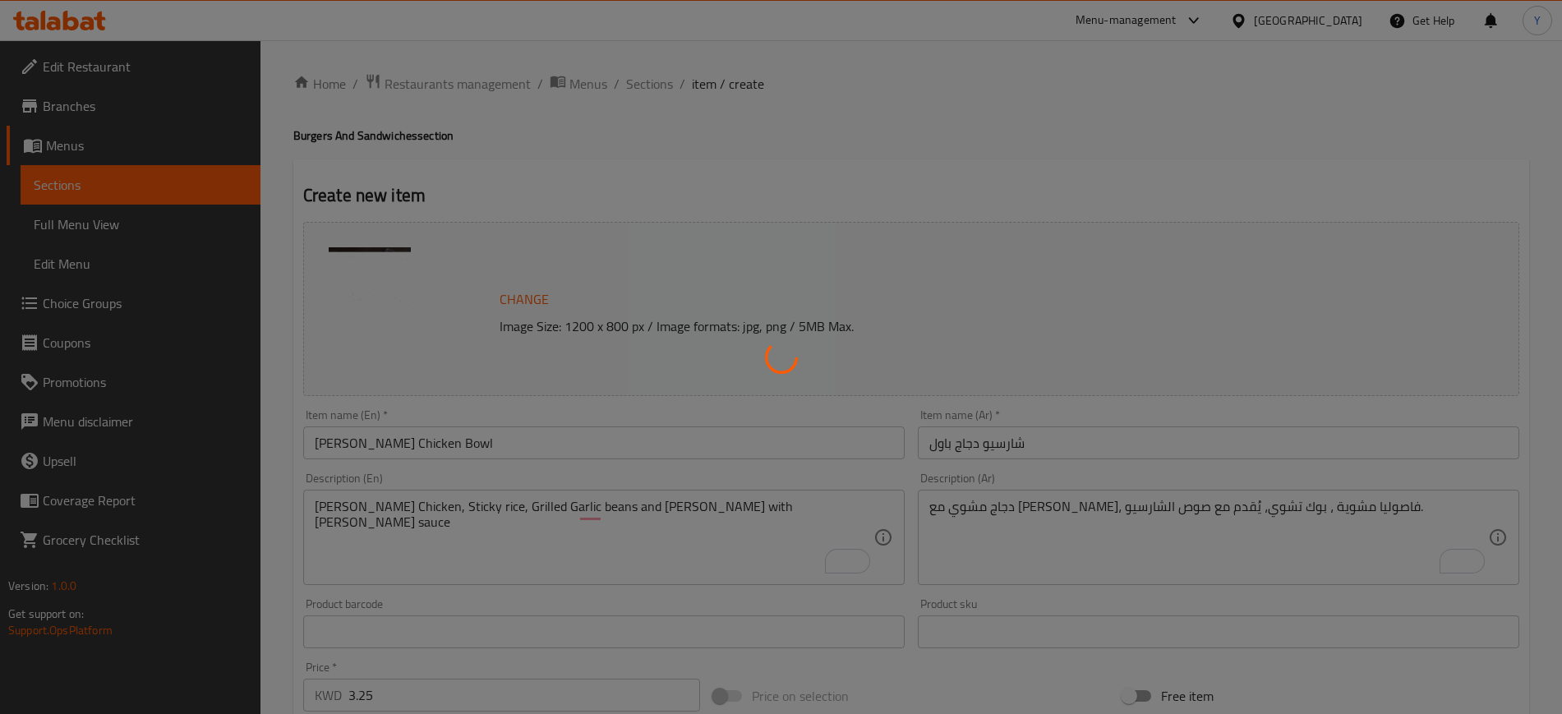
type input "0"
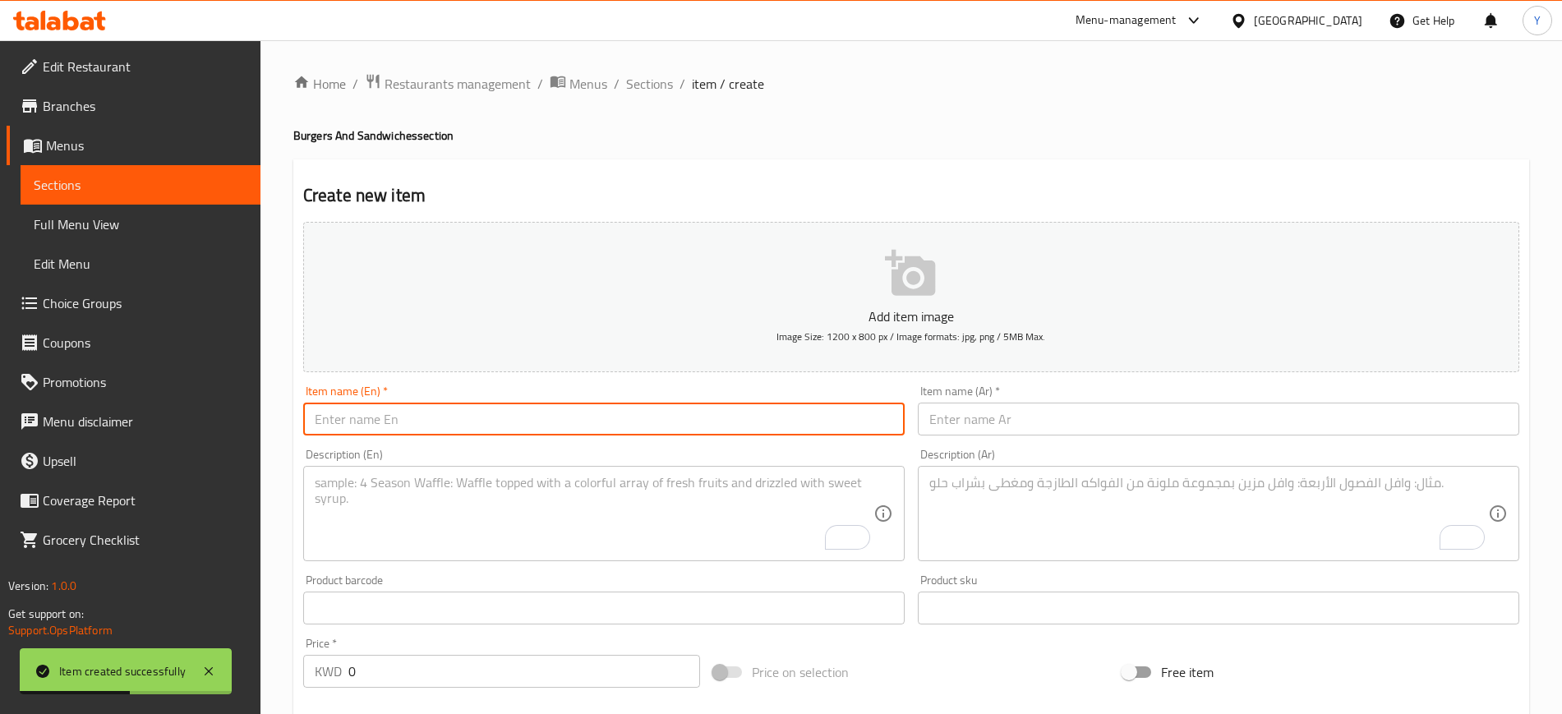
click at [698, 427] on input "text" at bounding box center [603, 419] width 601 height 33
paste input "Grilled BBQ Chicken Breast"
type input "Grilled BBQ Chicken Breast"
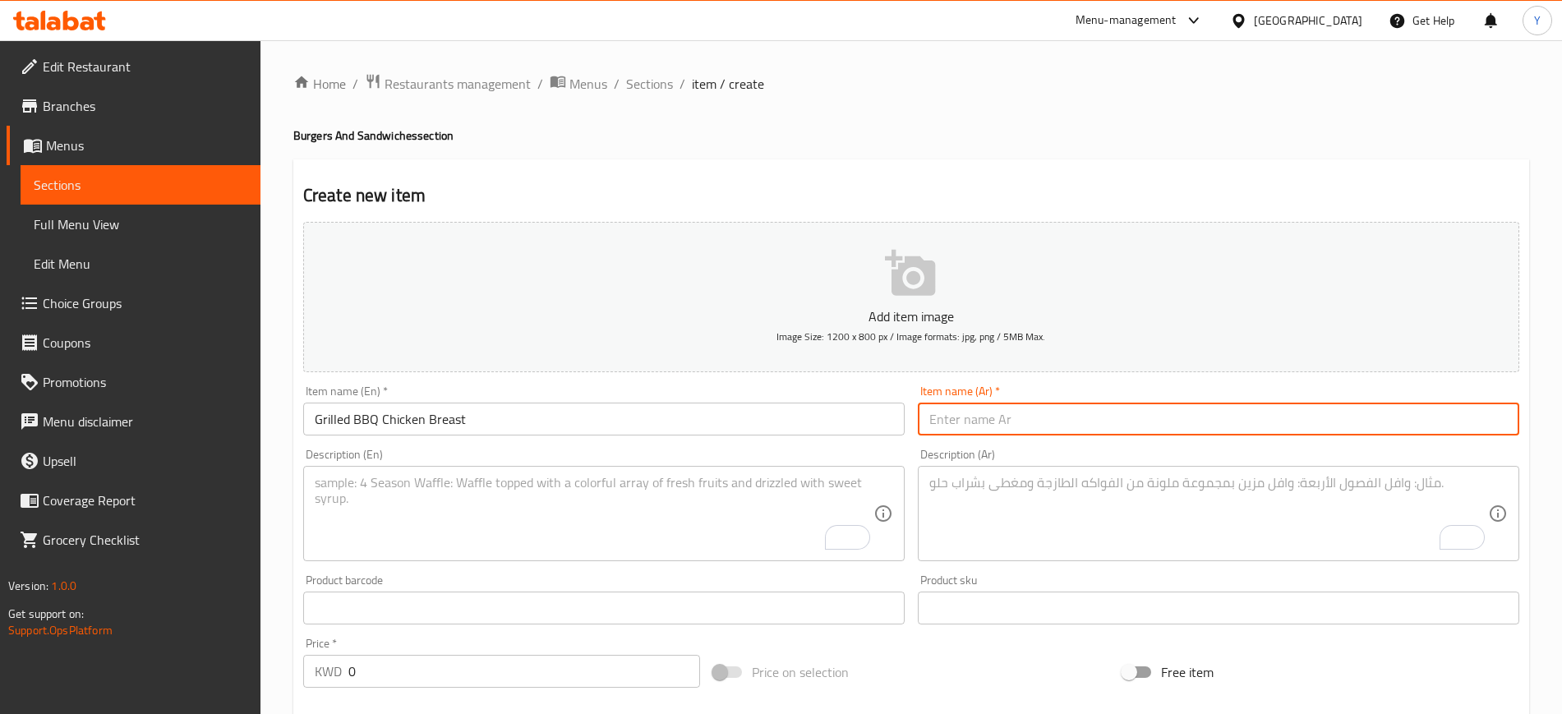
paste input "صدر دجاج مشوي على طريقة الباربكيو"
type input "صدر دجاج مشوي على طريقة الباربكيو"
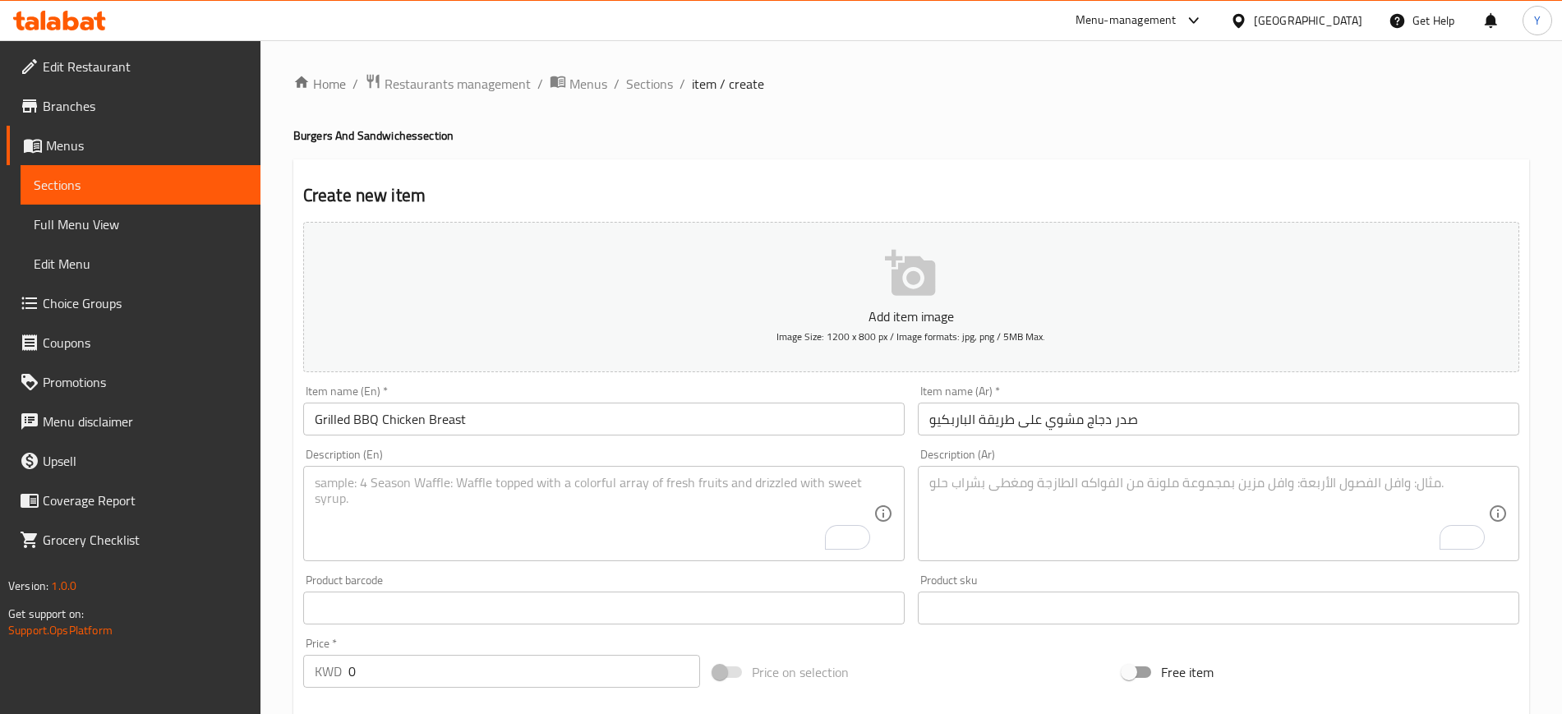
click at [642, 532] on textarea "To enrich screen reader interactions, please activate Accessibility in Grammarl…" at bounding box center [594, 514] width 559 height 78
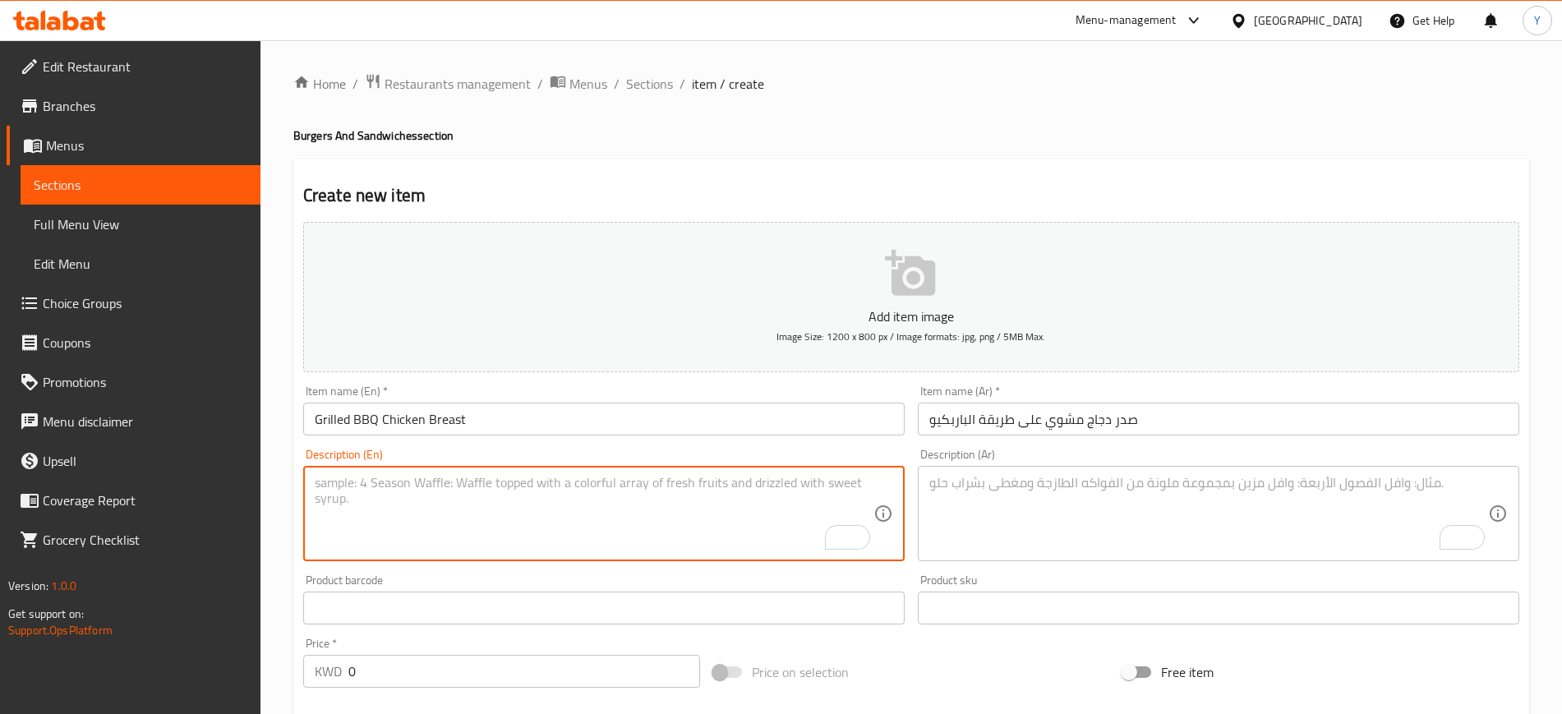
paste textarea "BBQ flavoured Char grilled chicken"
type textarea "BBQ flavoured Char grilled chicken"
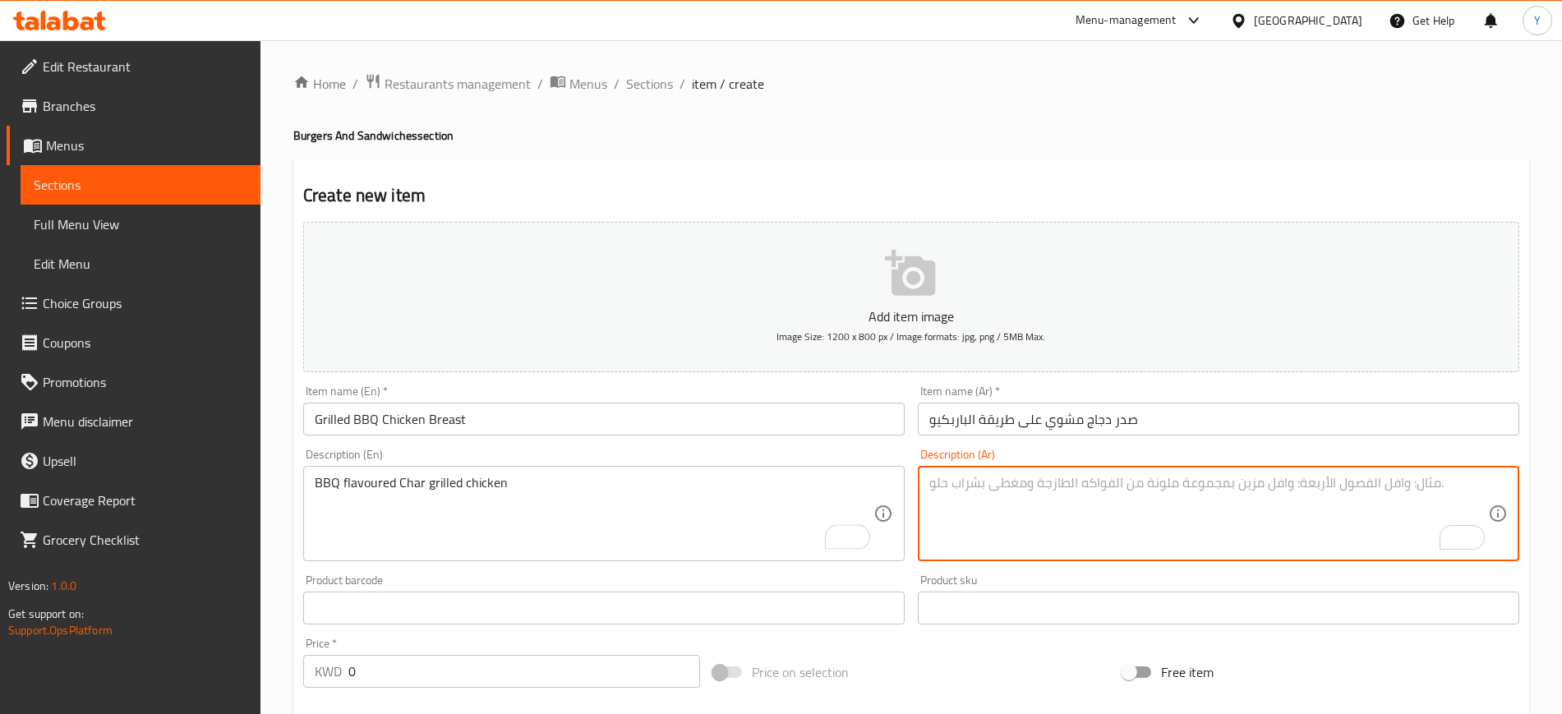
click at [1097, 501] on textarea "To enrich screen reader interactions, please activate Accessibility in Grammarl…" at bounding box center [1208, 514] width 559 height 78
paste textarea "دجاج مشوي على الفحم بنكهة الباربكيو."
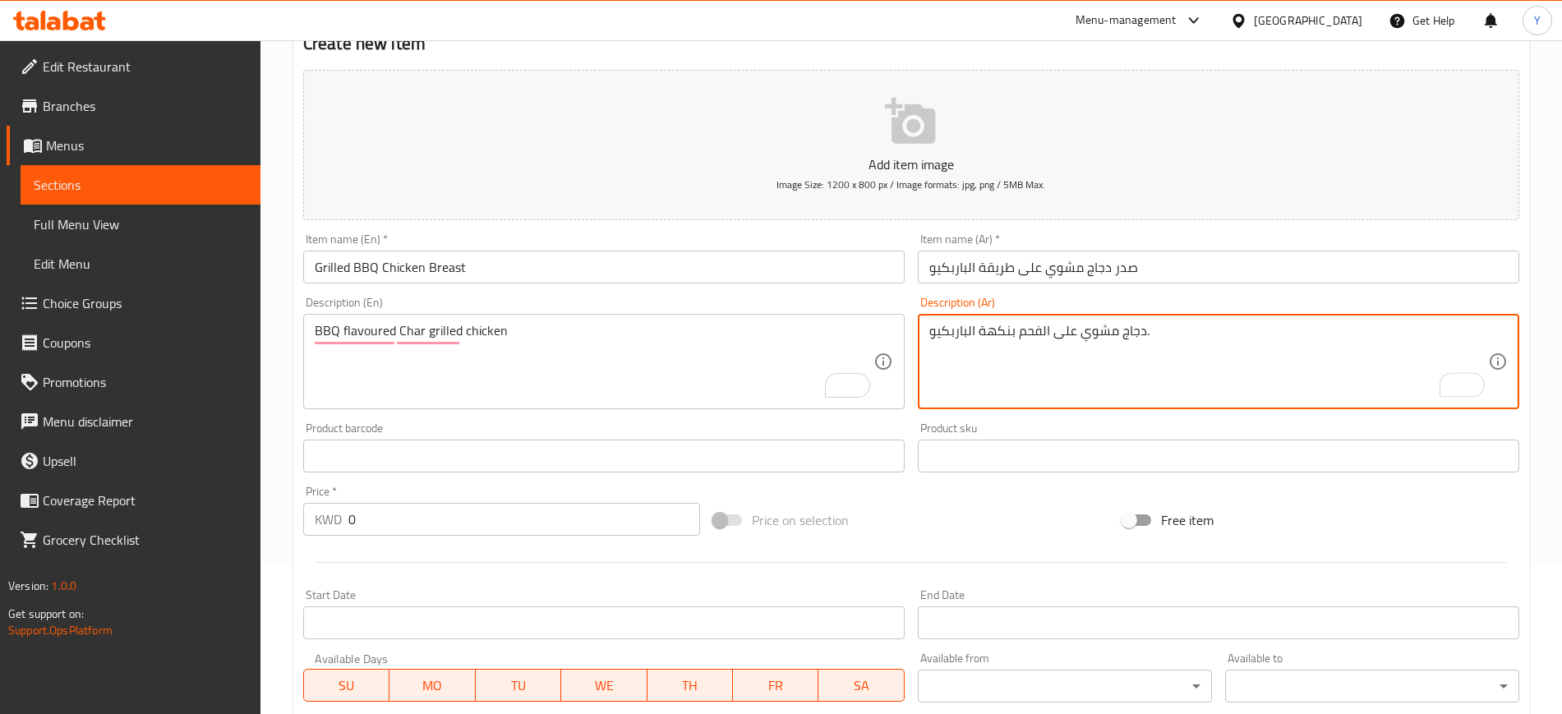
scroll to position [164, 0]
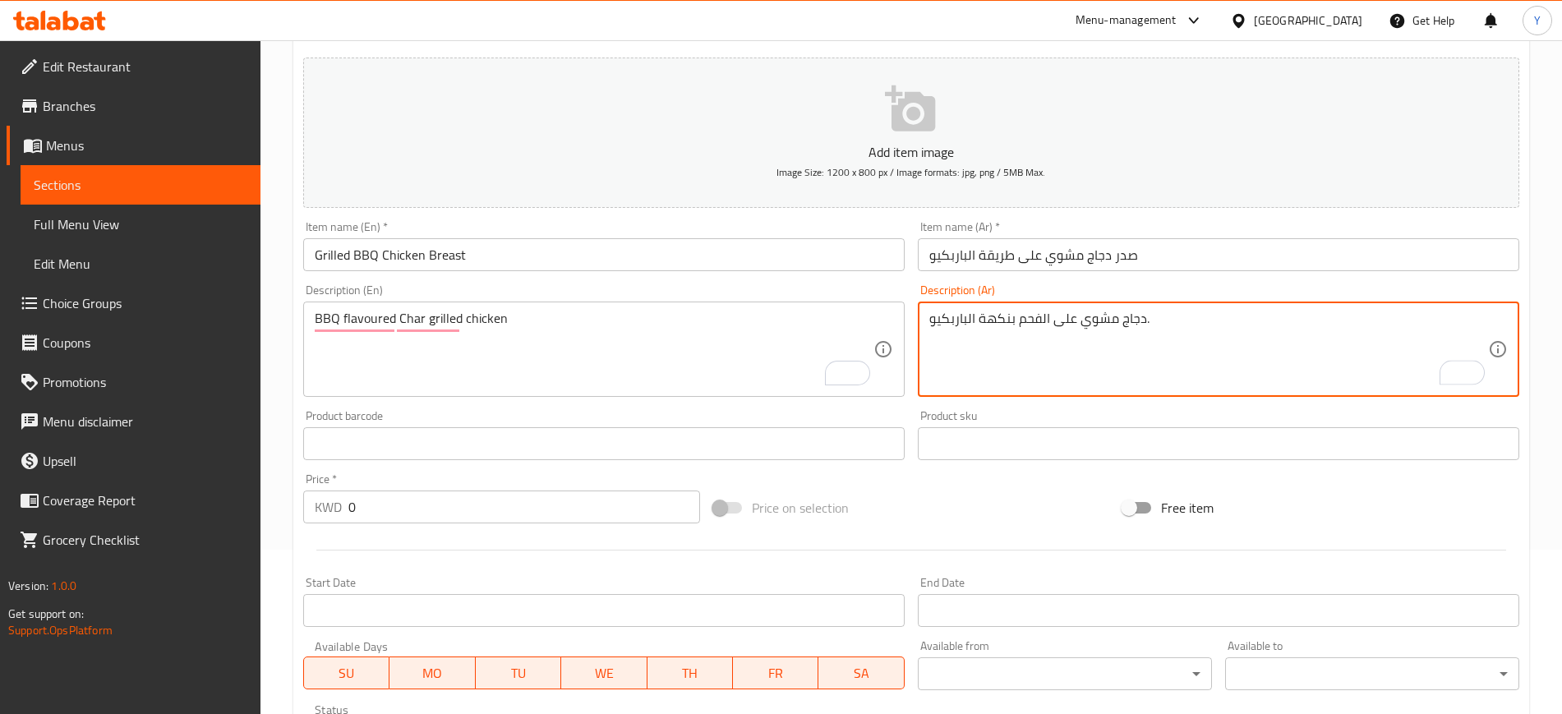
type textarea "دجاج مشوي على الفحم بنكهة الباربكيو."
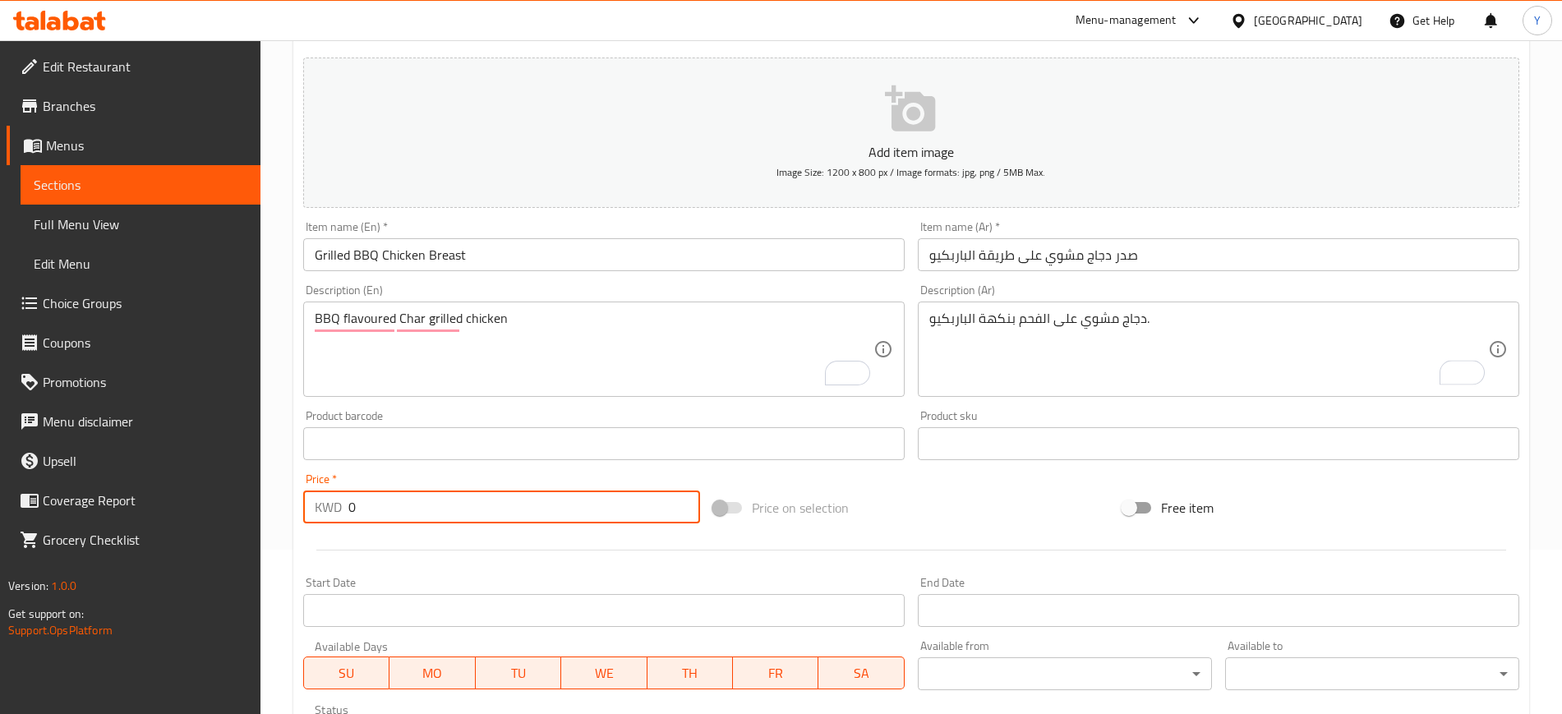
click at [495, 513] on input "0" at bounding box center [524, 506] width 352 height 33
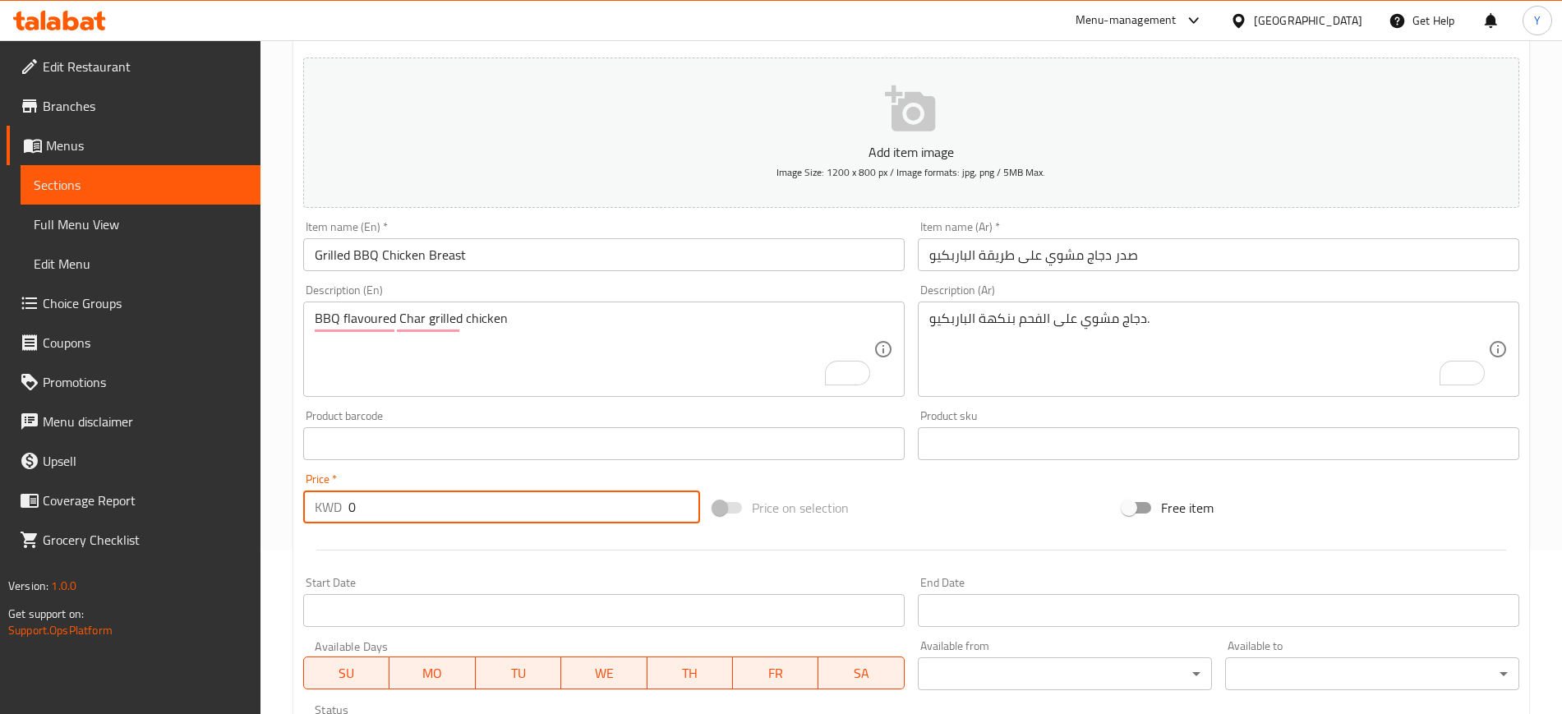
type input "7"
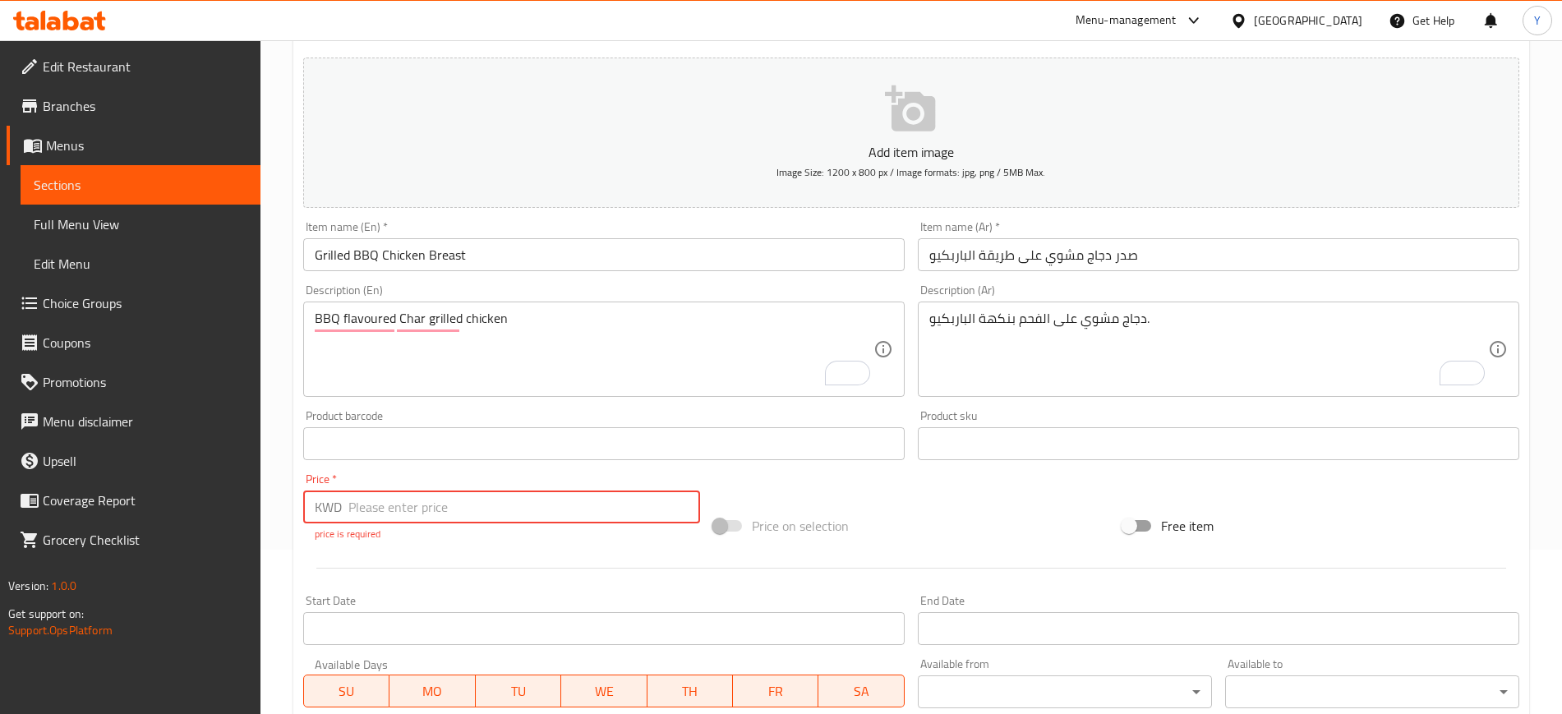
paste input "2.95"
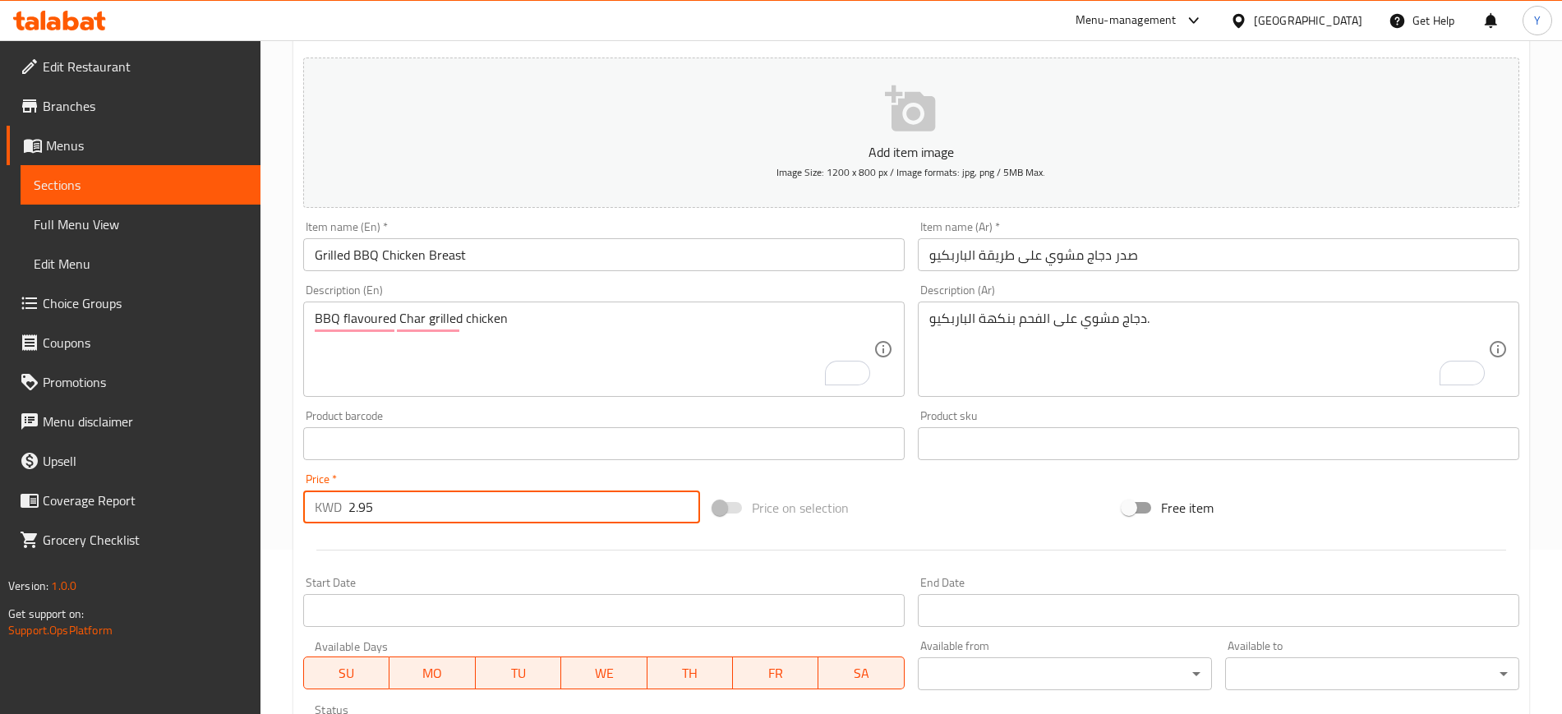
type input "2.95"
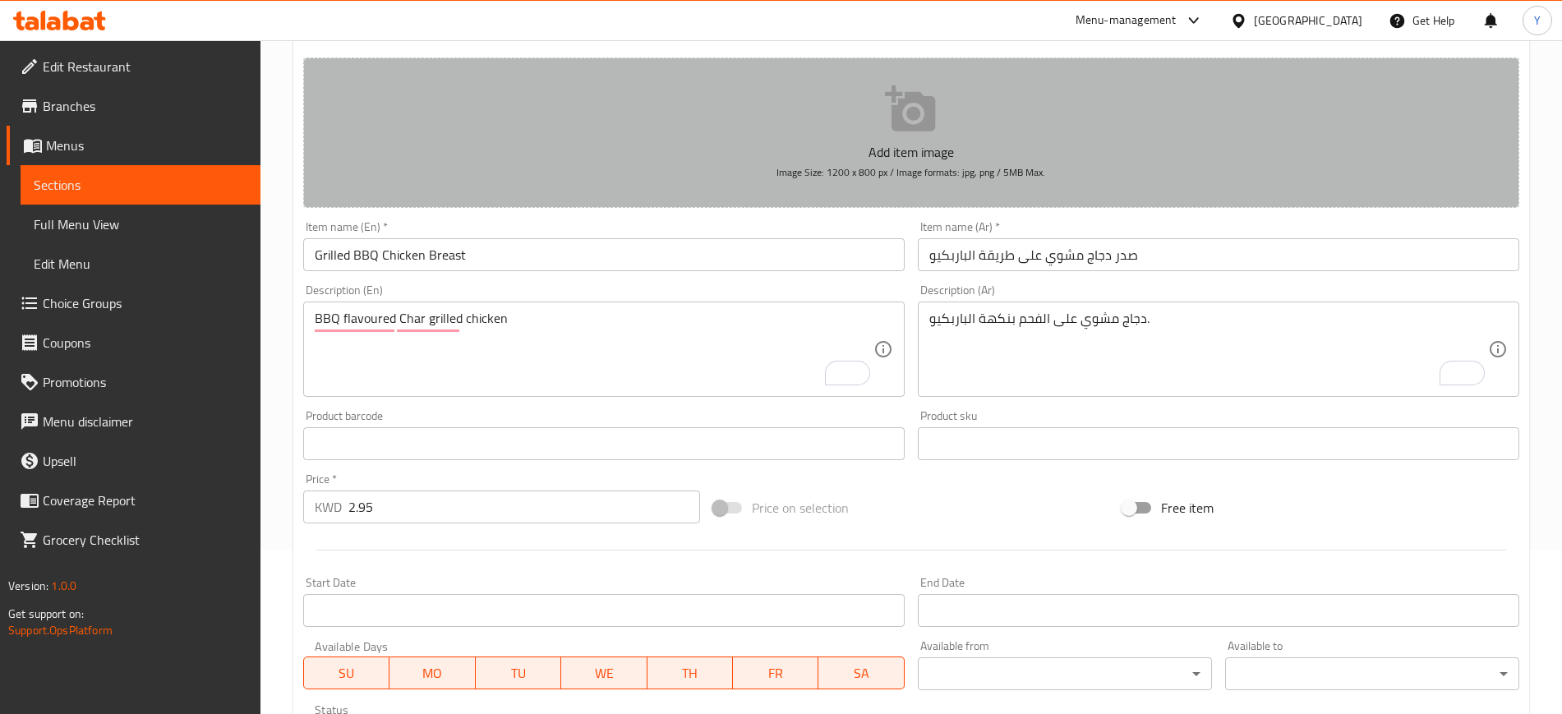
click at [774, 132] on button "Add item image Image Size: 1200 x 800 px / Image formats: jpg, png / 5MB Max." at bounding box center [911, 133] width 1216 height 150
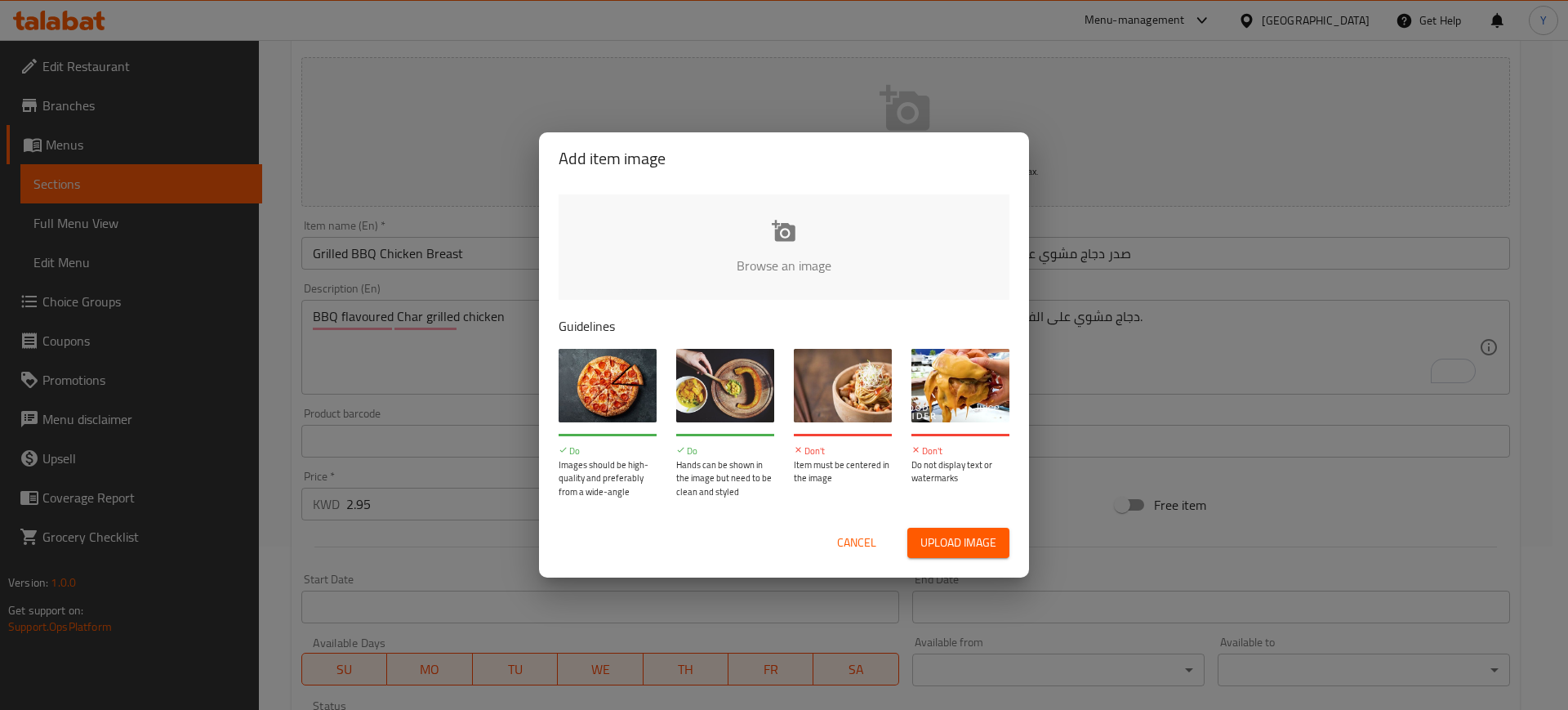
click at [793, 209] on input "file" at bounding box center [1336, 271] width 1555 height 153
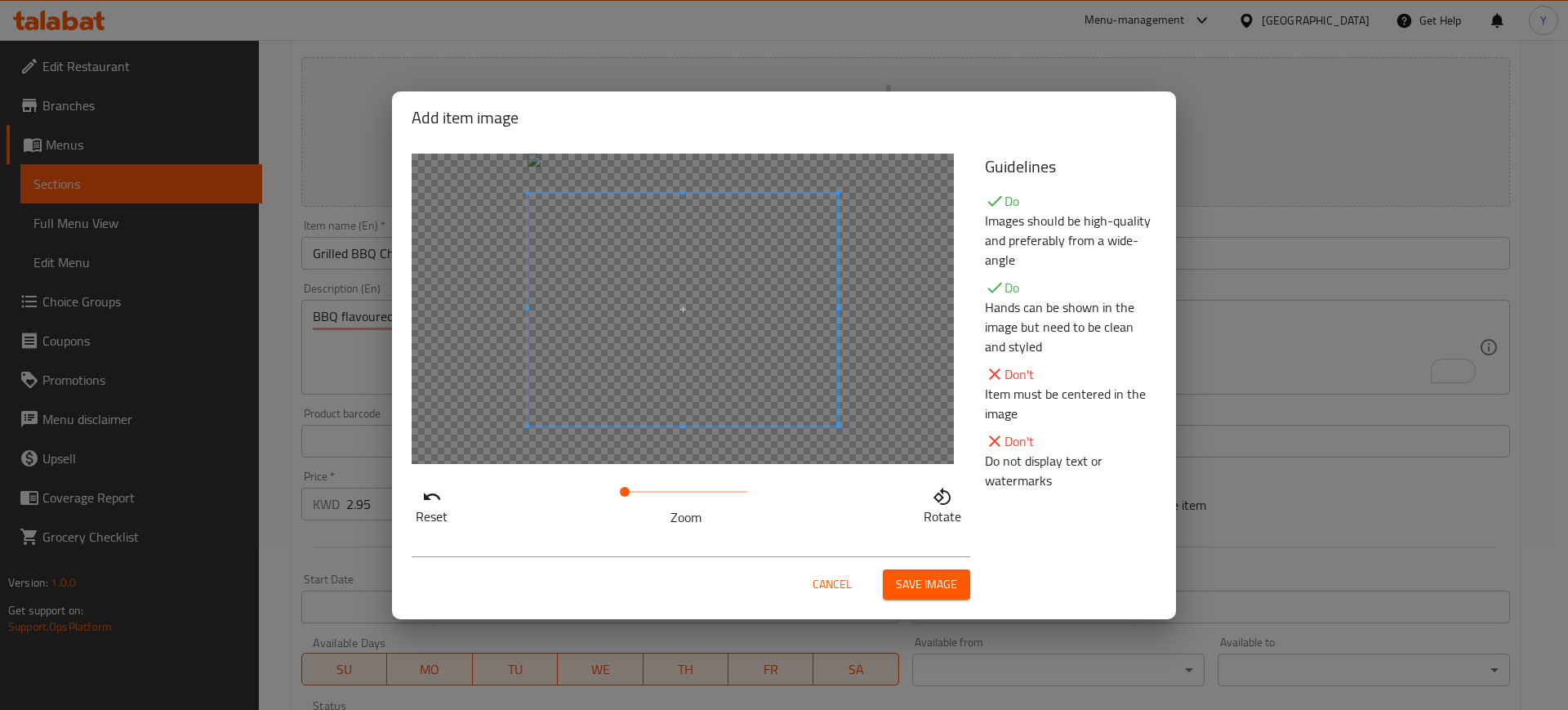
click at [730, 349] on span at bounding box center [683, 309] width 310 height 233
click at [941, 592] on span "Save image" at bounding box center [927, 585] width 62 height 21
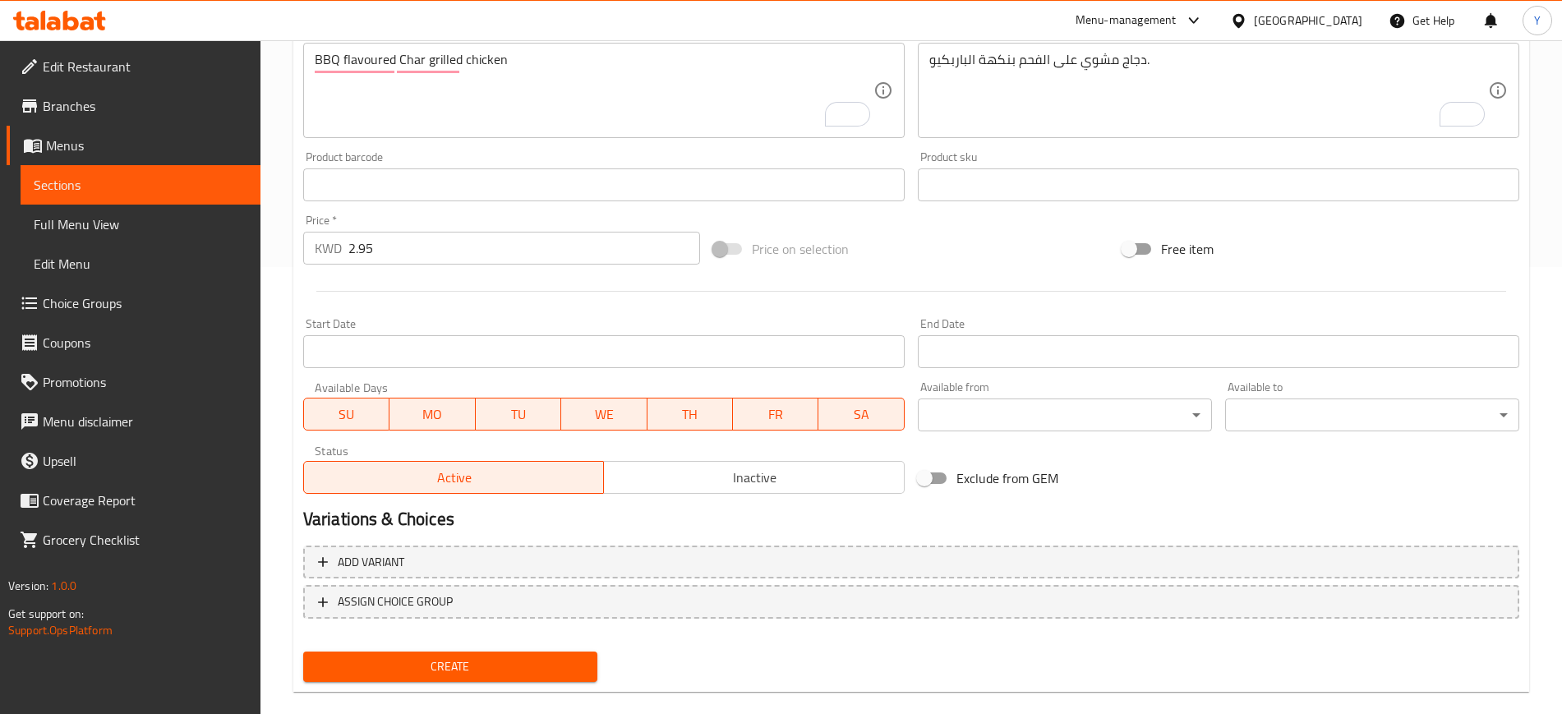
scroll to position [471, 0]
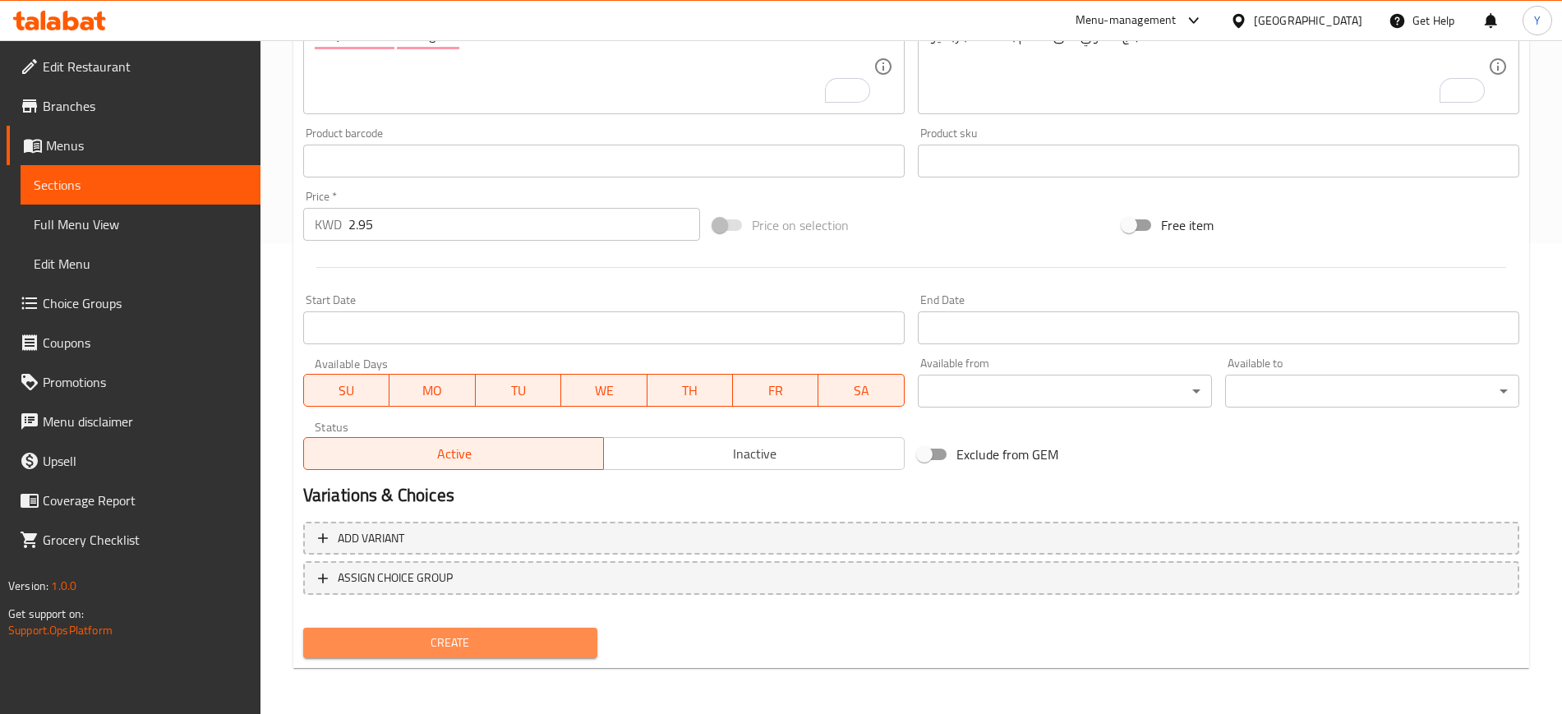
click at [461, 633] on span "Create" at bounding box center [450, 643] width 268 height 21
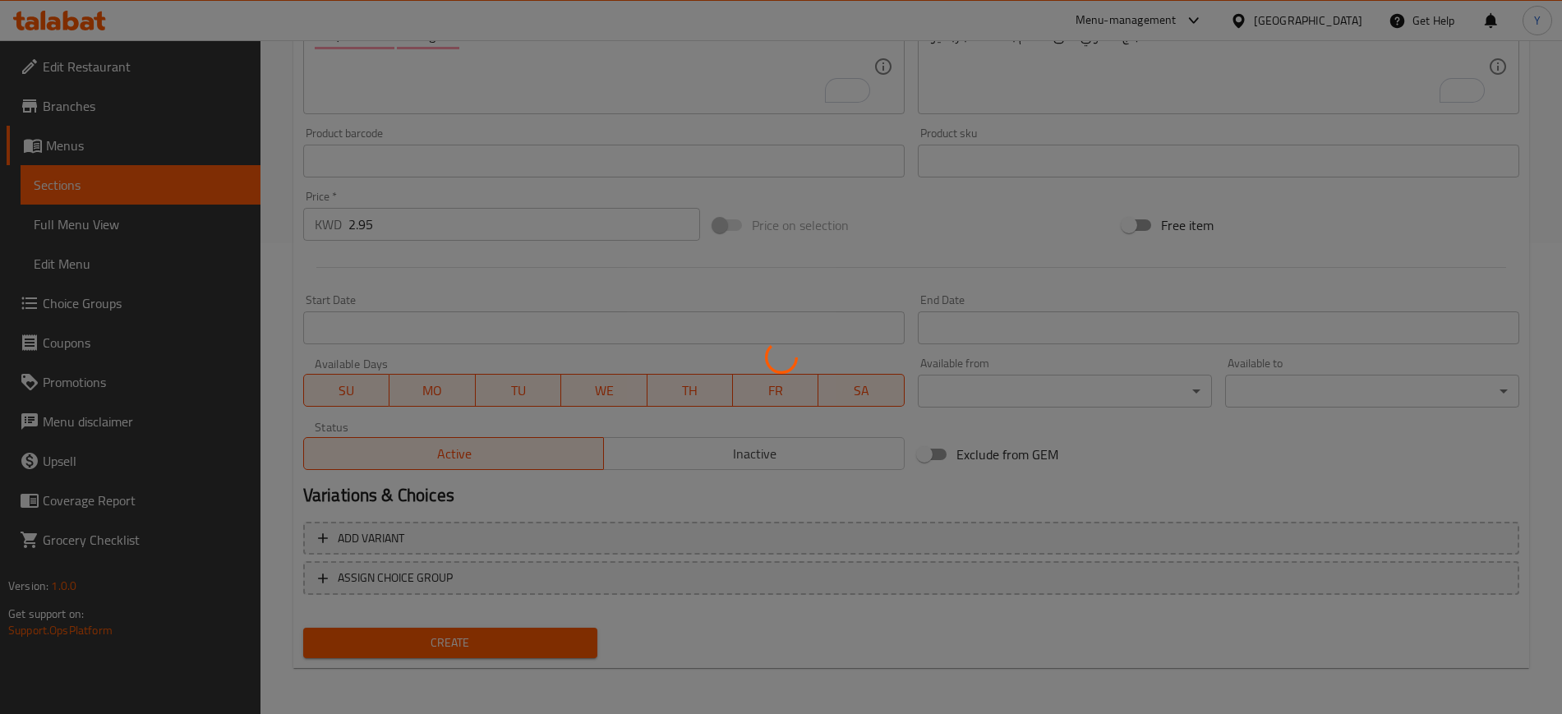
type input "0"
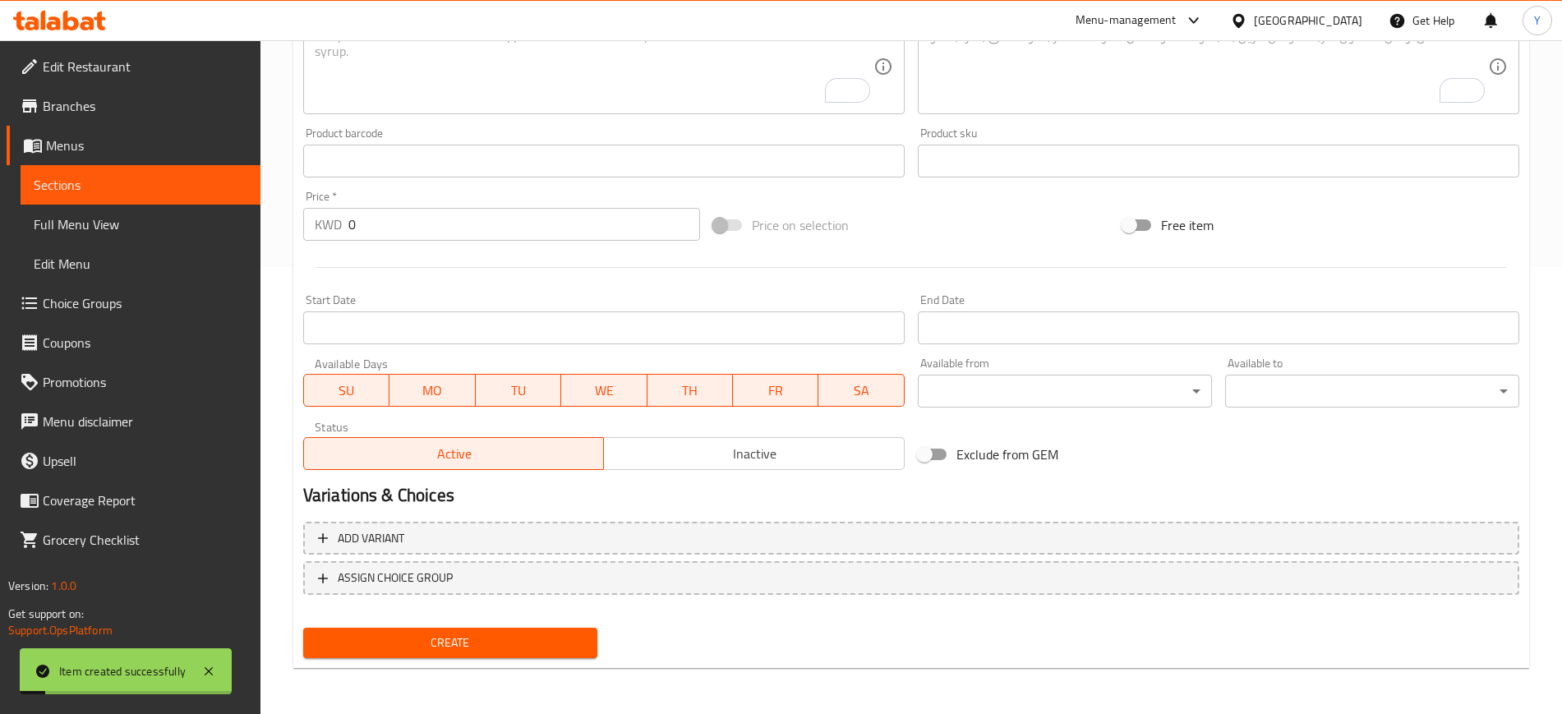
scroll to position [0, 0]
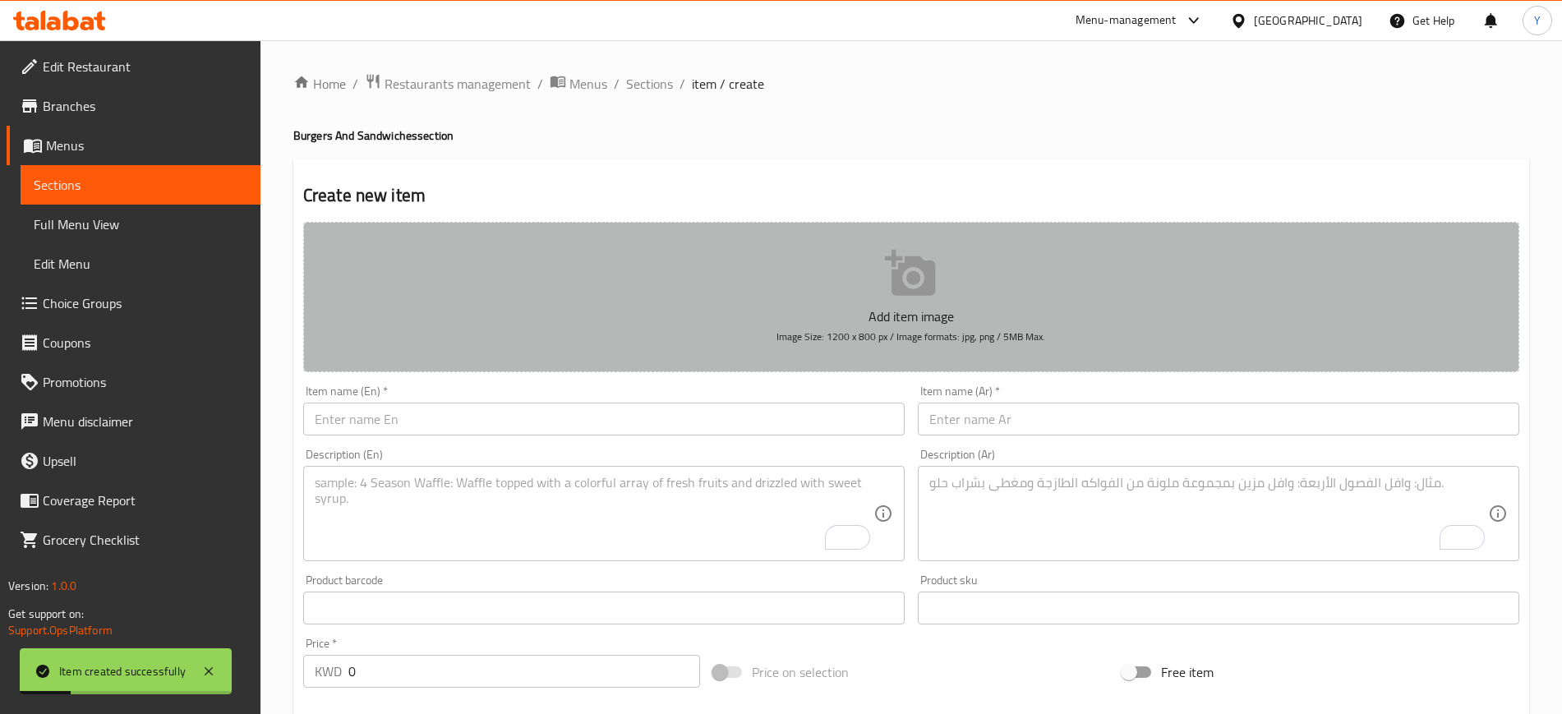
click at [688, 264] on button "Add item image Image Size: 1200 x 800 px / Image formats: jpg, png / 5MB Max." at bounding box center [911, 297] width 1216 height 150
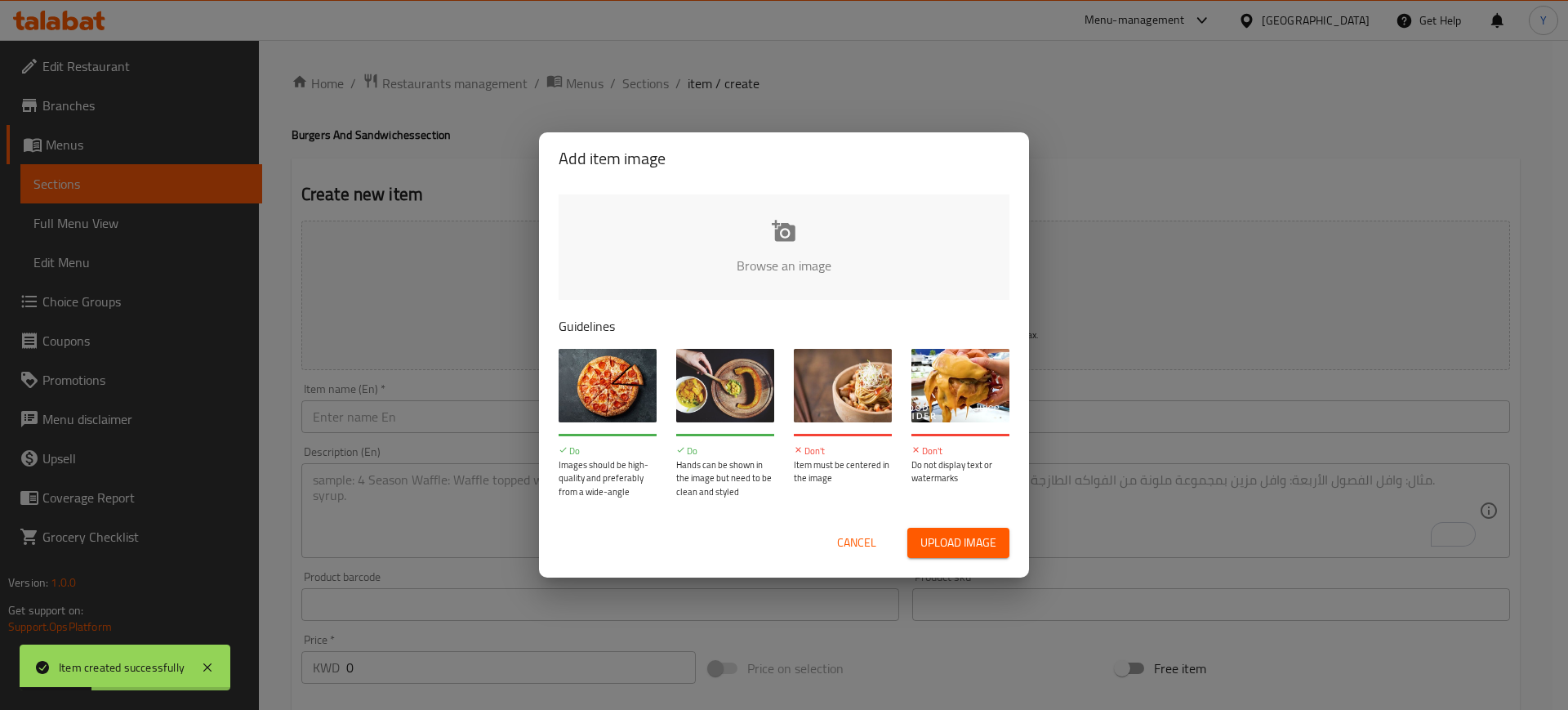
click at [676, 250] on input "file" at bounding box center [1336, 271] width 1555 height 153
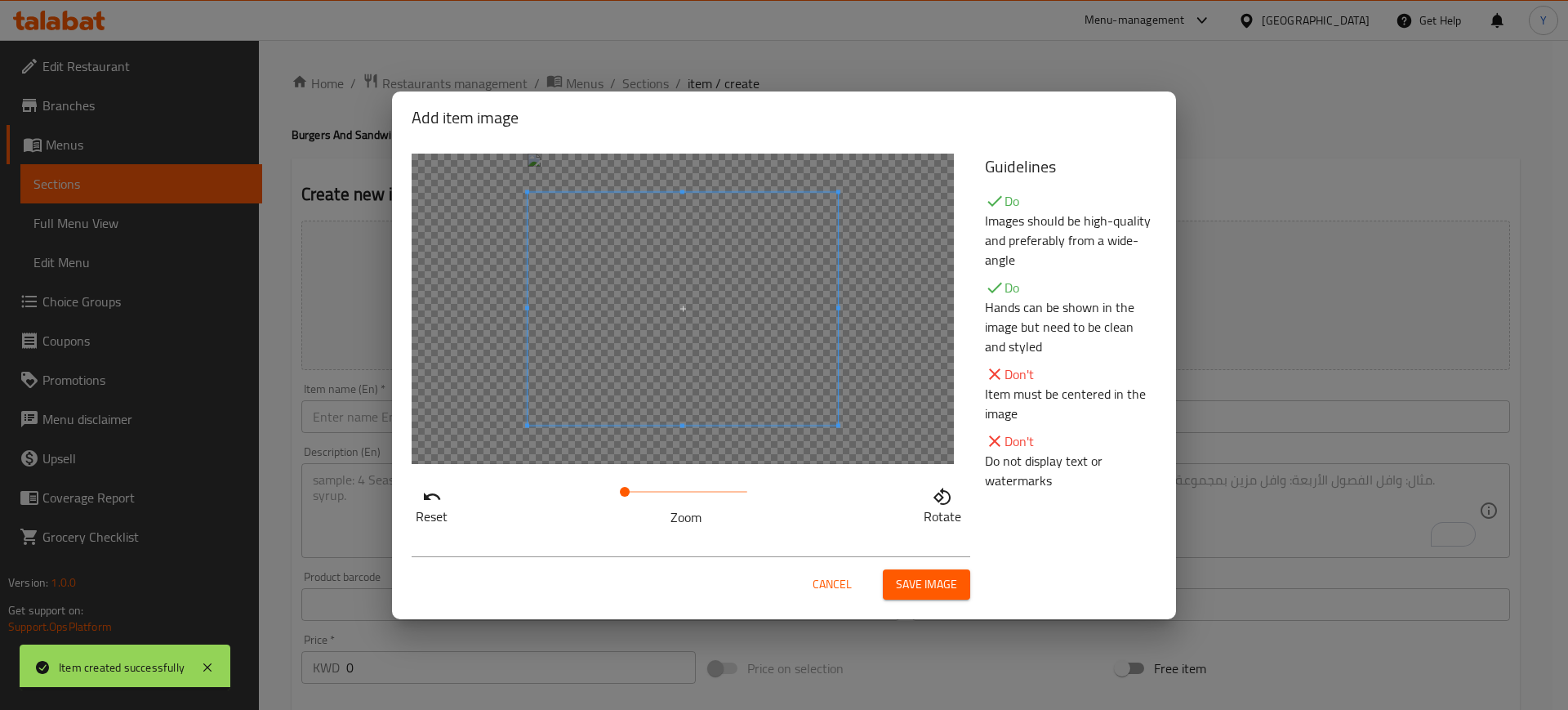
click at [772, 307] on span at bounding box center [683, 308] width 310 height 233
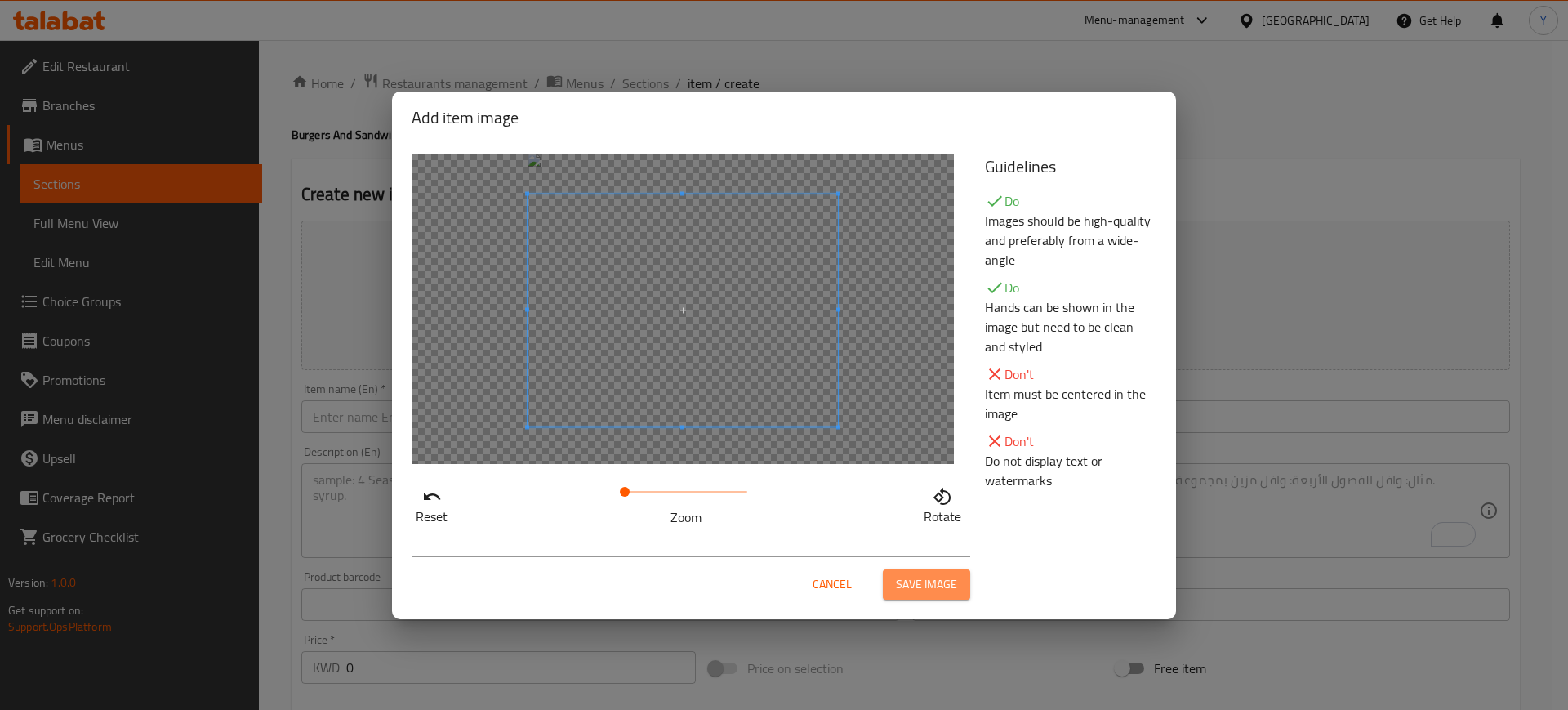
click at [931, 579] on span "Save image" at bounding box center [927, 585] width 62 height 21
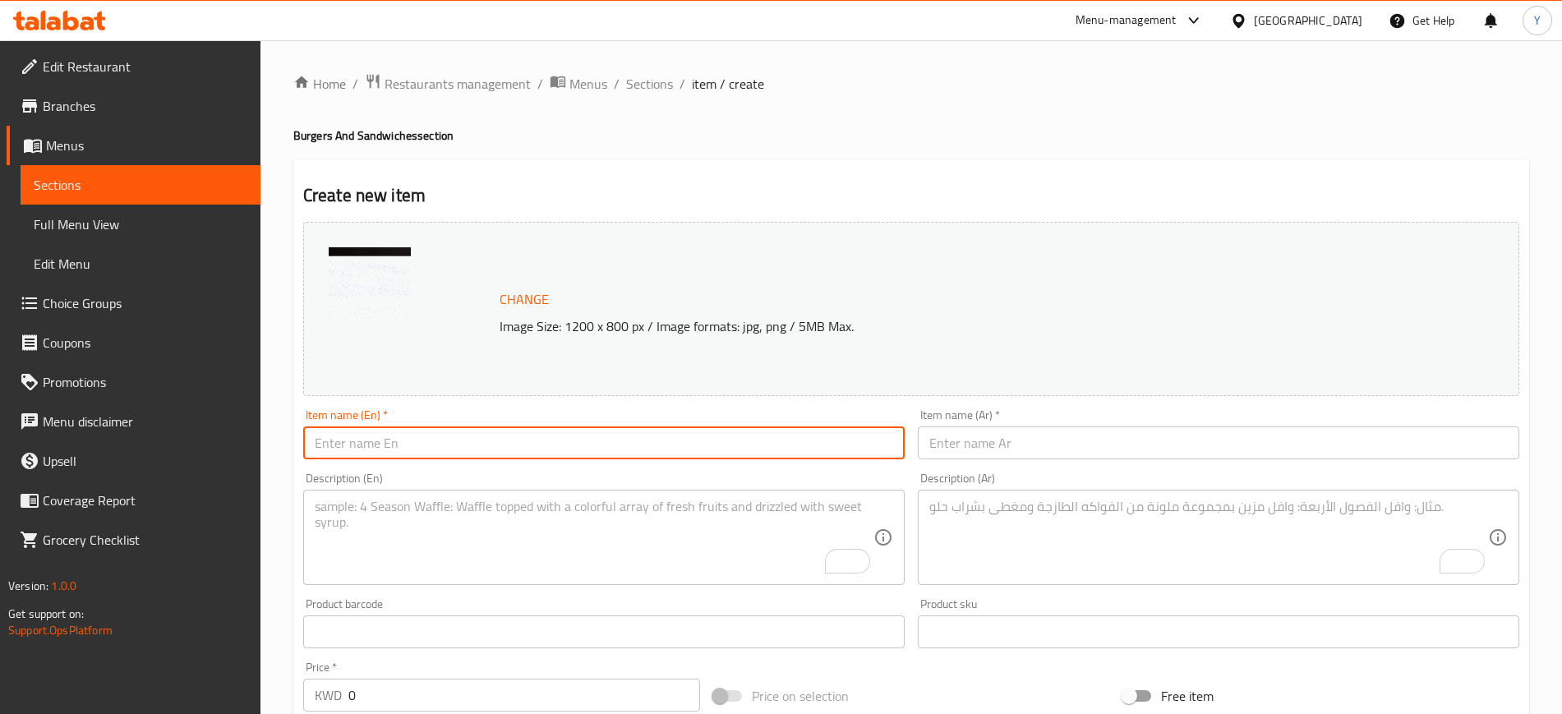
click at [426, 432] on input "text" at bounding box center [603, 442] width 601 height 33
paste input "Grilled Peri Peri chicken"
type input "Grilled Peri Peri chicken"
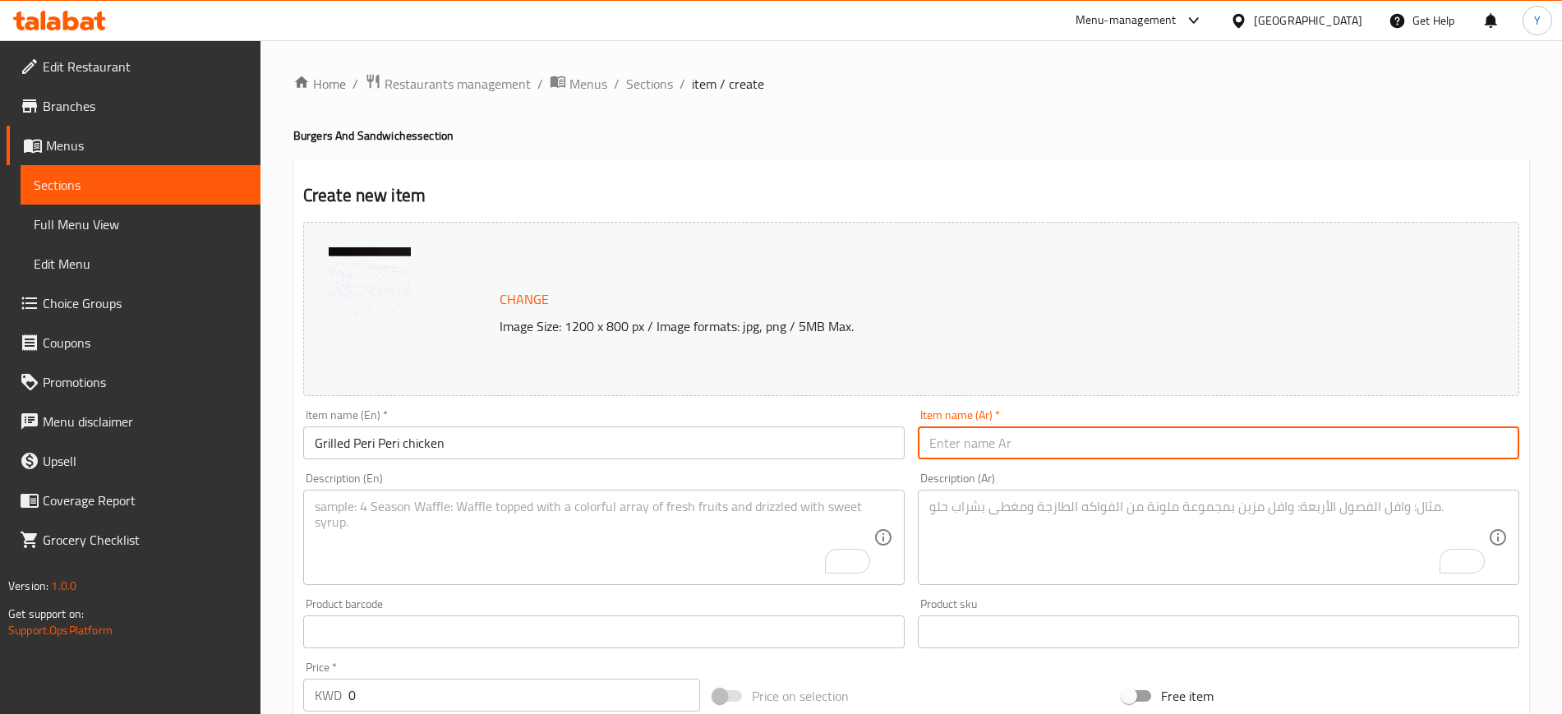
paste input "Char grilled Peri Peri Chicken"
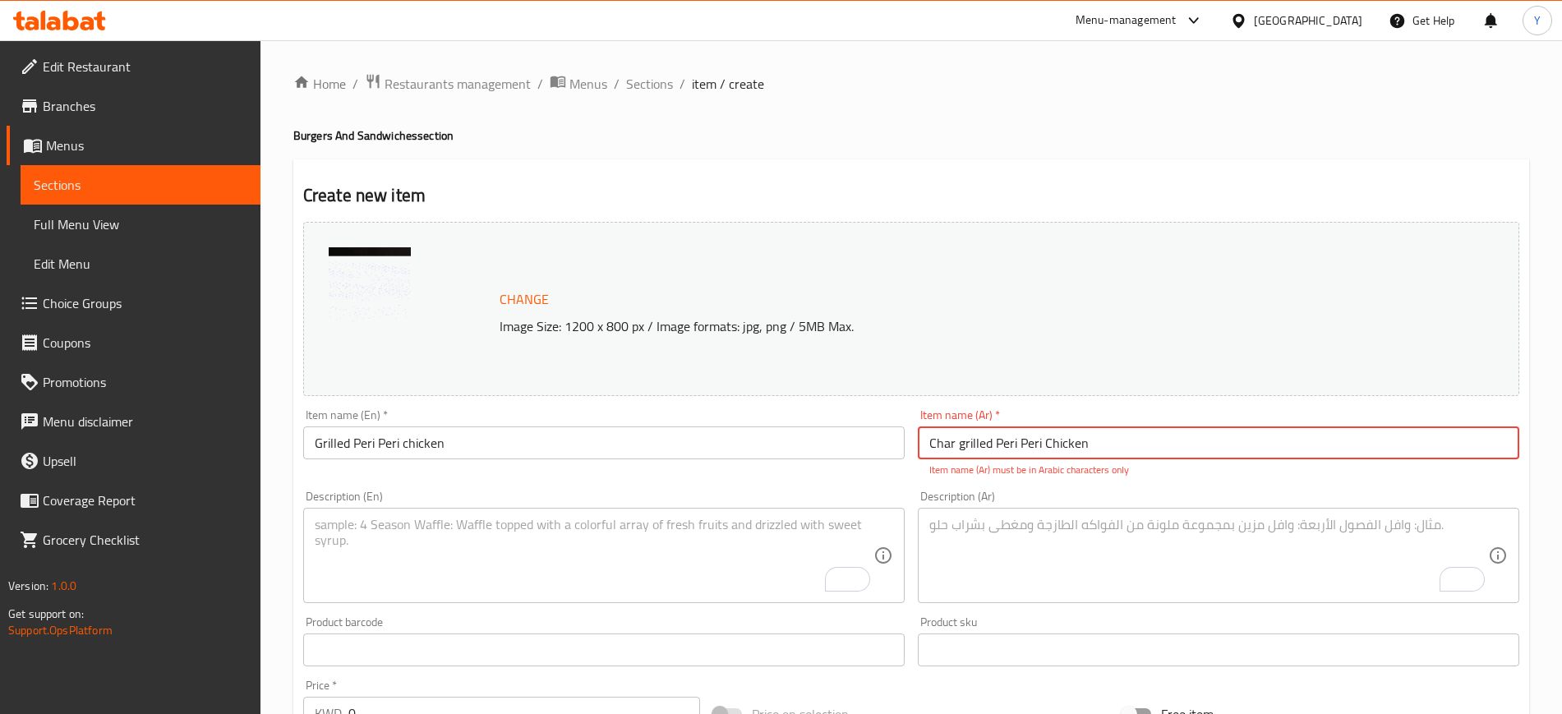
type input "Char grilled Peri Peri Chicken"
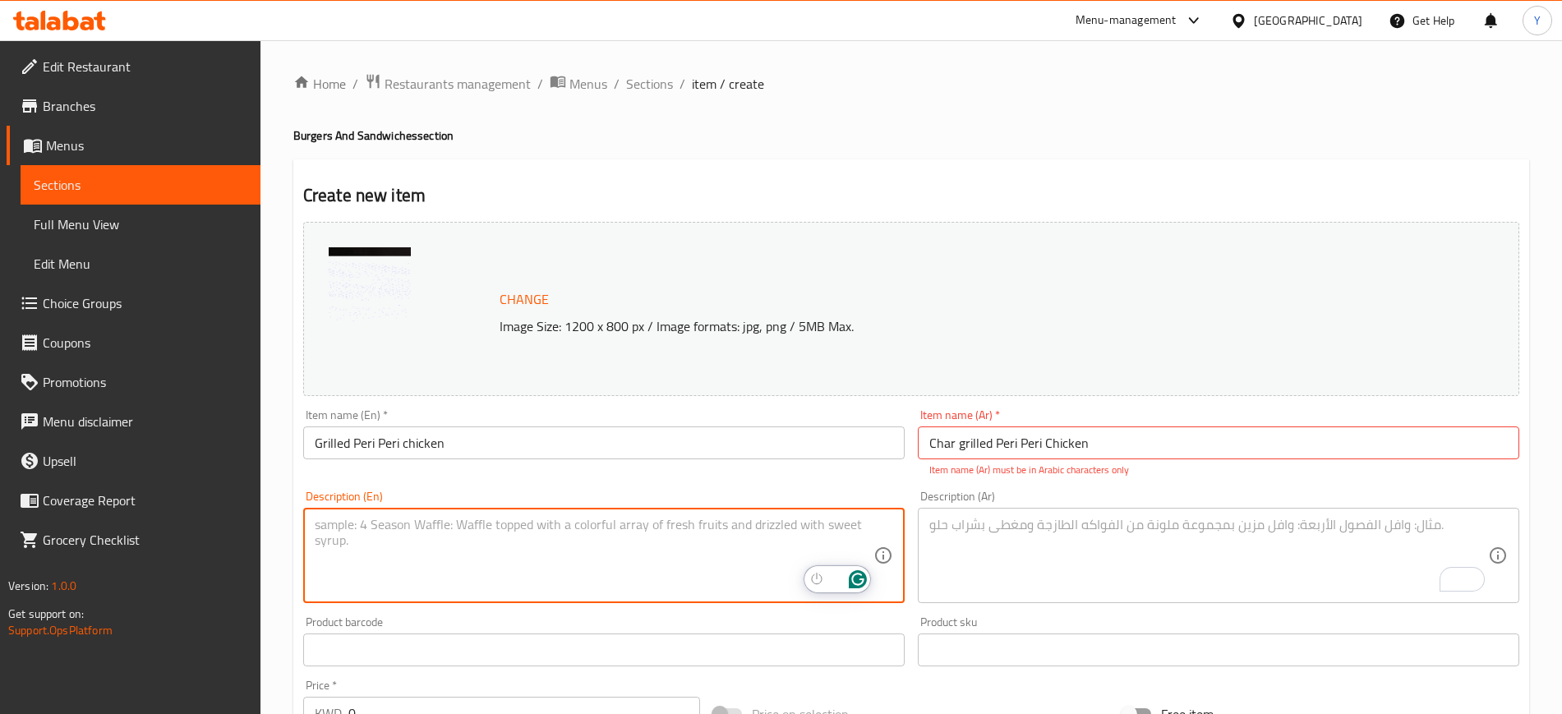
click at [464, 544] on textarea "To enrich screen reader interactions, please activate Accessibility in Grammarl…" at bounding box center [594, 556] width 559 height 78
paste textarea "Char grilled Peri Peri Chicken"
type textarea "Char grilled Peri Peri Chicken"
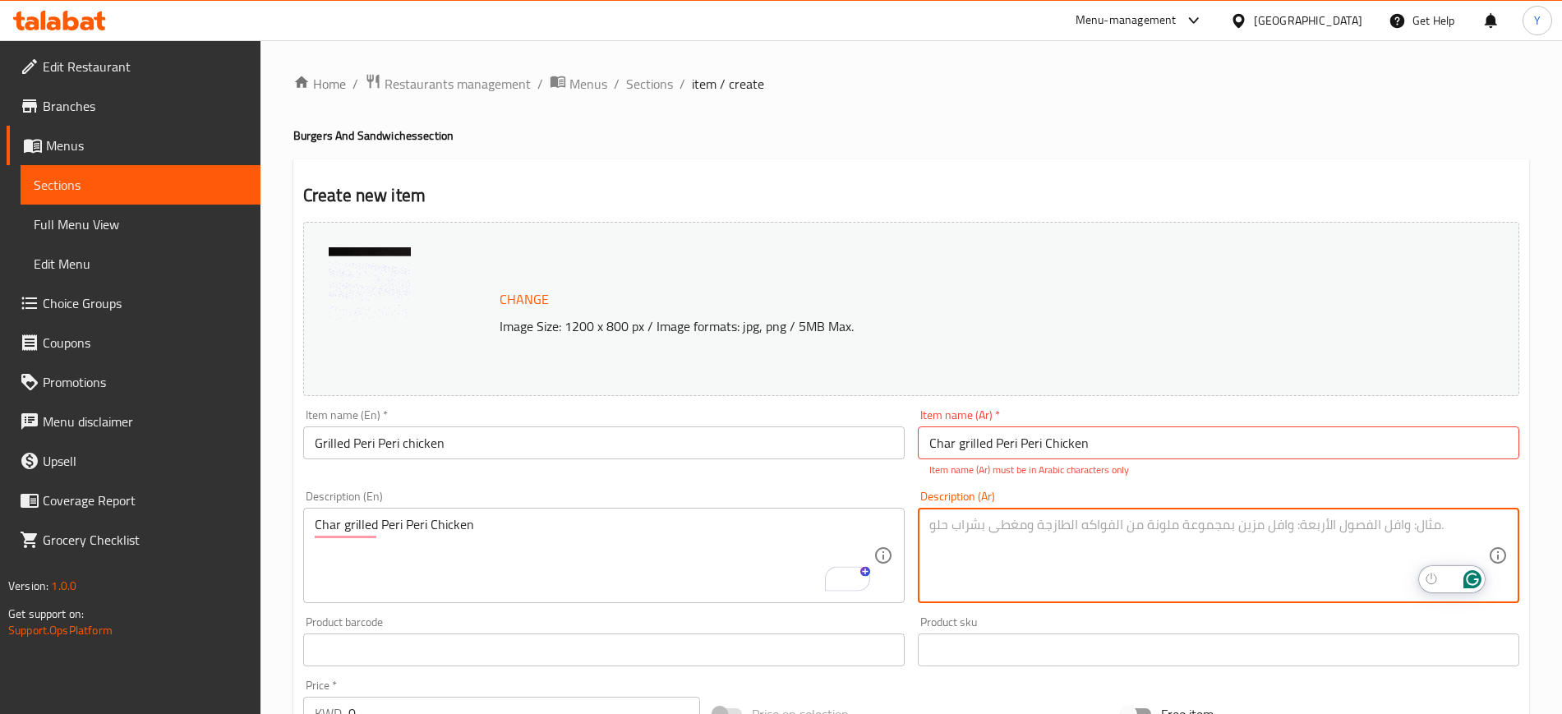
click at [995, 557] on textarea "To enrich screen reader interactions, please activate Accessibility in Grammarl…" at bounding box center [1208, 556] width 559 height 78
paste textarea "دجاج بيري بيري مشوي على الفحم"
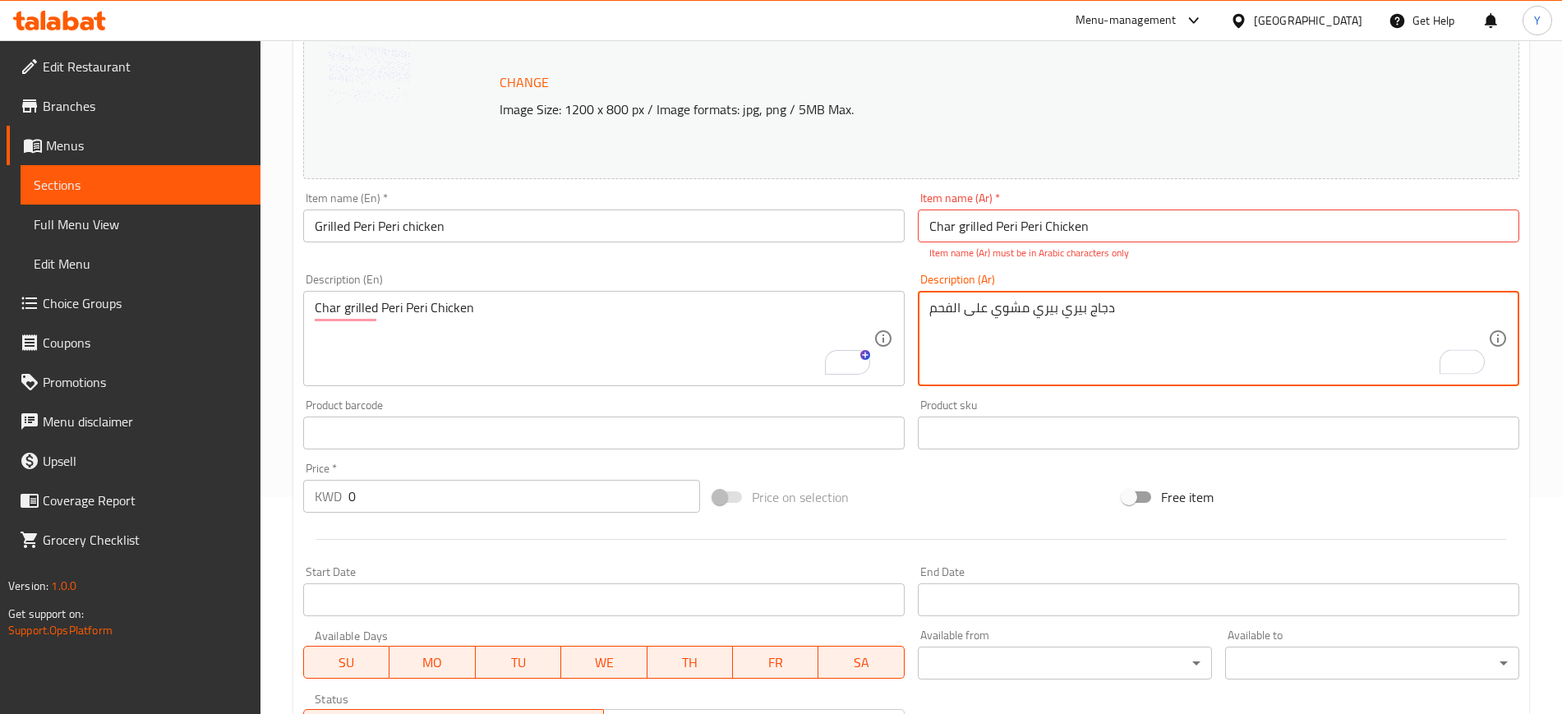
type textarea "دجاج بيري بيري مشوي على الفحم"
click at [408, 503] on input "0" at bounding box center [524, 496] width 352 height 33
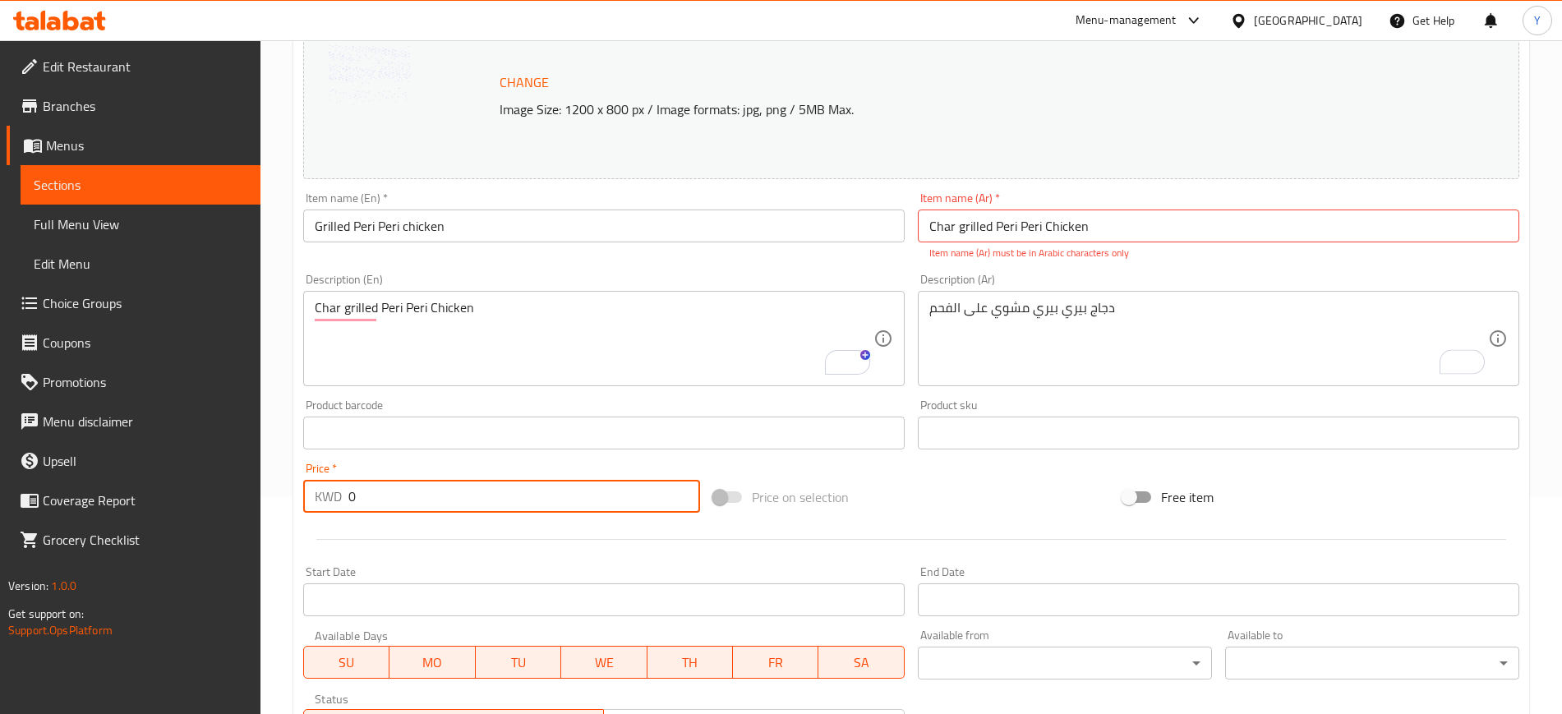
click at [408, 503] on input "0" at bounding box center [524, 496] width 352 height 33
paste input "2.95"
type input "2.95"
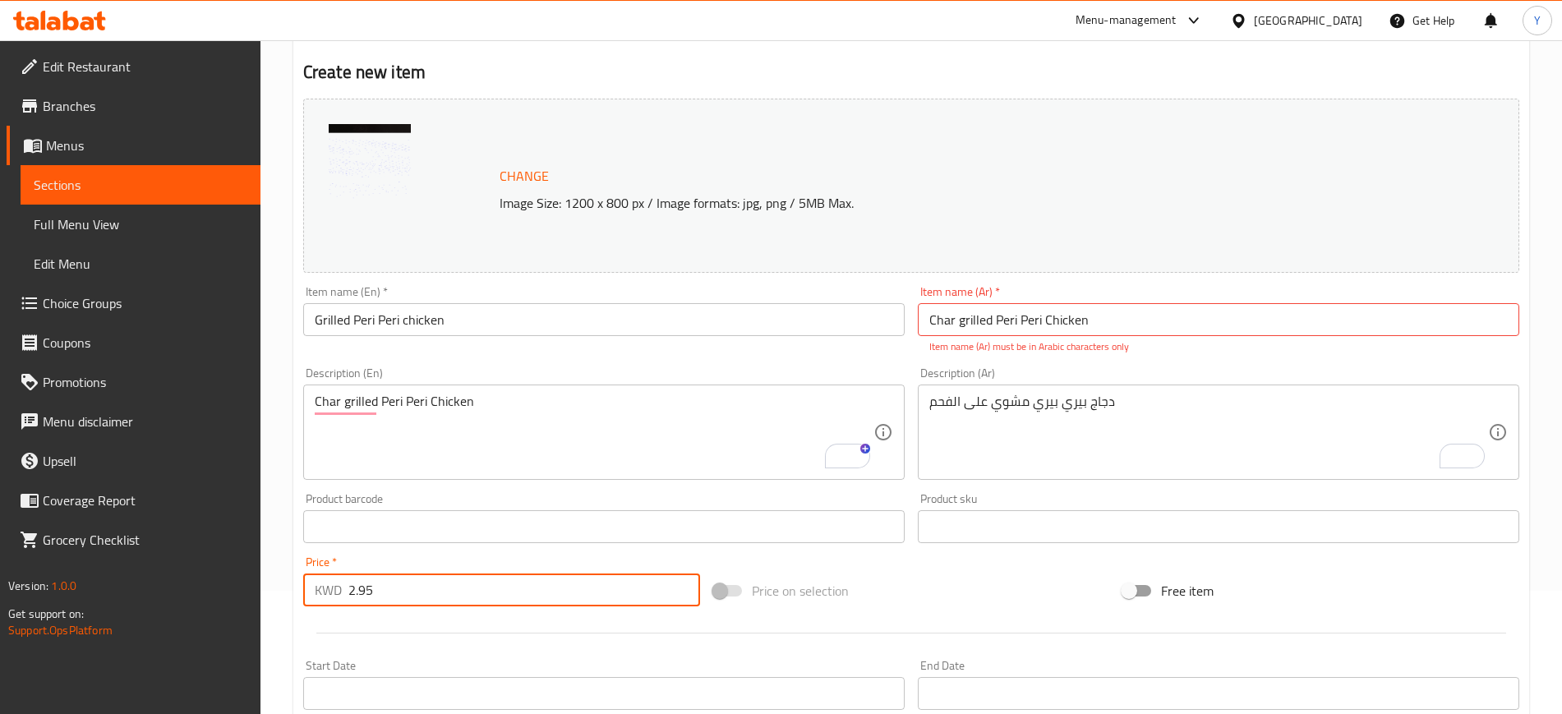
scroll to position [111, 0]
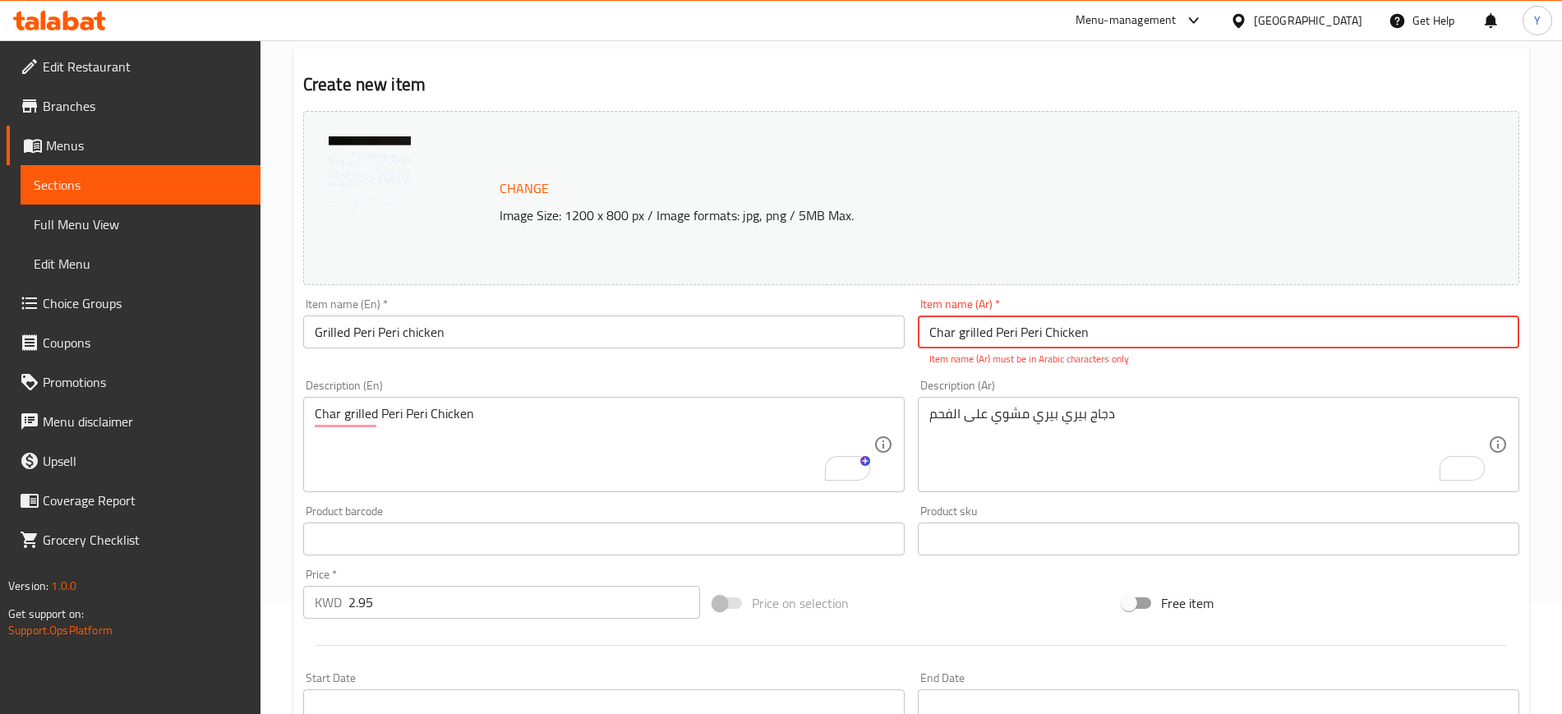
click at [1117, 333] on input "Char grilled Peri Peri Chicken" at bounding box center [1218, 331] width 601 height 33
paste input "دجاج [PERSON_NAME]"
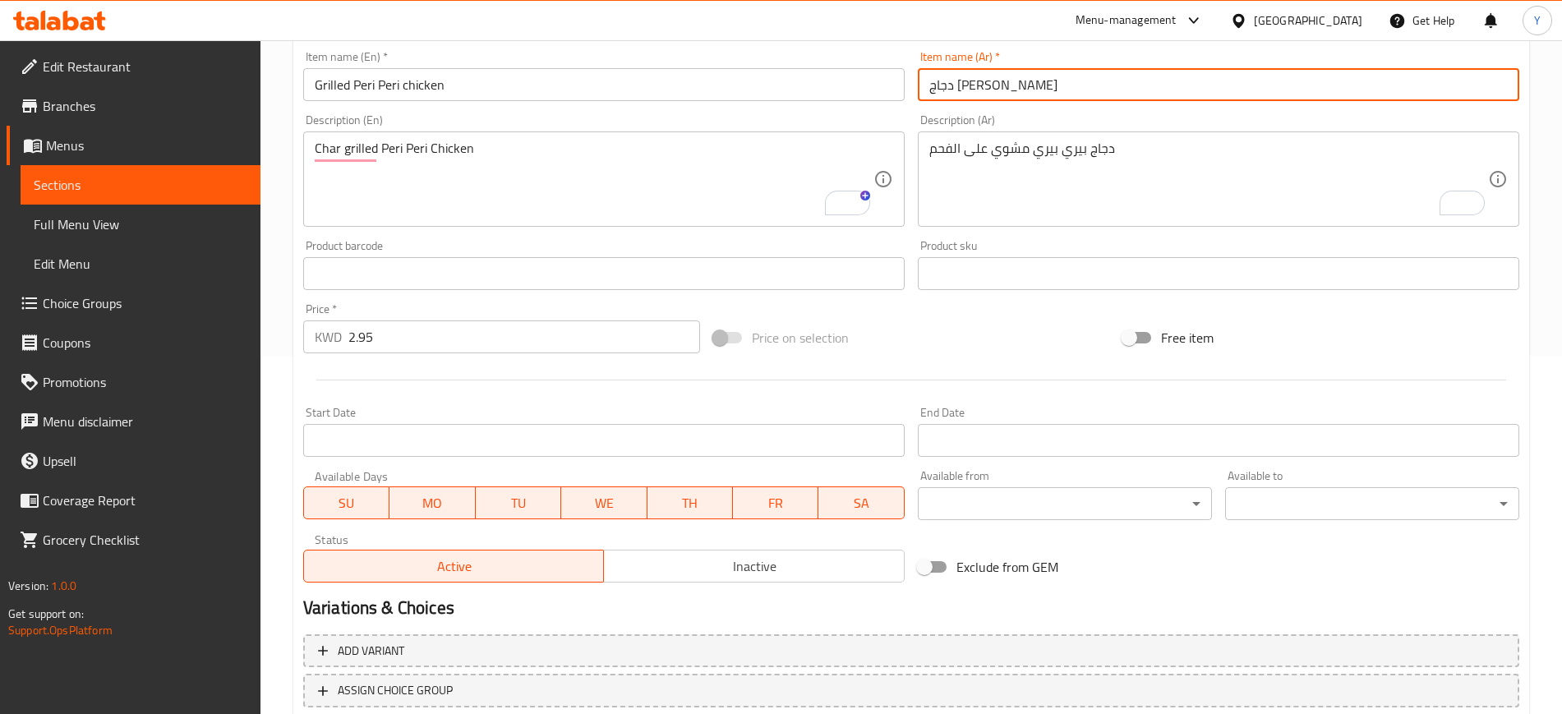
scroll to position [471, 0]
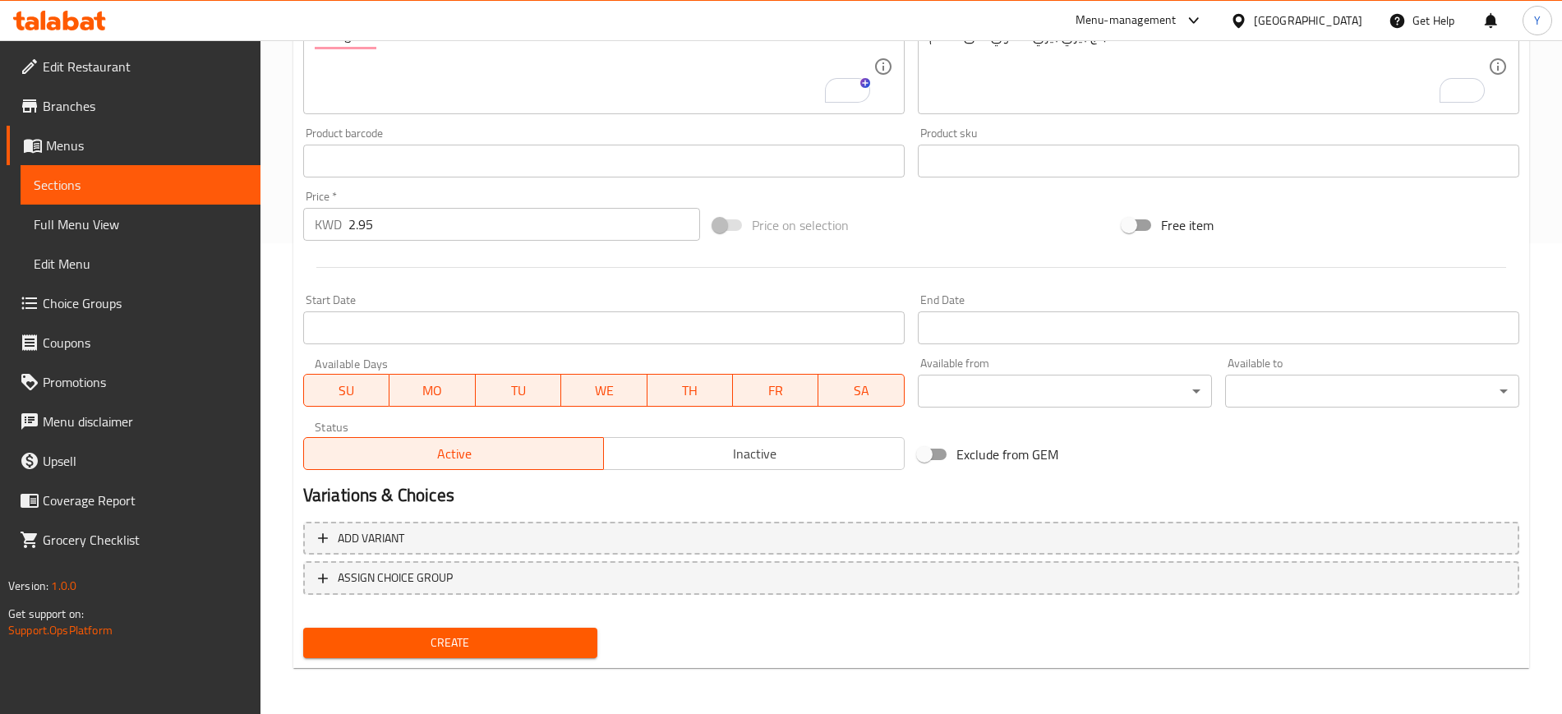
type input "دجاج [PERSON_NAME]"
click at [477, 639] on span "Create" at bounding box center [450, 643] width 268 height 21
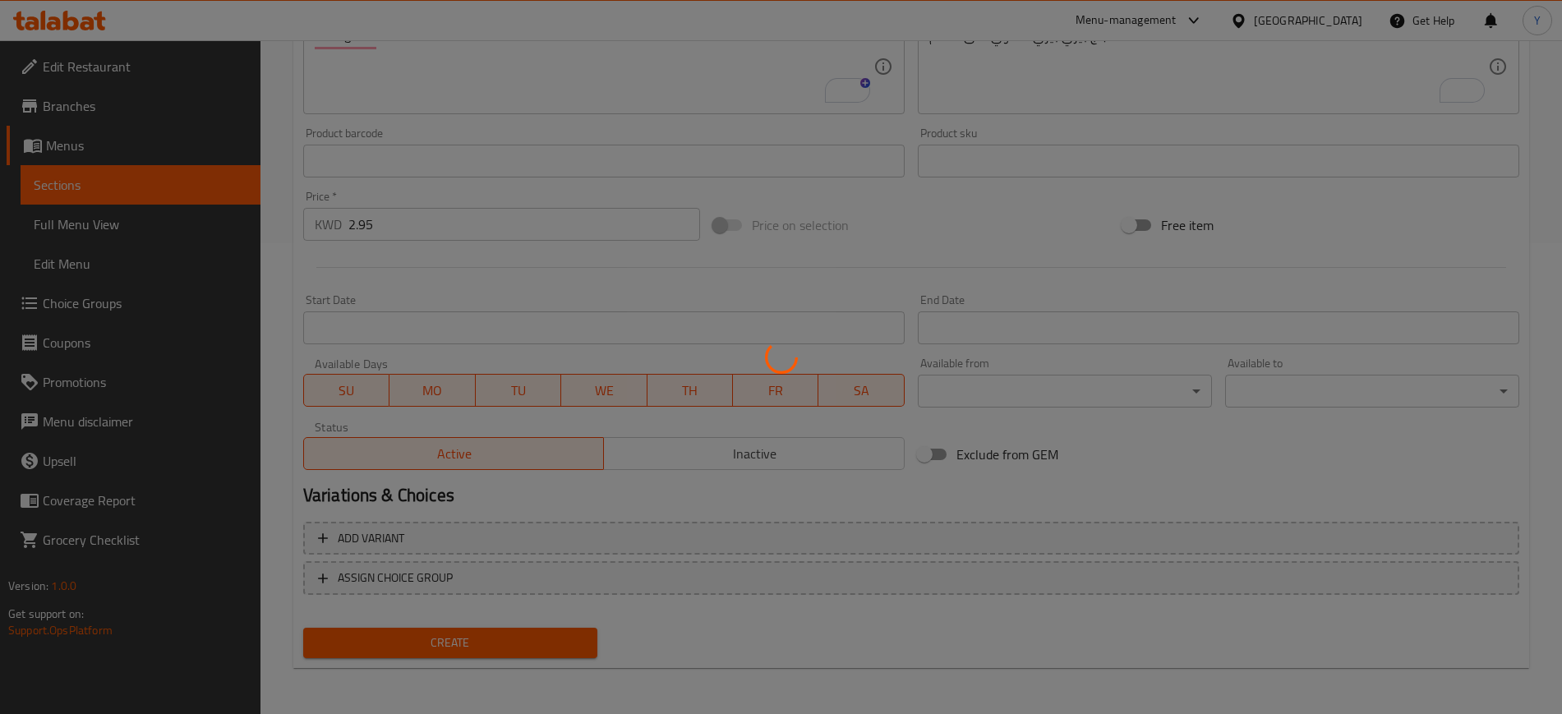
type input "0"
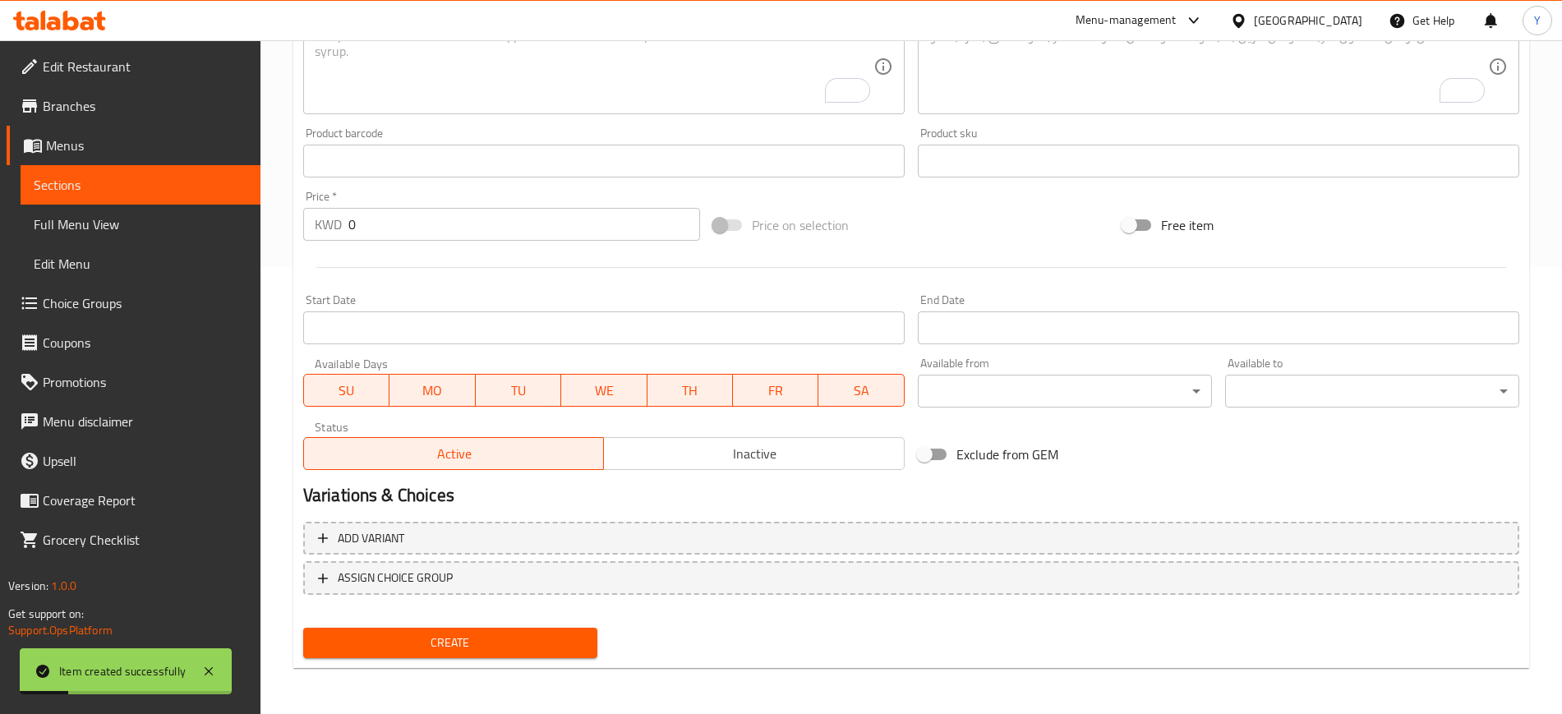
scroll to position [0, 0]
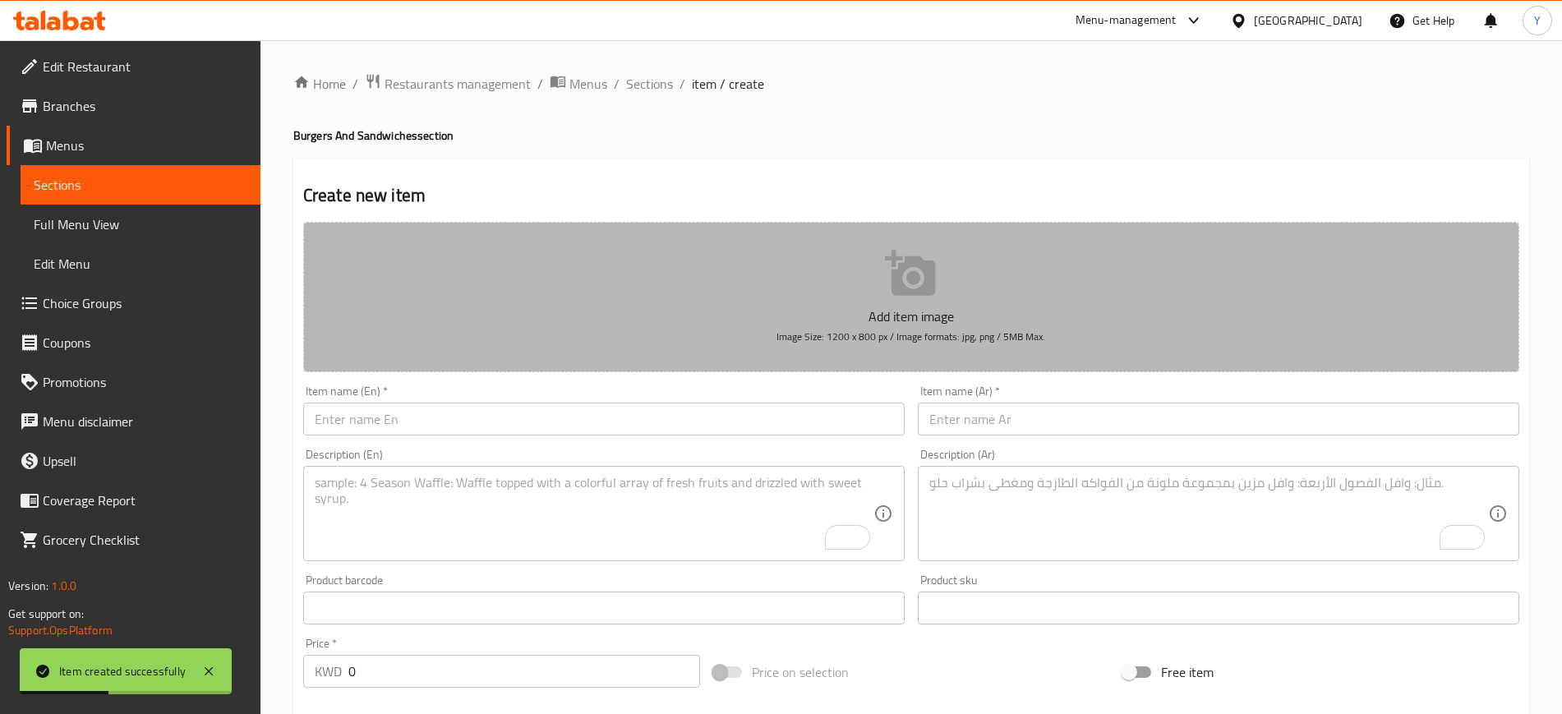
click at [641, 292] on button "Add item image Image Size: 1200 x 800 px / Image formats: jpg, png / 5MB Max." at bounding box center [911, 297] width 1216 height 150
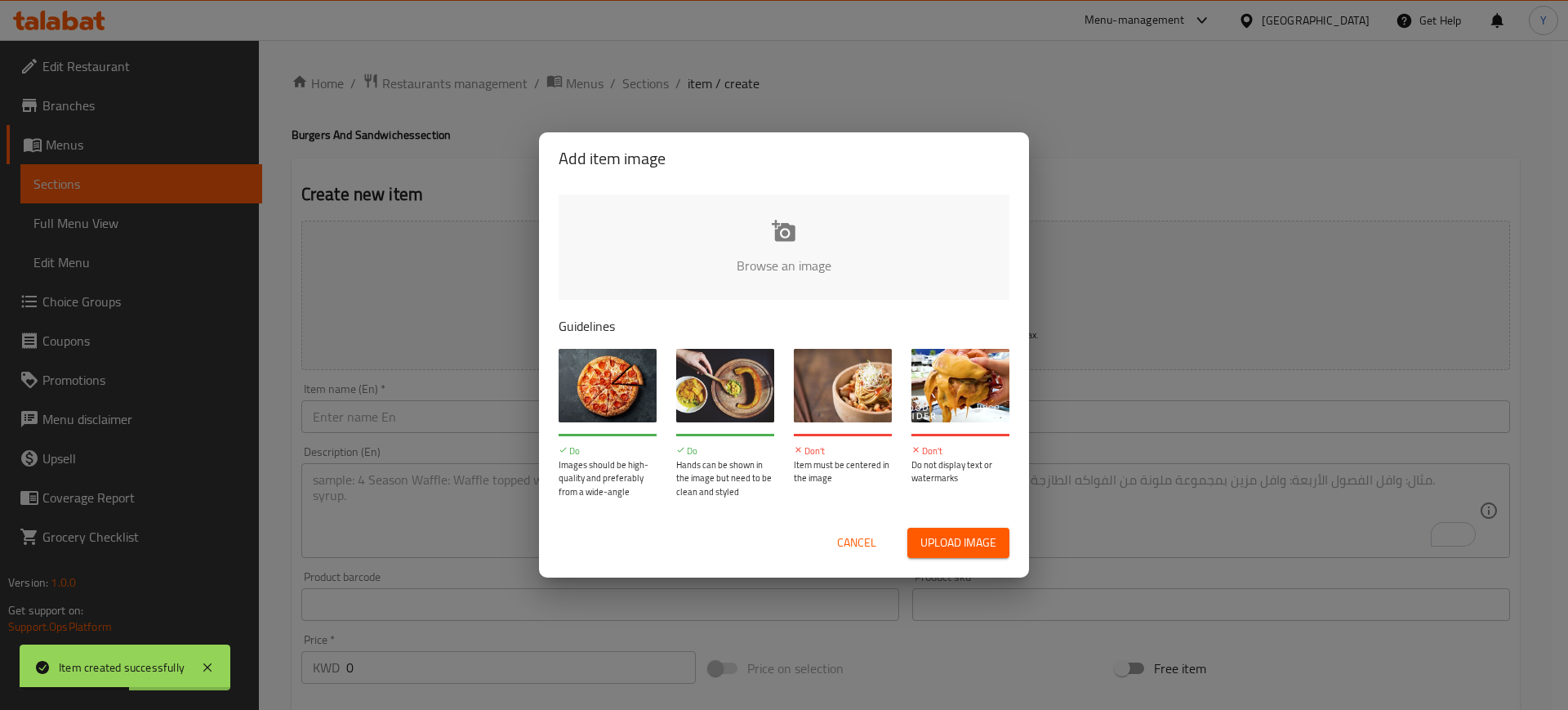
click at [679, 260] on input "file" at bounding box center [1336, 271] width 1555 height 153
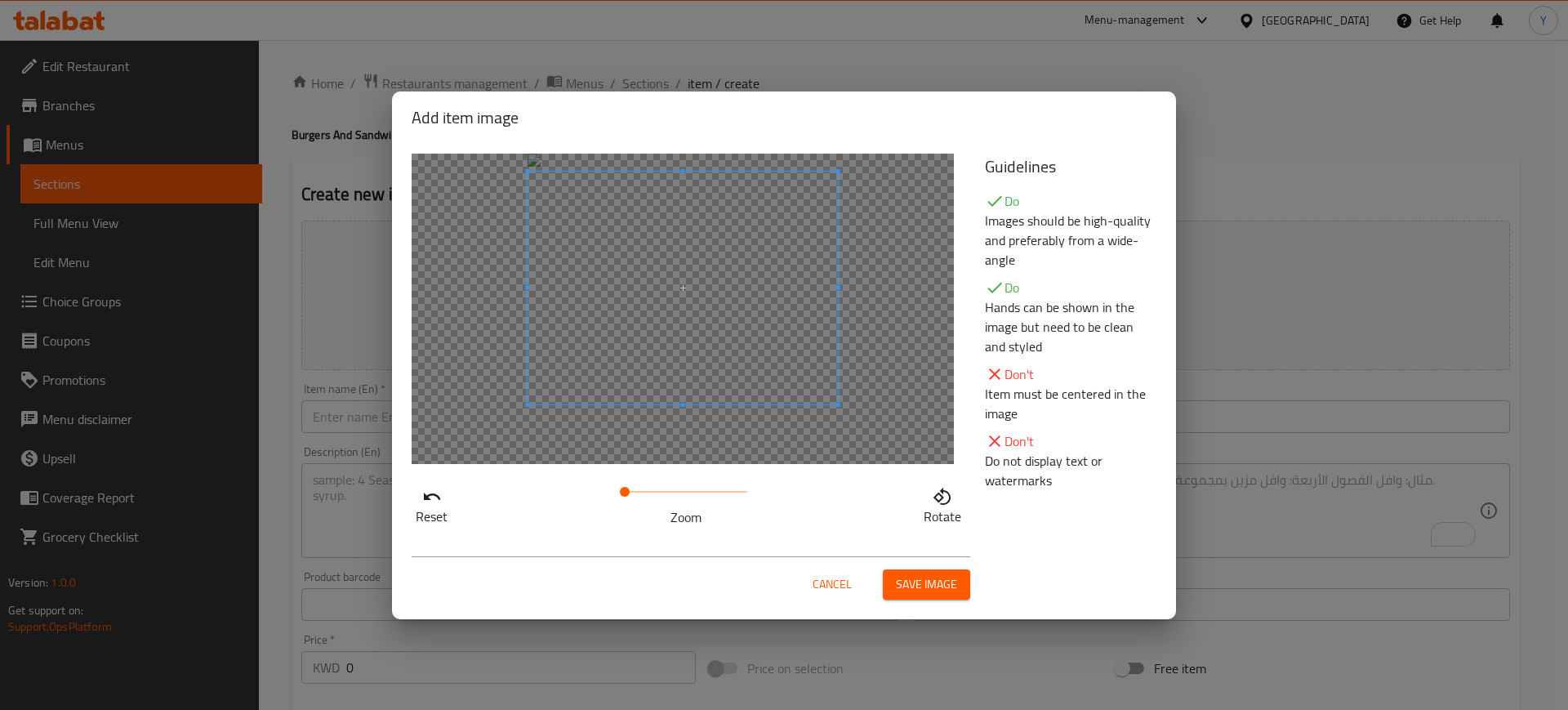
click at [629, 251] on span at bounding box center [683, 288] width 310 height 233
click at [629, 257] on span at bounding box center [683, 292] width 310 height 233
click at [938, 592] on span "Save image" at bounding box center [927, 585] width 62 height 21
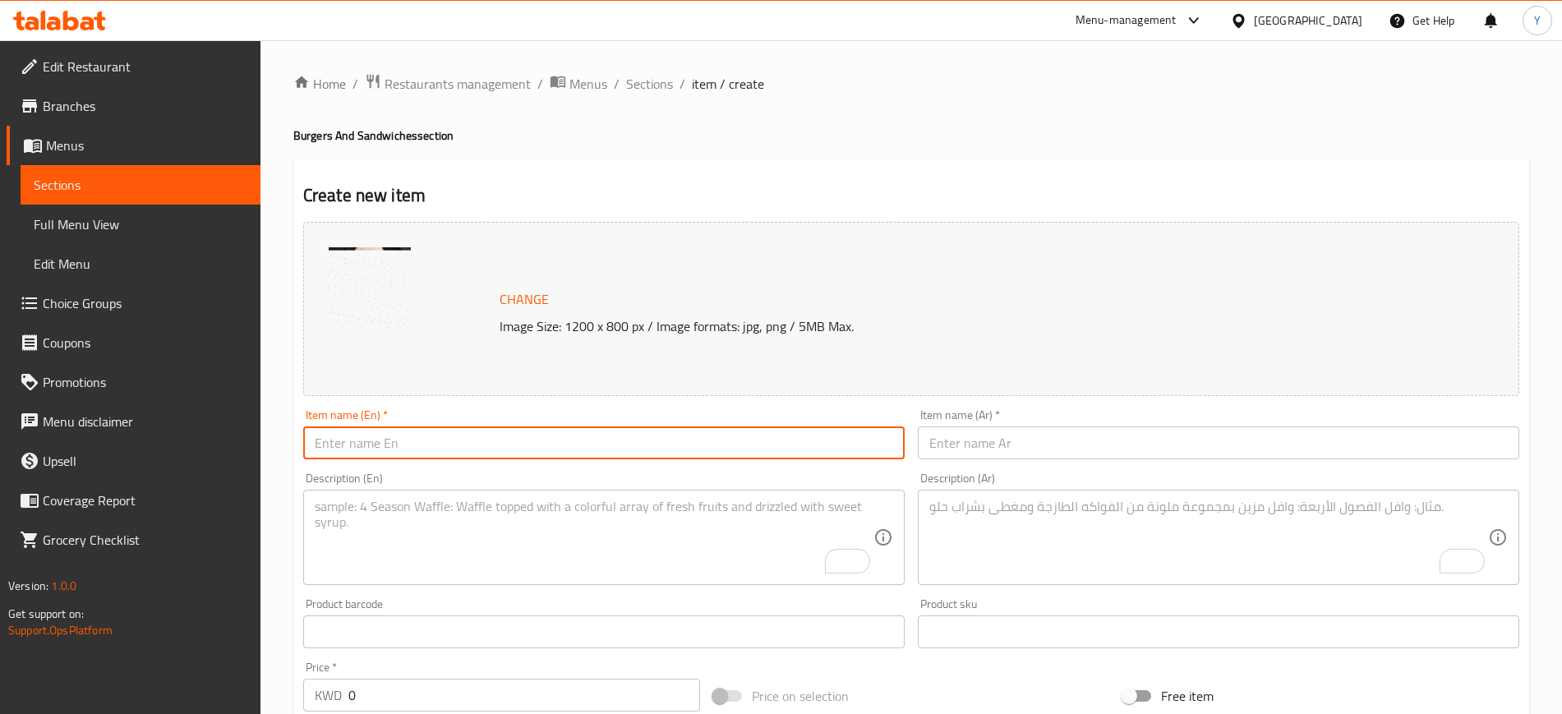
click at [495, 440] on input "text" at bounding box center [603, 442] width 601 height 33
paste input "Tamrind Glazed Salmon"
type input "Tamrind Glazed Salmon"
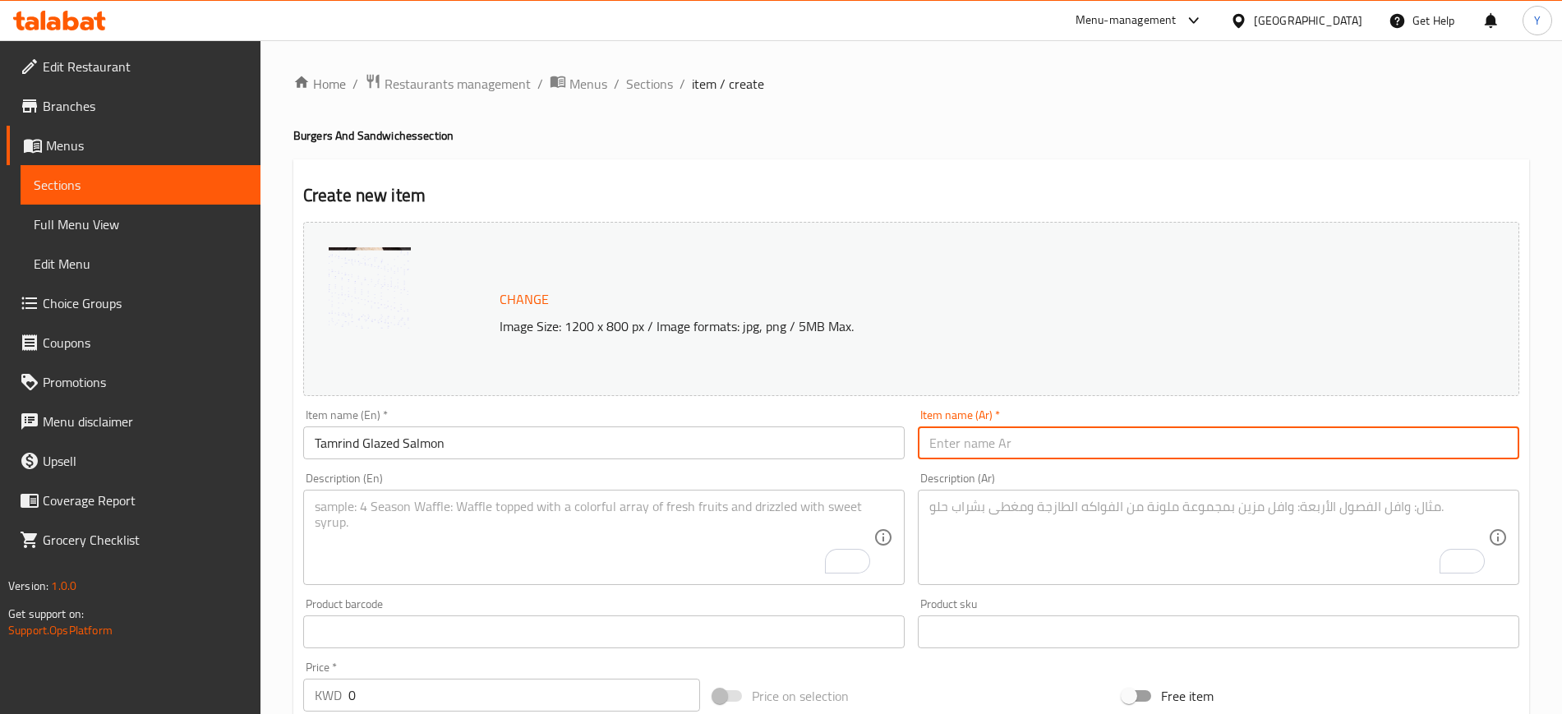
paste input "Tamrind Glazed Salmon"
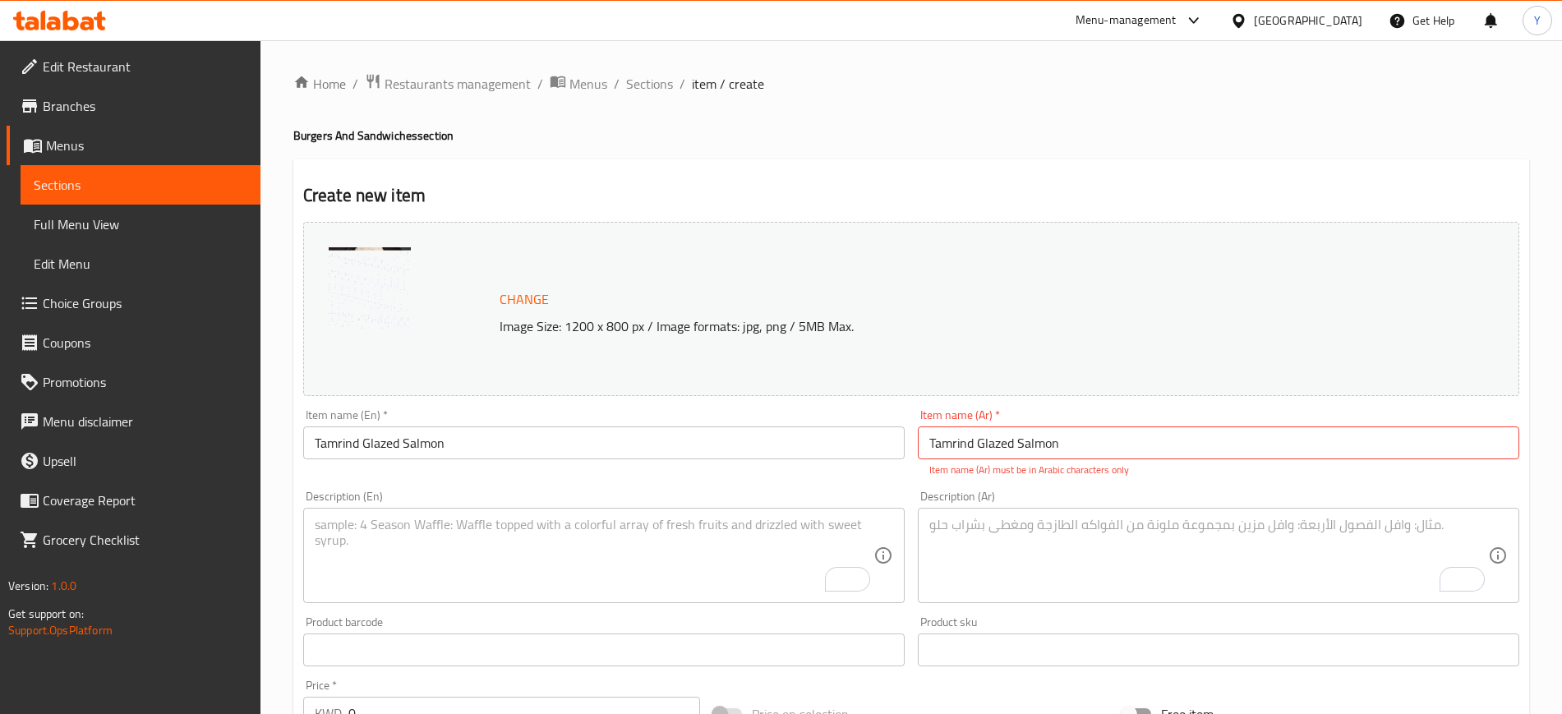
click at [1192, 442] on input "Tamrind Glazed Salmon" at bounding box center [1218, 442] width 601 height 33
paste input "سمك السالمون بالتمر الهندي"
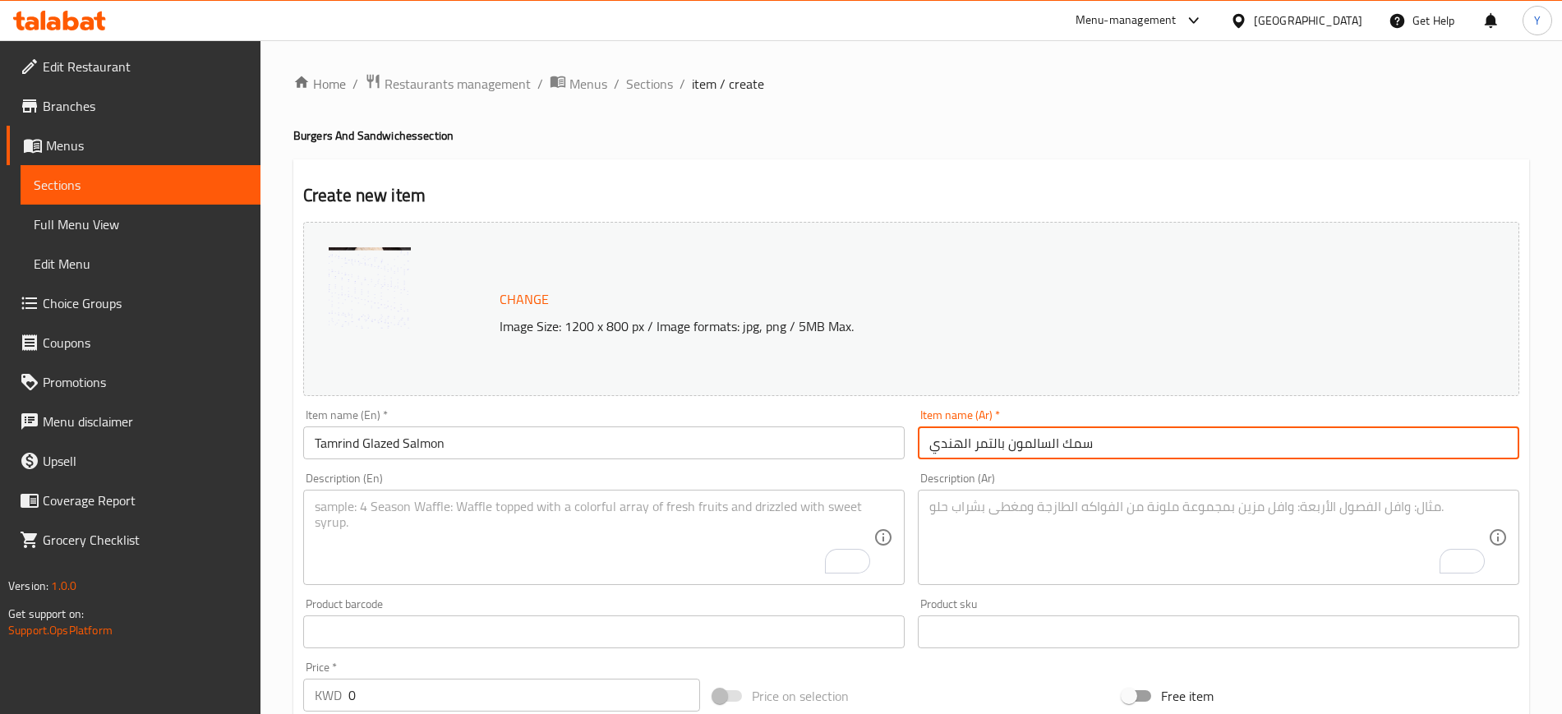
type input "سمك السالمون بالتمر الهندي"
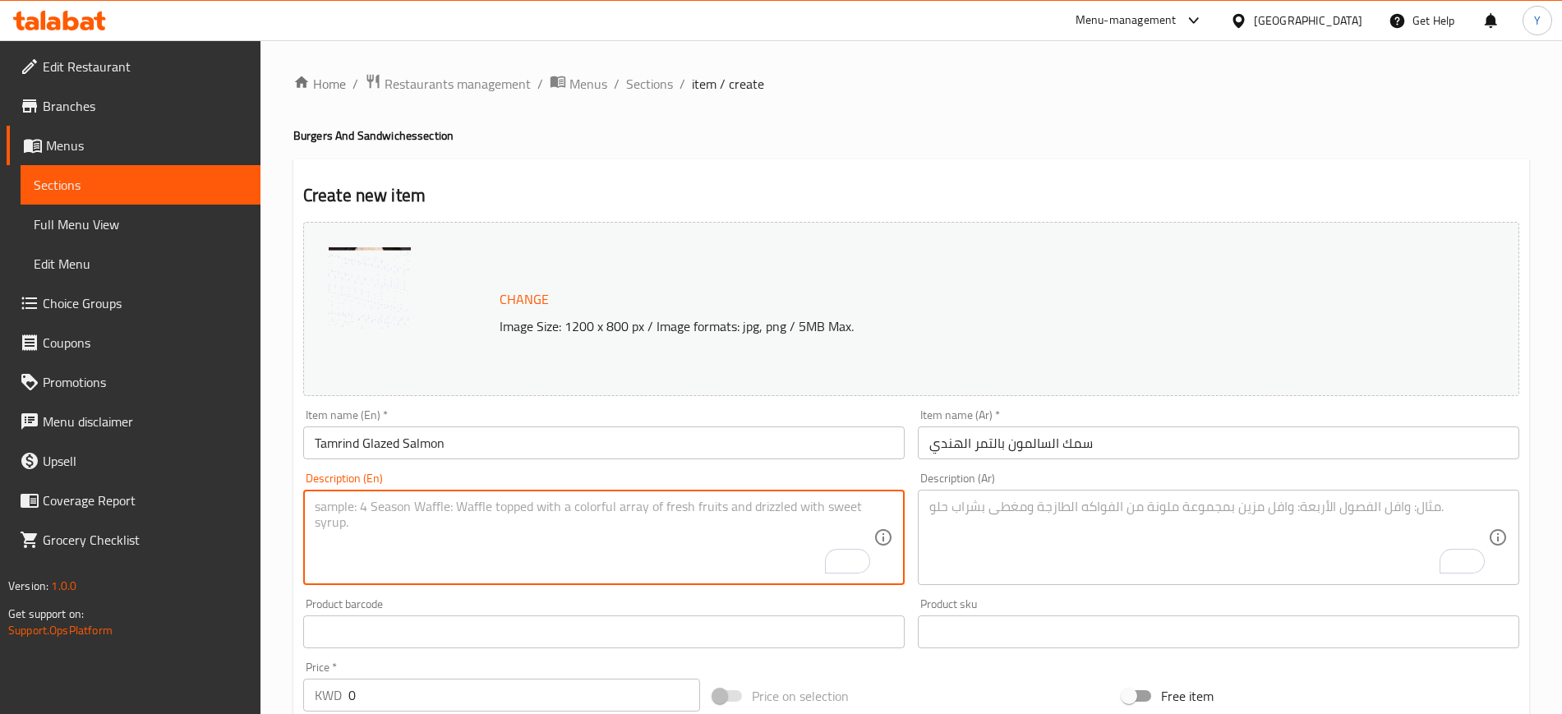
click at [645, 562] on textarea "To enrich screen reader interactions, please activate Accessibility in Grammarl…" at bounding box center [594, 538] width 559 height 78
paste textarea "Grilled Salmon Glassed With tamarind [PERSON_NAME], sticky rice and mango salsa…"
type textarea "Grilled Salmon Glassed With tamarind [PERSON_NAME], sticky rice and mango salsa…"
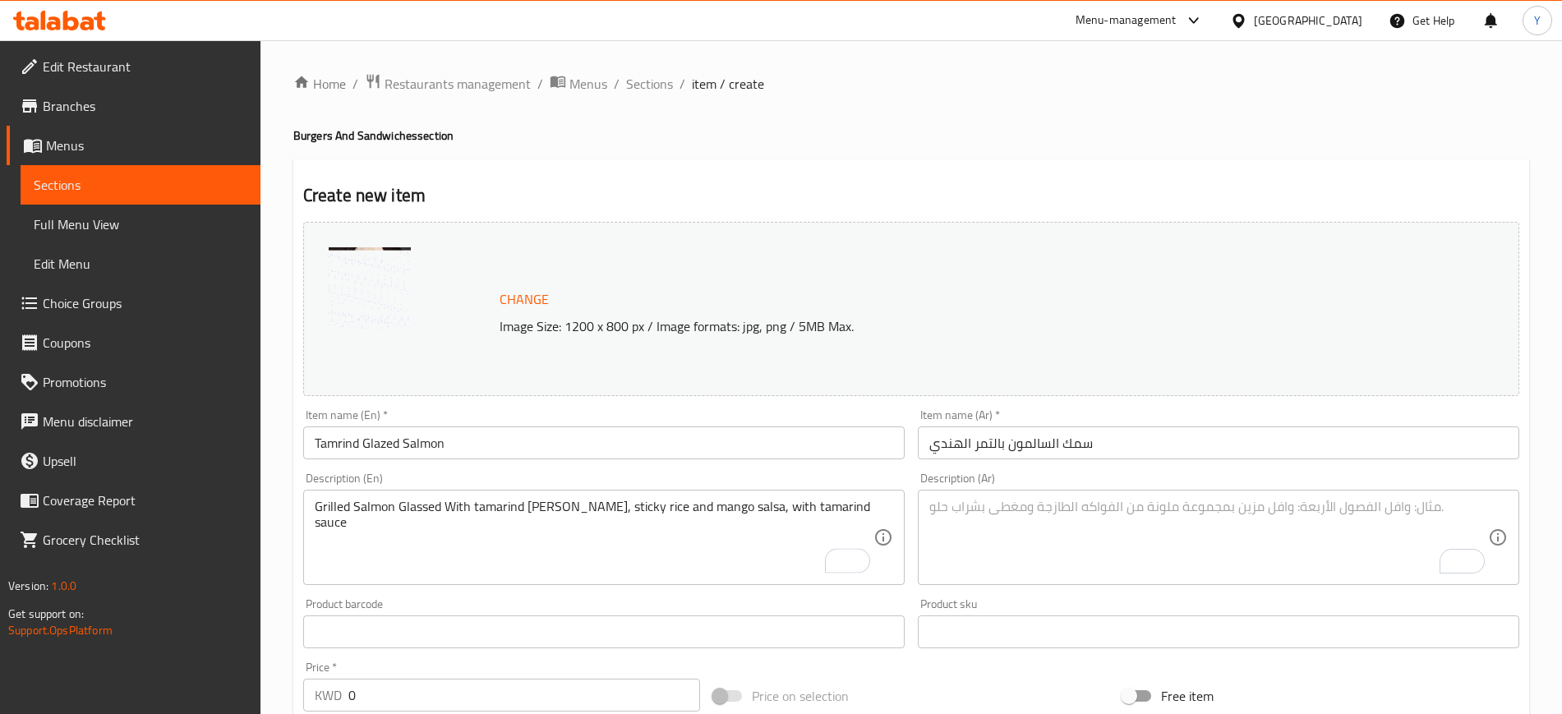
click at [1043, 541] on textarea "To enrich screen reader interactions, please activate Accessibility in Grammarl…" at bounding box center [1208, 538] width 559 height 78
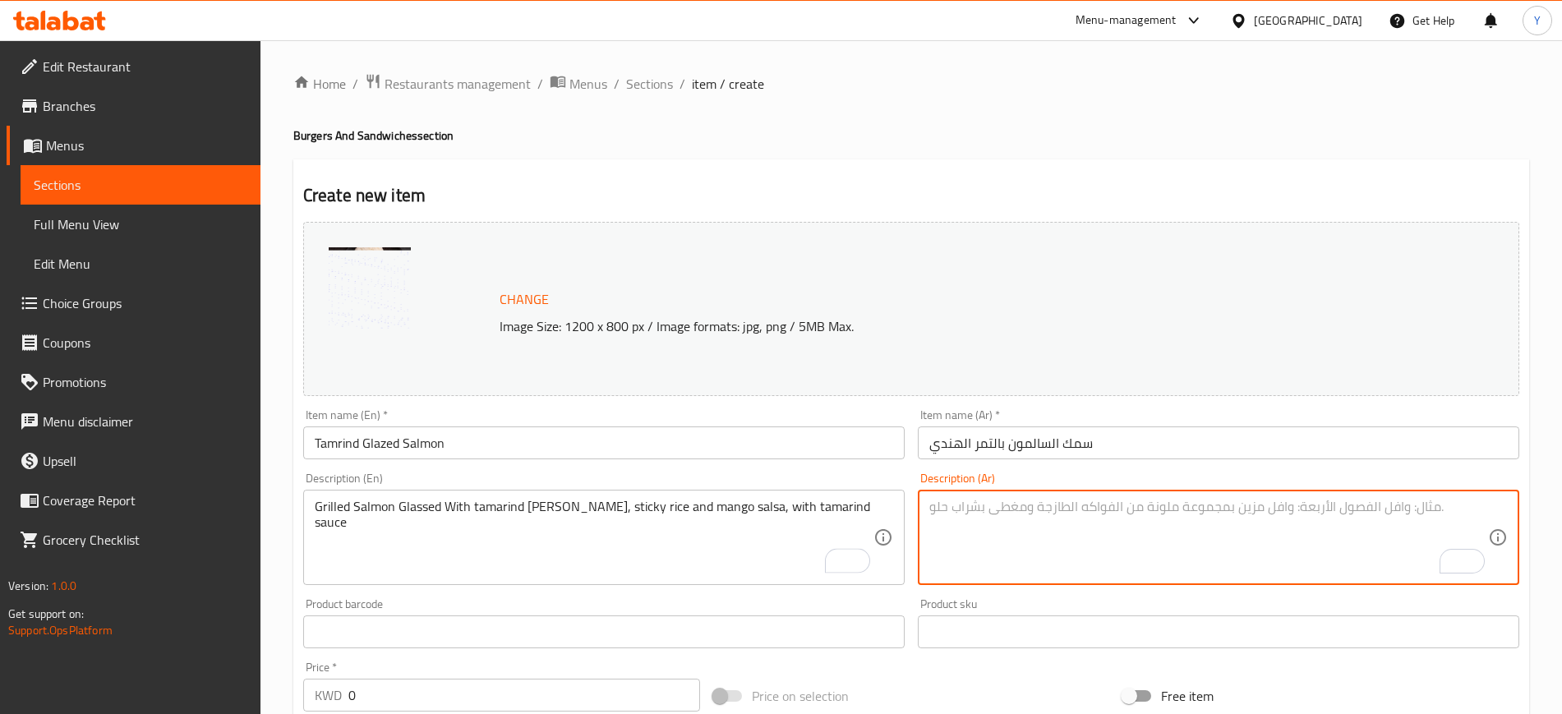
click at [1054, 518] on textarea "To enrich screen reader interactions, please activate Accessibility in Grammarl…" at bounding box center [1208, 538] width 559 height 78
paste textarea "[PERSON_NAME] بصلصة [PERSON_NAME]، يُقدم مع أرز [PERSON_NAME]، وصوص التمر الهندي"
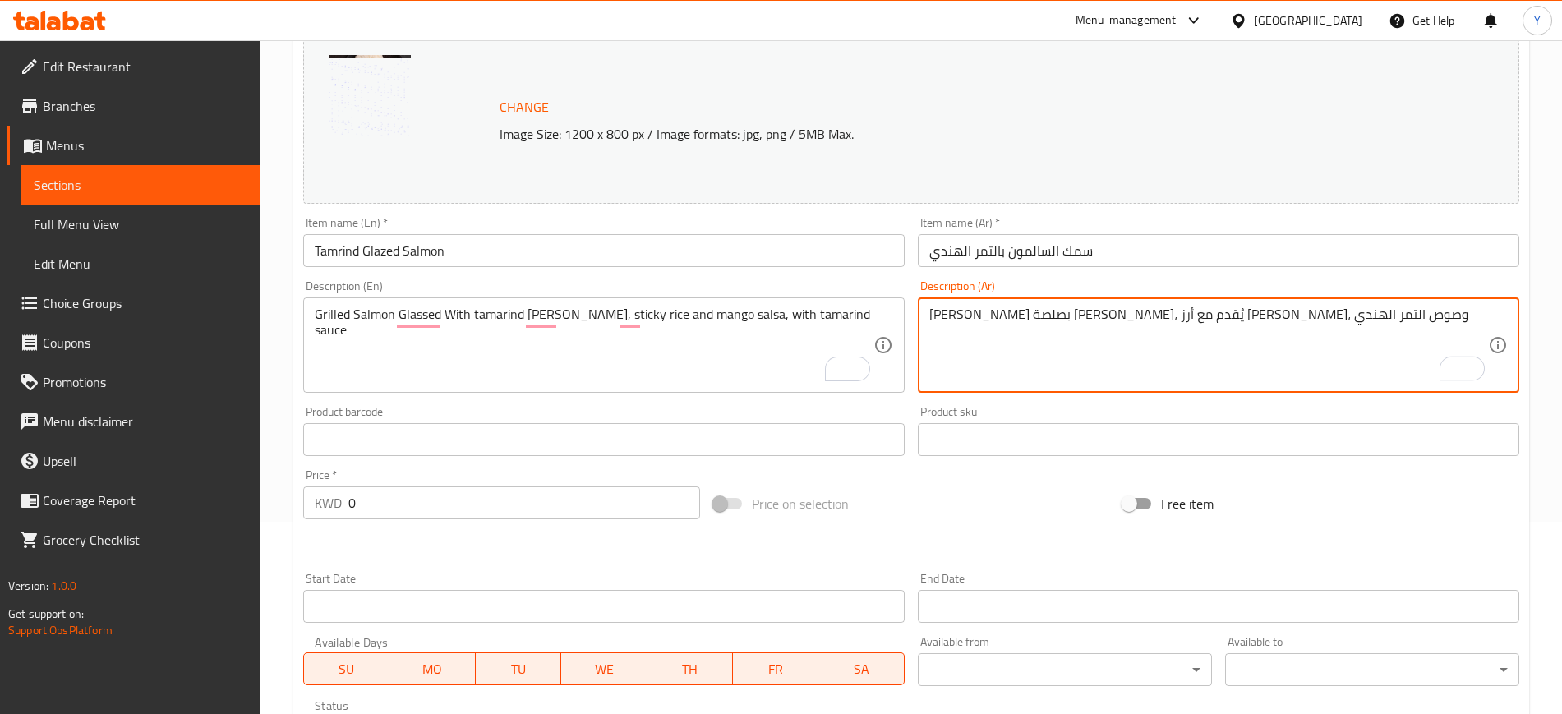
scroll to position [193, 0]
type textarea "[PERSON_NAME] بصلصة [PERSON_NAME]، يُقدم مع أرز [PERSON_NAME]، وصوص التمر الهندي"
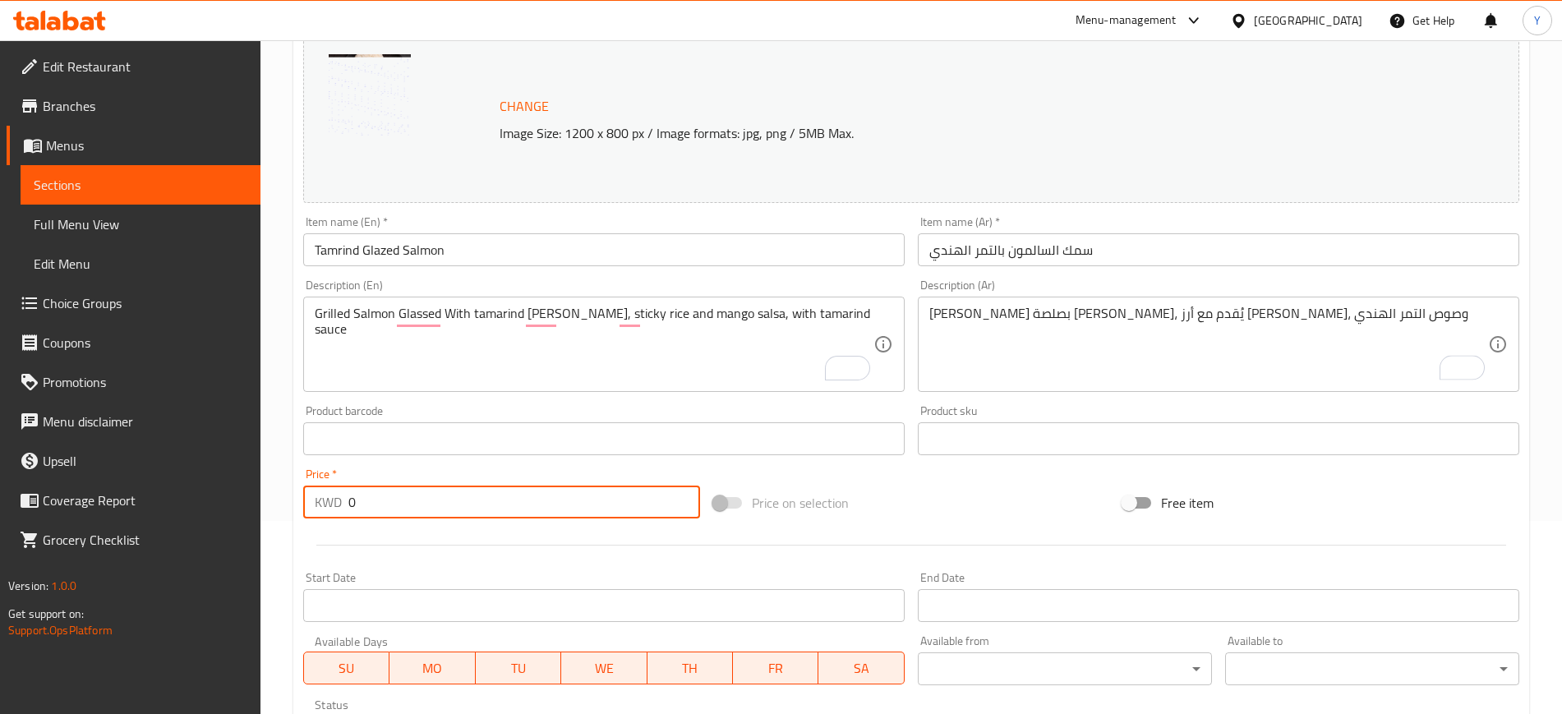
click at [527, 503] on input "0" at bounding box center [524, 502] width 352 height 33
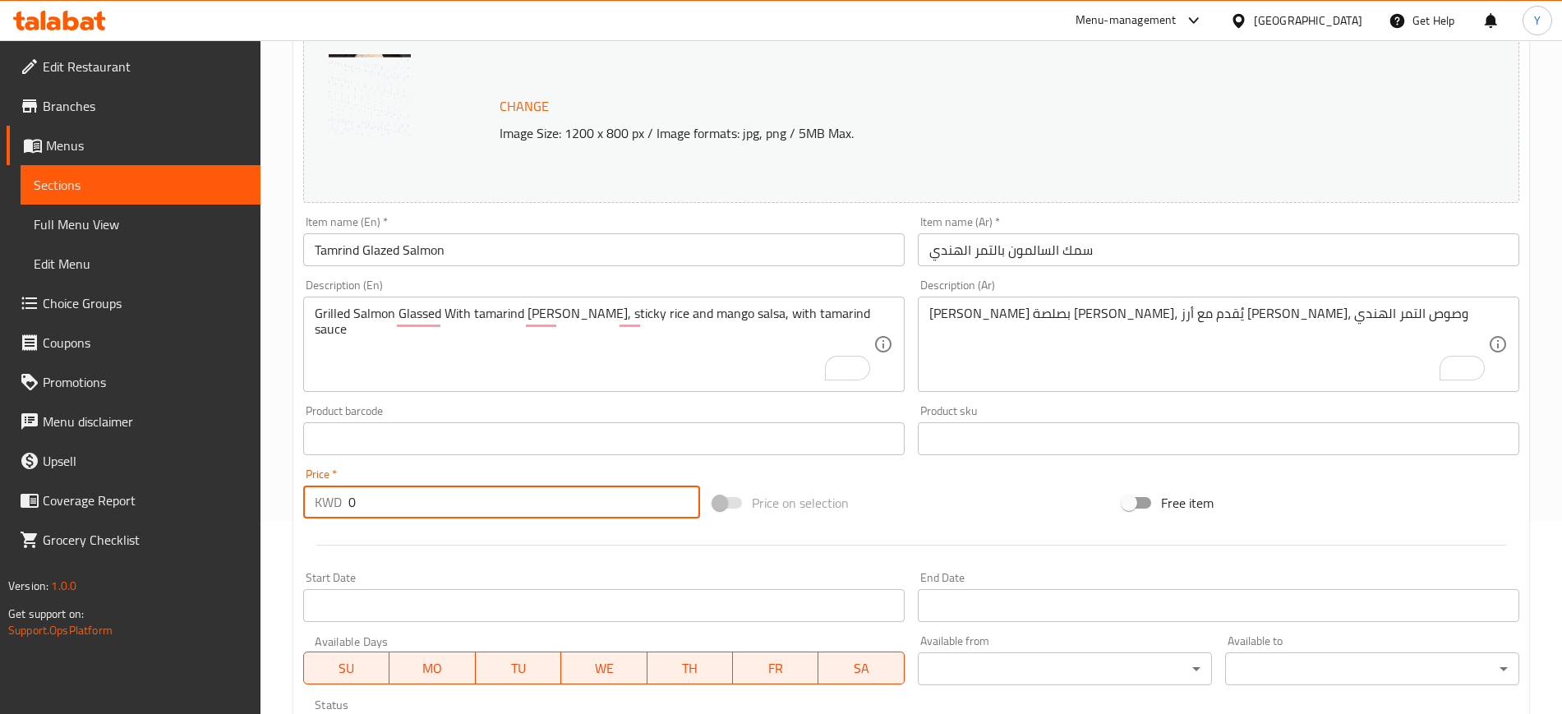
click at [527, 503] on input "0" at bounding box center [524, 502] width 352 height 33
click at [527, 503] on input "-27" at bounding box center [524, 502] width 352 height 33
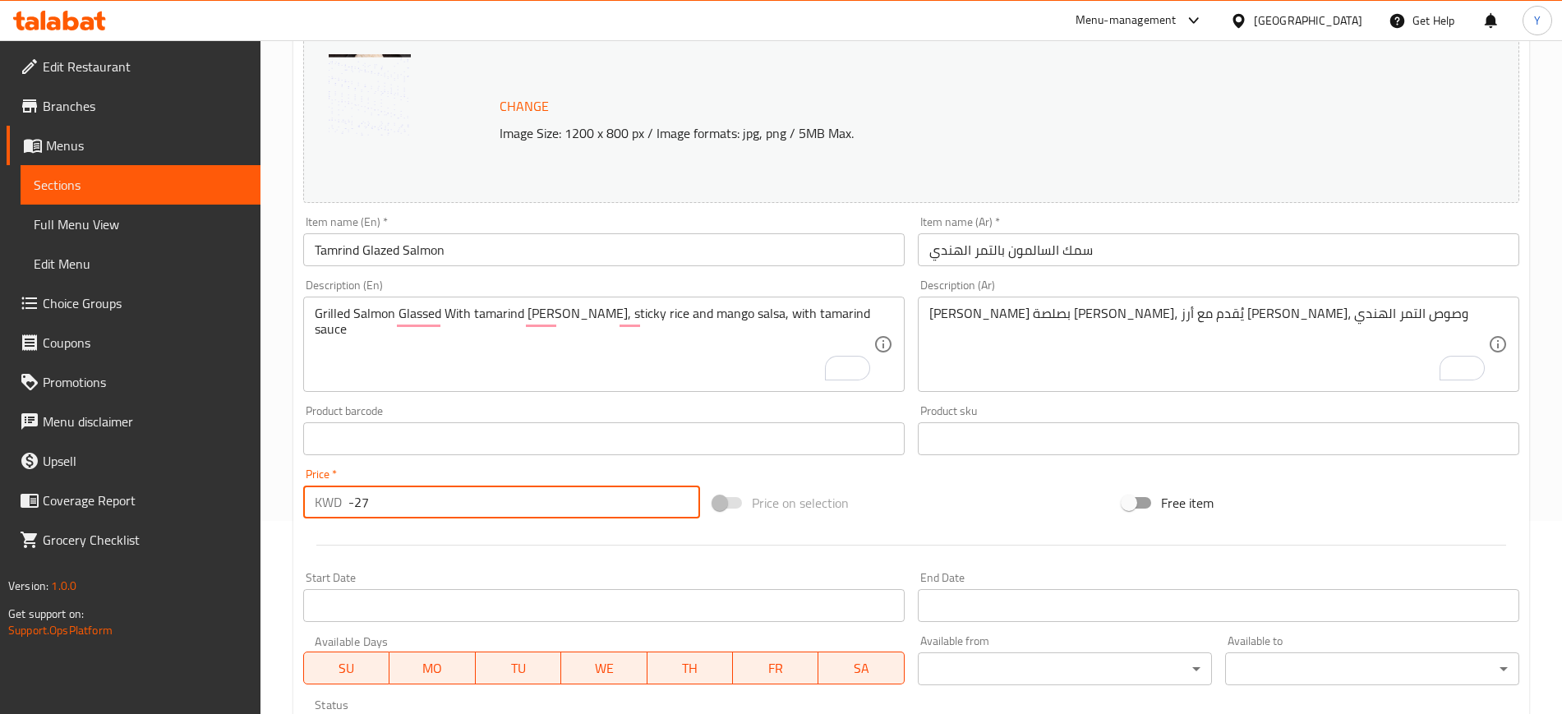
paste input "4.85"
type input "4.85"
click at [625, 555] on div at bounding box center [911, 545] width 1229 height 40
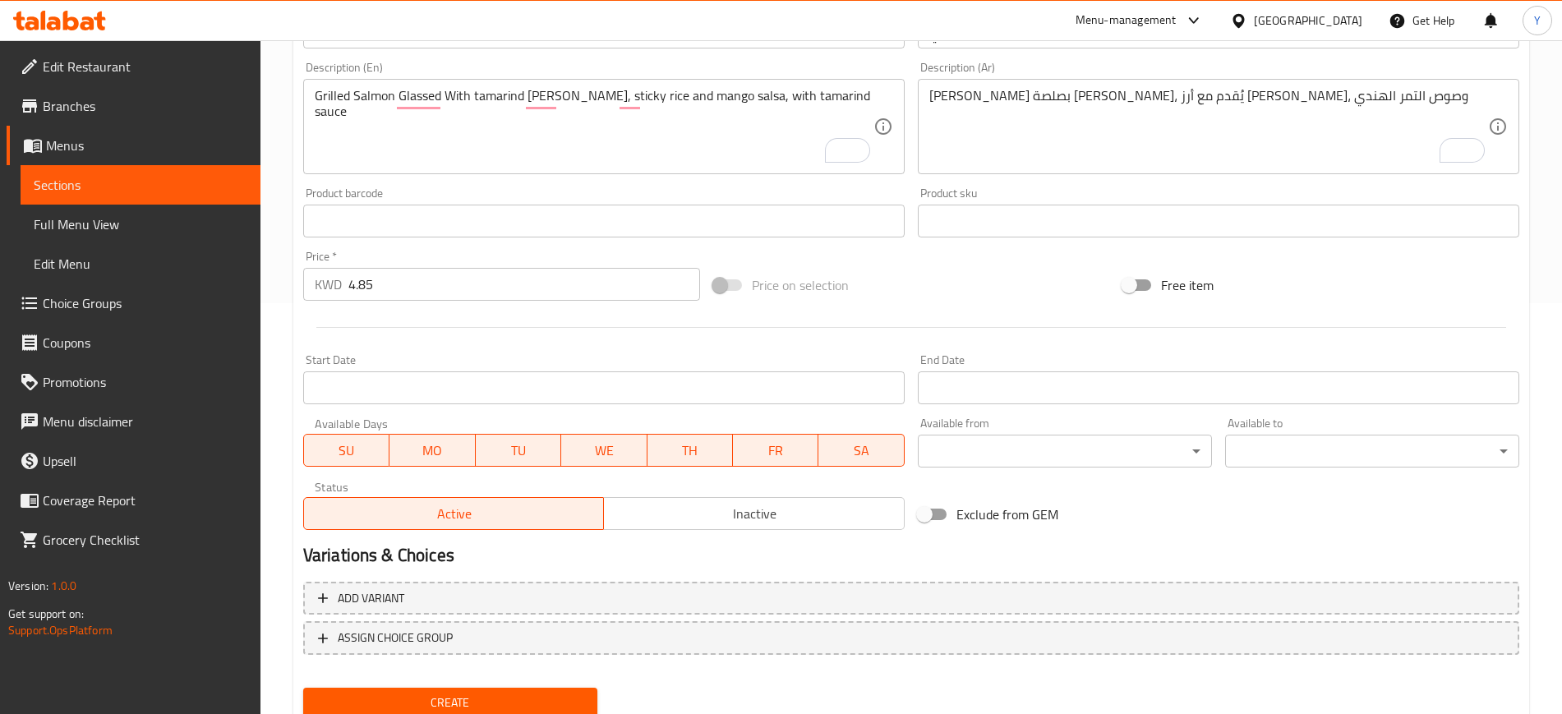
scroll to position [471, 0]
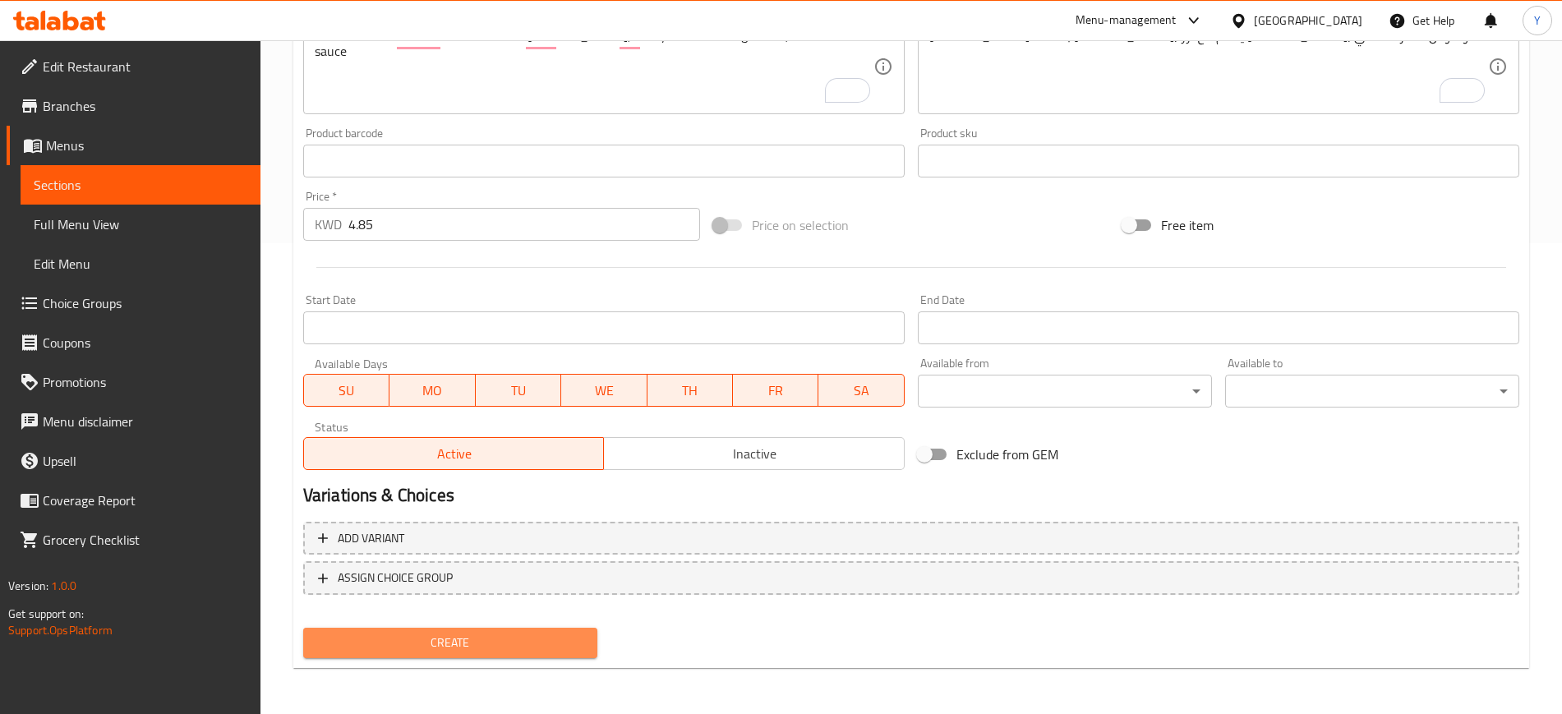
click at [484, 641] on span "Create" at bounding box center [450, 643] width 268 height 21
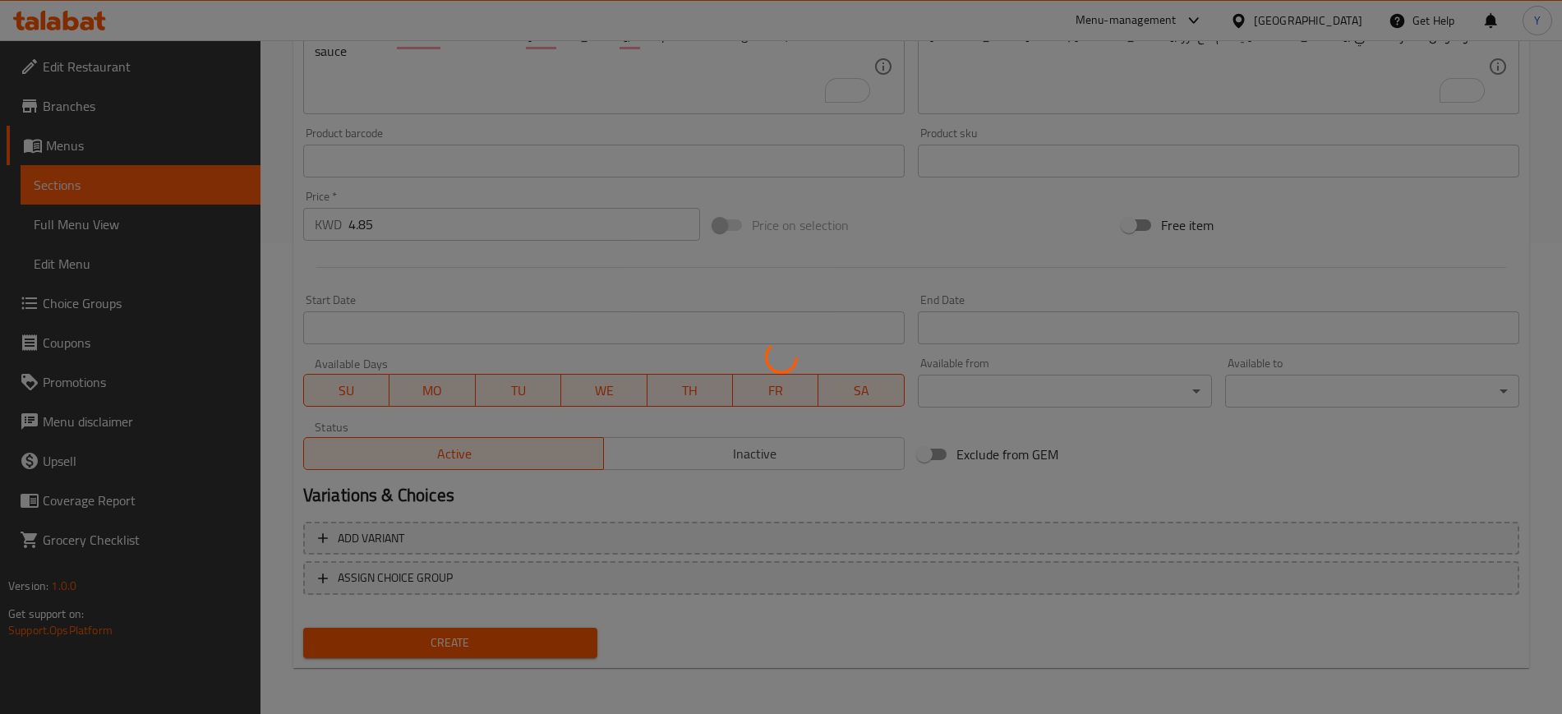
type input "0"
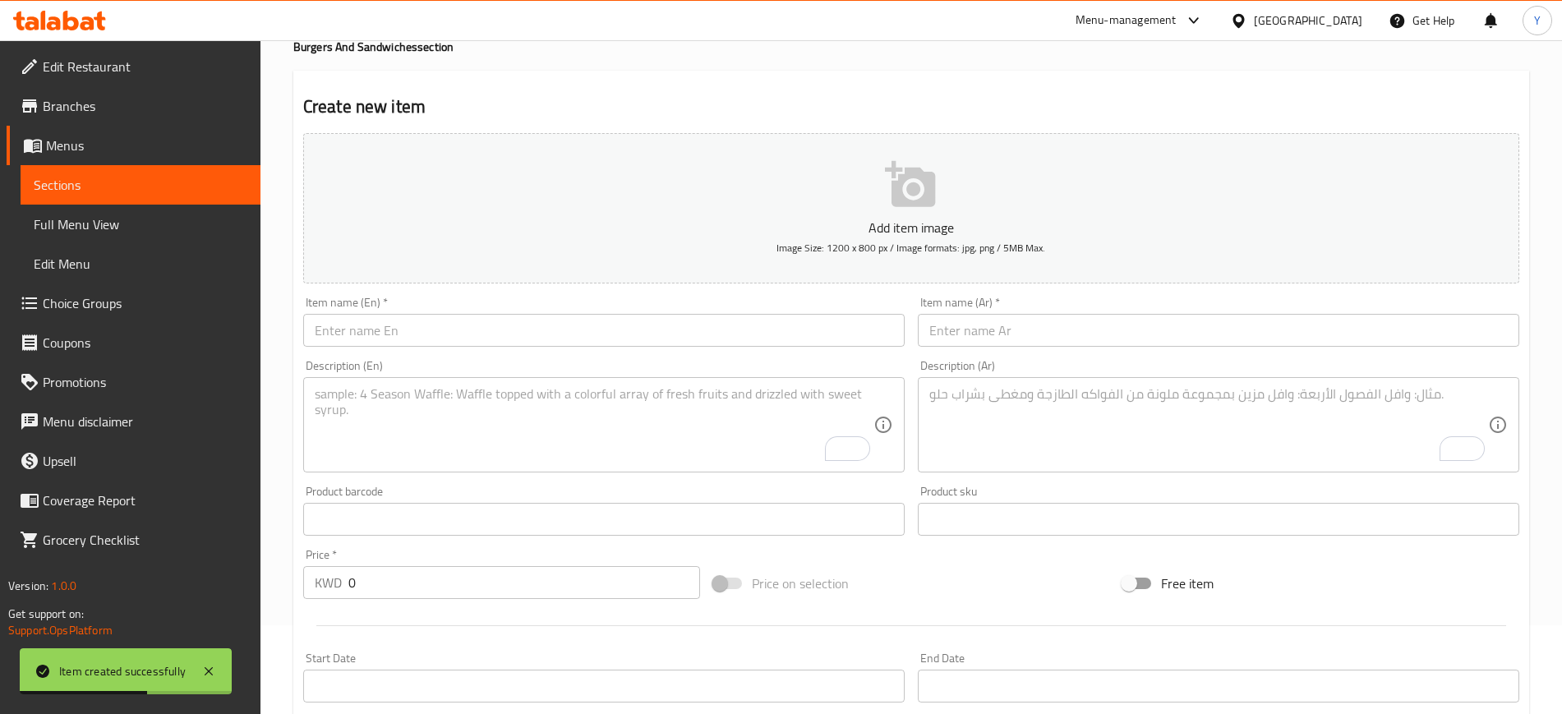
scroll to position [0, 0]
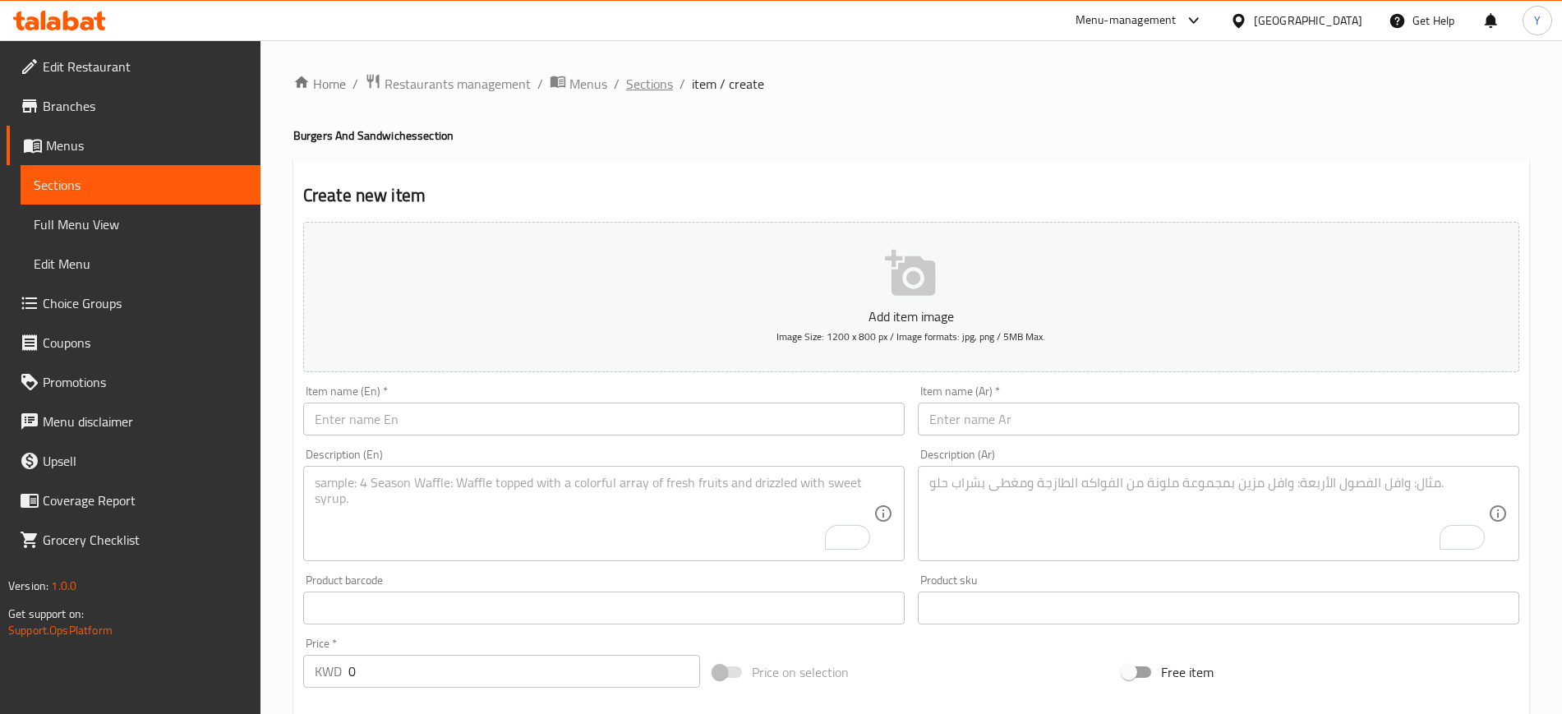
click at [653, 87] on span "Sections" at bounding box center [649, 84] width 47 height 20
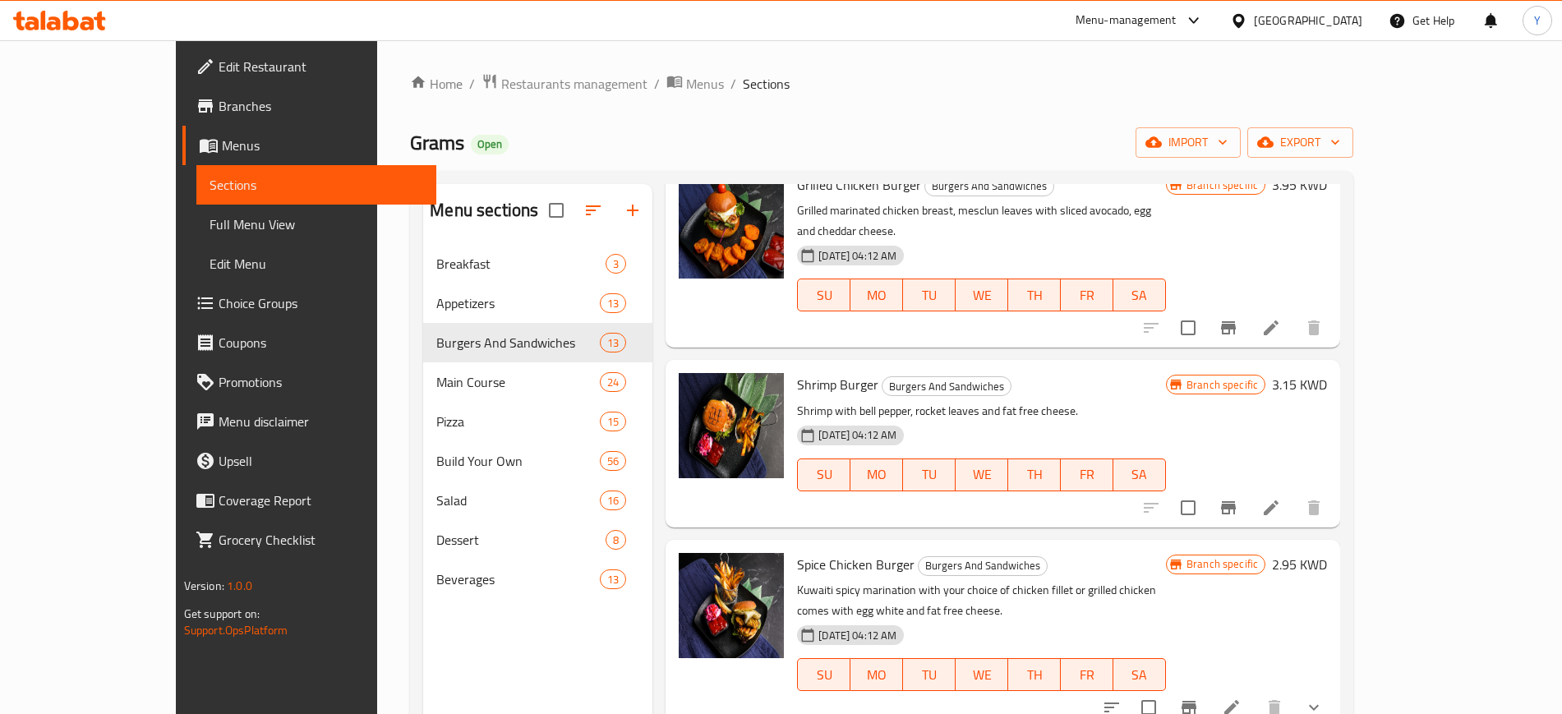
scroll to position [78, 0]
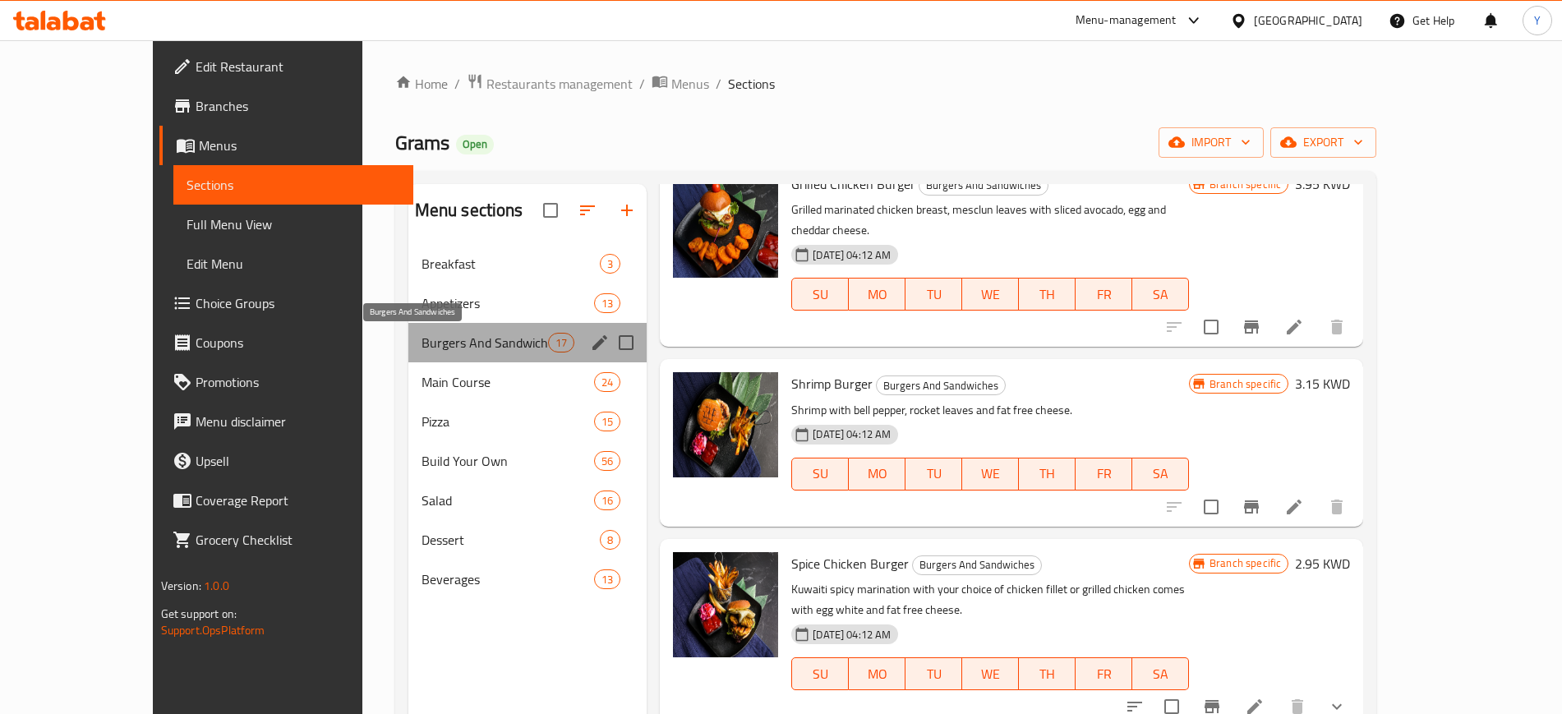
click at [450, 339] on span "Burgers And Sandwiches" at bounding box center [484, 343] width 127 height 20
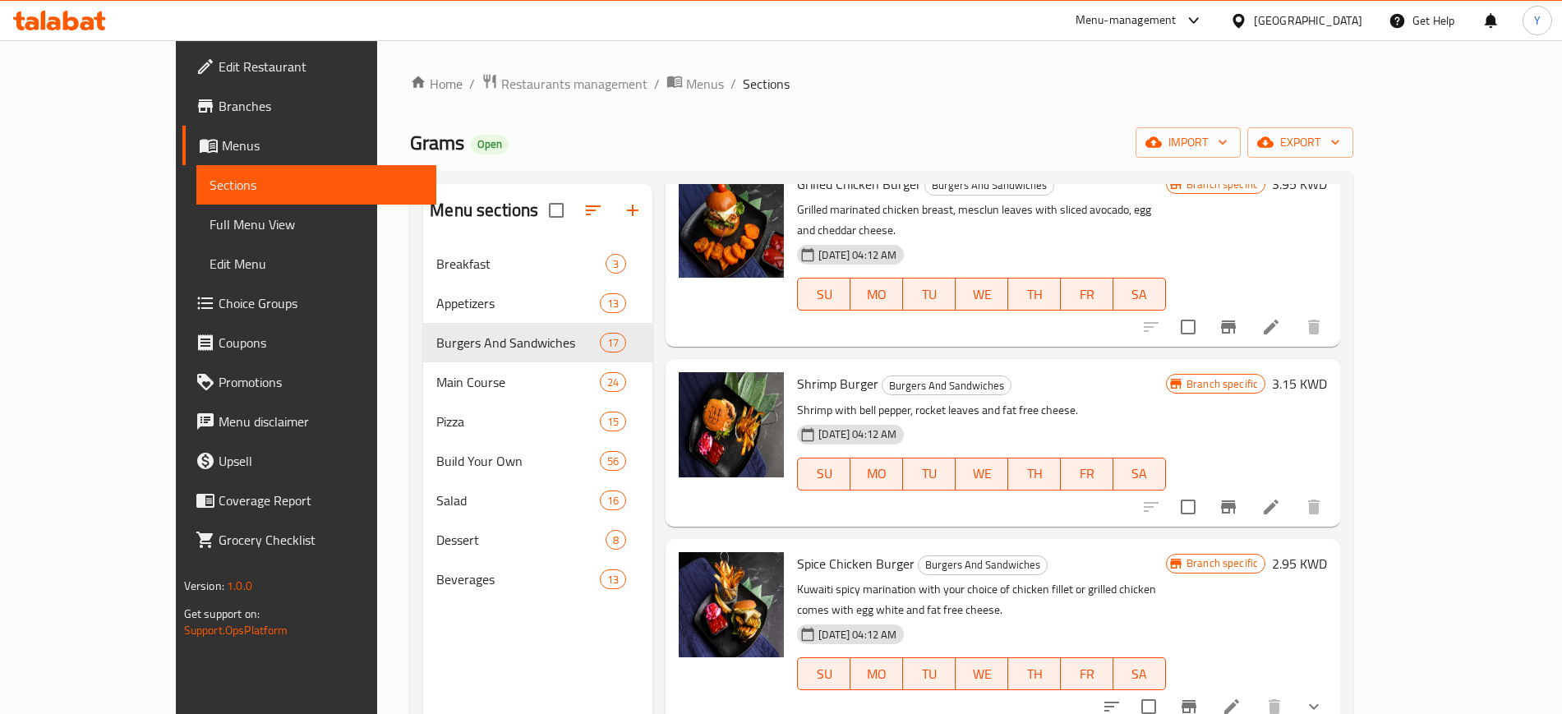
scroll to position [0, 0]
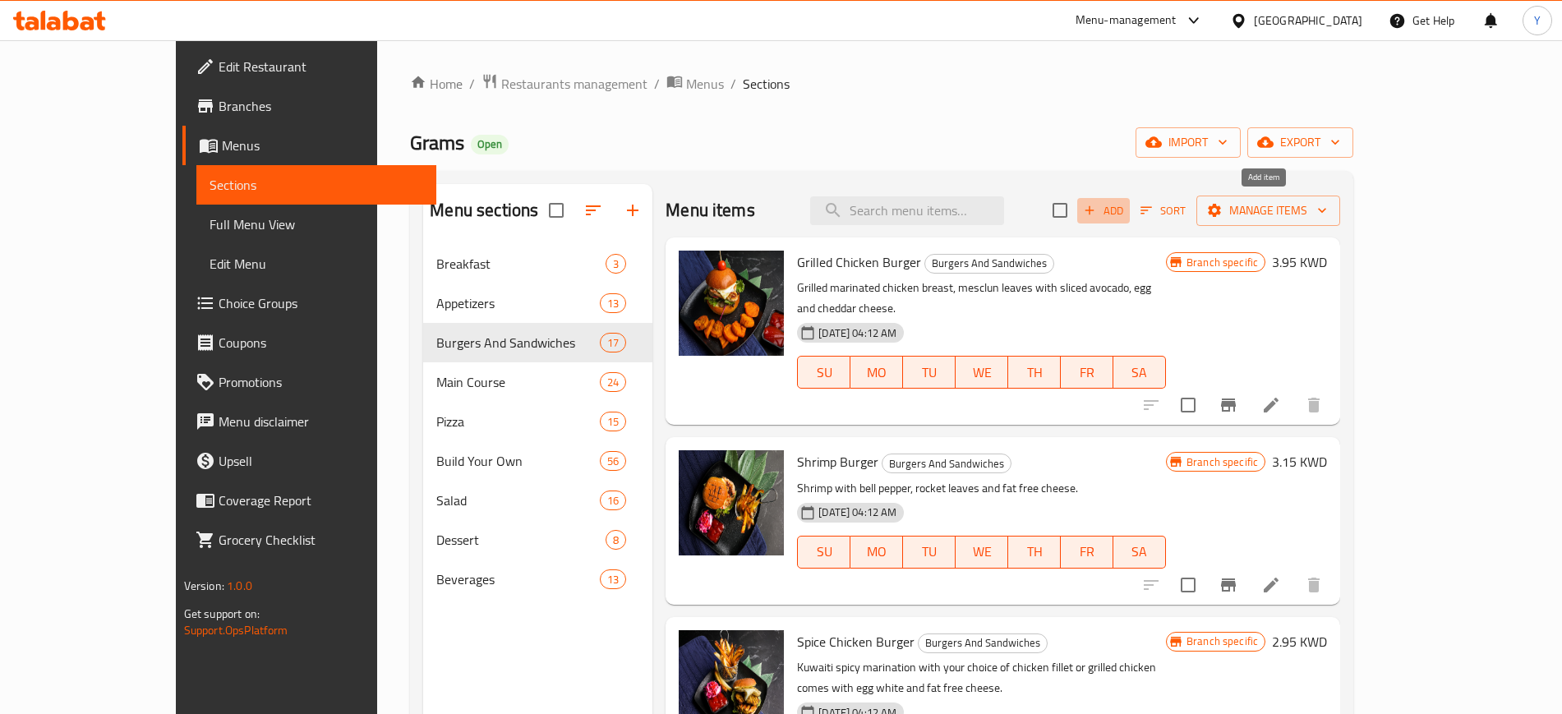
click at [1126, 210] on span "Add" at bounding box center [1103, 210] width 44 height 19
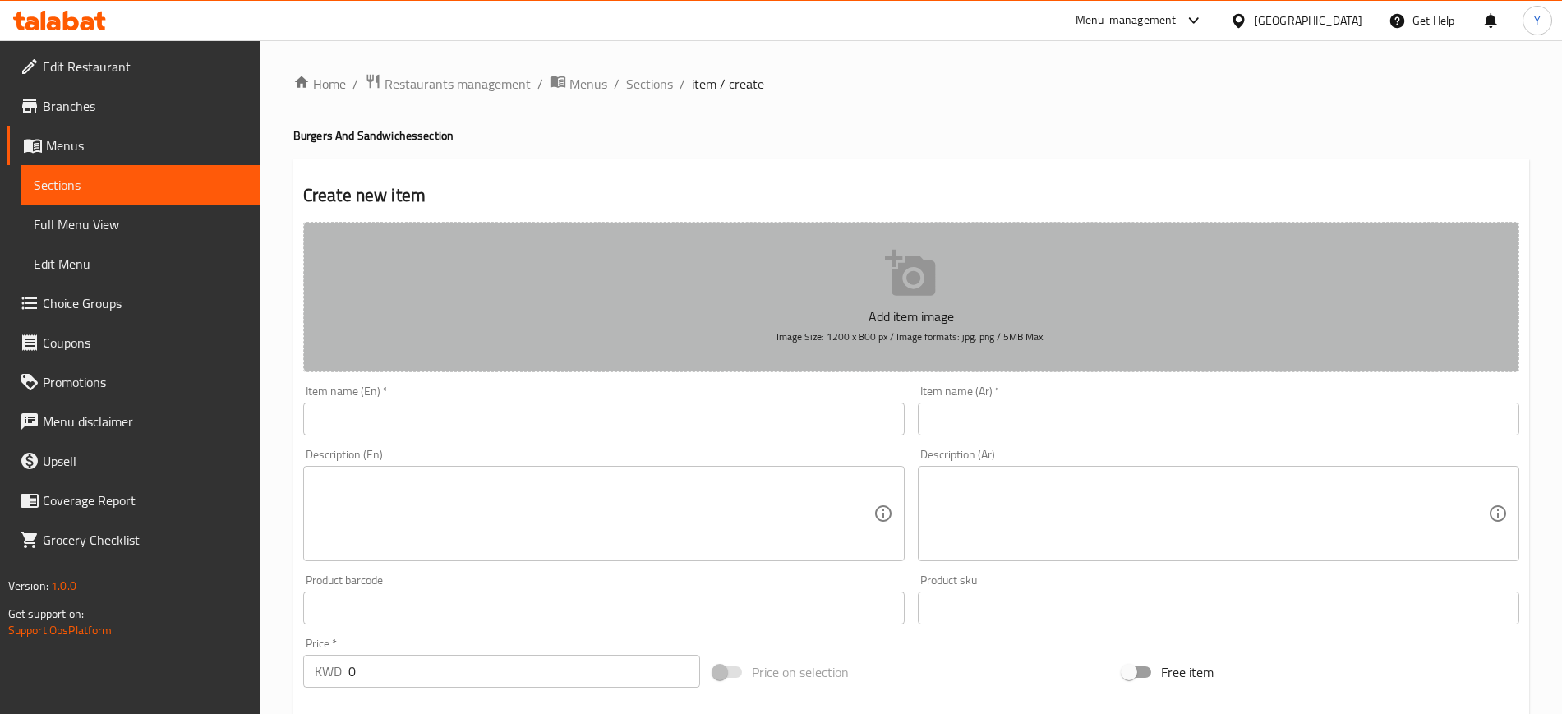
click at [803, 297] on button "Add item image Image Size: 1200 x 800 px / Image formats: jpg, png / 5MB Max." at bounding box center [911, 297] width 1216 height 150
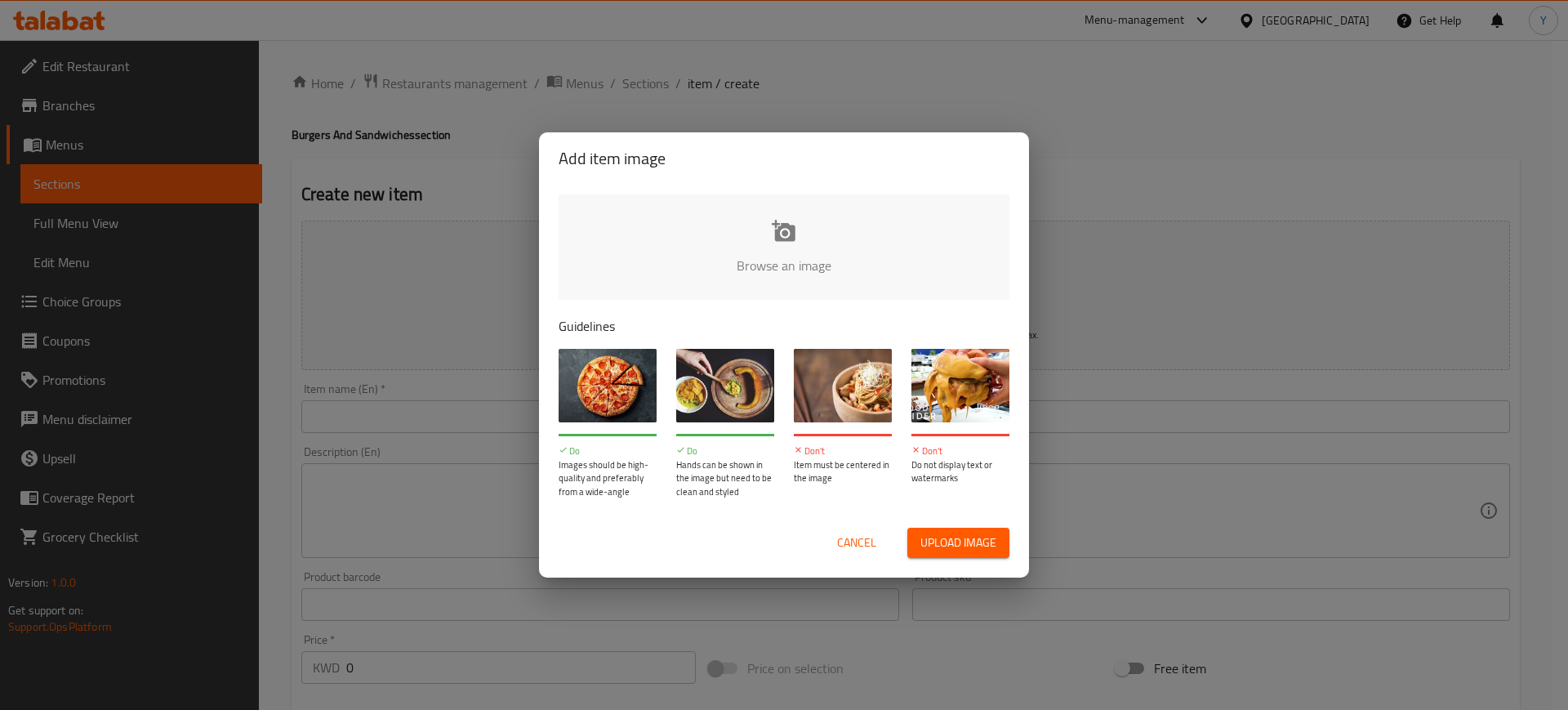
click at [737, 267] on input "file" at bounding box center [1336, 271] width 1555 height 153
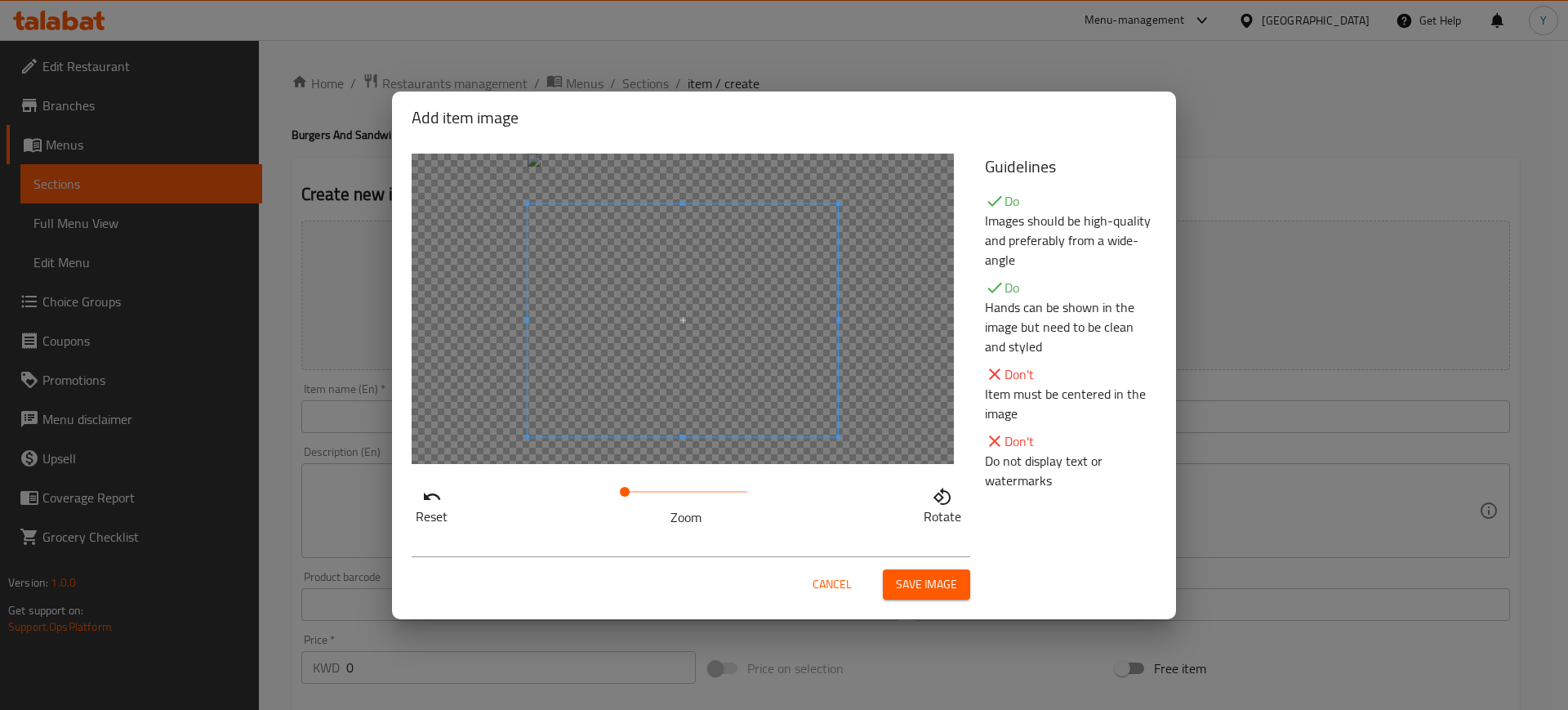
click at [727, 346] on span at bounding box center [683, 320] width 310 height 233
click at [915, 583] on span "Save image" at bounding box center [927, 585] width 62 height 21
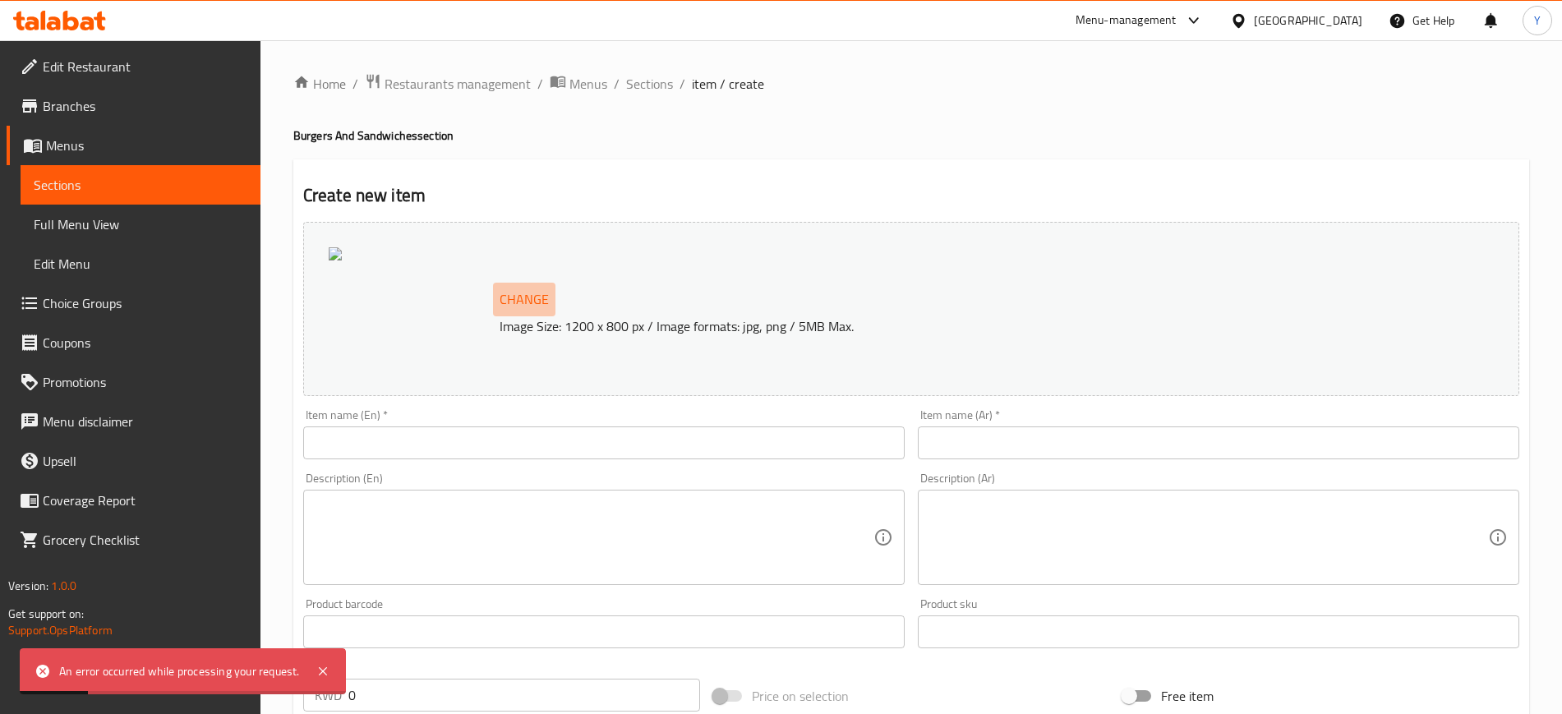
click at [521, 295] on span "Change" at bounding box center [524, 300] width 49 height 24
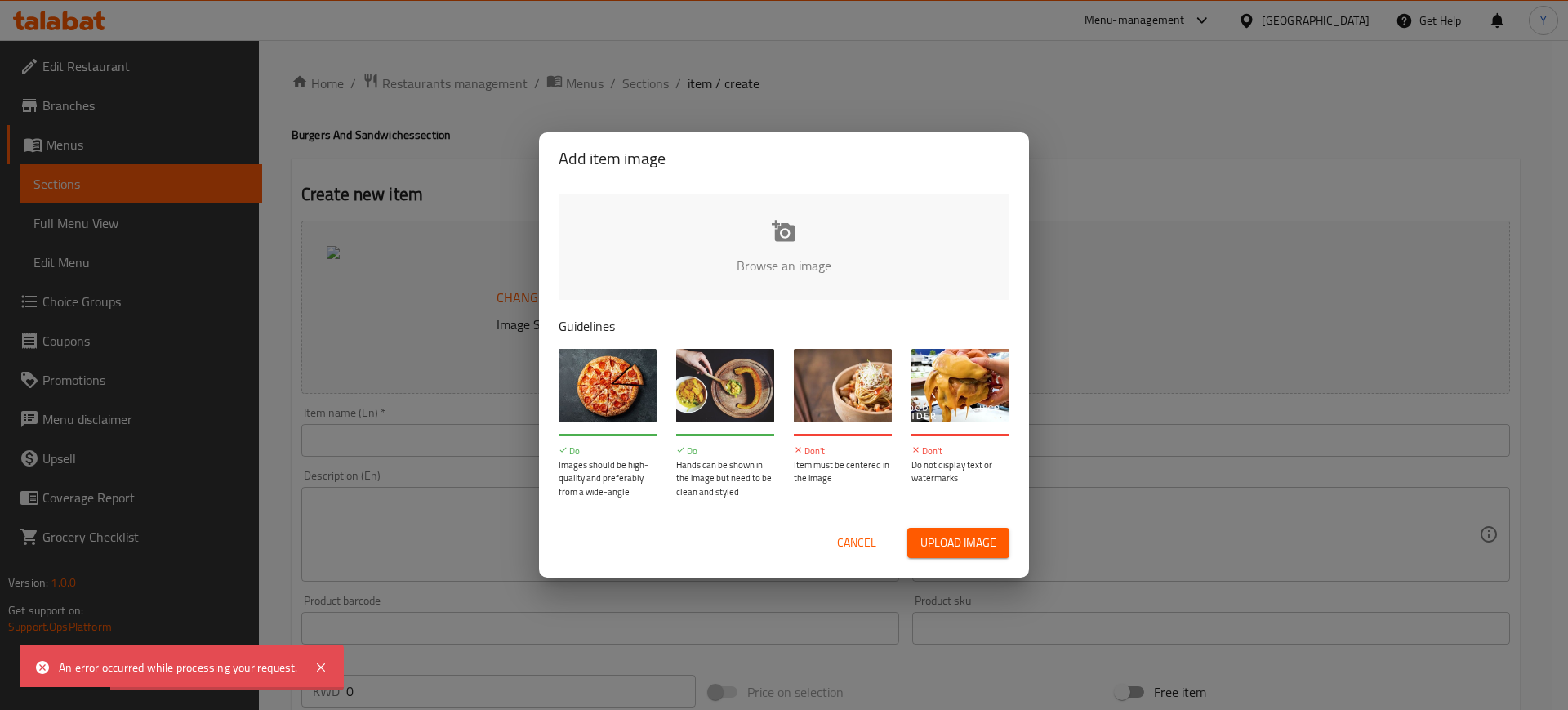
click at [704, 267] on input "file" at bounding box center [1336, 271] width 1555 height 153
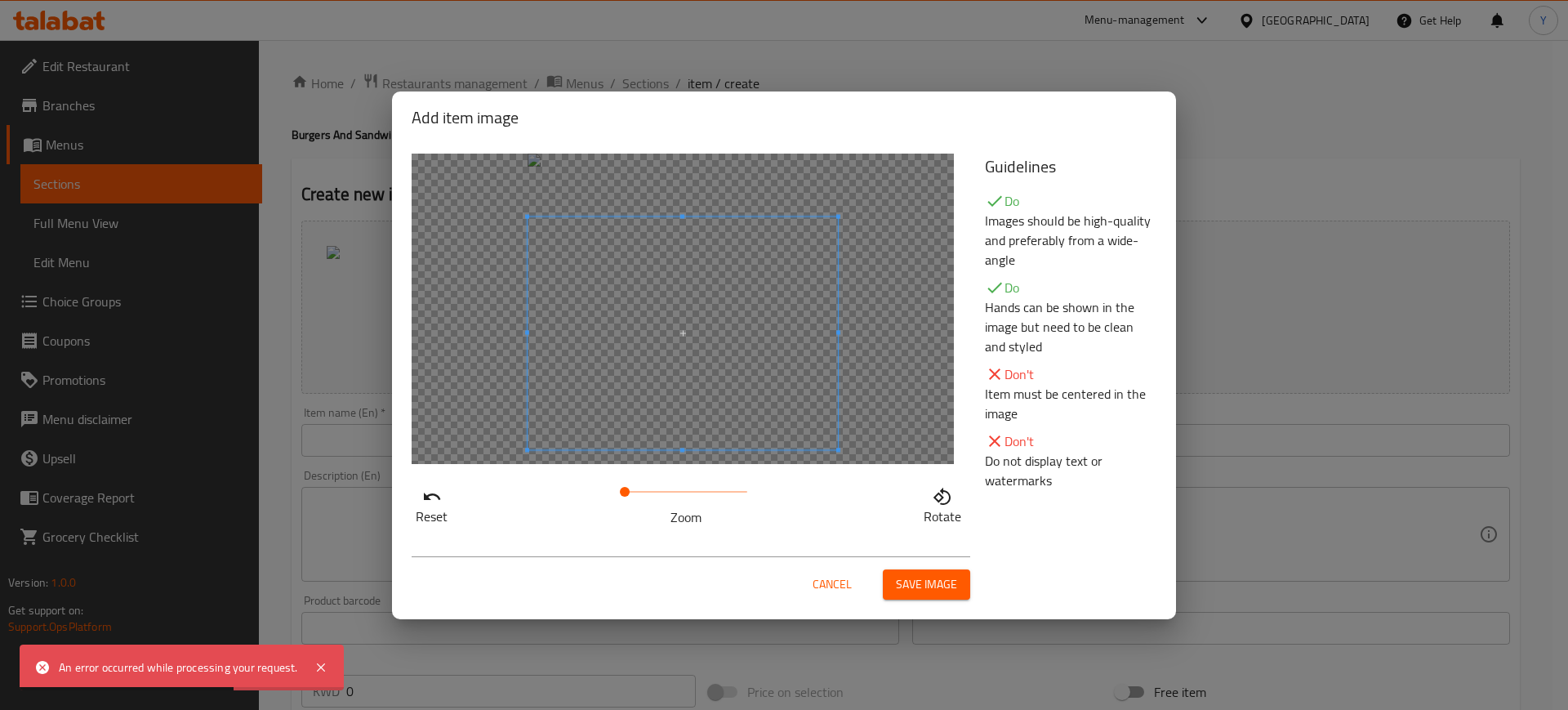
click at [803, 330] on span at bounding box center [683, 333] width 310 height 233
click at [945, 582] on span "Save image" at bounding box center [927, 585] width 62 height 21
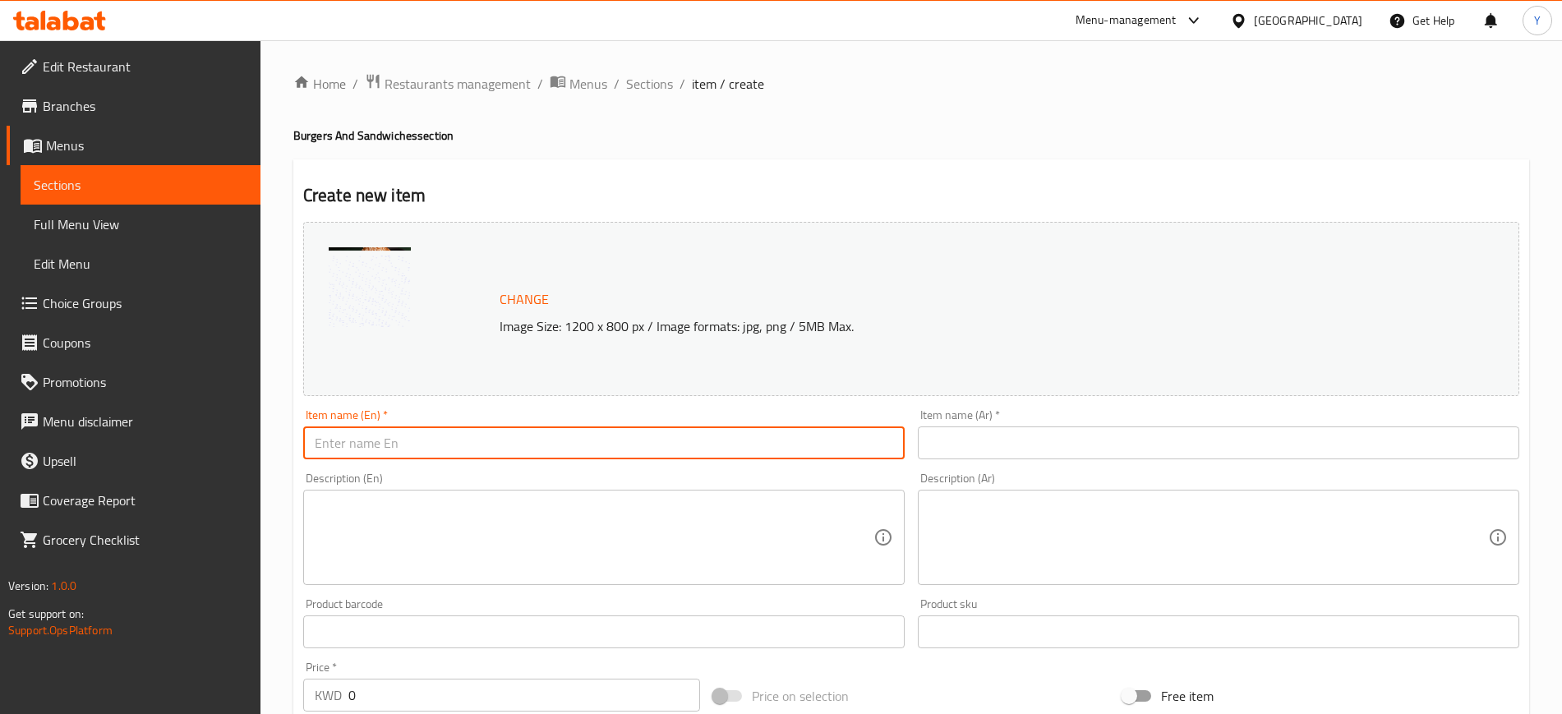
click at [551, 447] on input "text" at bounding box center [603, 442] width 601 height 33
paste input "Grilled Chicken Burger"
type input "Grilled Chicken Burger"
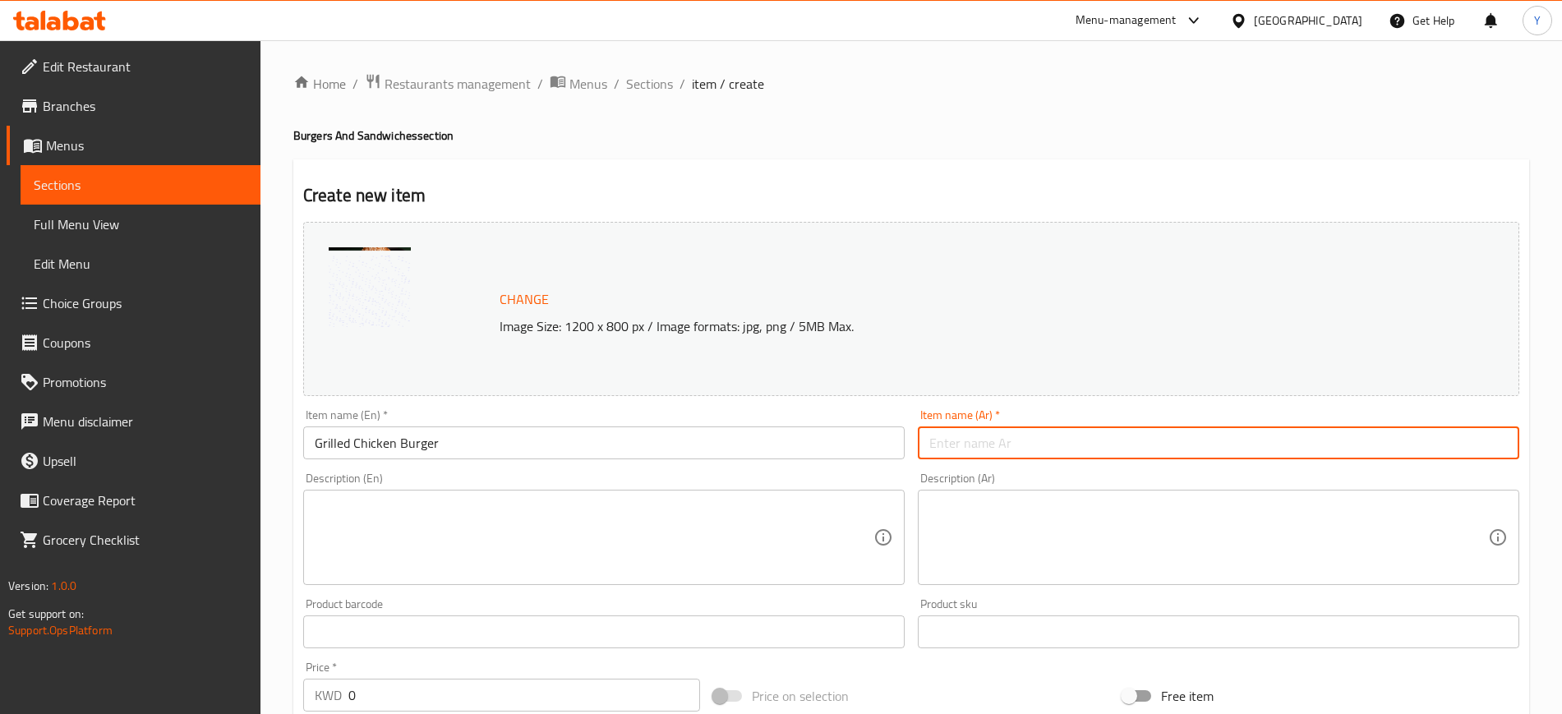
paste input "برجر دجاج مشوي"
type input "برجر دجاج مشوي"
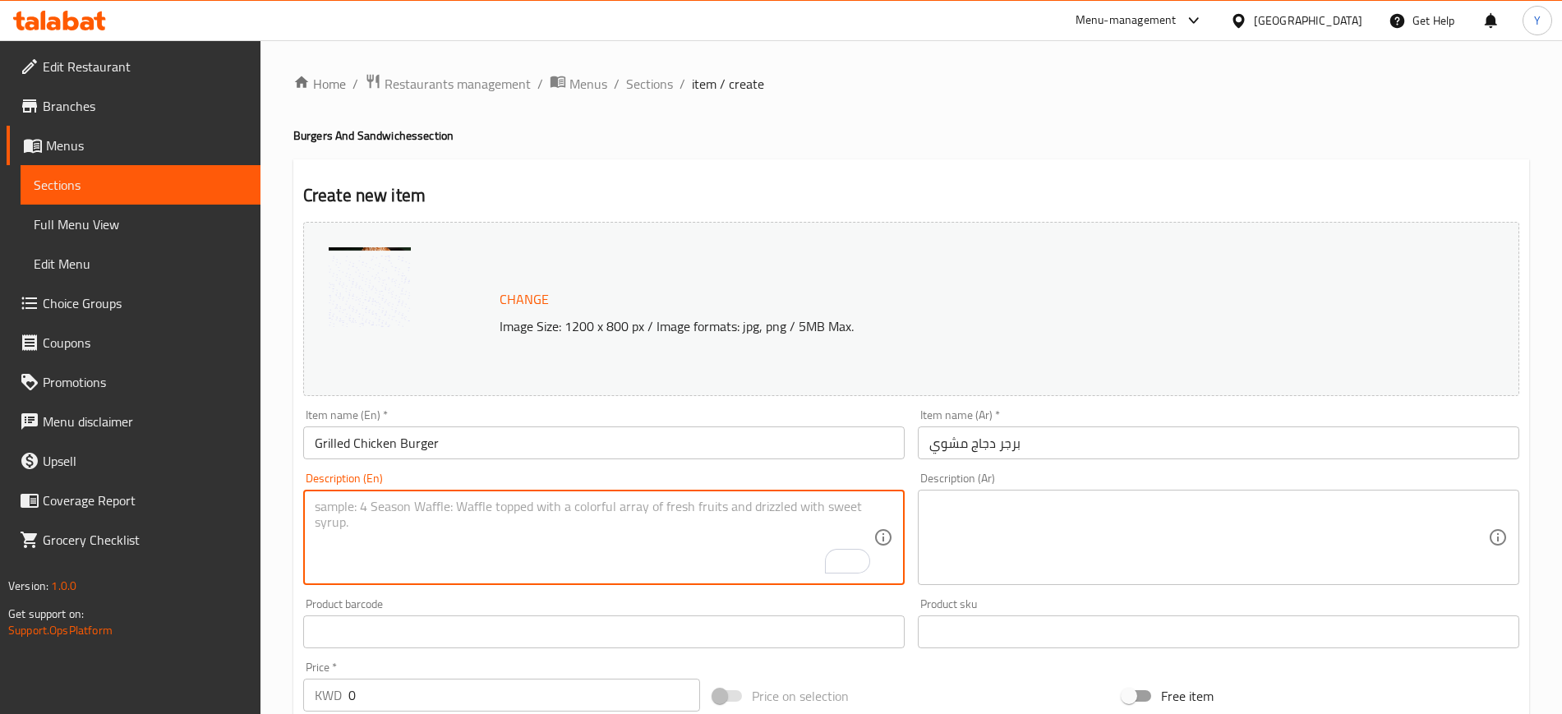
paste textarea "Grilled Chicken Burger, Caramelized onions, lettuce, and [PERSON_NAME] cheese w…"
type textarea "Grilled Chicken Burger, Caramelized onions, lettuce, and [PERSON_NAME] cheese w…"
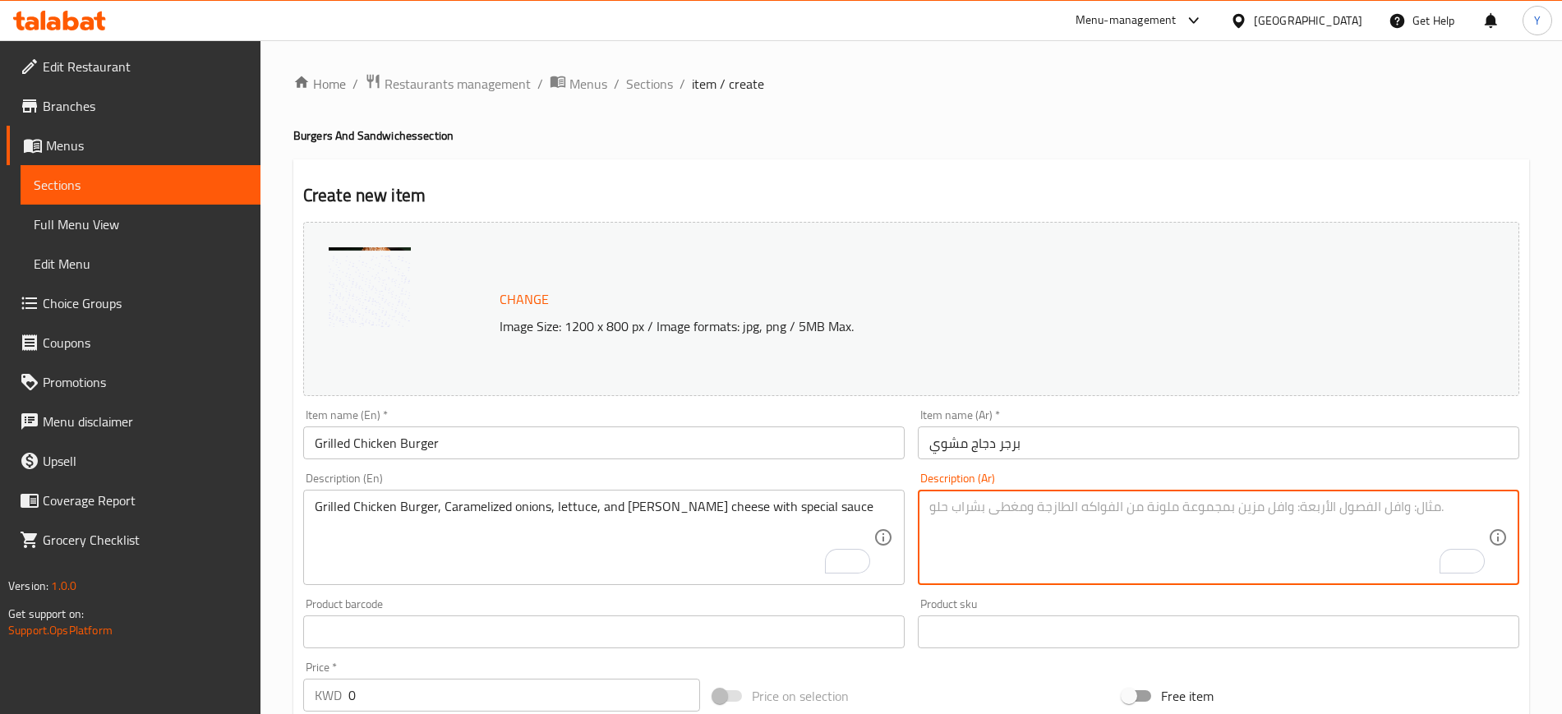
paste textarea "برغر دجاج مشوي مع بصل [PERSON_NAME]، خس، وجبنة [PERSON_NAME]، يقدم مع صلصة خاصة."
type textarea "برغر دجاج مشوي مع بصل [PERSON_NAME]، خس، وجبنة [PERSON_NAME]، يقدم مع صلصة خاصة."
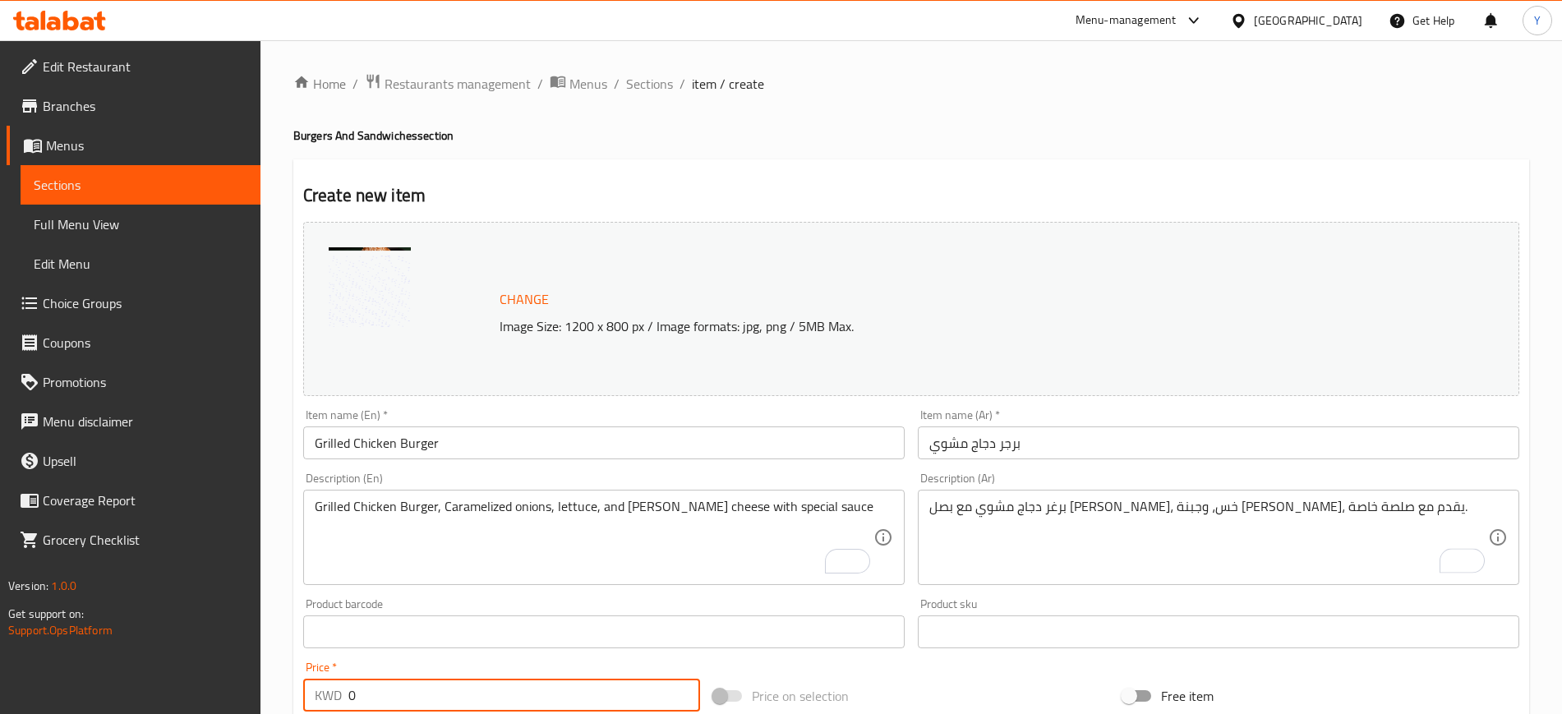
paste input "2.75"
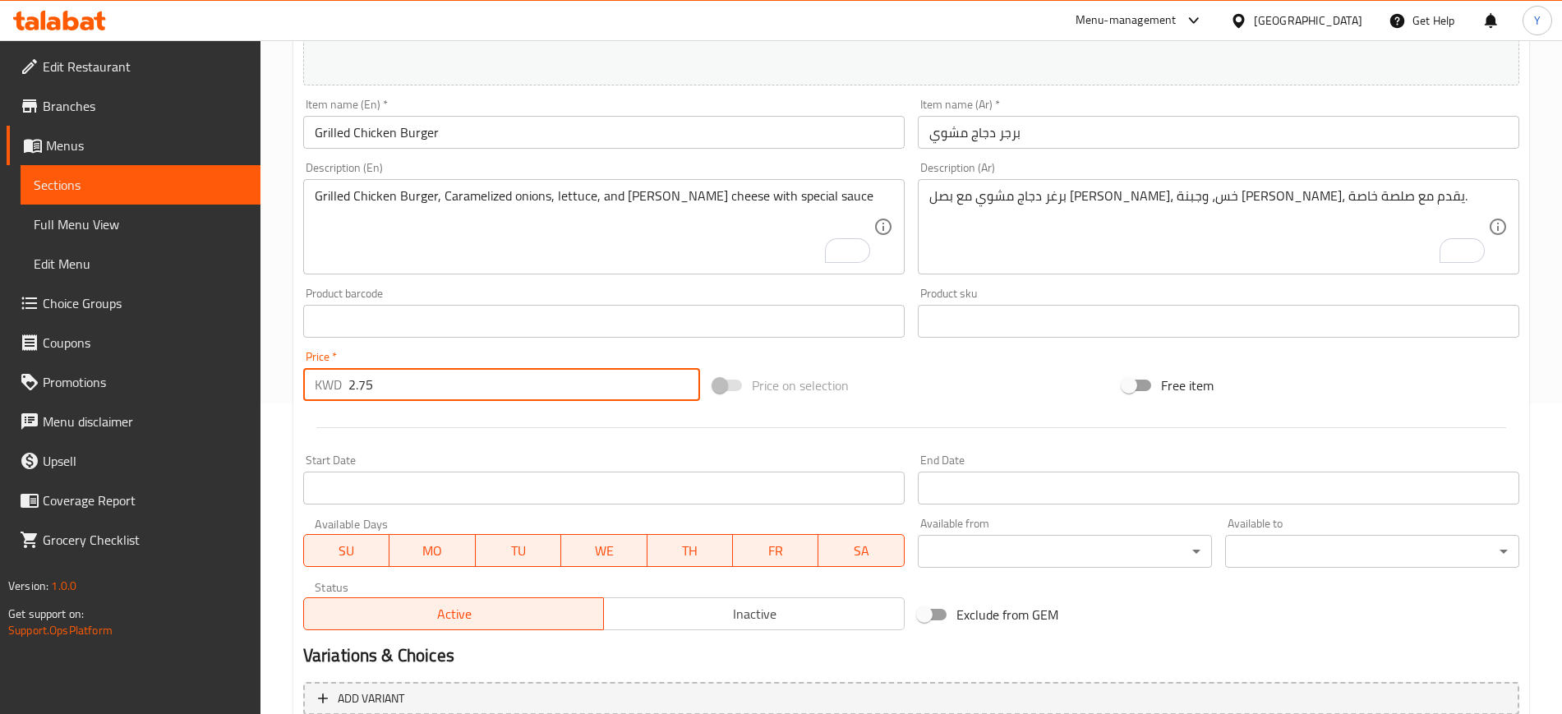
scroll to position [471, 0]
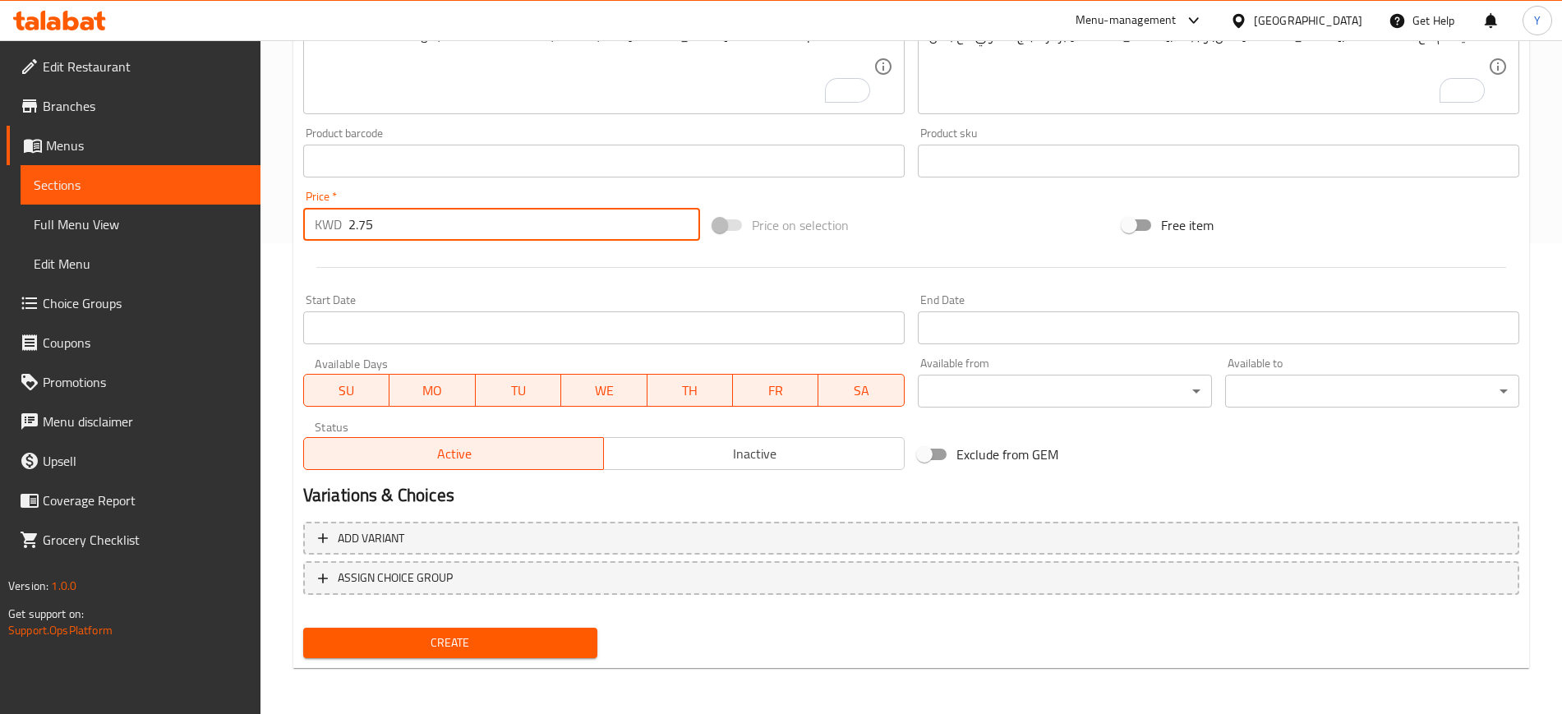
type input "2.75"
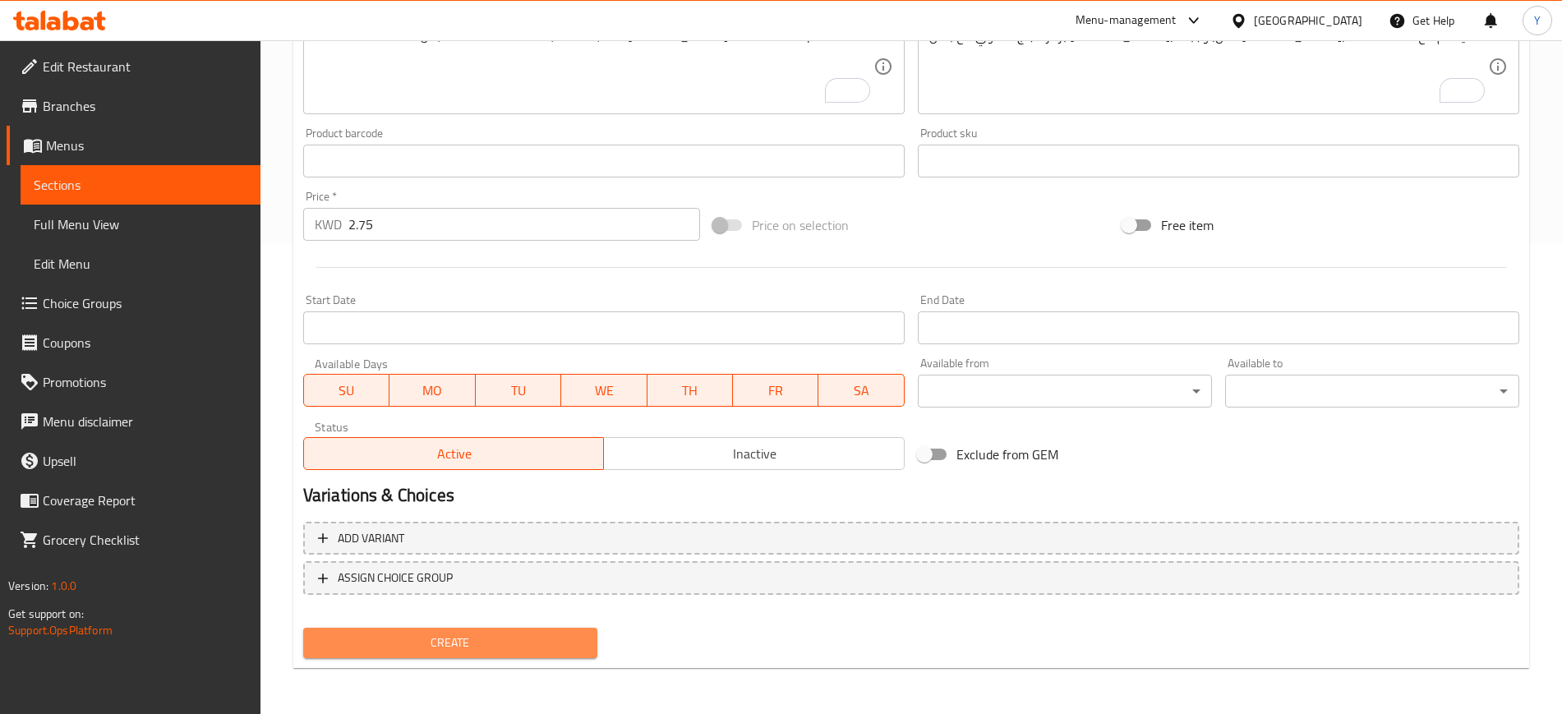
click at [417, 630] on button "Create" at bounding box center [450, 643] width 294 height 30
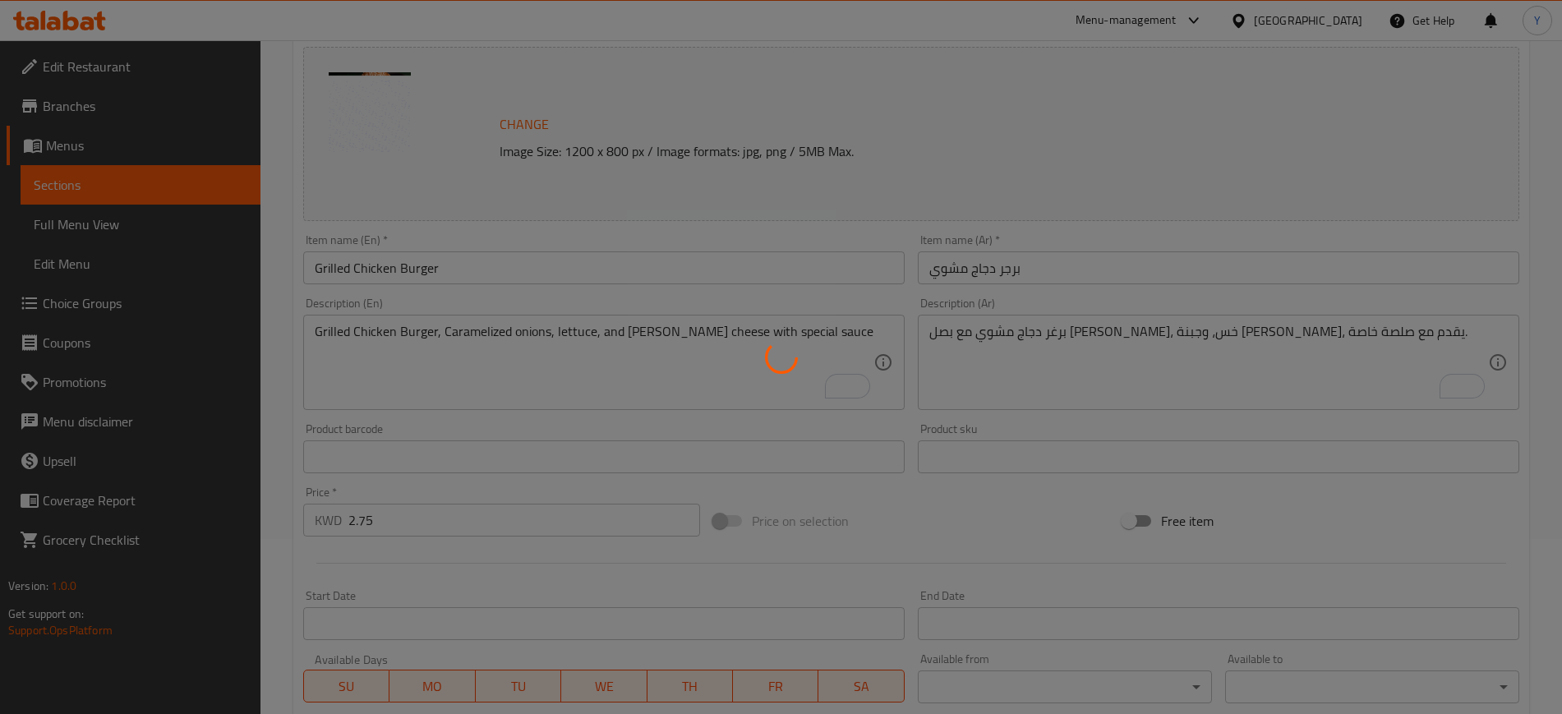
type input "0"
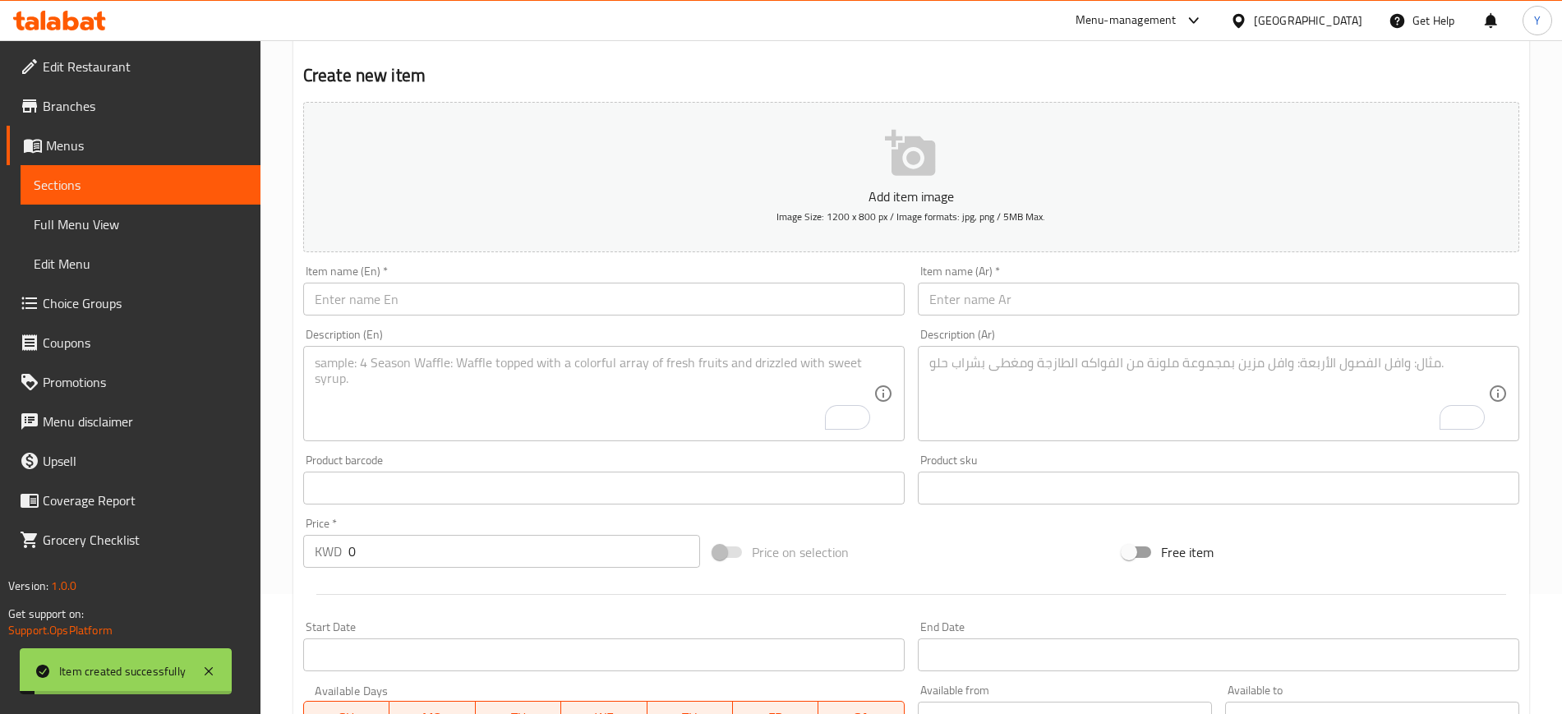
scroll to position [0, 0]
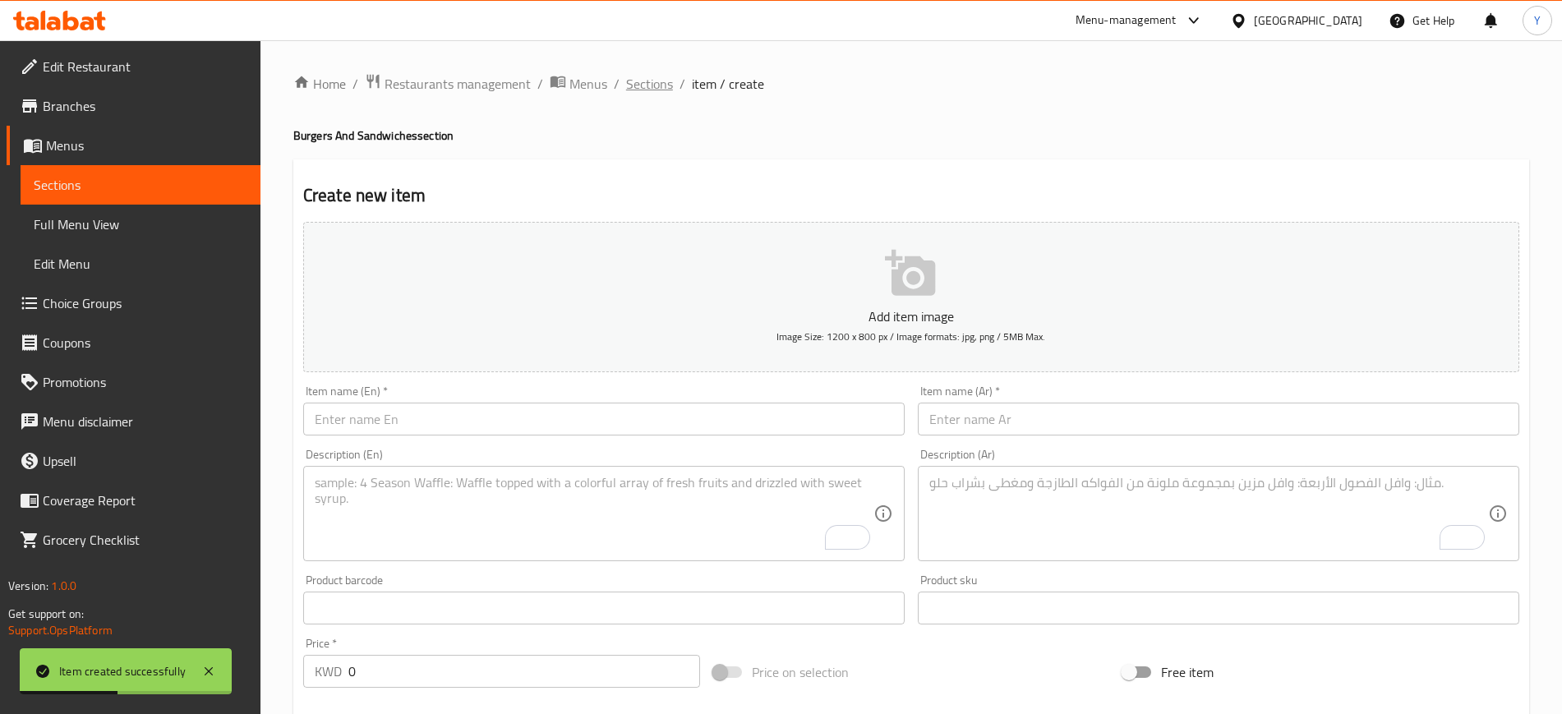
click at [646, 85] on span "Sections" at bounding box center [649, 84] width 47 height 20
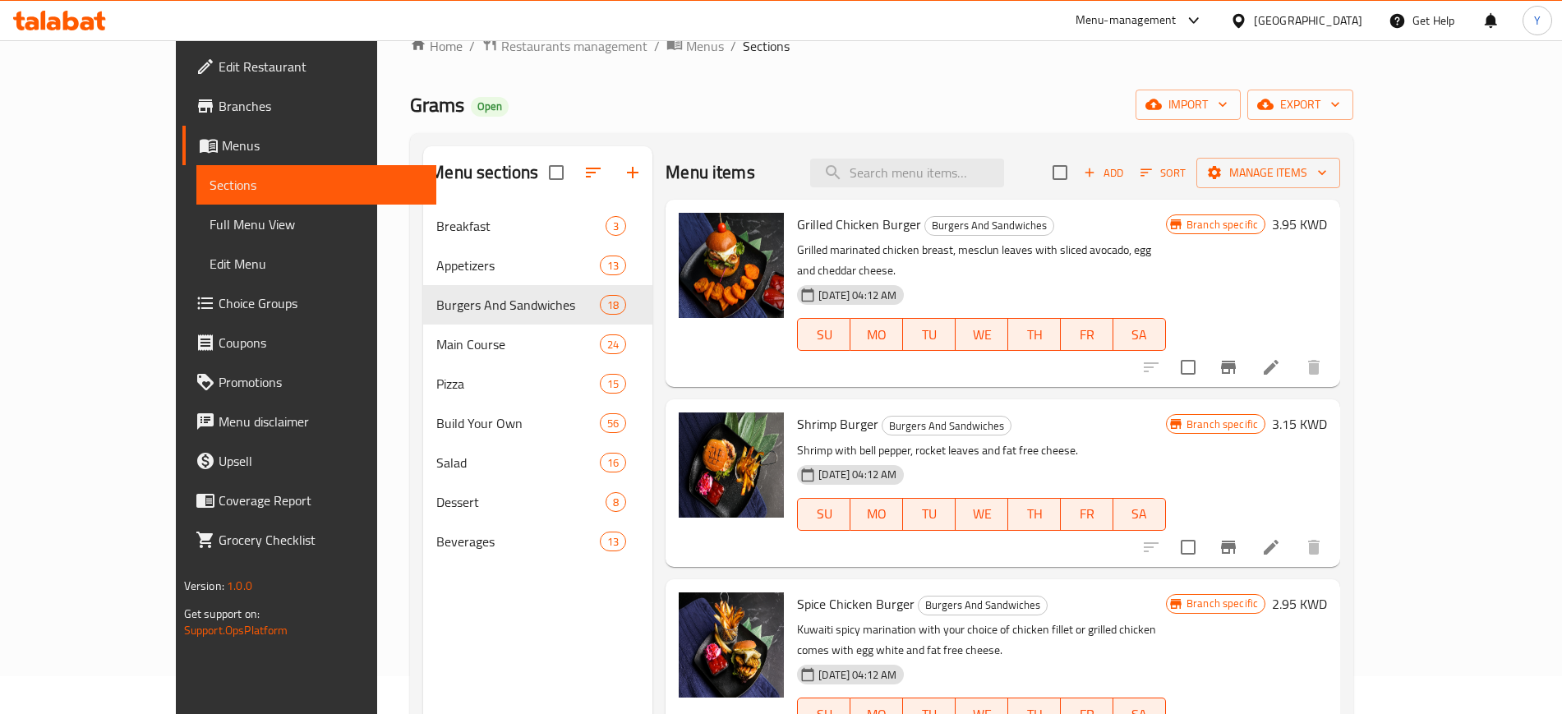
scroll to position [29, 0]
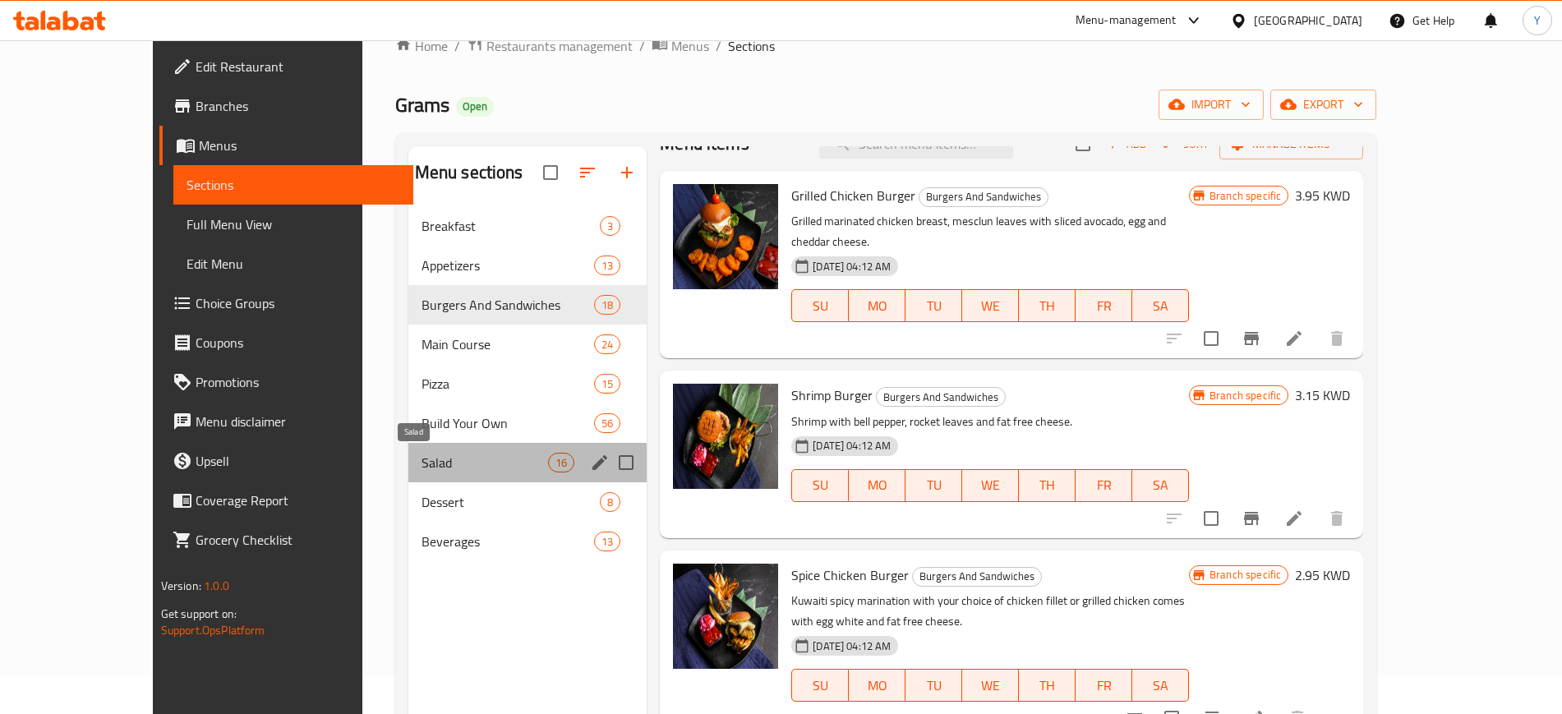
click at [429, 467] on span "Salad" at bounding box center [484, 463] width 127 height 20
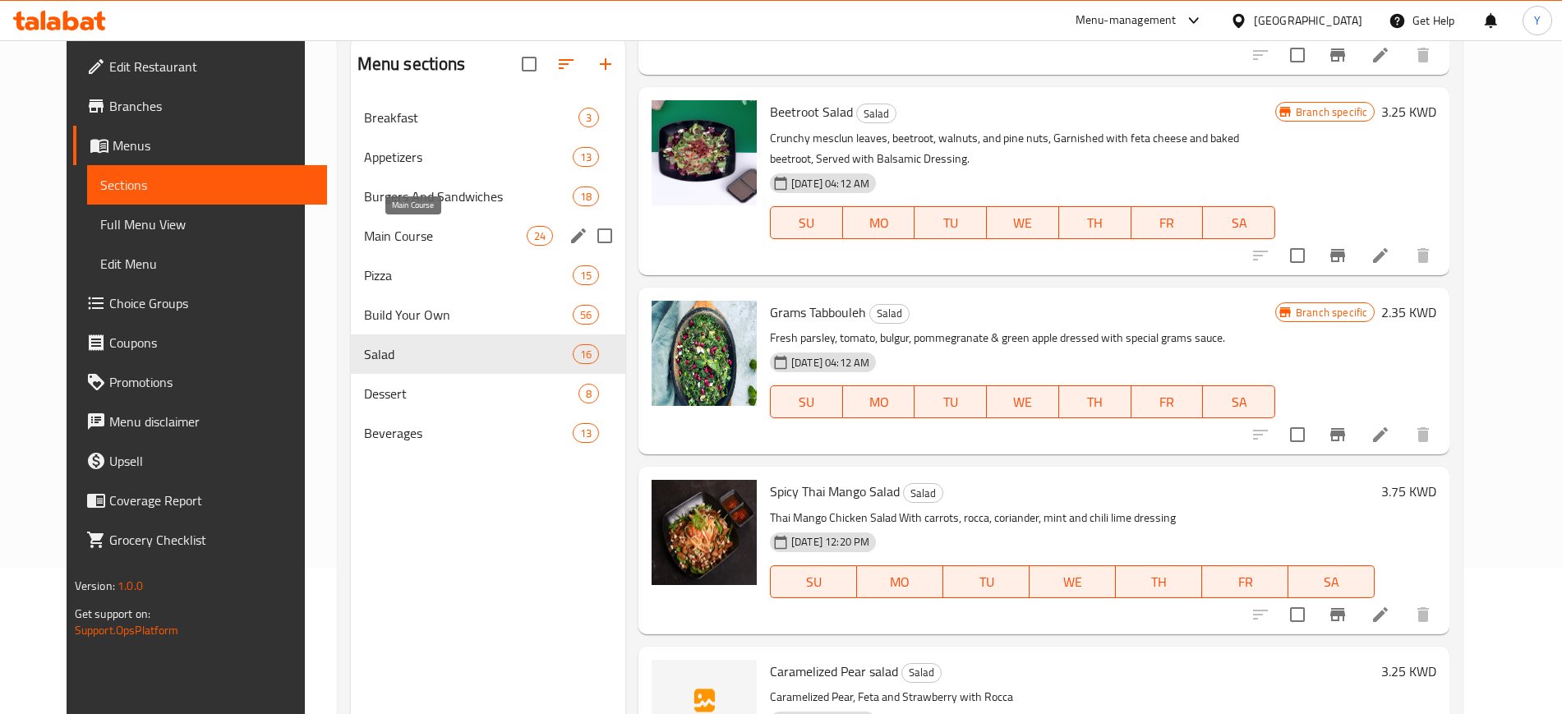
scroll to position [143, 0]
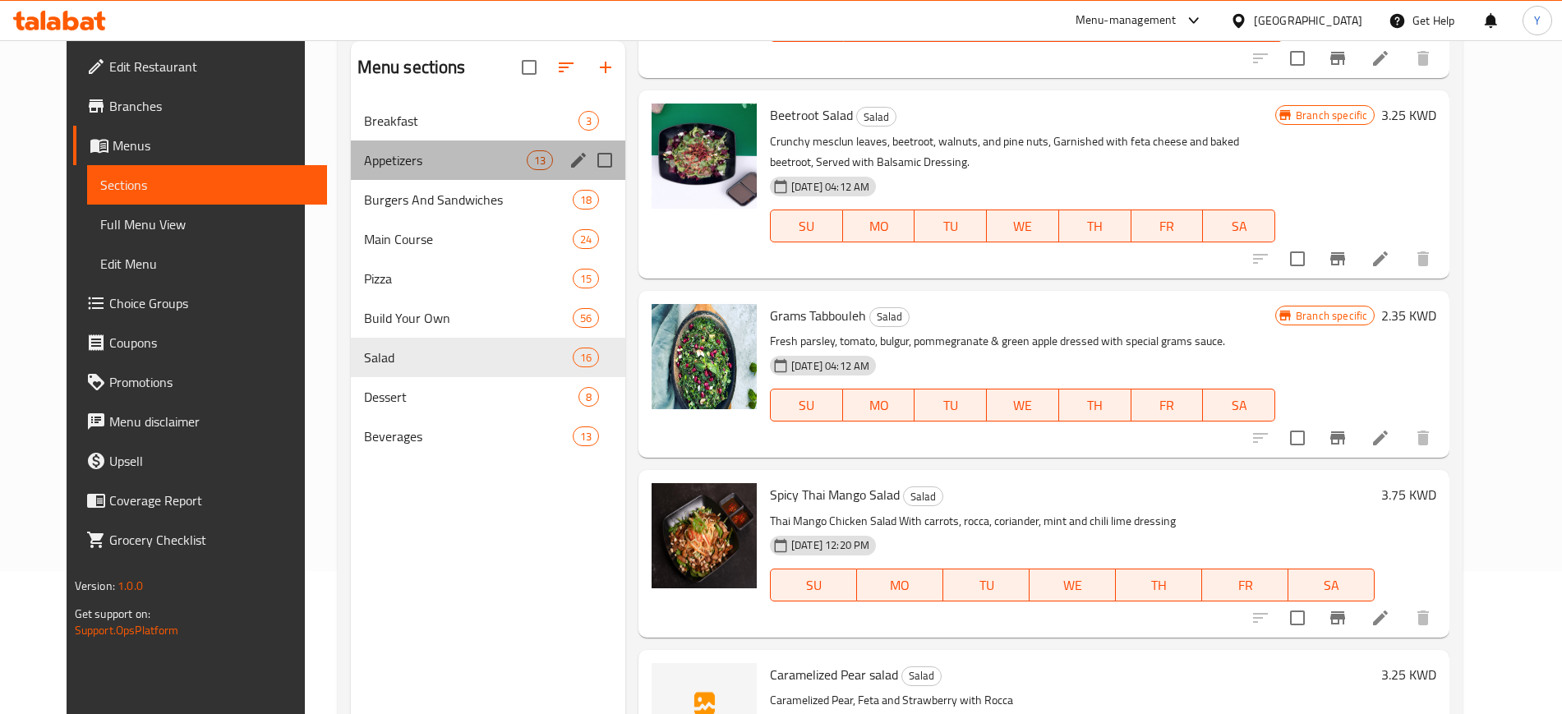
click at [364, 173] on div "Appetizers 13" at bounding box center [488, 159] width 274 height 39
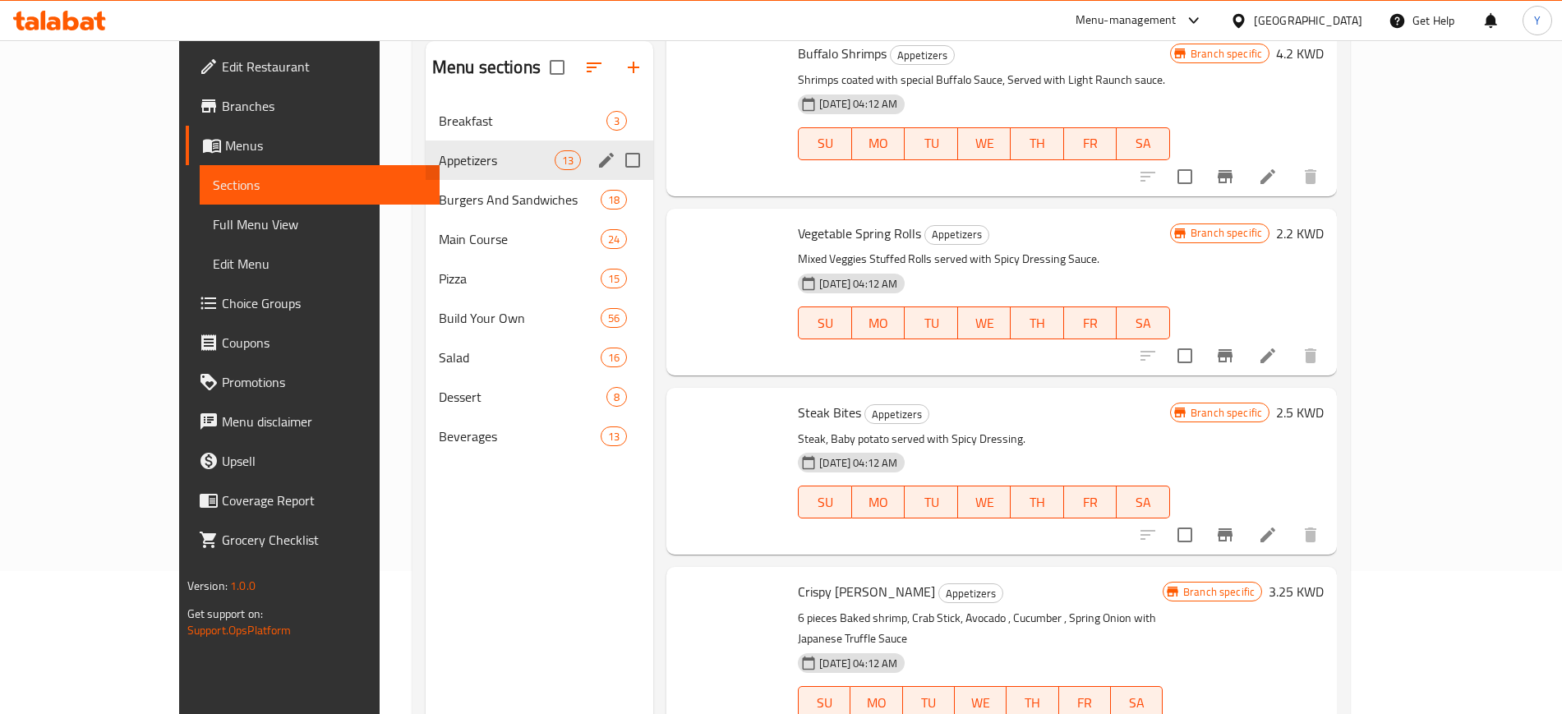
scroll to position [1660, 0]
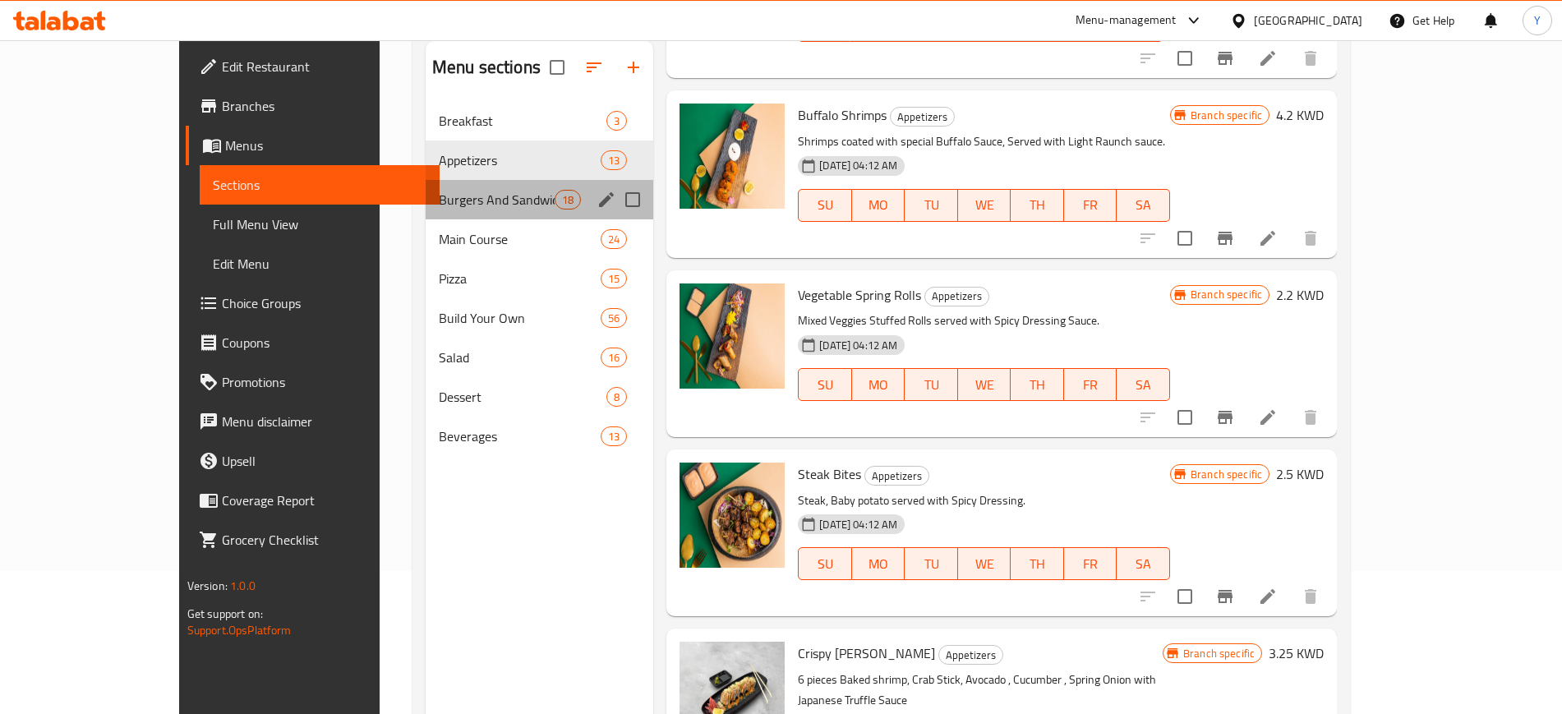
click at [426, 210] on div "Burgers And Sandwiches 18" at bounding box center [540, 199] width 228 height 39
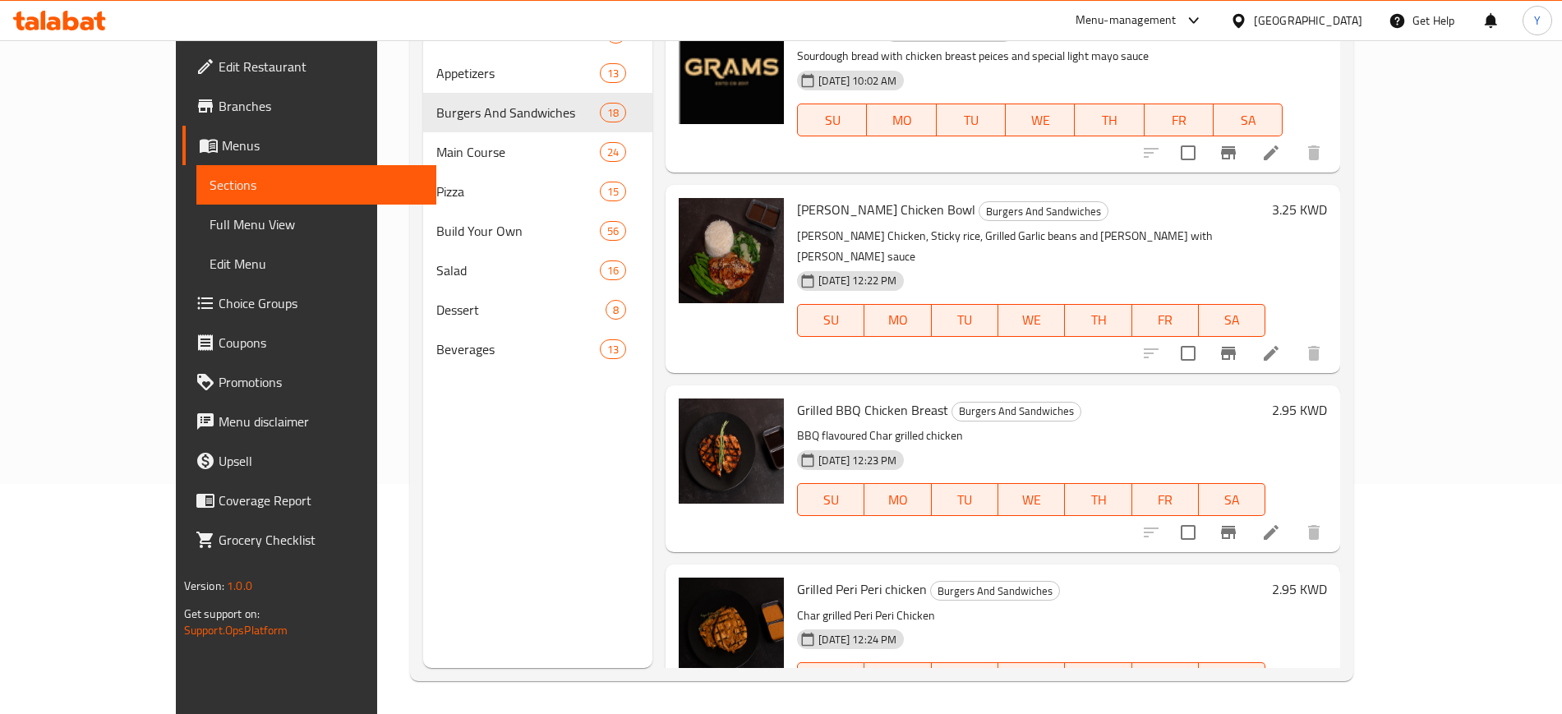
scroll to position [2204, 0]
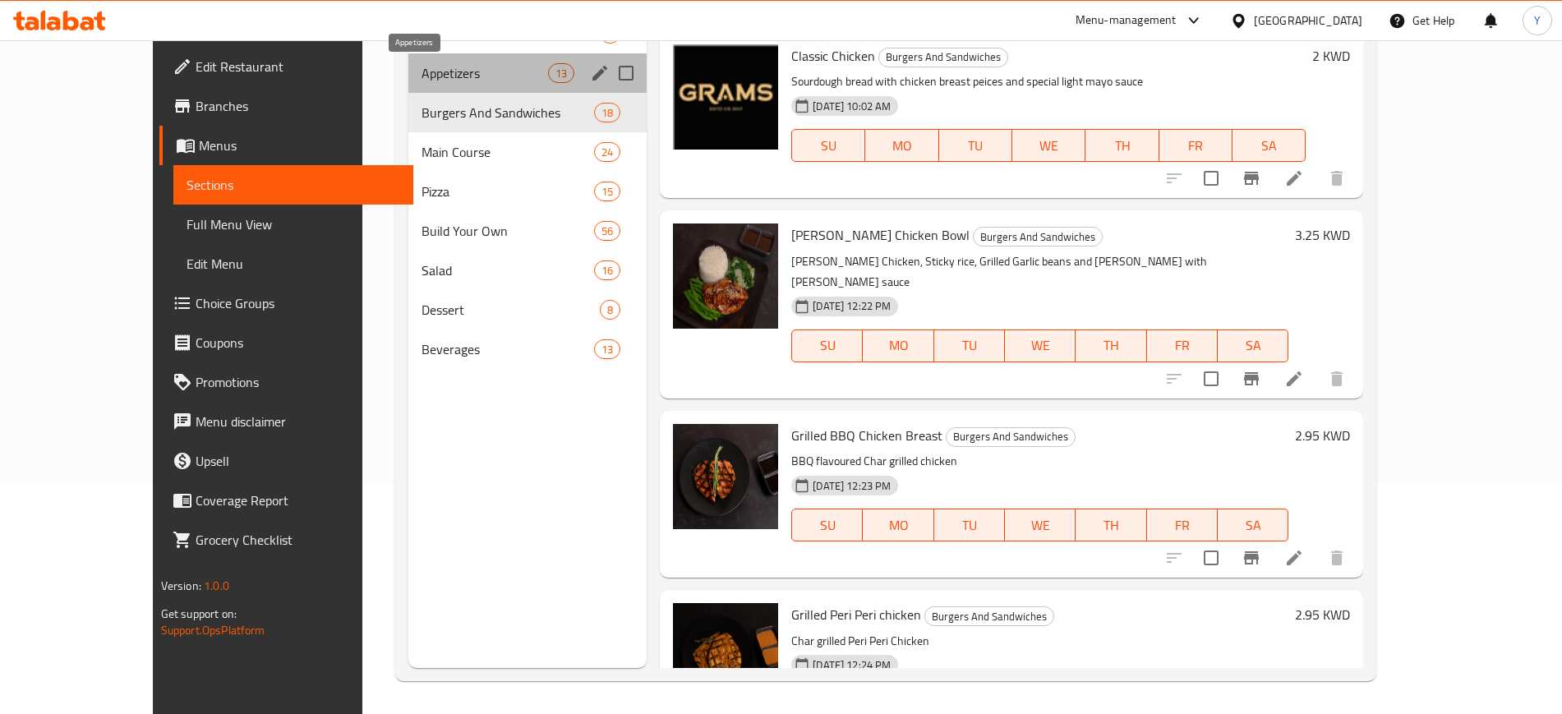
click at [421, 67] on span "Appetizers" at bounding box center [484, 73] width 127 height 20
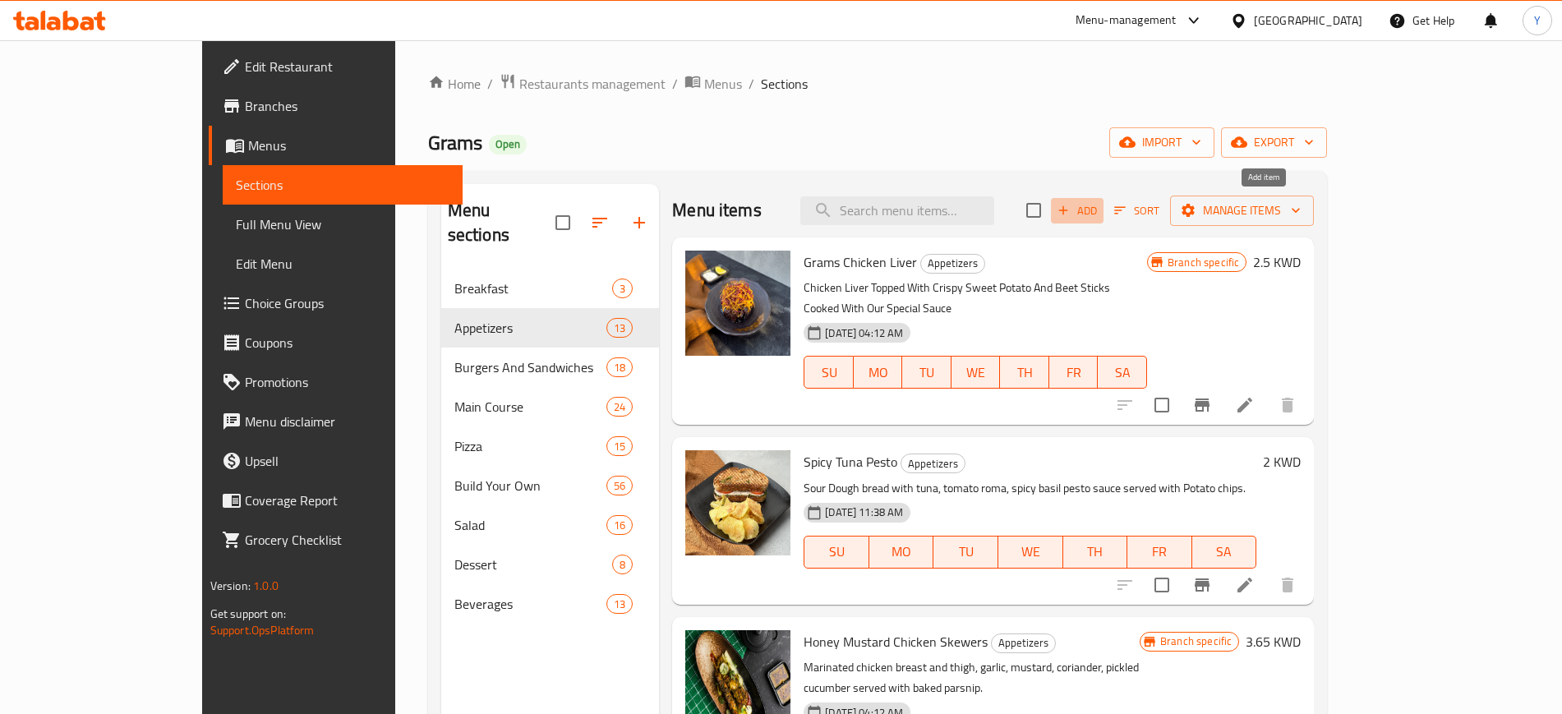
click at [1071, 209] on icon "button" at bounding box center [1063, 210] width 15 height 15
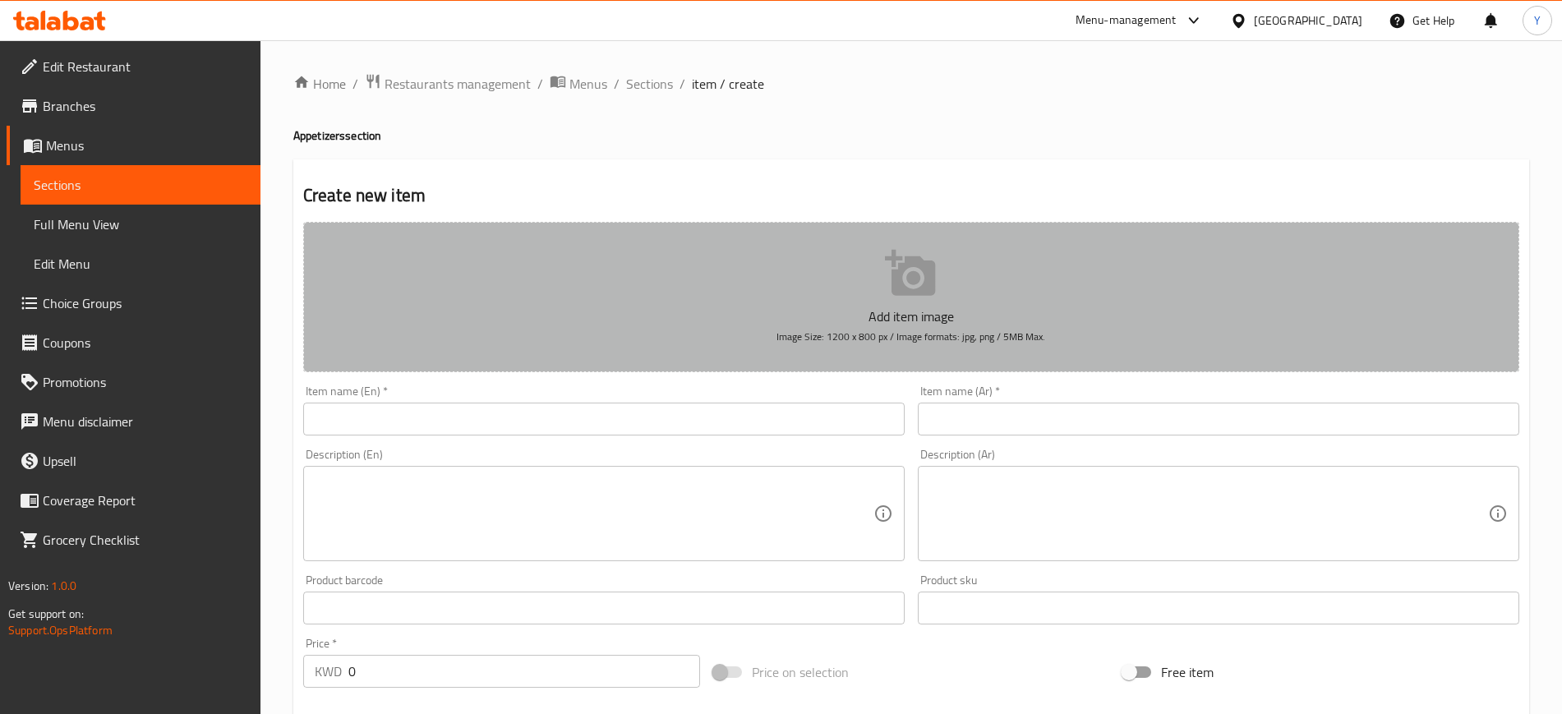
click at [836, 270] on button "Add item image Image Size: 1200 x 800 px / Image formats: jpg, png / 5MB Max." at bounding box center [911, 297] width 1216 height 150
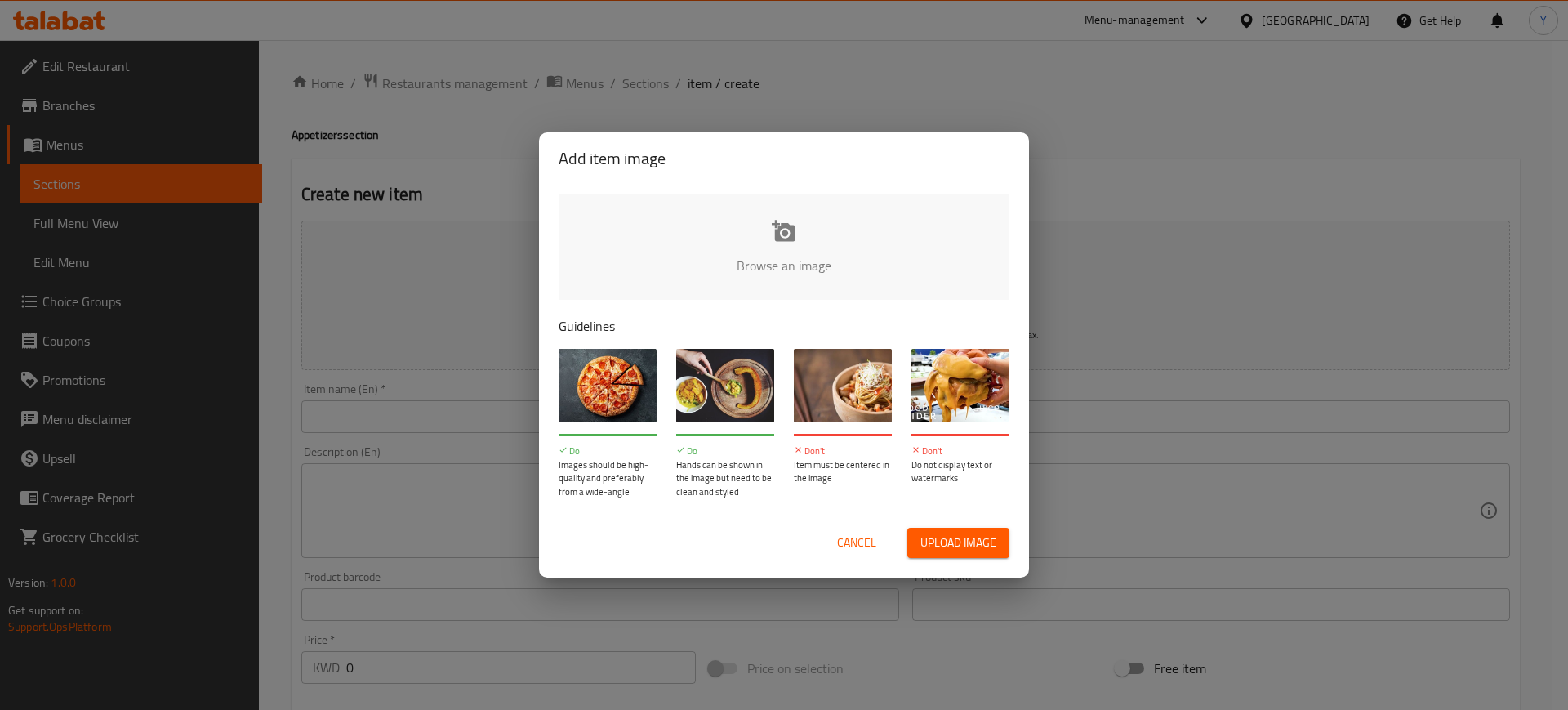
click at [711, 238] on input "file" at bounding box center [1336, 271] width 1555 height 153
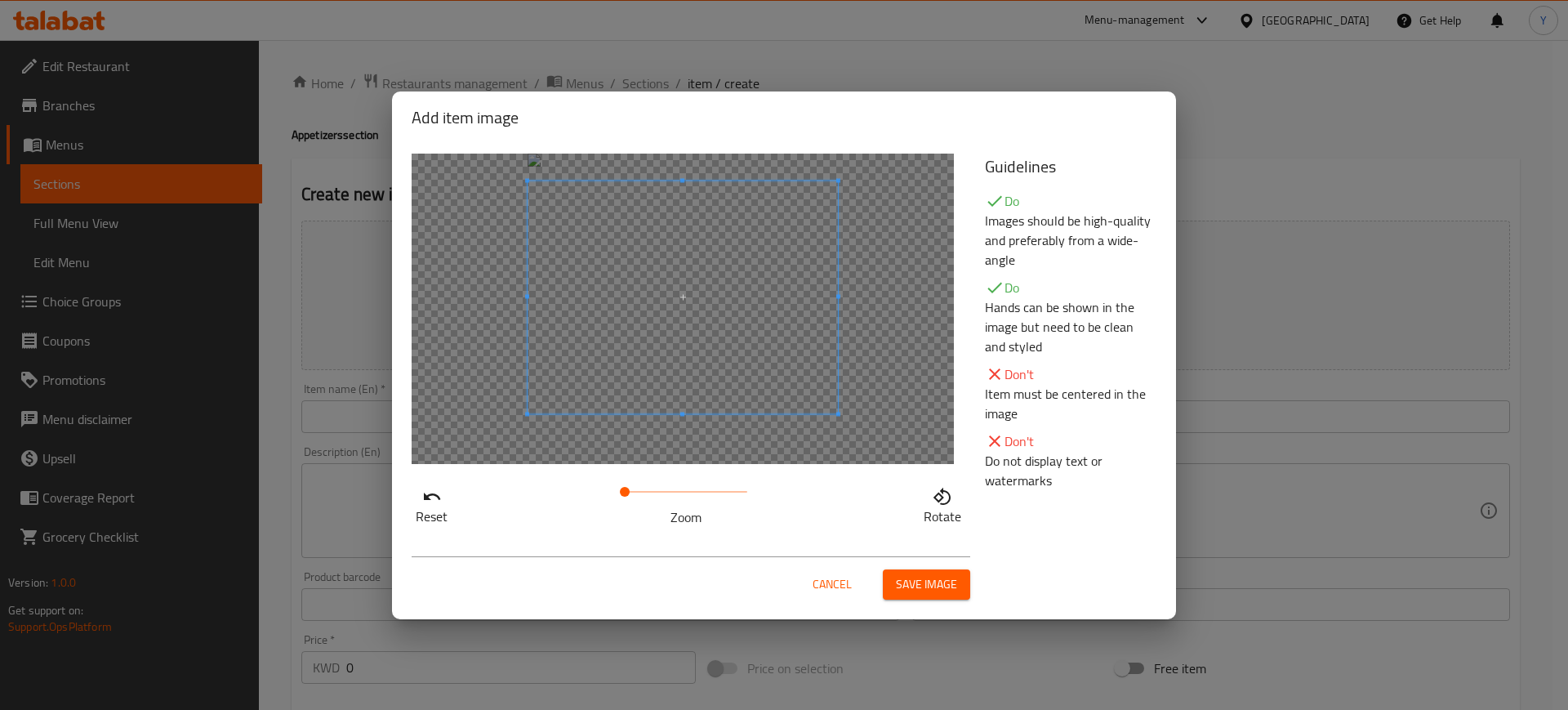
click at [706, 280] on span at bounding box center [683, 297] width 310 height 233
click at [924, 578] on span "Save image" at bounding box center [927, 585] width 62 height 21
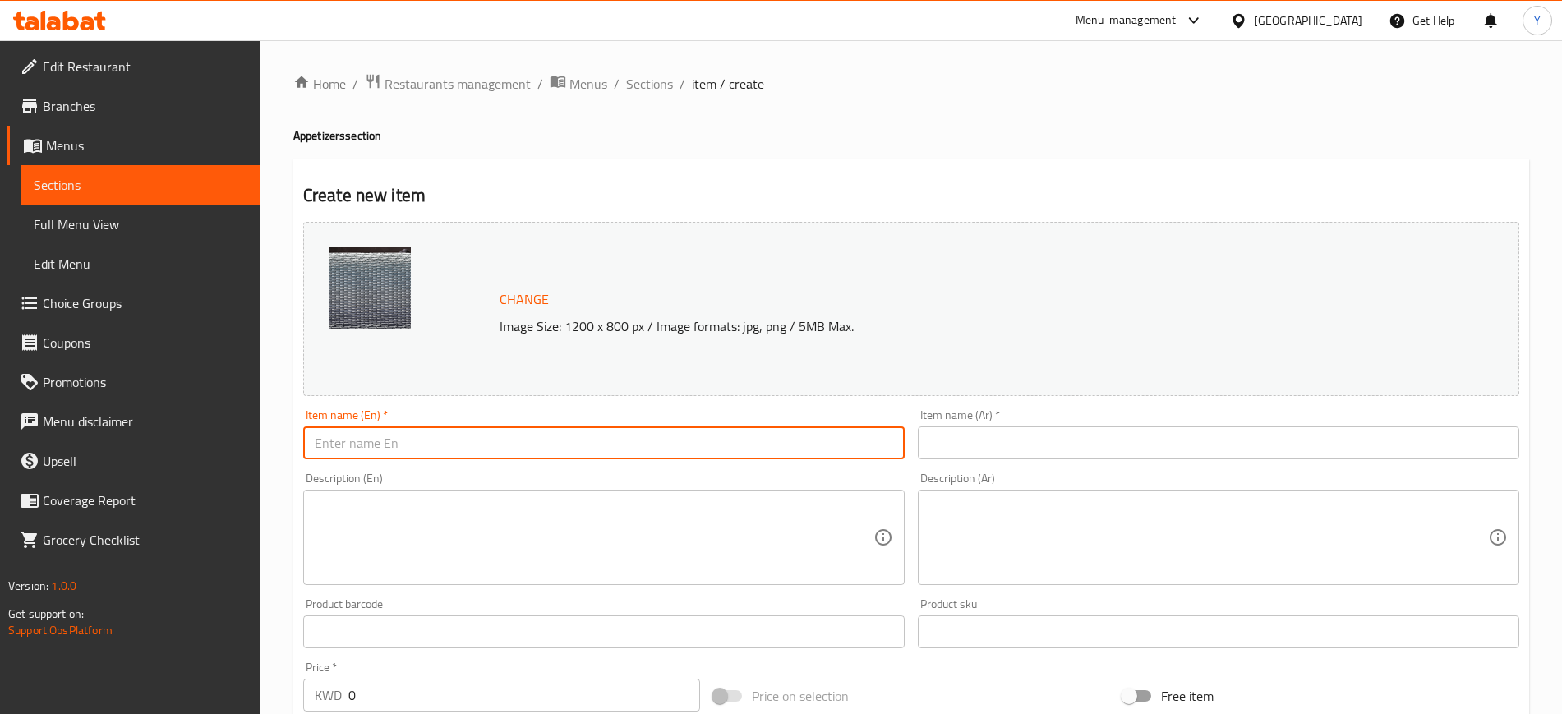
click at [507, 435] on input "text" at bounding box center [603, 442] width 601 height 33
paste input "Korean Beef Skewers"
type input "Korean Beef Skewers"
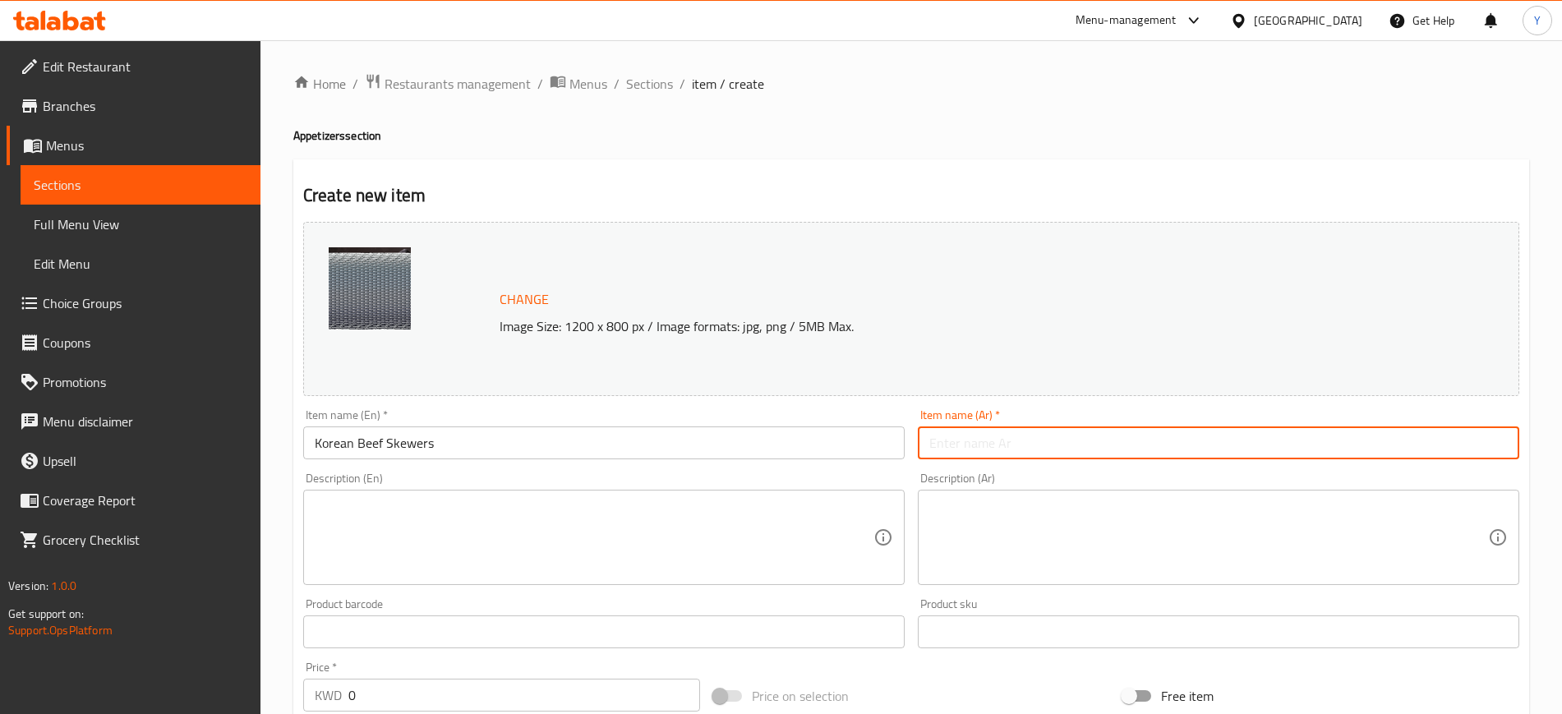
paste input "اسياخ لحم الكورين"
type input "اسياخ لحم الكورين"
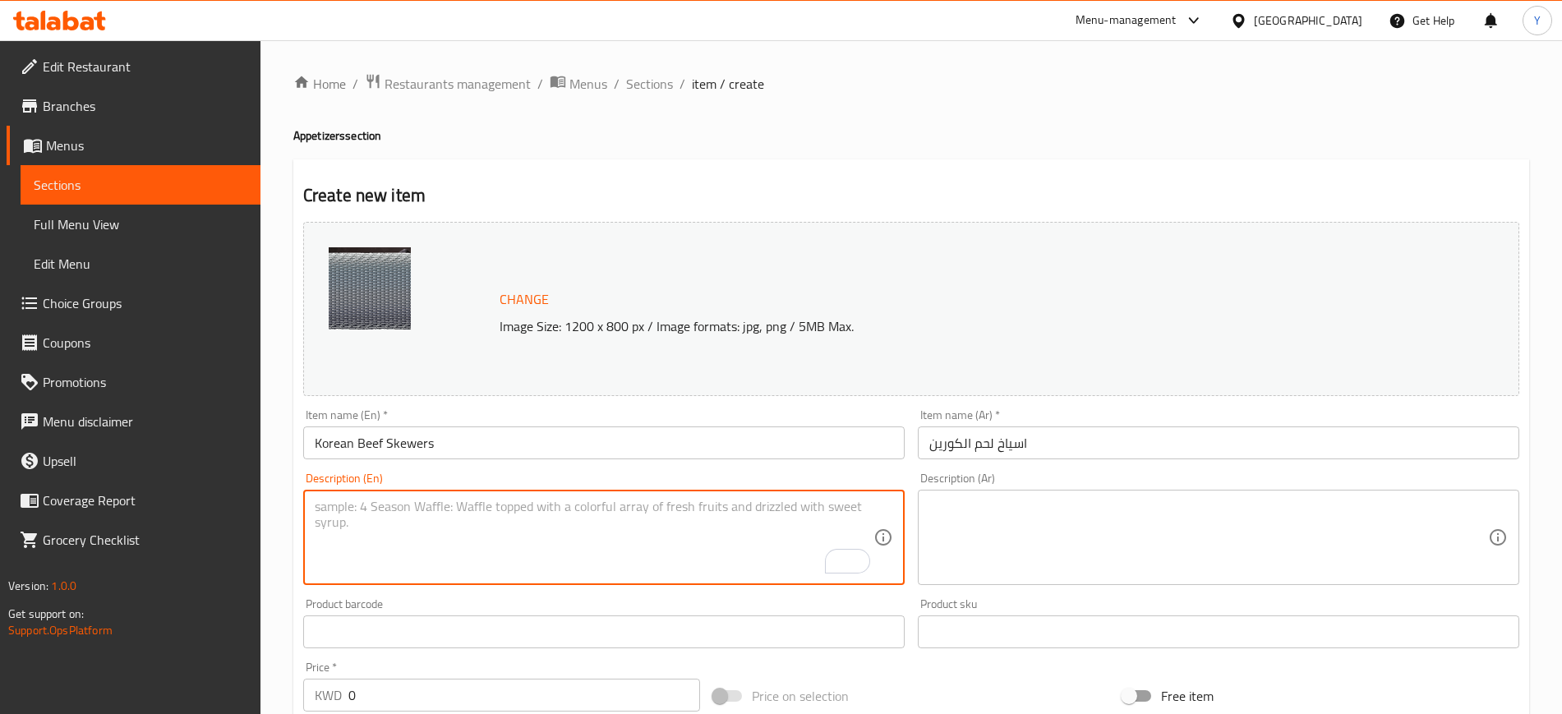
paste textarea "Grilled Korean Beef skewers with Gochujang aioli sauce"
type textarea "Grilled Korean Beef skewers with Gochujang aioli sauce"
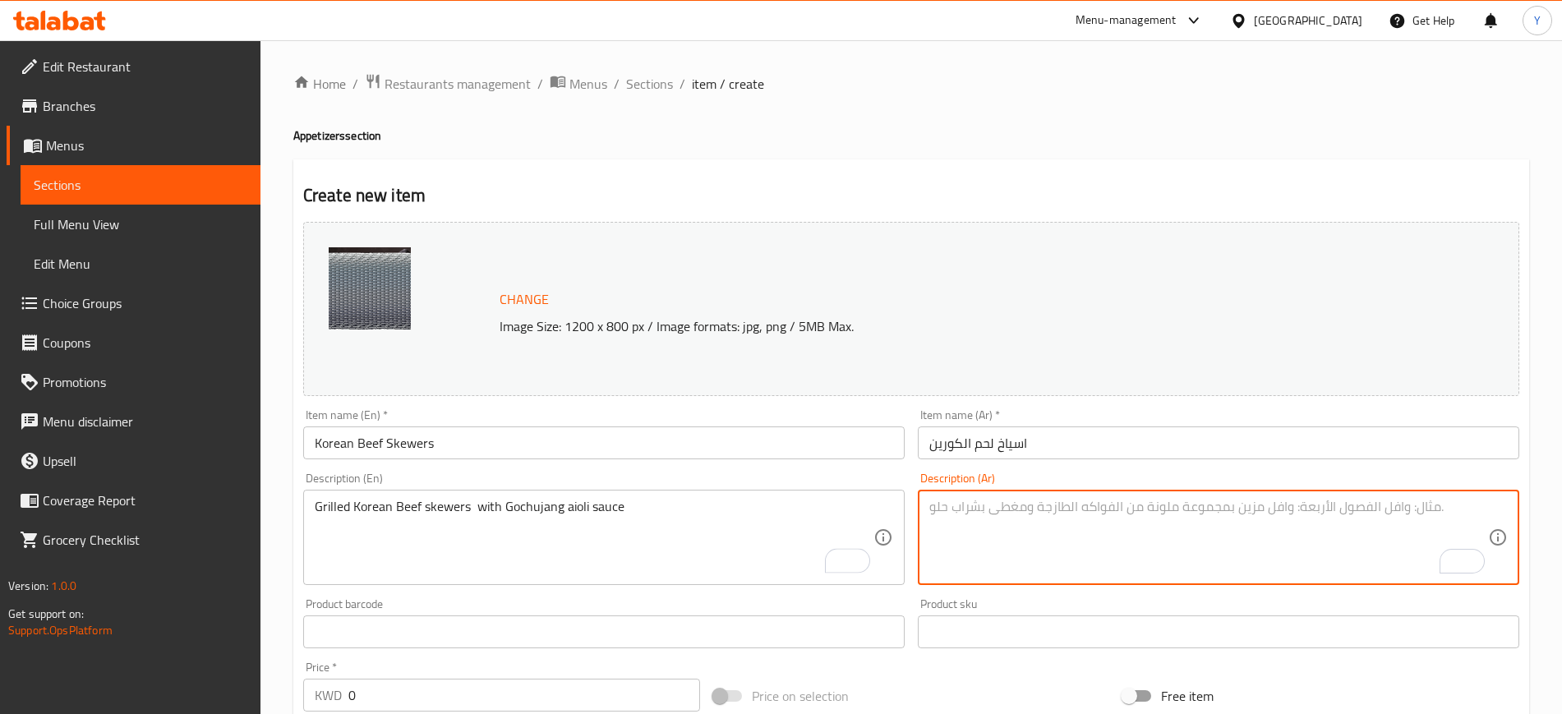
paste textarea "أسياخ لحم بقري مشوي تُقدم مع صوص الأيولي بالـغوتشوجانغ"
type textarea "أسياخ لحم بقري مشوي تُقدم مع صوص الأيولي بالـغوتشوجانغ"
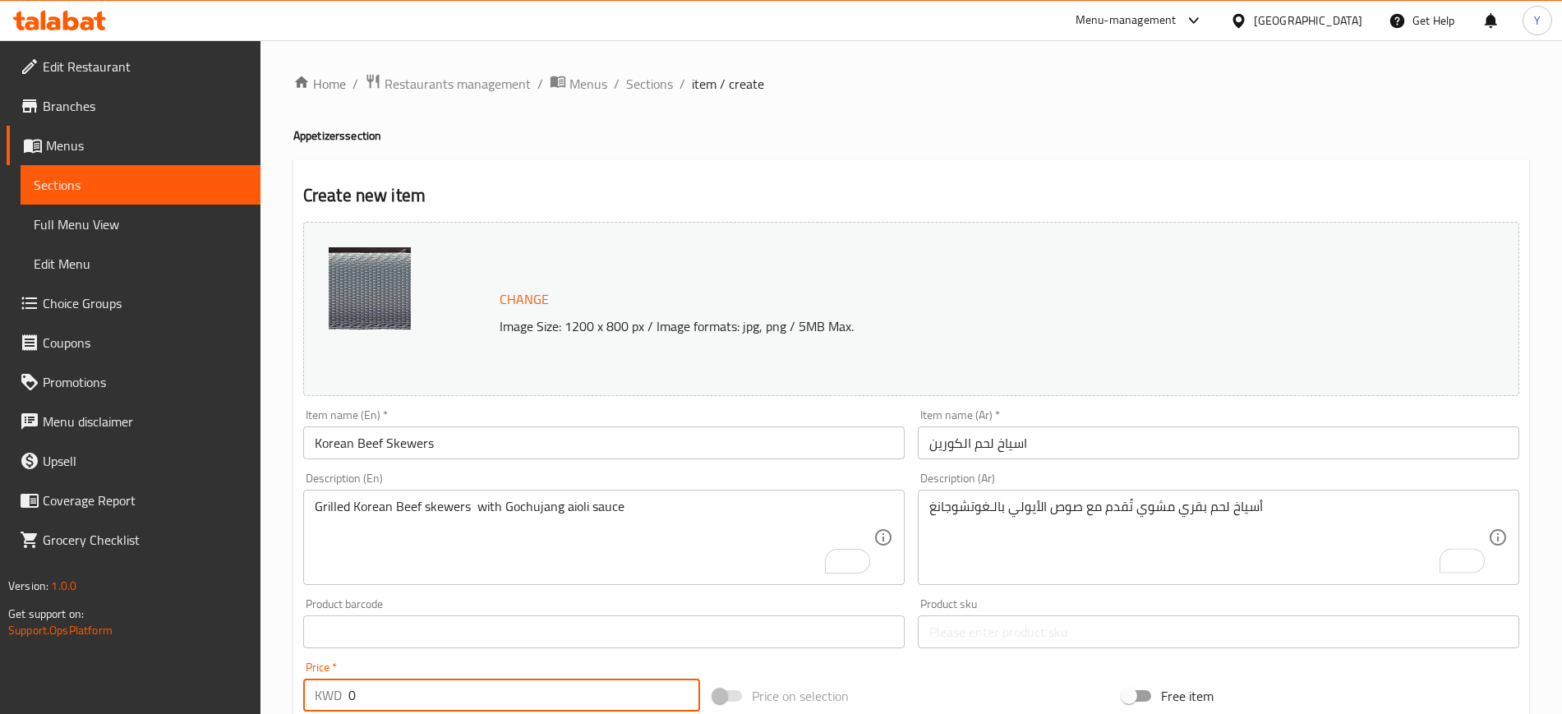
paste input "3.25"
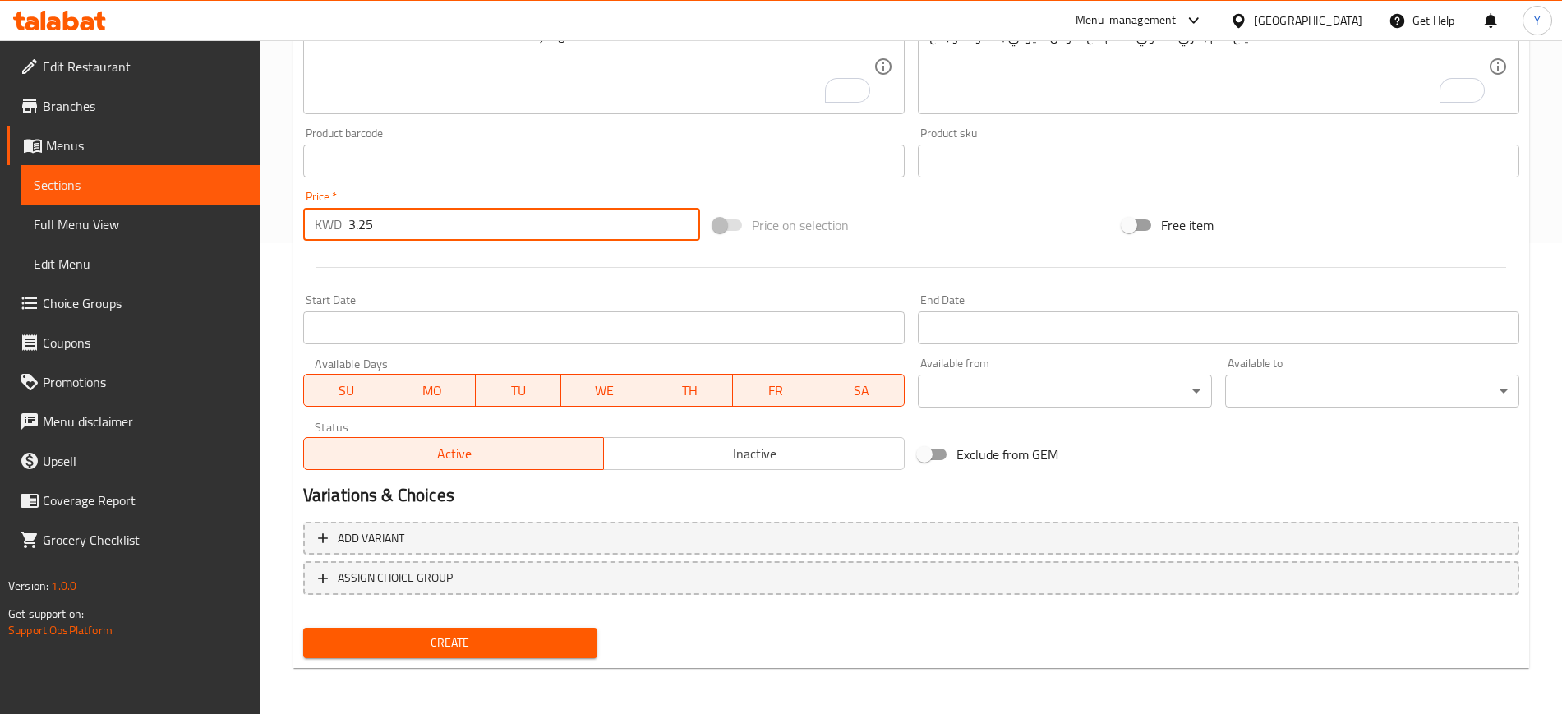
type input "3.25"
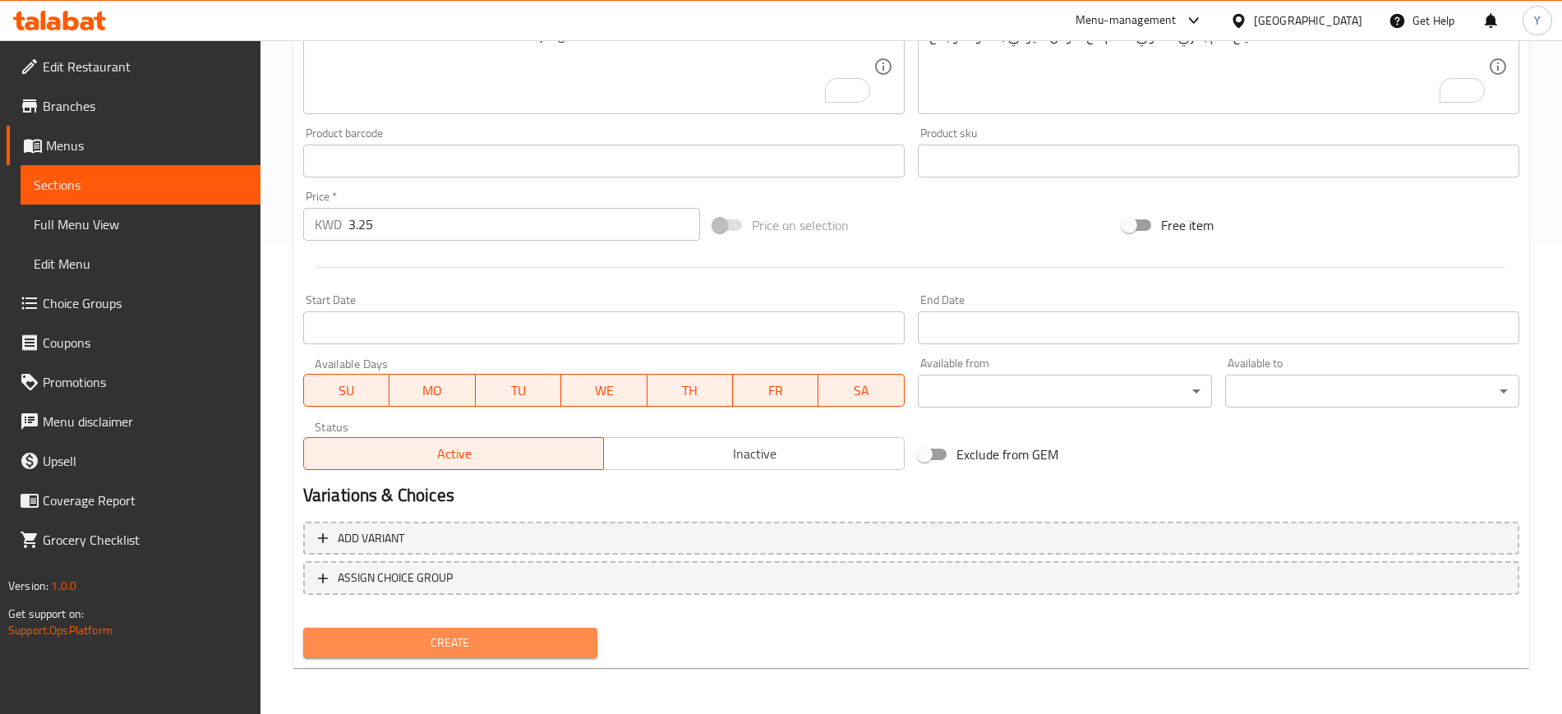
click at [423, 642] on span "Create" at bounding box center [450, 643] width 268 height 21
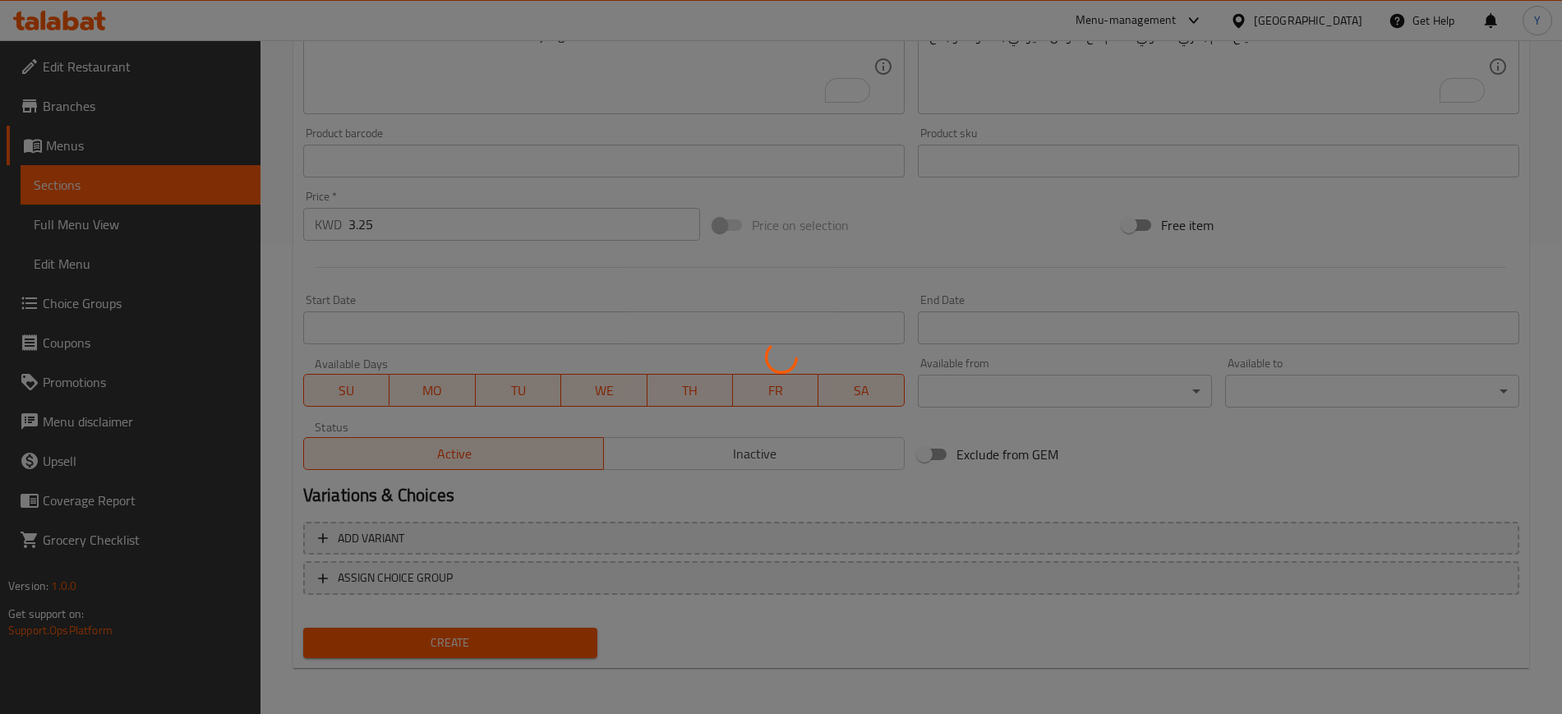
type input "0"
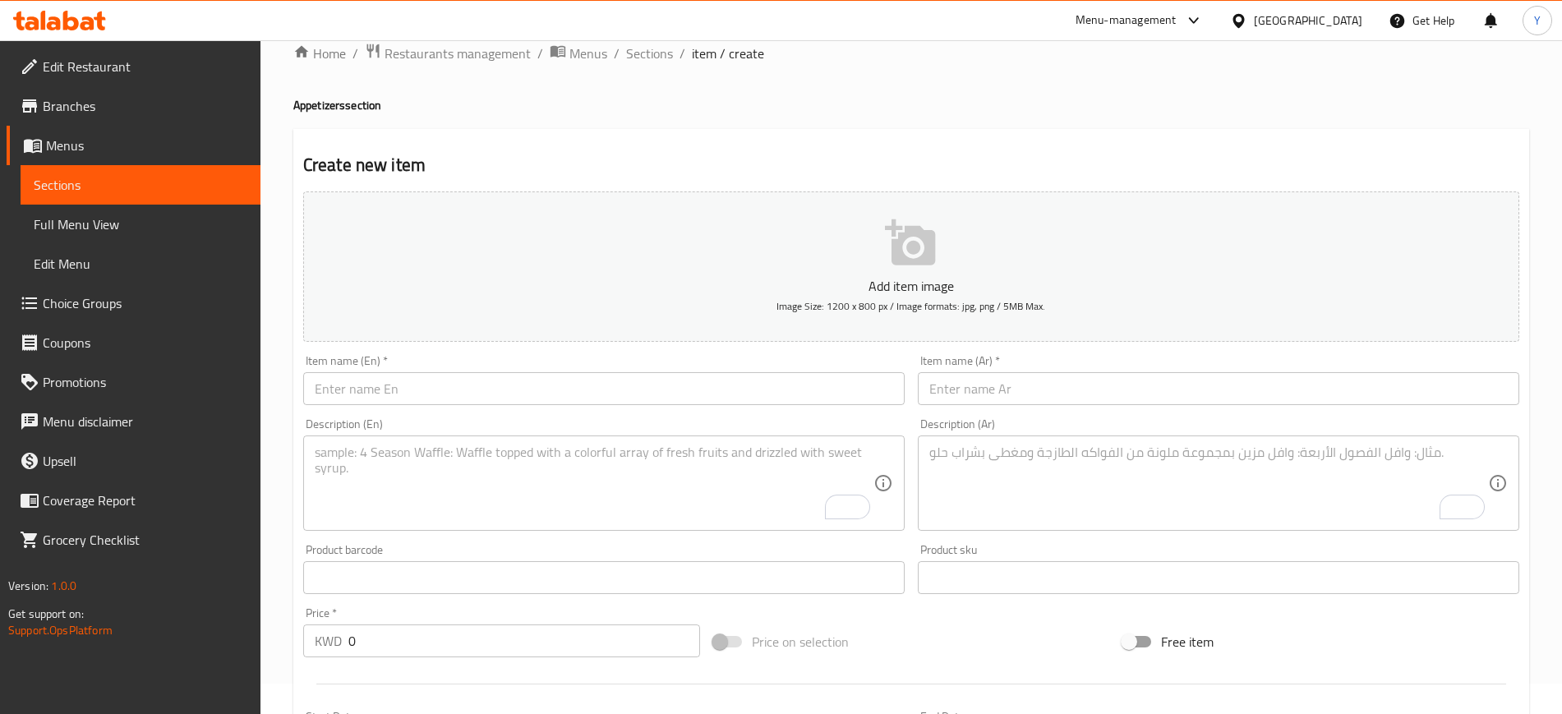
scroll to position [0, 0]
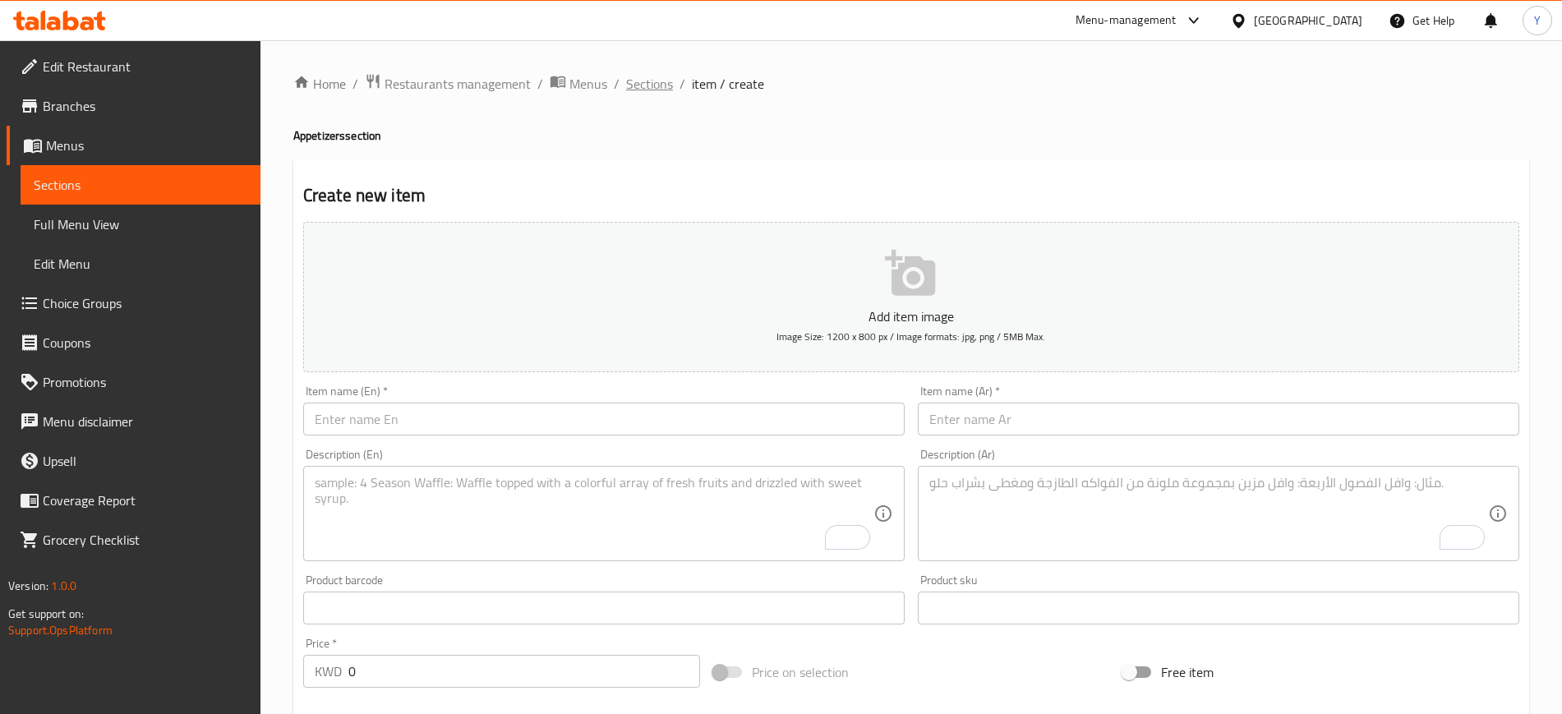
click at [642, 74] on span "Sections" at bounding box center [649, 84] width 47 height 20
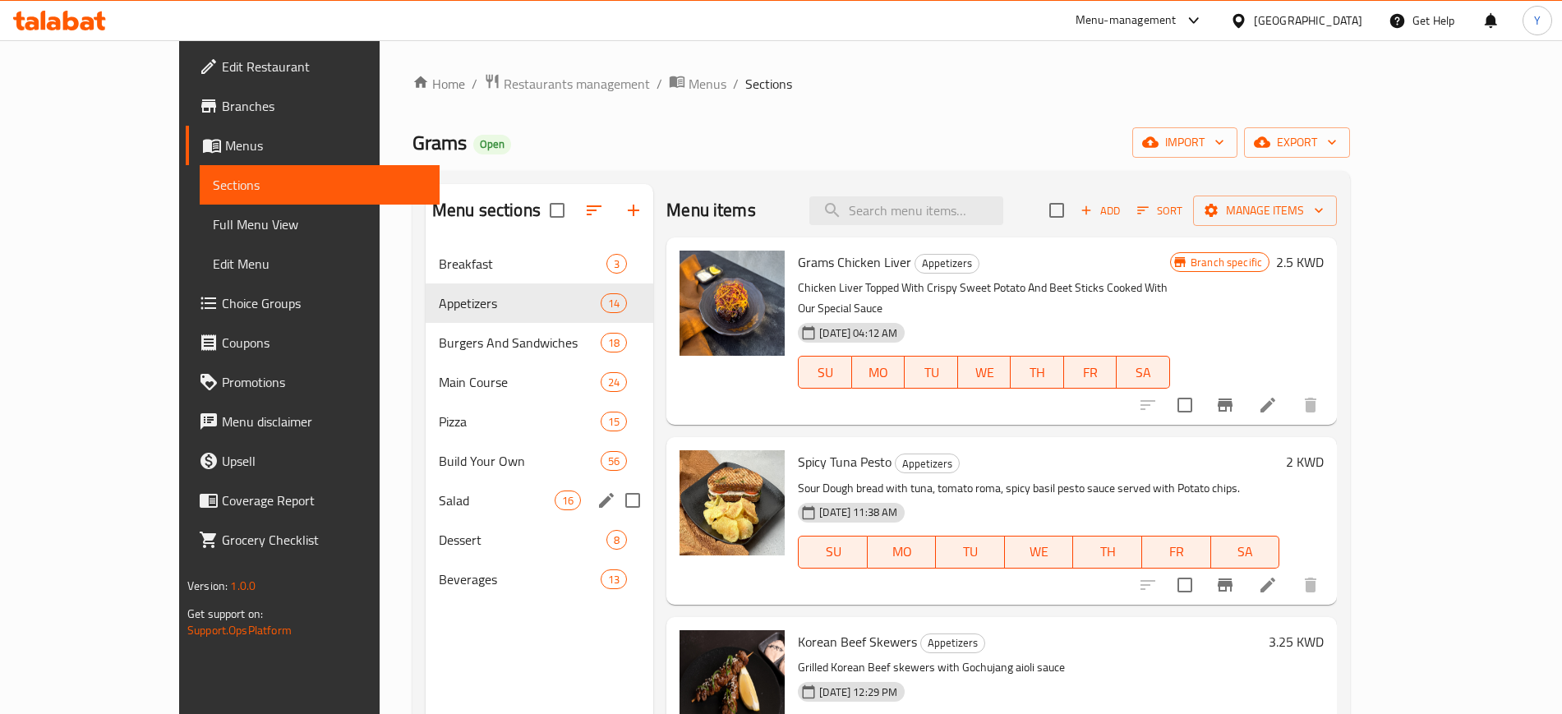
scroll to position [82, 0]
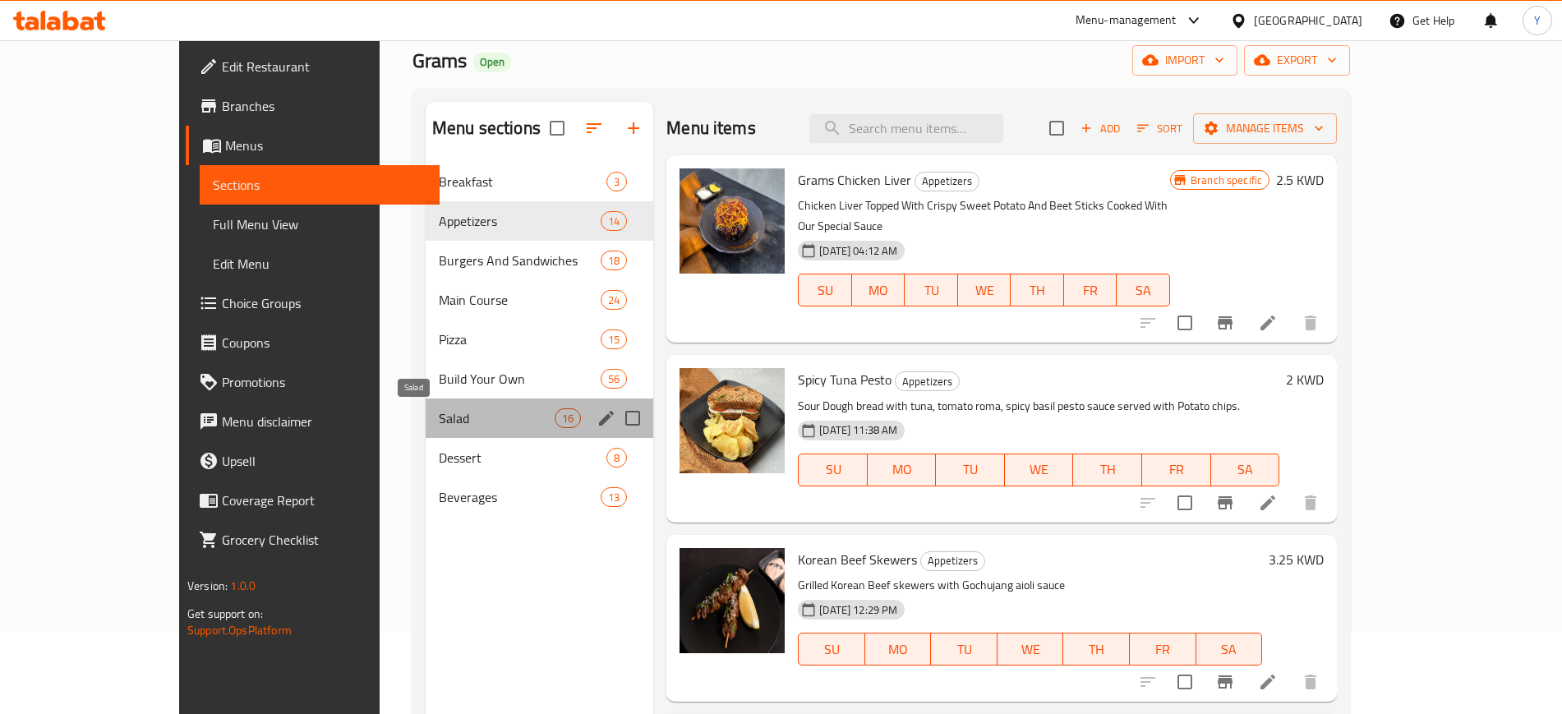
click at [452, 417] on span "Salad" at bounding box center [497, 418] width 116 height 20
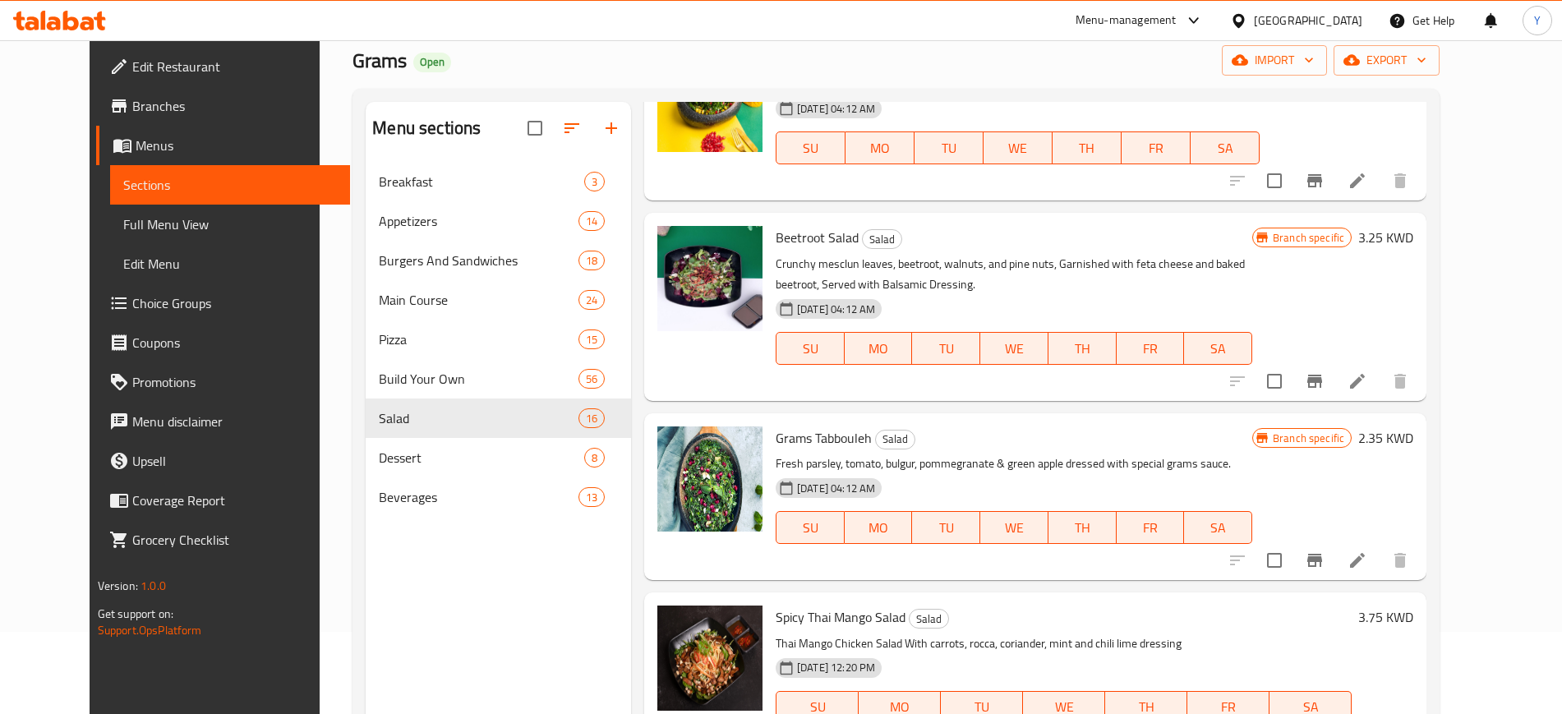
scroll to position [230, 0]
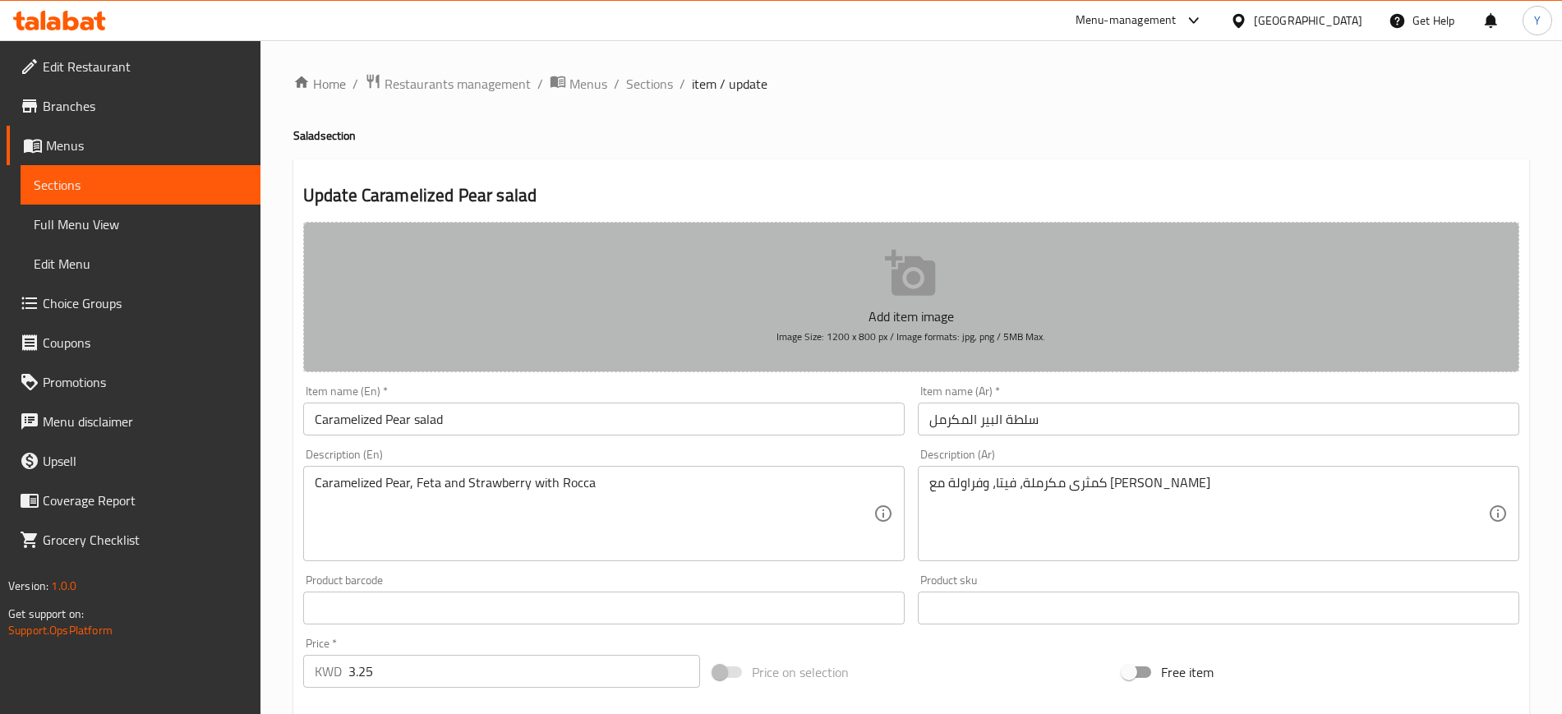
click at [549, 340] on button "Add item image Image Size: 1200 x 800 px / Image formats: jpg, png / 5MB Max." at bounding box center [911, 297] width 1216 height 150
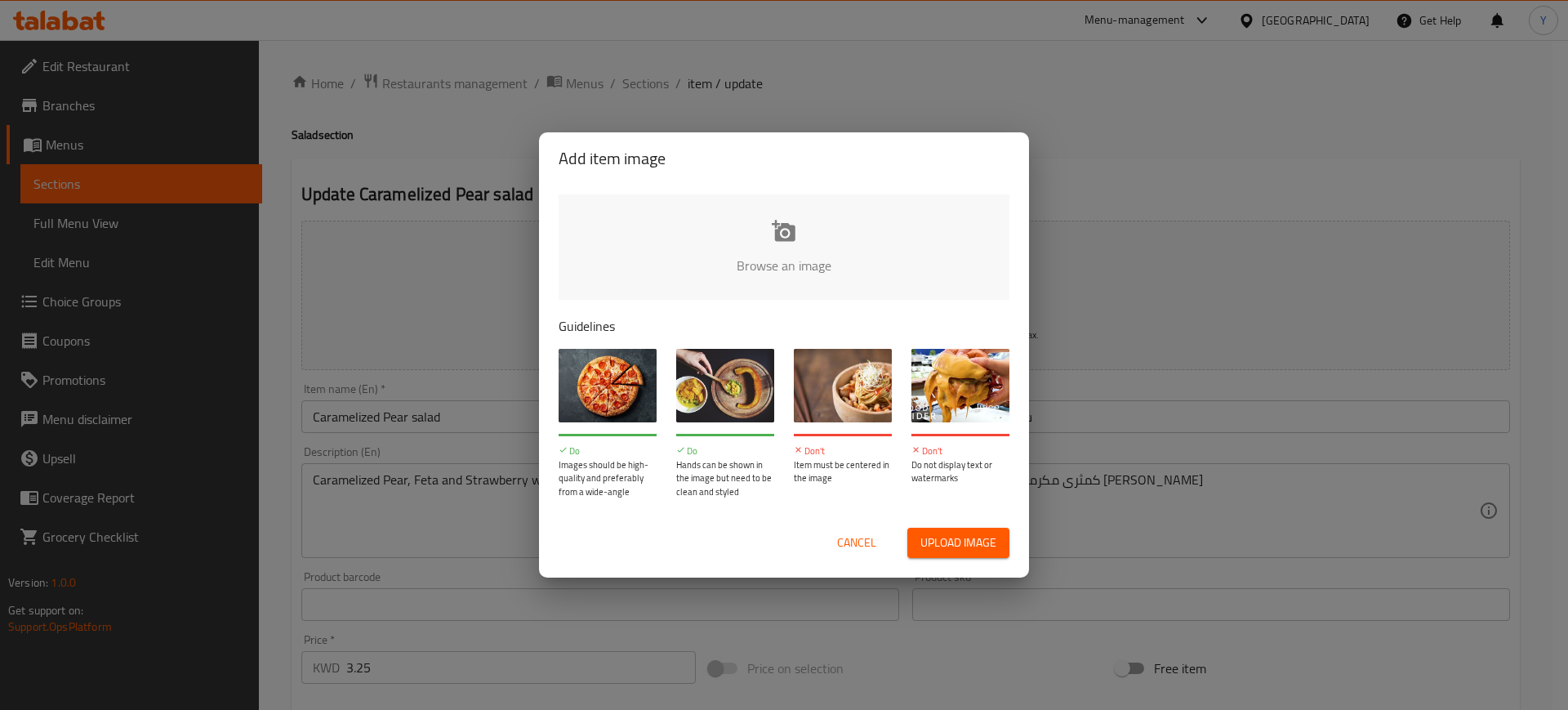
click at [689, 215] on input "file" at bounding box center [1336, 271] width 1555 height 153
click at [850, 283] on input "file" at bounding box center [1336, 271] width 1555 height 153
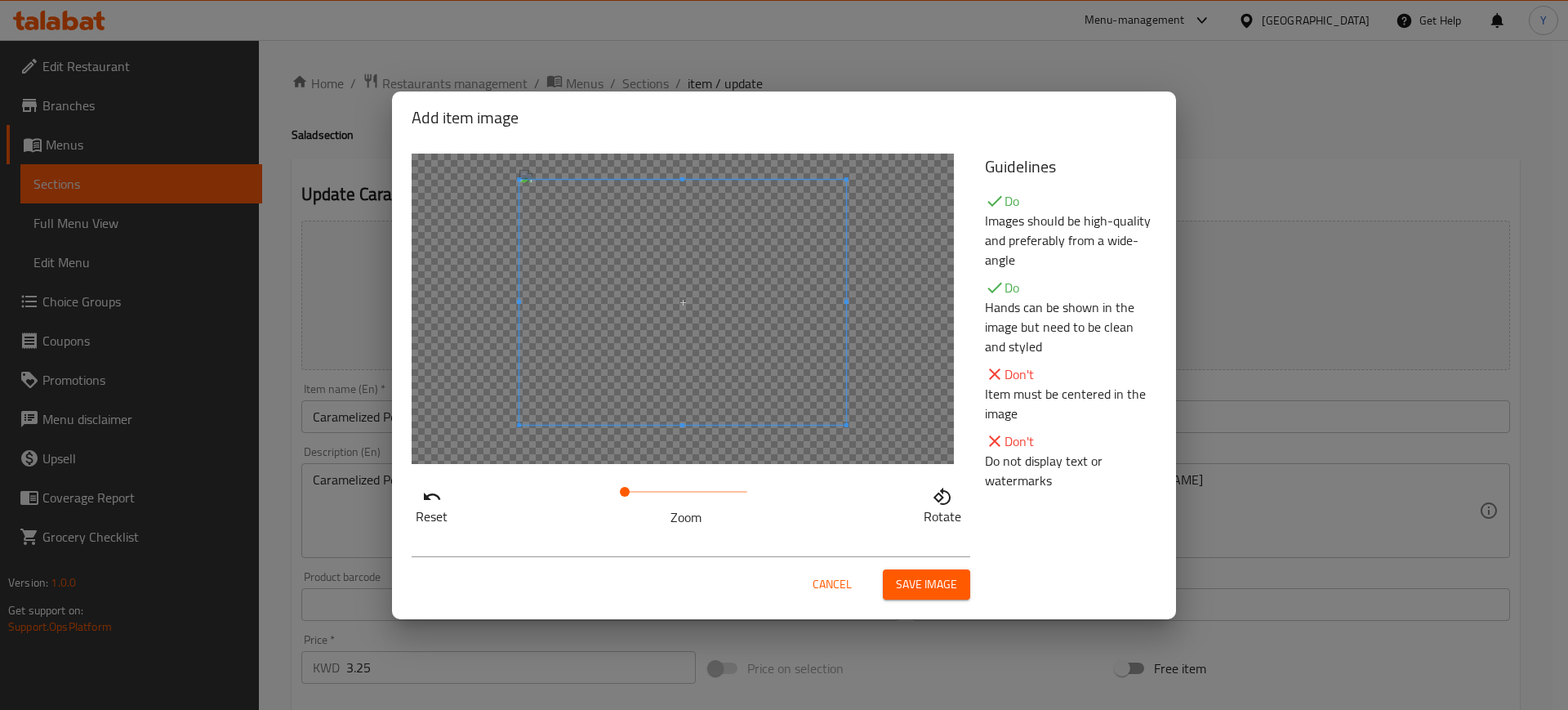
click at [655, 230] on span at bounding box center [683, 302] width 327 height 245
click at [926, 592] on span "Save image" at bounding box center [927, 585] width 62 height 21
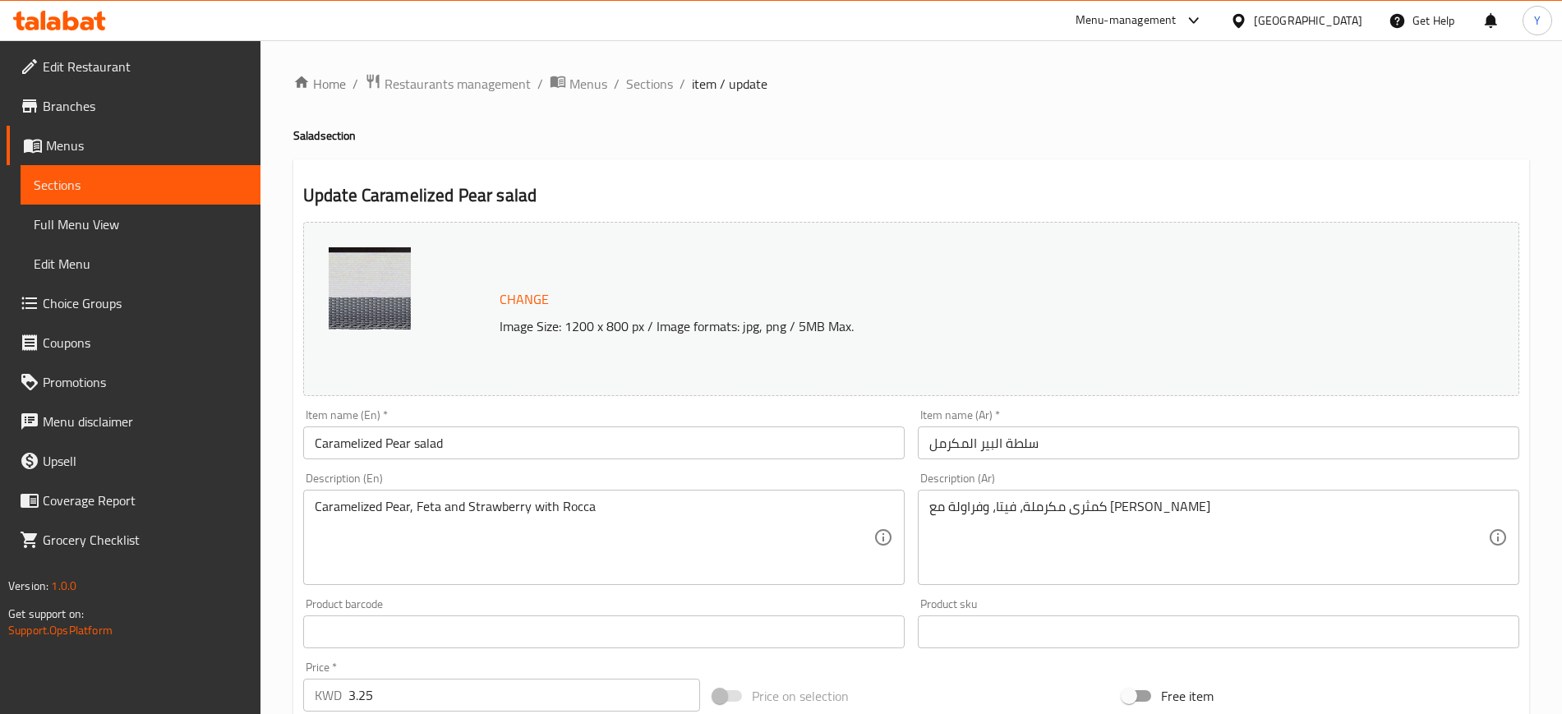
scroll to position [471, 0]
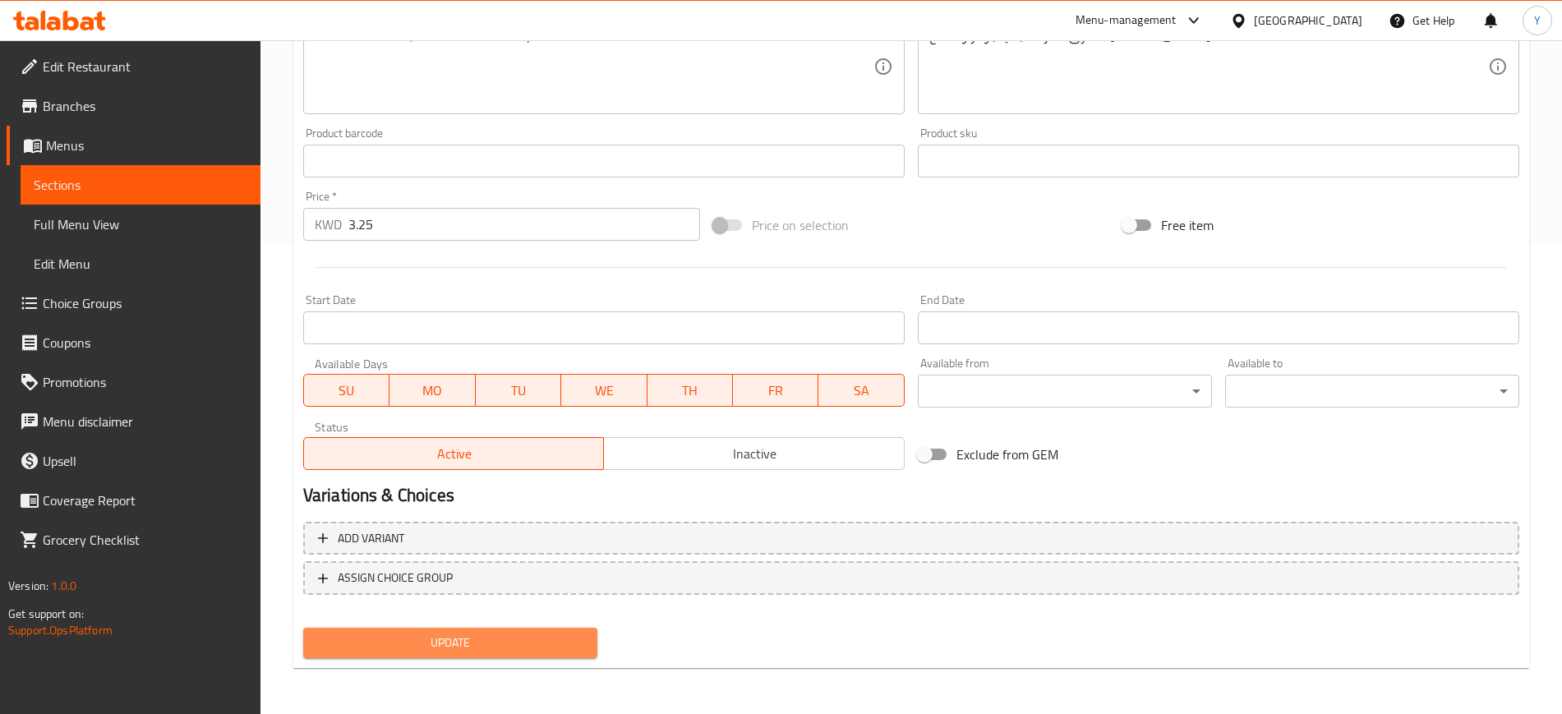
click at [418, 633] on span "Update" at bounding box center [450, 643] width 268 height 21
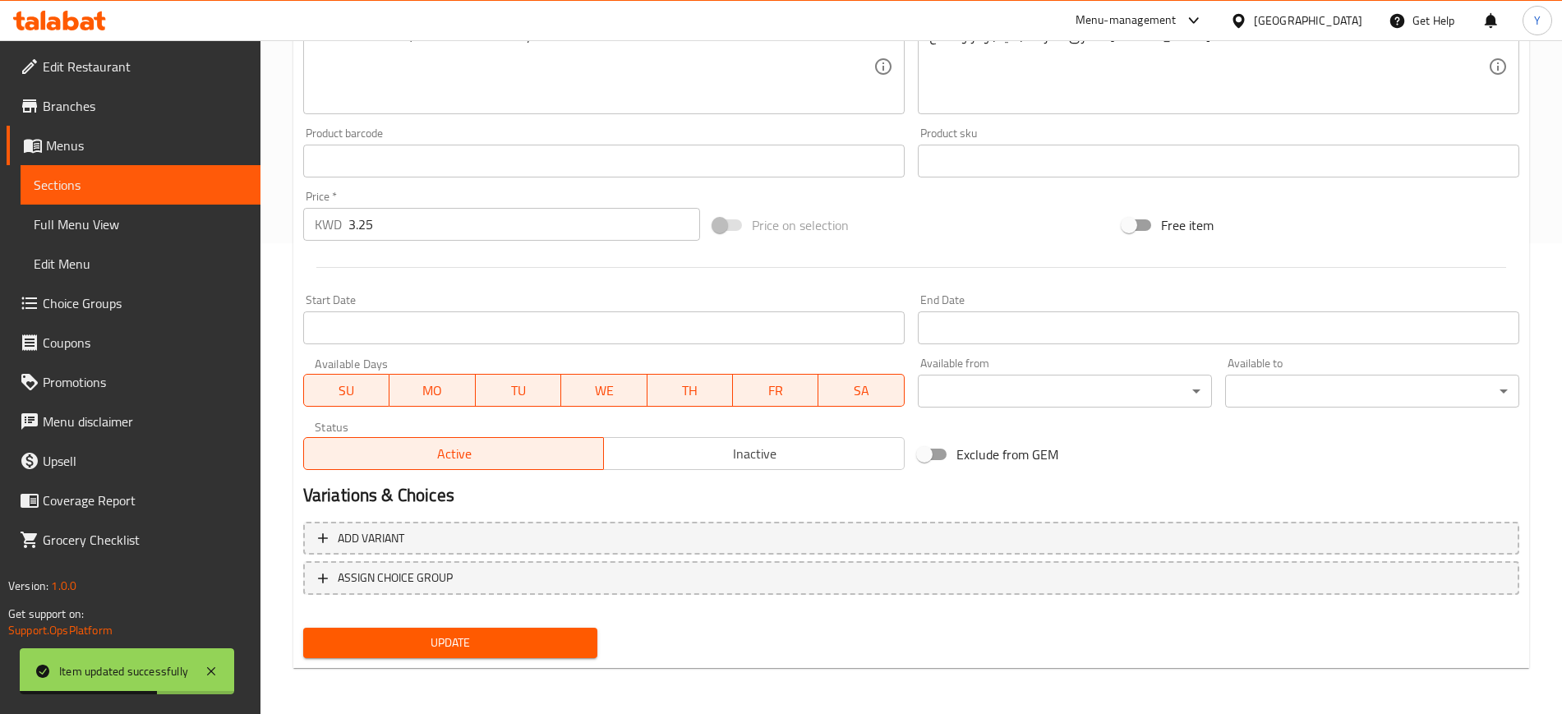
scroll to position [0, 0]
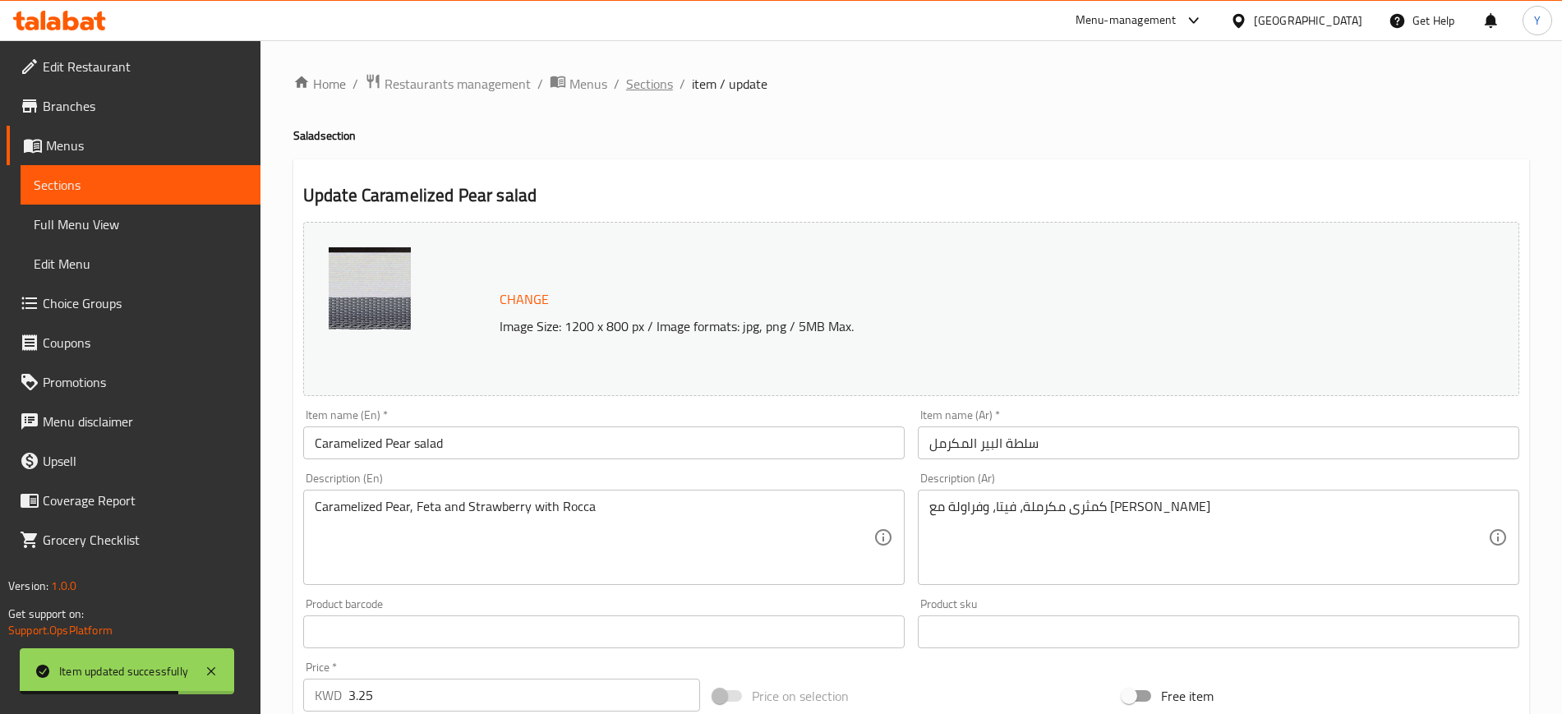
click at [655, 75] on span "Sections" at bounding box center [649, 84] width 47 height 20
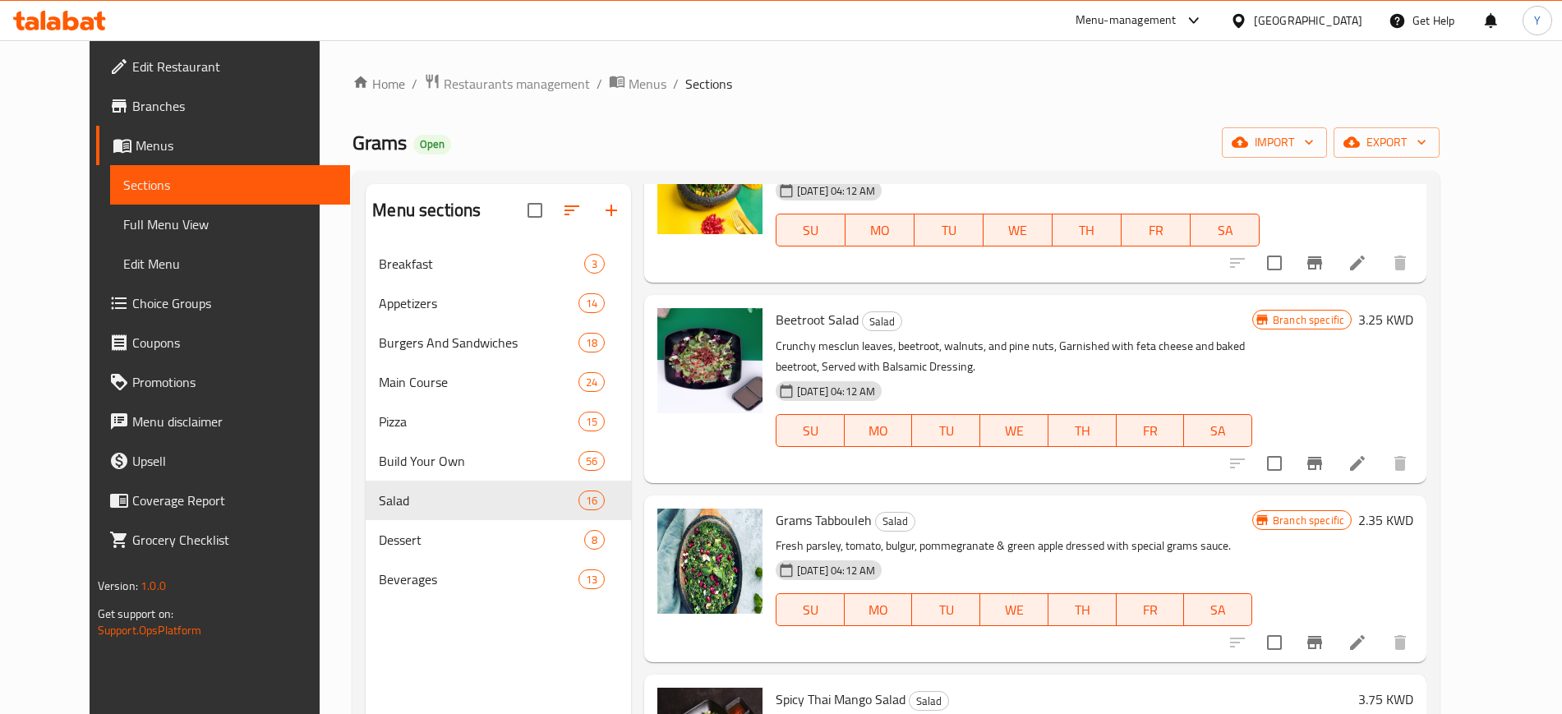
scroll to position [230, 0]
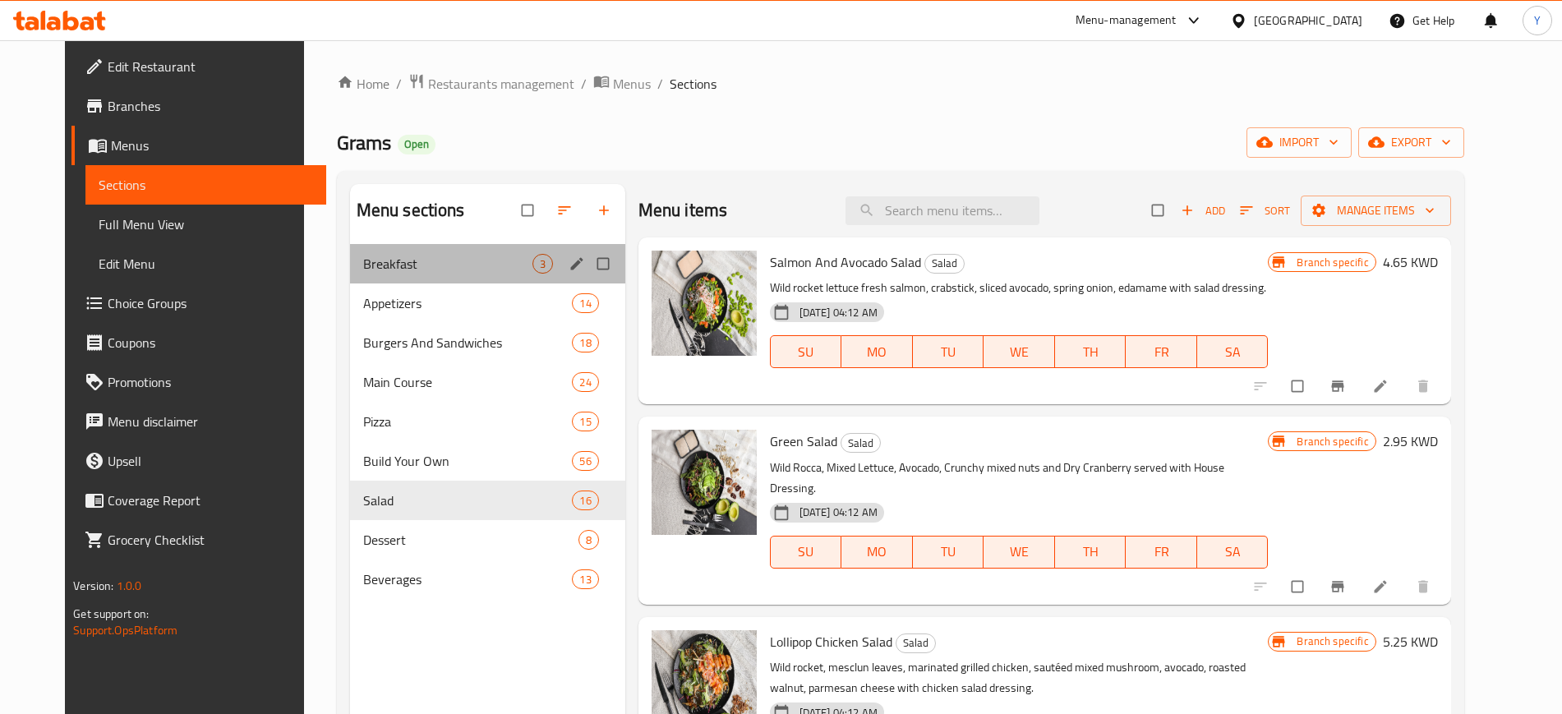
click at [370, 246] on div "Breakfast 3" at bounding box center [487, 263] width 275 height 39
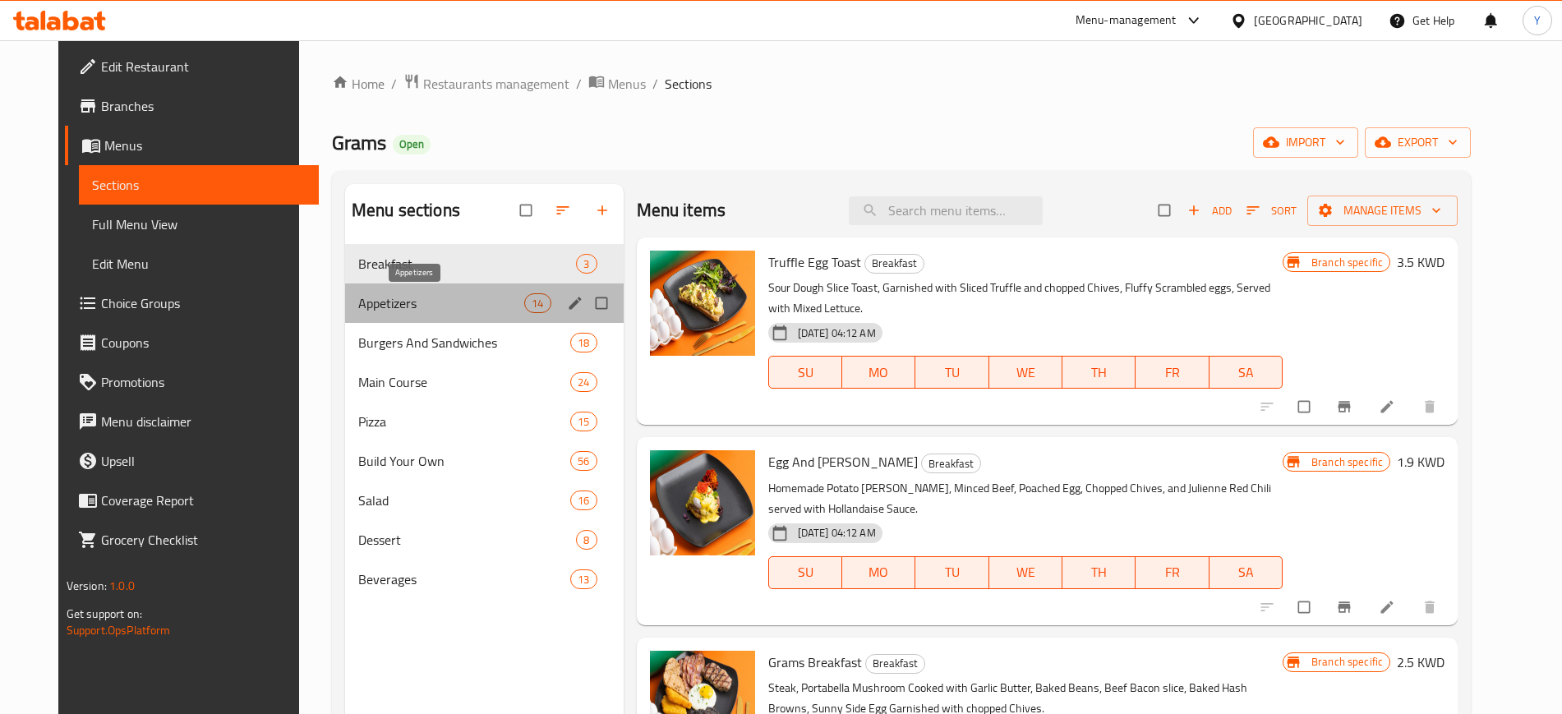
click at [374, 312] on span "Appetizers" at bounding box center [441, 303] width 166 height 20
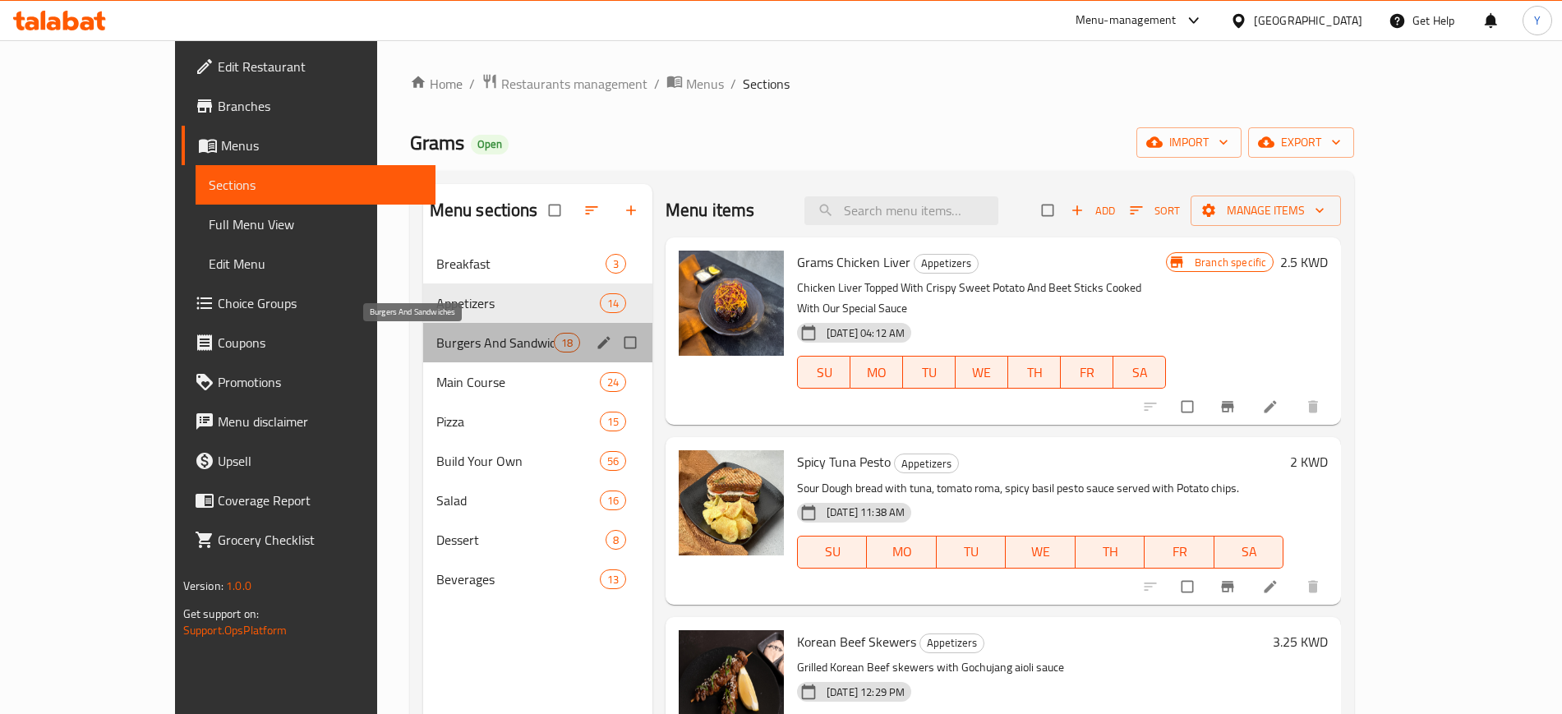
click at [436, 335] on span "Burgers And Sandwiches" at bounding box center [494, 343] width 117 height 20
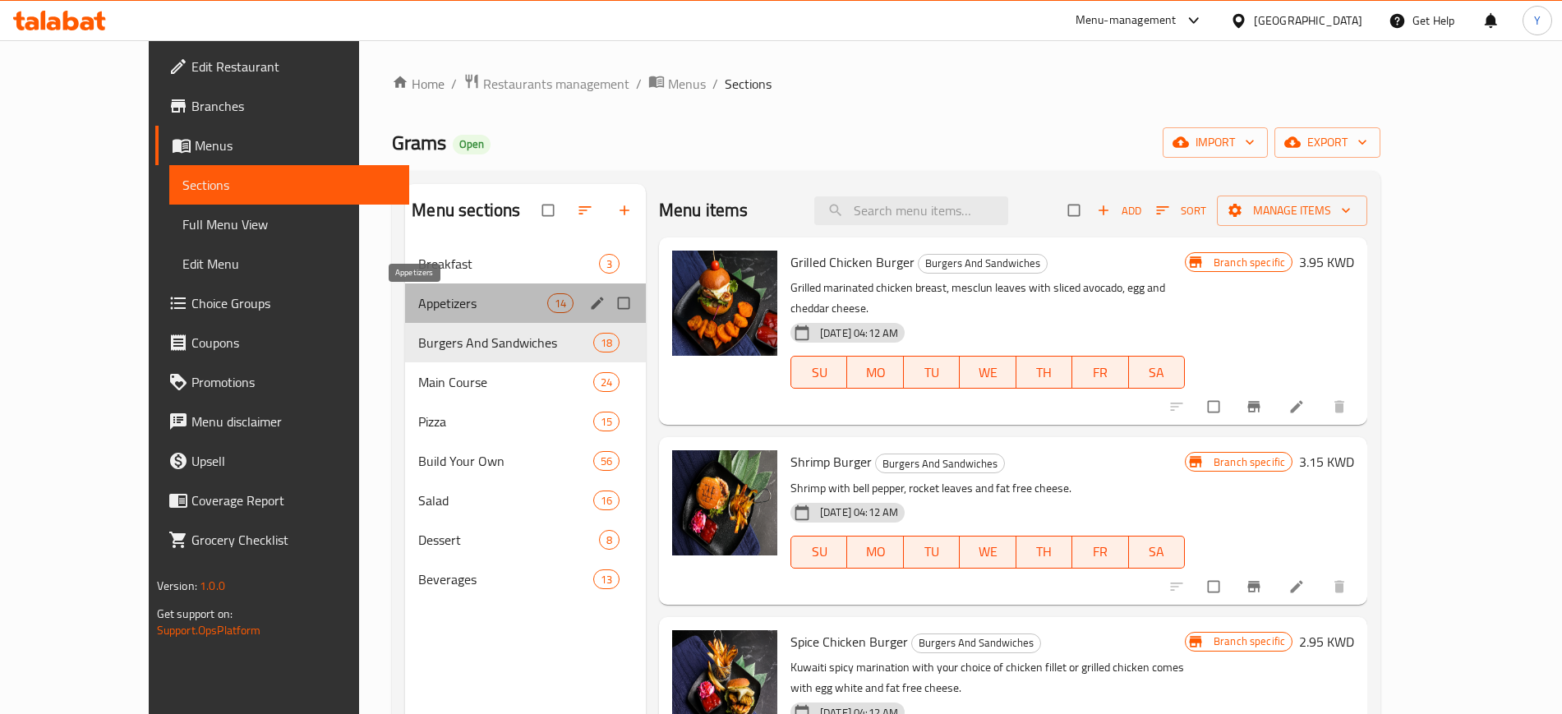
click at [418, 303] on span "Appetizers" at bounding box center [482, 303] width 128 height 20
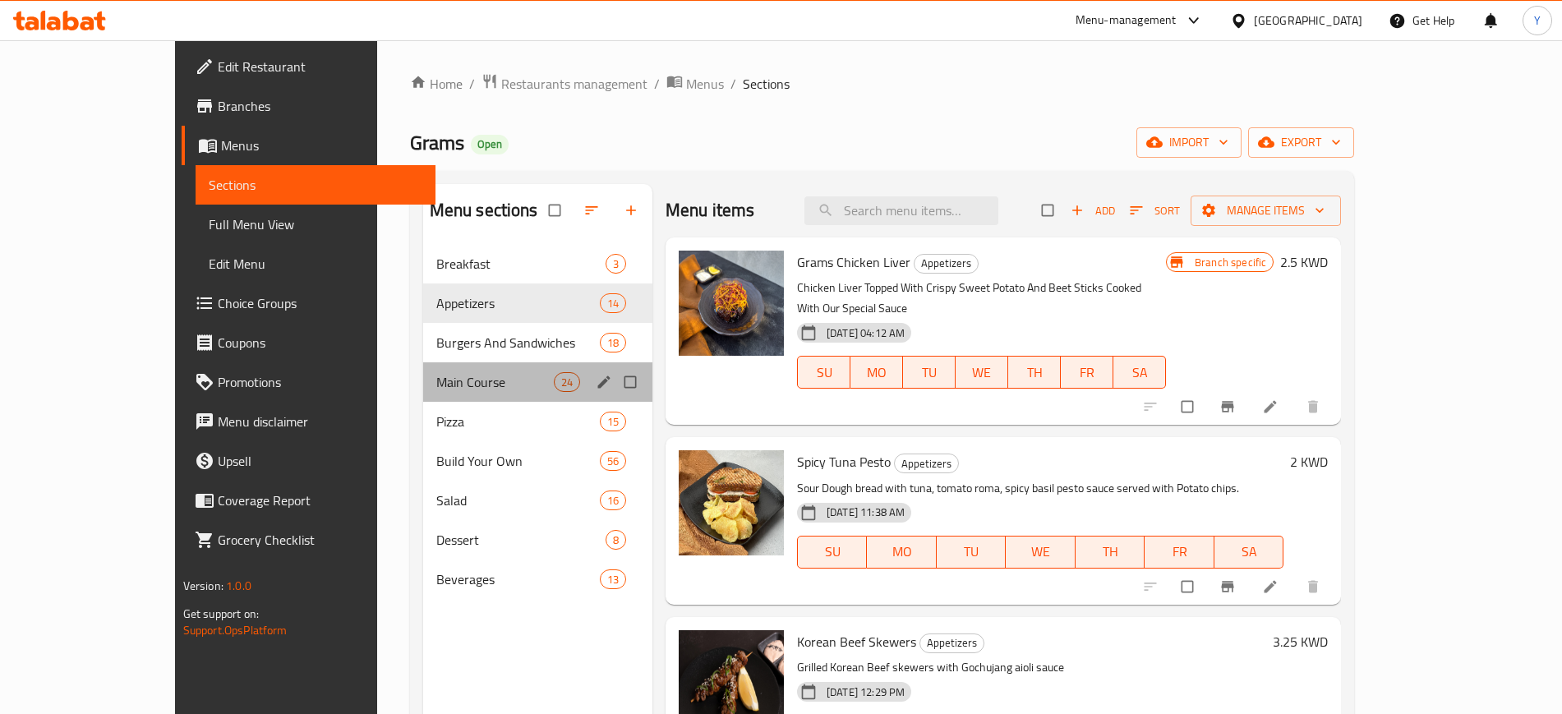
click at [423, 369] on div "Main Course 24" at bounding box center [537, 381] width 229 height 39
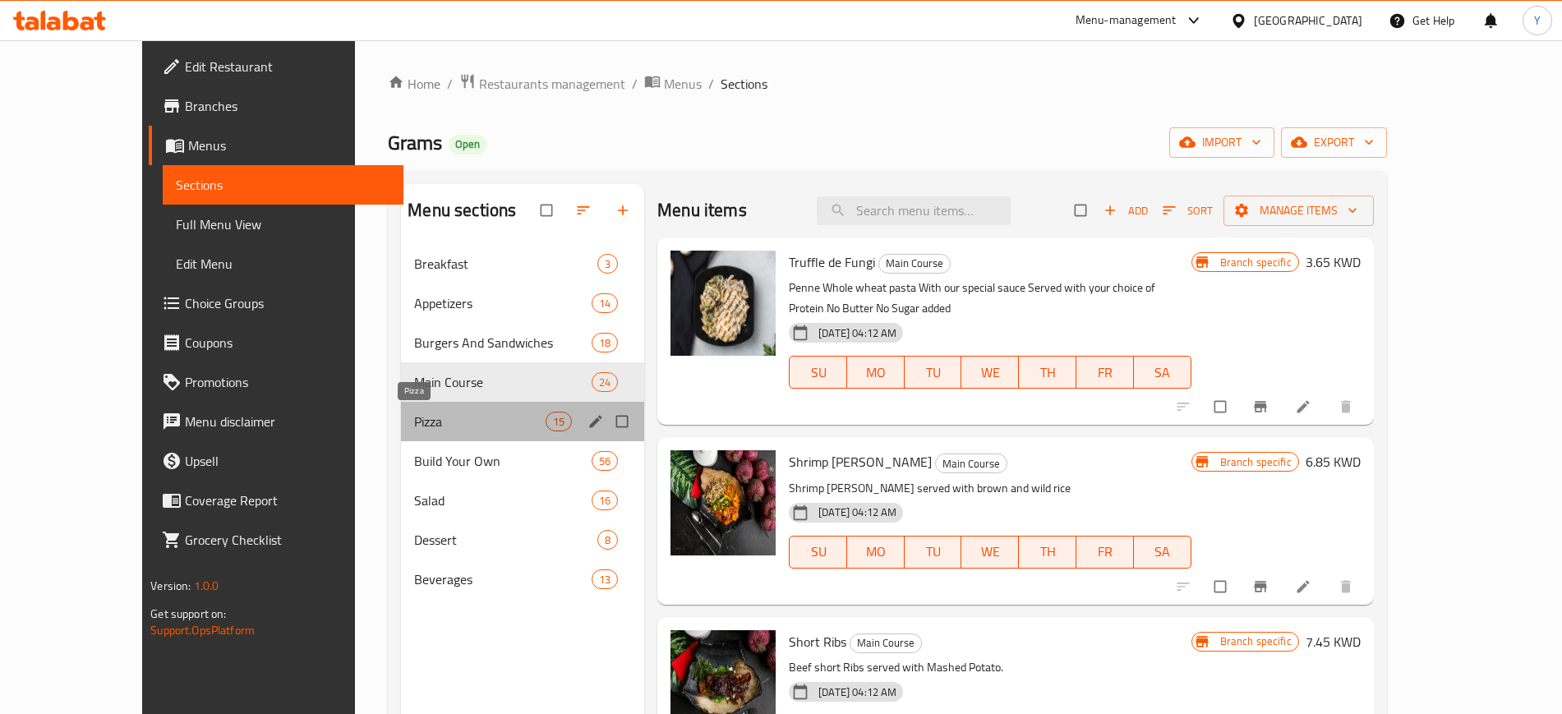
click at [414, 424] on span "Pizza" at bounding box center [479, 422] width 131 height 20
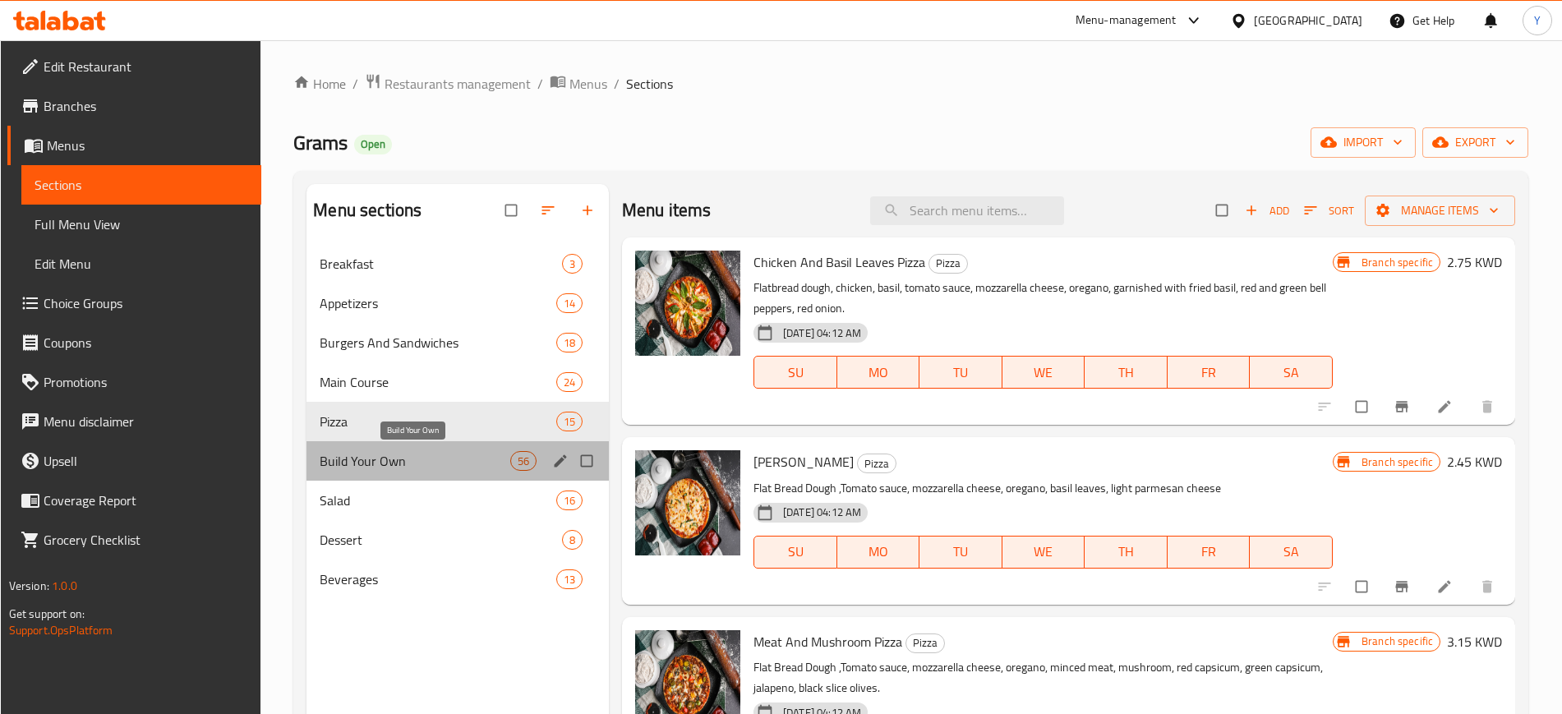
click at [351, 458] on span "Build Your Own" at bounding box center [415, 461] width 190 height 20
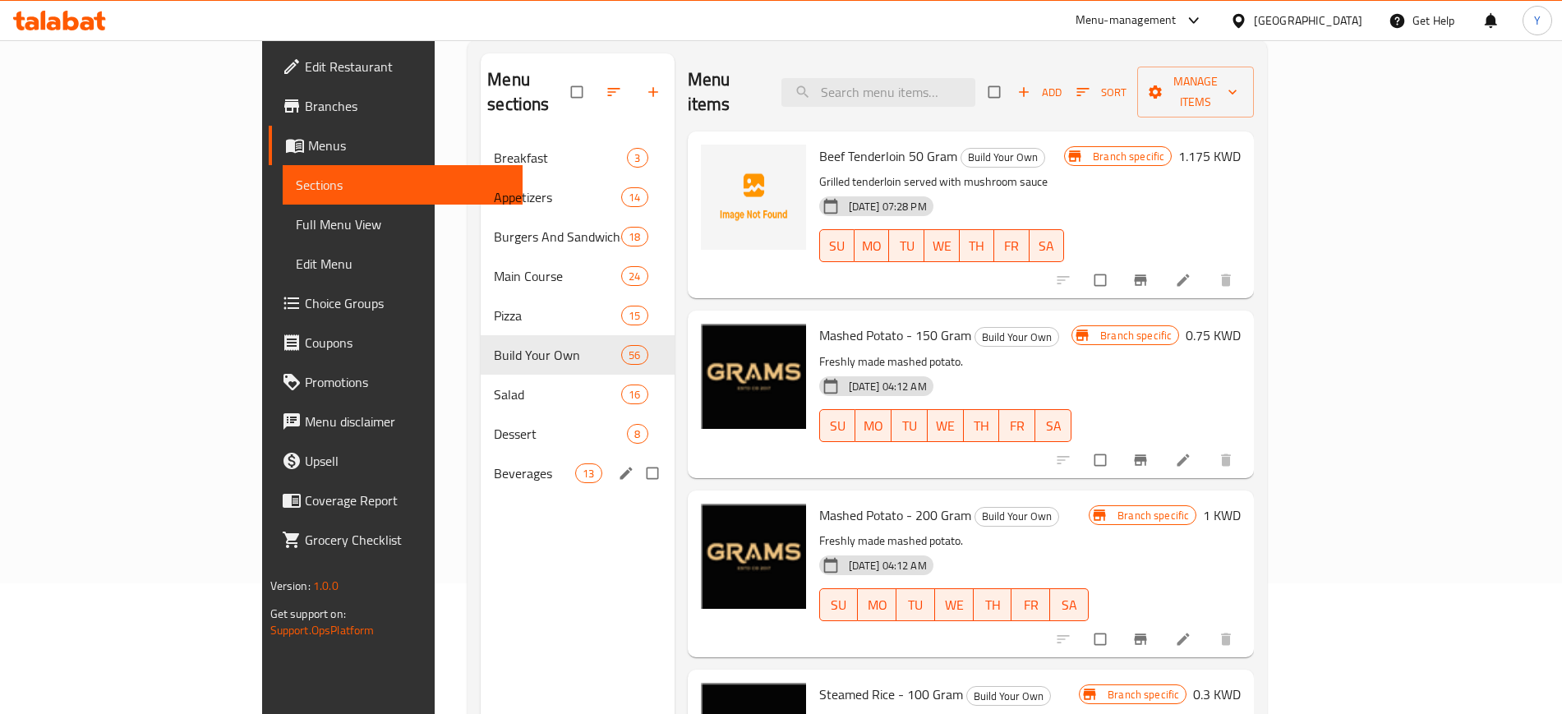
scroll to position [131, 0]
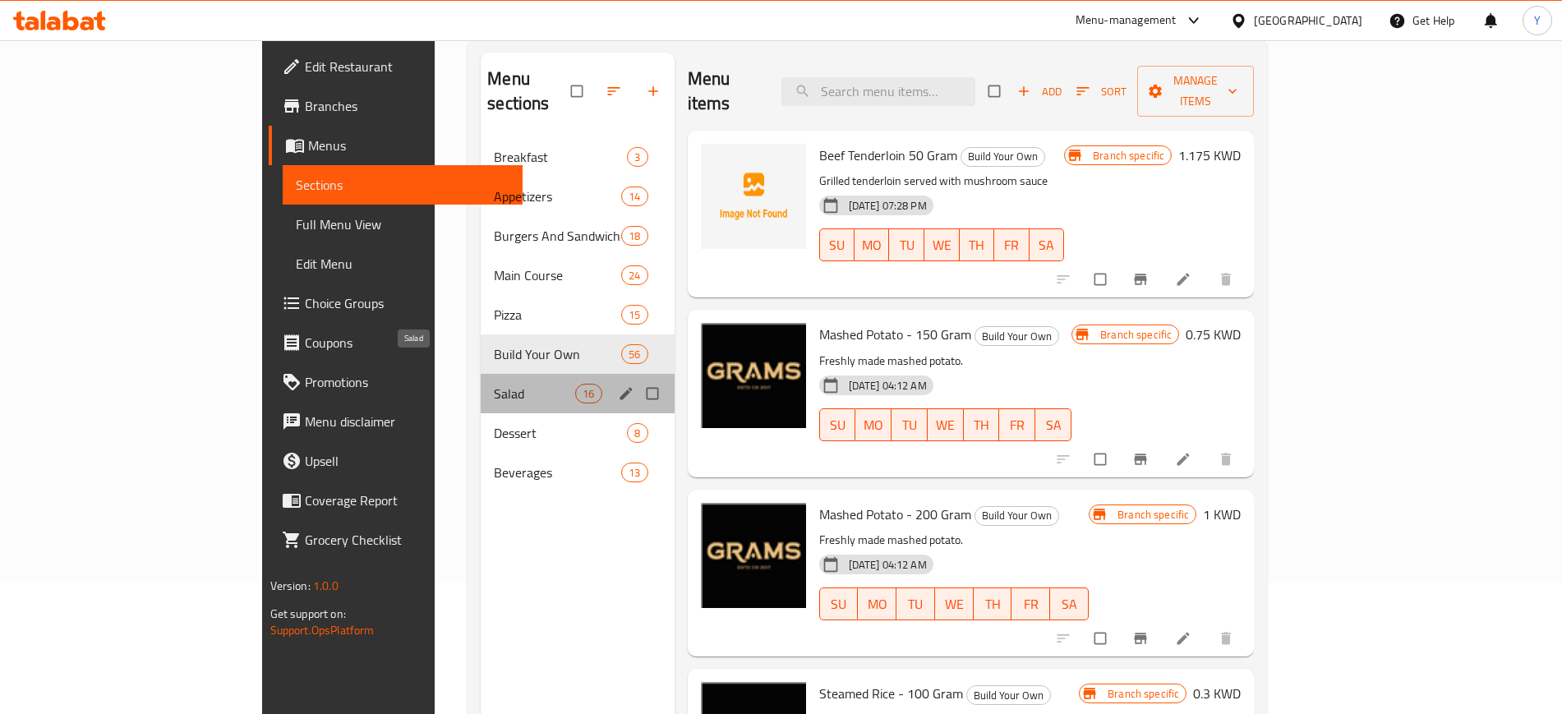
click at [494, 384] on span "Salad" at bounding box center [534, 394] width 81 height 20
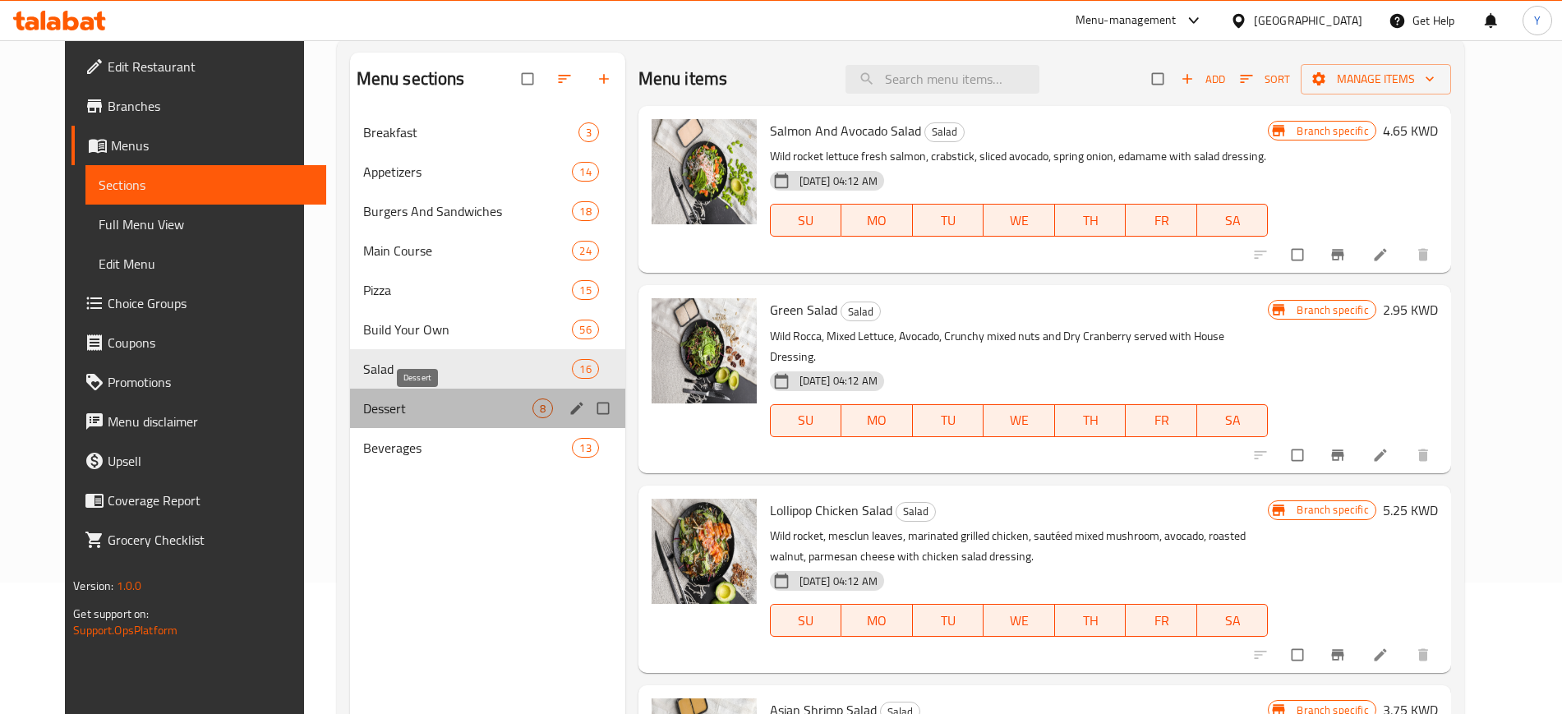
click at [405, 405] on span "Dessert" at bounding box center [447, 408] width 169 height 20
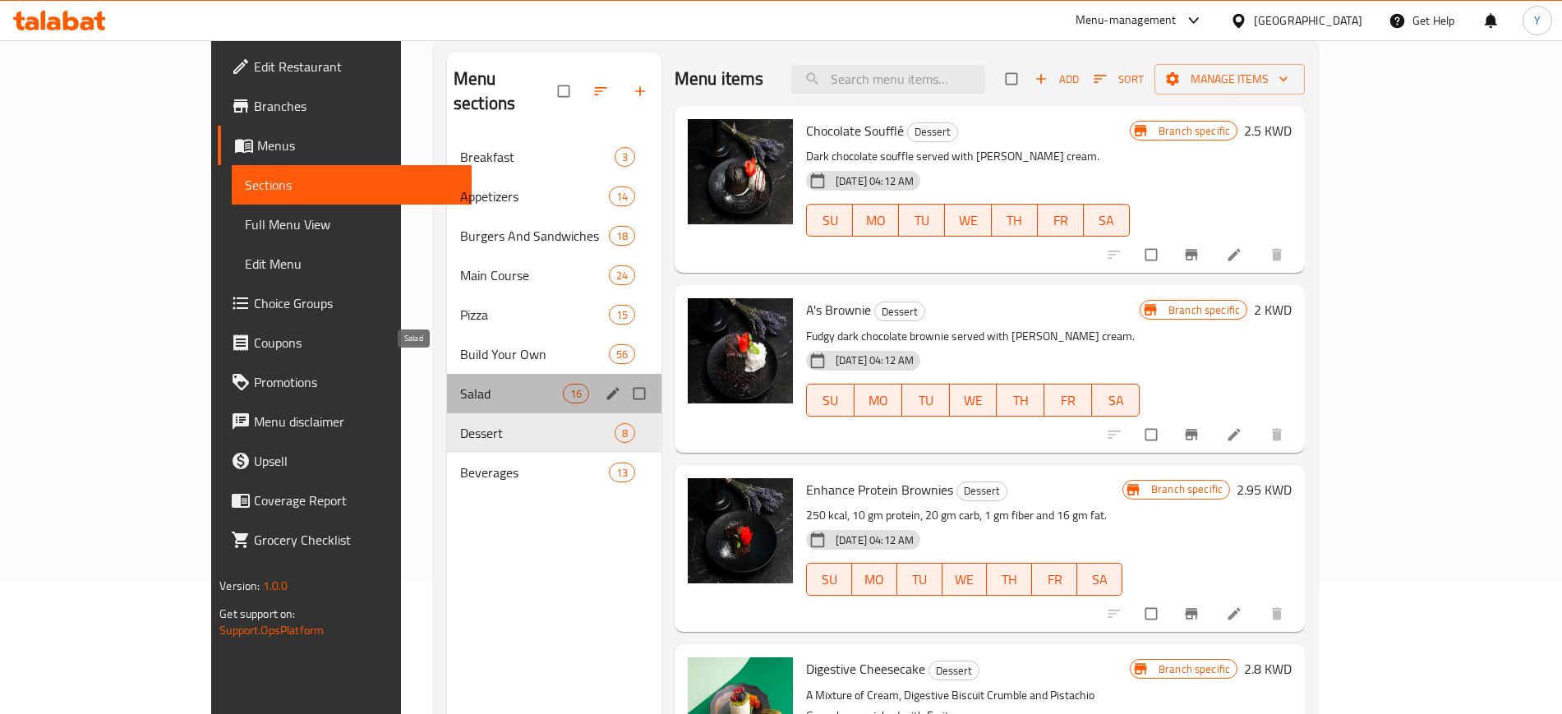
click at [460, 384] on span "Salad" at bounding box center [511, 394] width 103 height 20
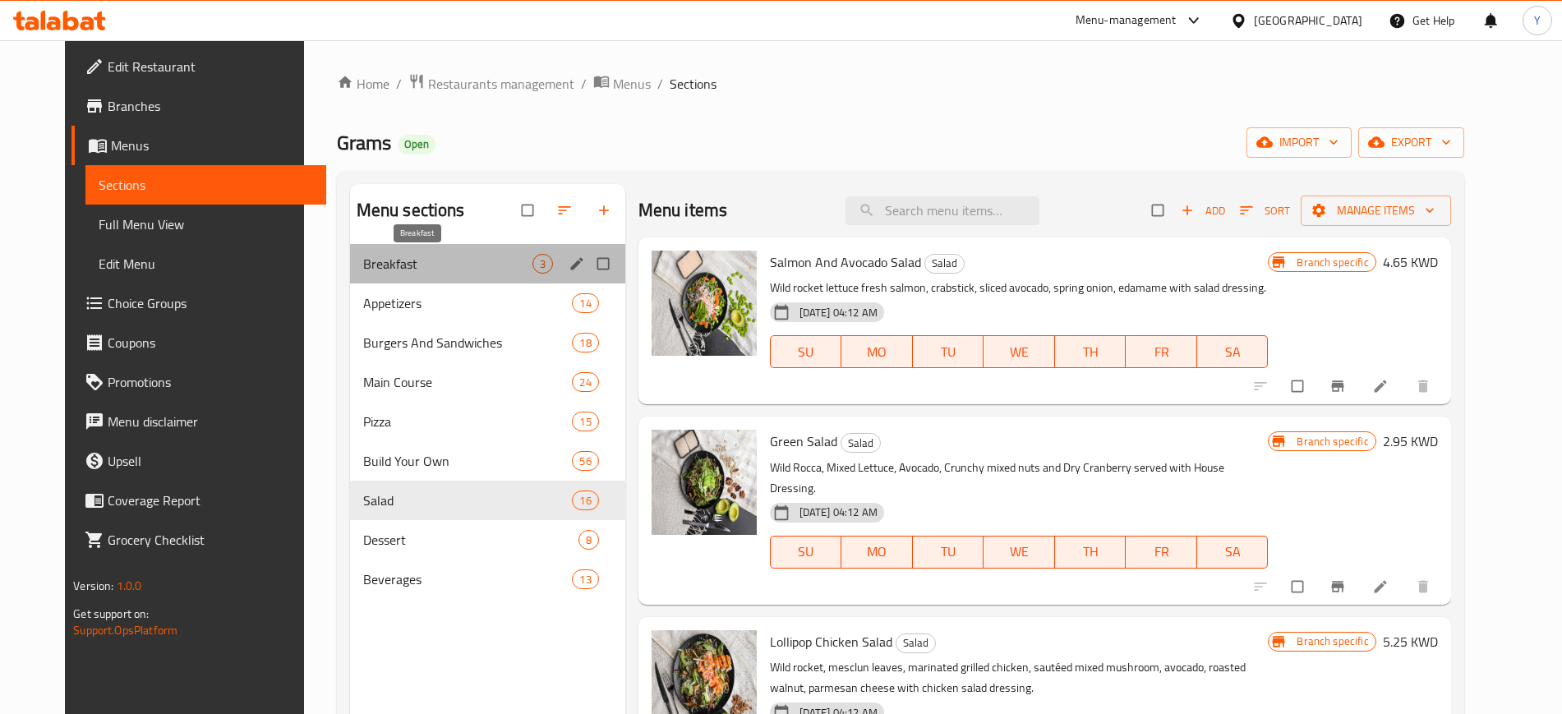
click at [463, 259] on span "Breakfast" at bounding box center [447, 264] width 169 height 20
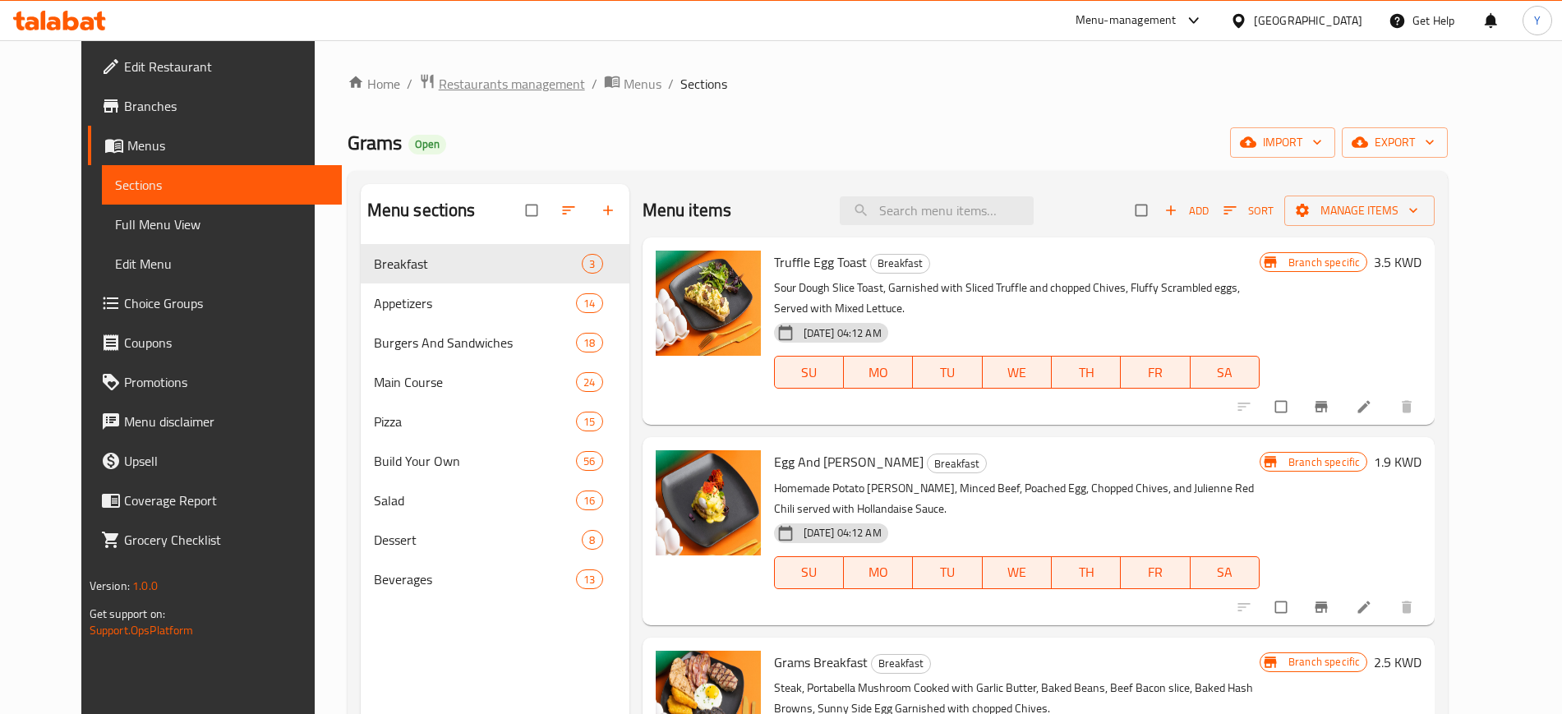
click at [439, 88] on span "Restaurants management" at bounding box center [512, 84] width 146 height 20
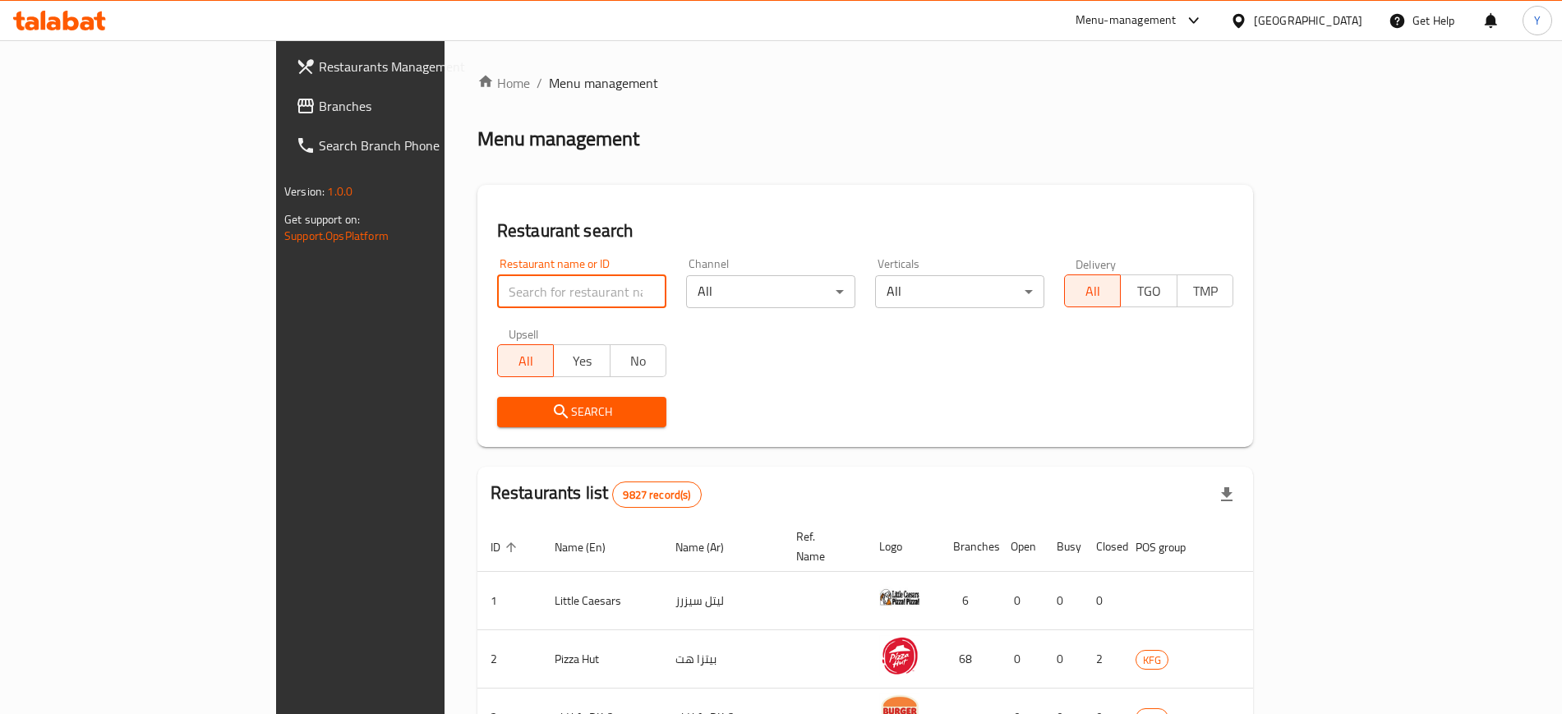
click at [497, 292] on input "search" at bounding box center [581, 291] width 169 height 33
type input "ب"
type input "fit ever"
click button "Search" at bounding box center [581, 412] width 169 height 30
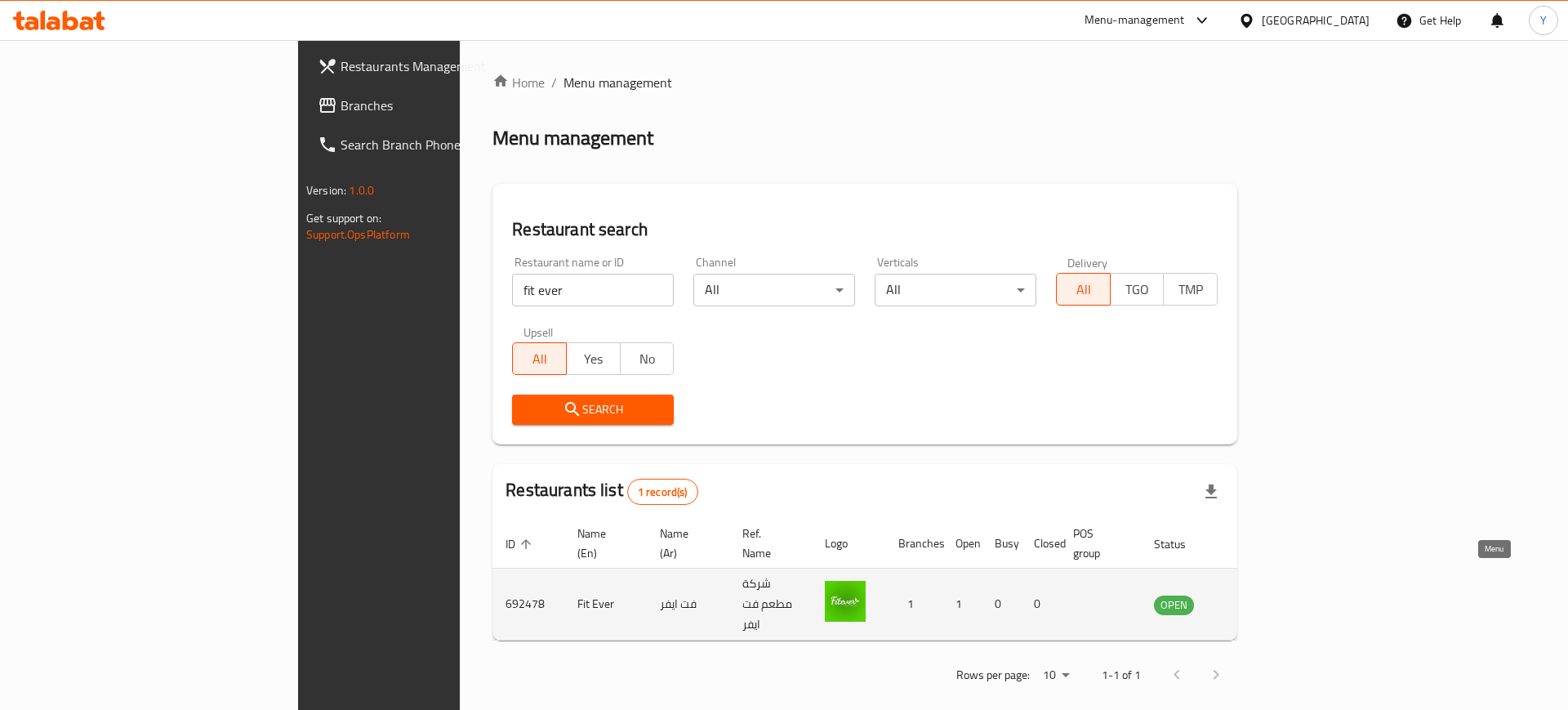
click at [1260, 595] on icon "enhanced table" at bounding box center [1250, 605] width 20 height 20
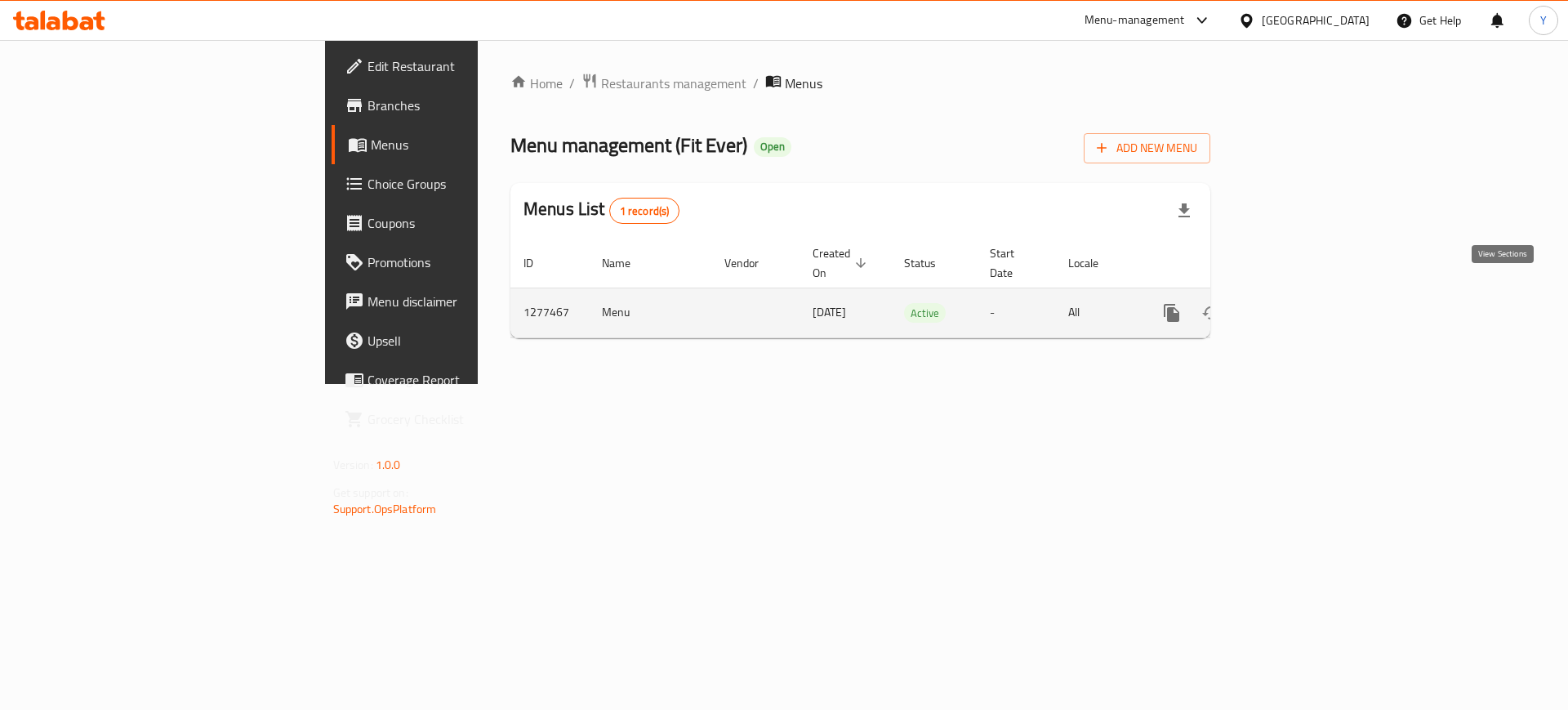
click at [1309, 295] on link "enhanced table" at bounding box center [1290, 312] width 39 height 39
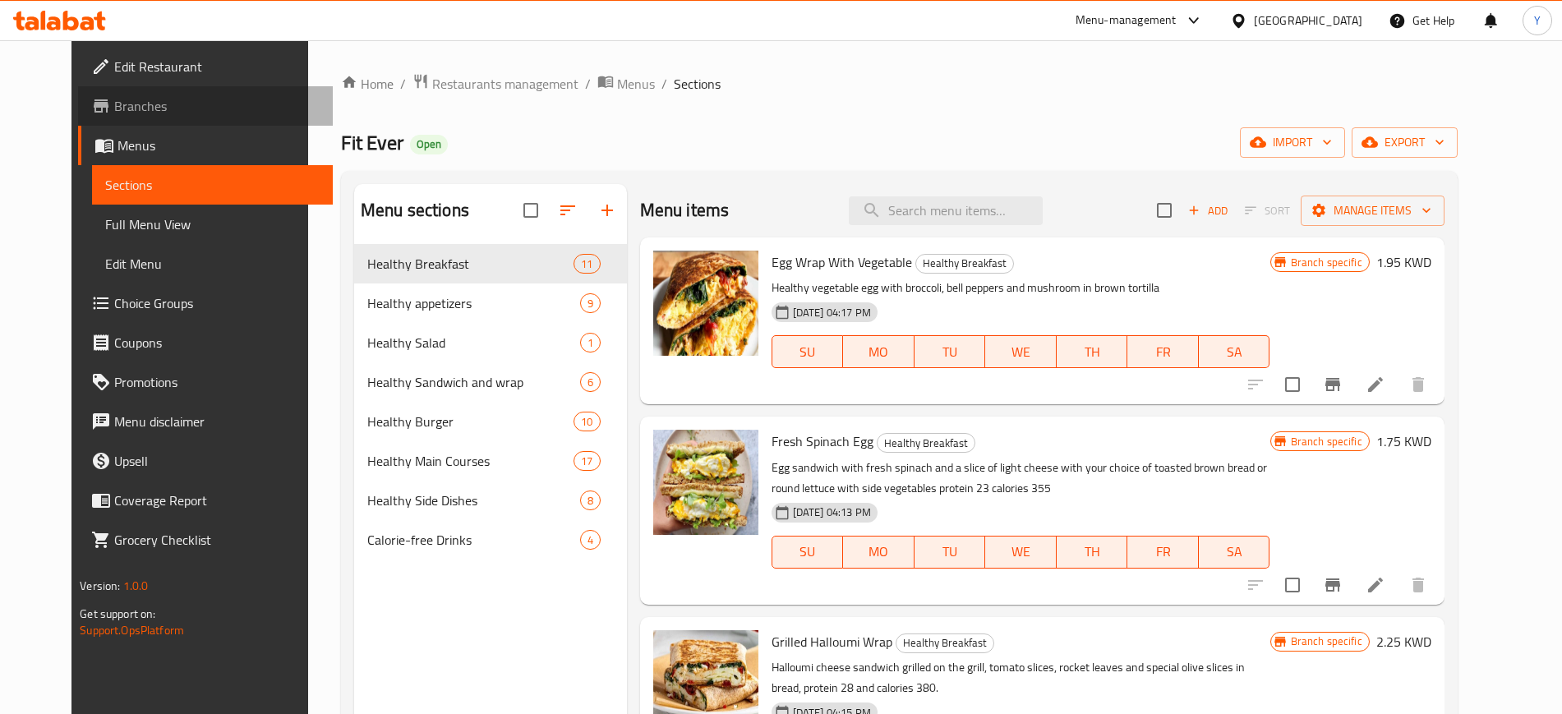
click at [114, 113] on span "Branches" at bounding box center [216, 106] width 205 height 20
